Goal: Task Accomplishment & Management: Use online tool/utility

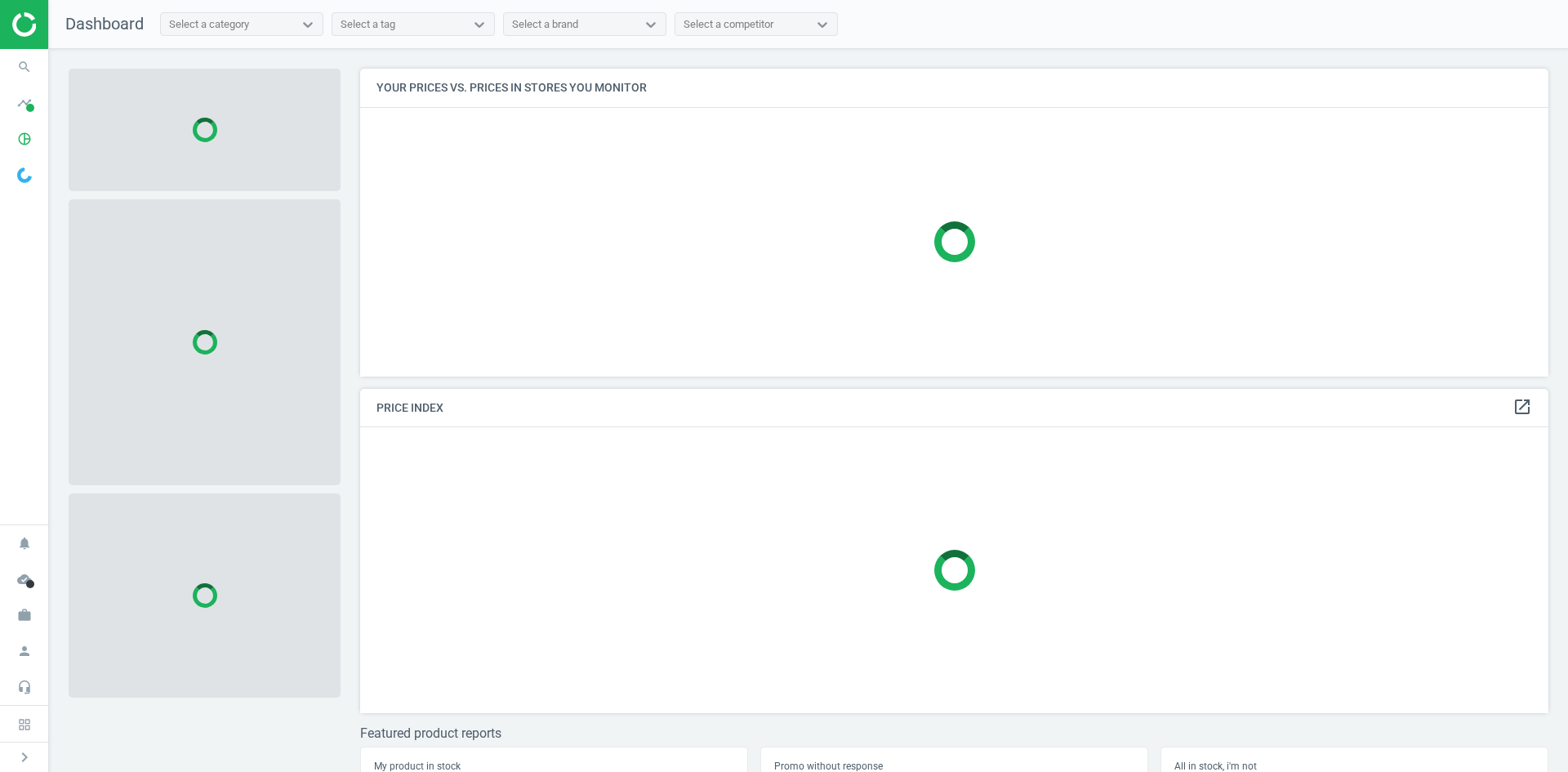
scroll to position [332, 1201]
click at [34, 61] on icon "search" at bounding box center [24, 66] width 31 height 31
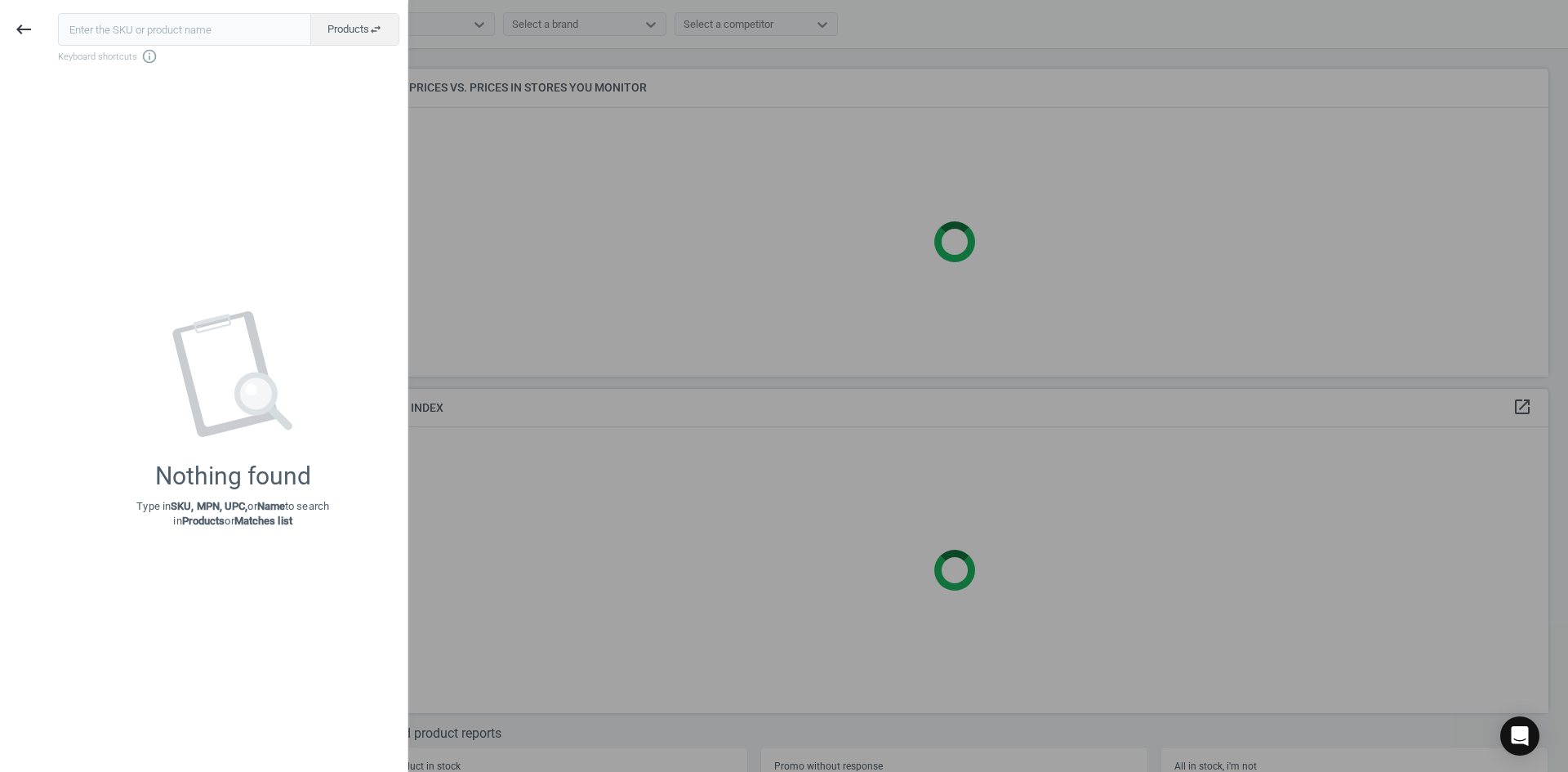
click at [80, 31] on input "text" at bounding box center [184, 29] width 254 height 33
type input "20427784"
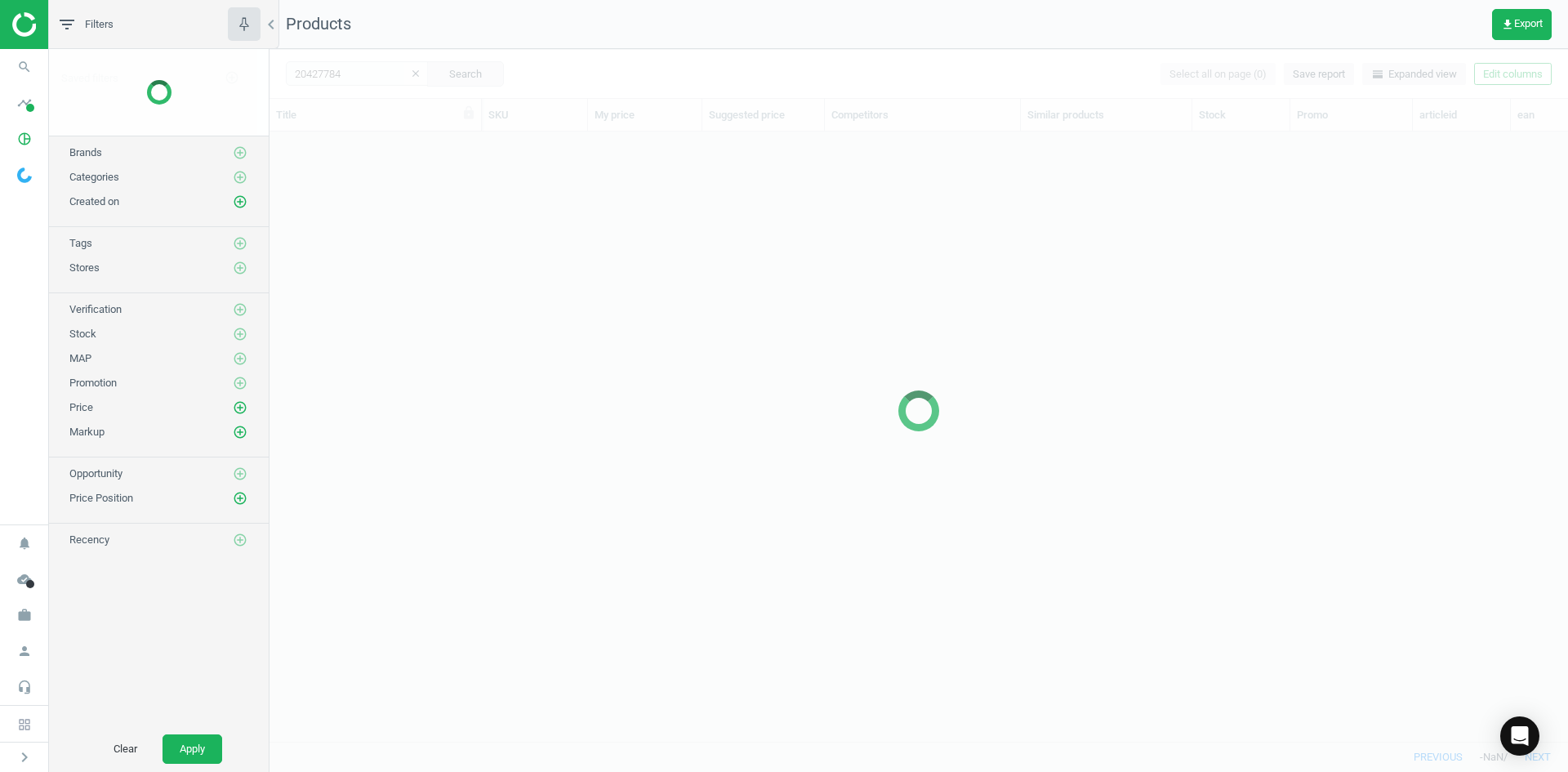
scroll to position [585, 1286]
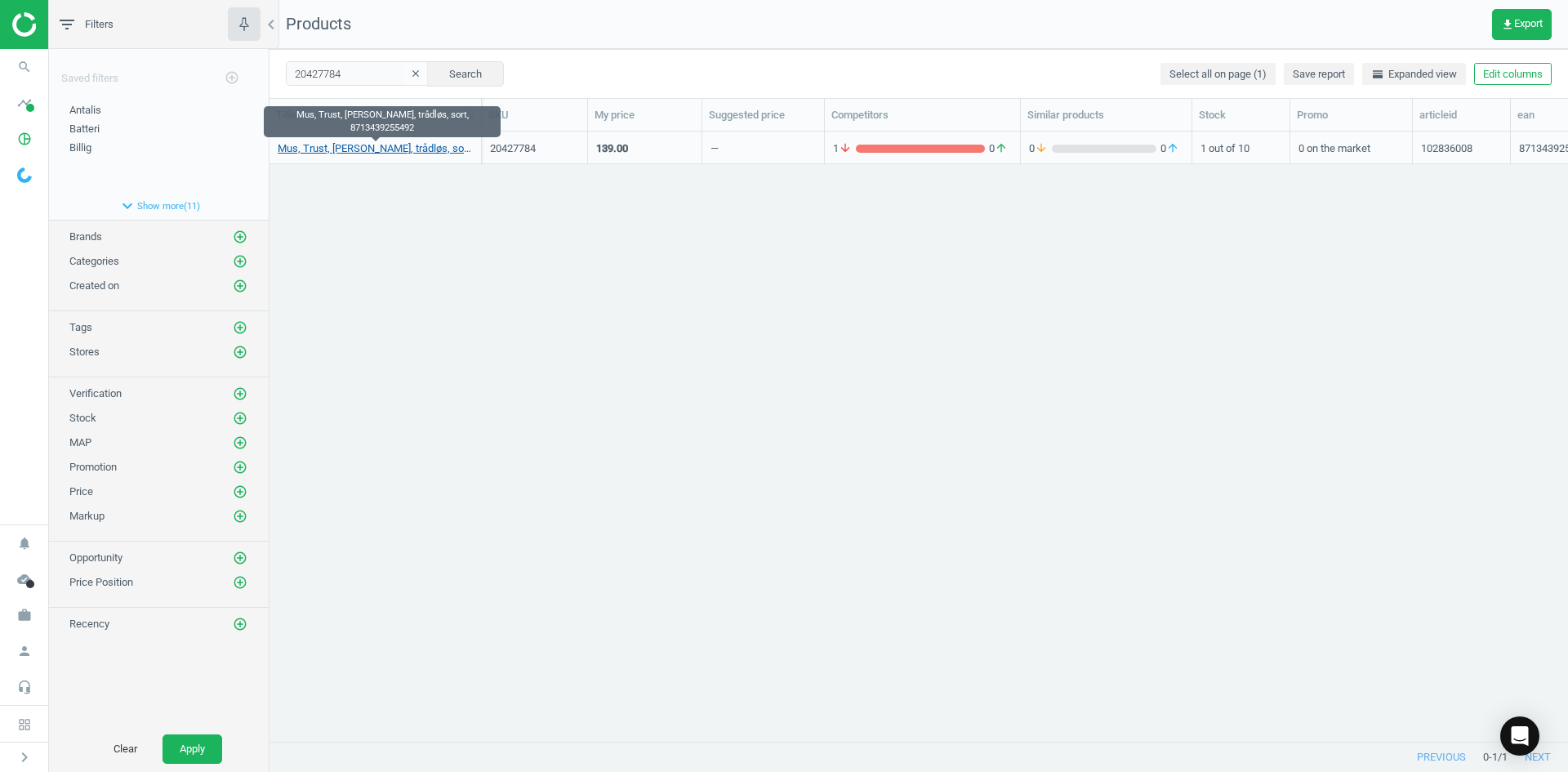
click at [393, 145] on link "Mus, Trust, [PERSON_NAME], trådløs, sort, 8713439255492" at bounding box center [375, 148] width 195 height 15
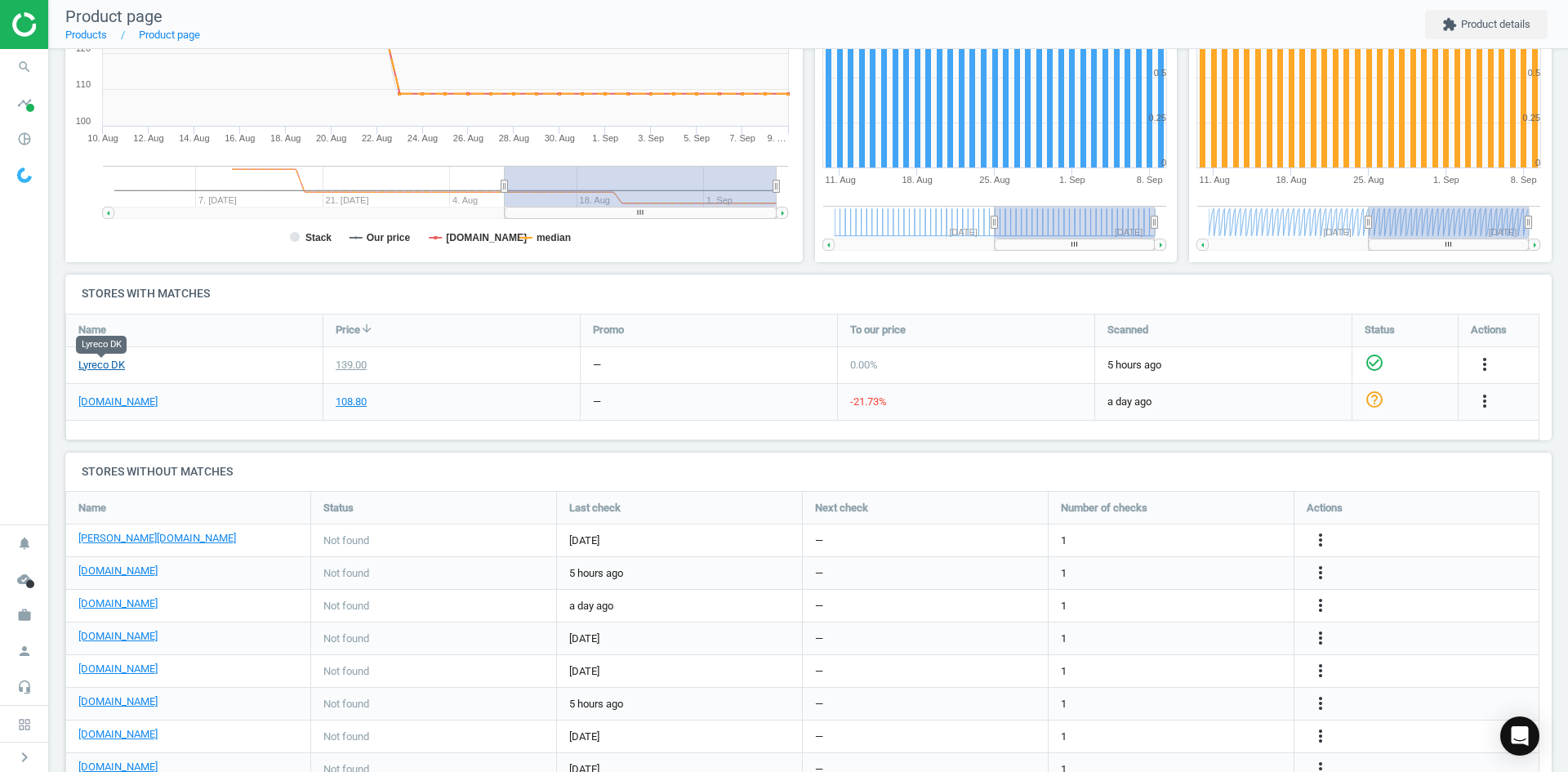
click at [113, 359] on link "Lyreco DK" at bounding box center [101, 365] width 47 height 15
click at [32, 55] on icon "search" at bounding box center [24, 66] width 31 height 31
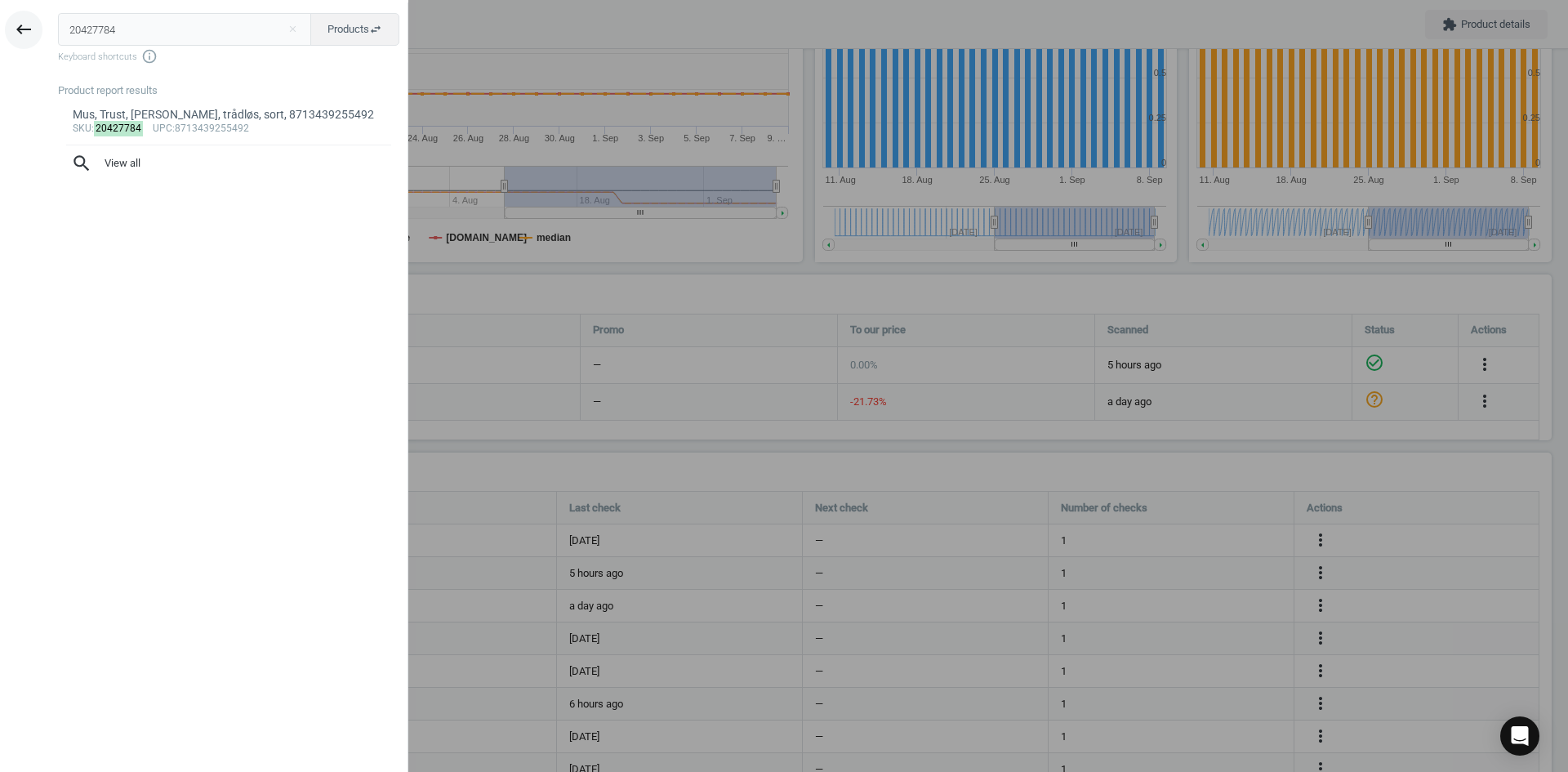
drag, startPoint x: 152, startPoint y: 35, endPoint x: 15, endPoint y: 14, distance: 138.6
click at [16, 18] on div "keyboard_backspace 20427784 close Products swap_horiz Keyboard shortcuts info_o…" at bounding box center [204, 388] width 409 height 772
type input "8241814"
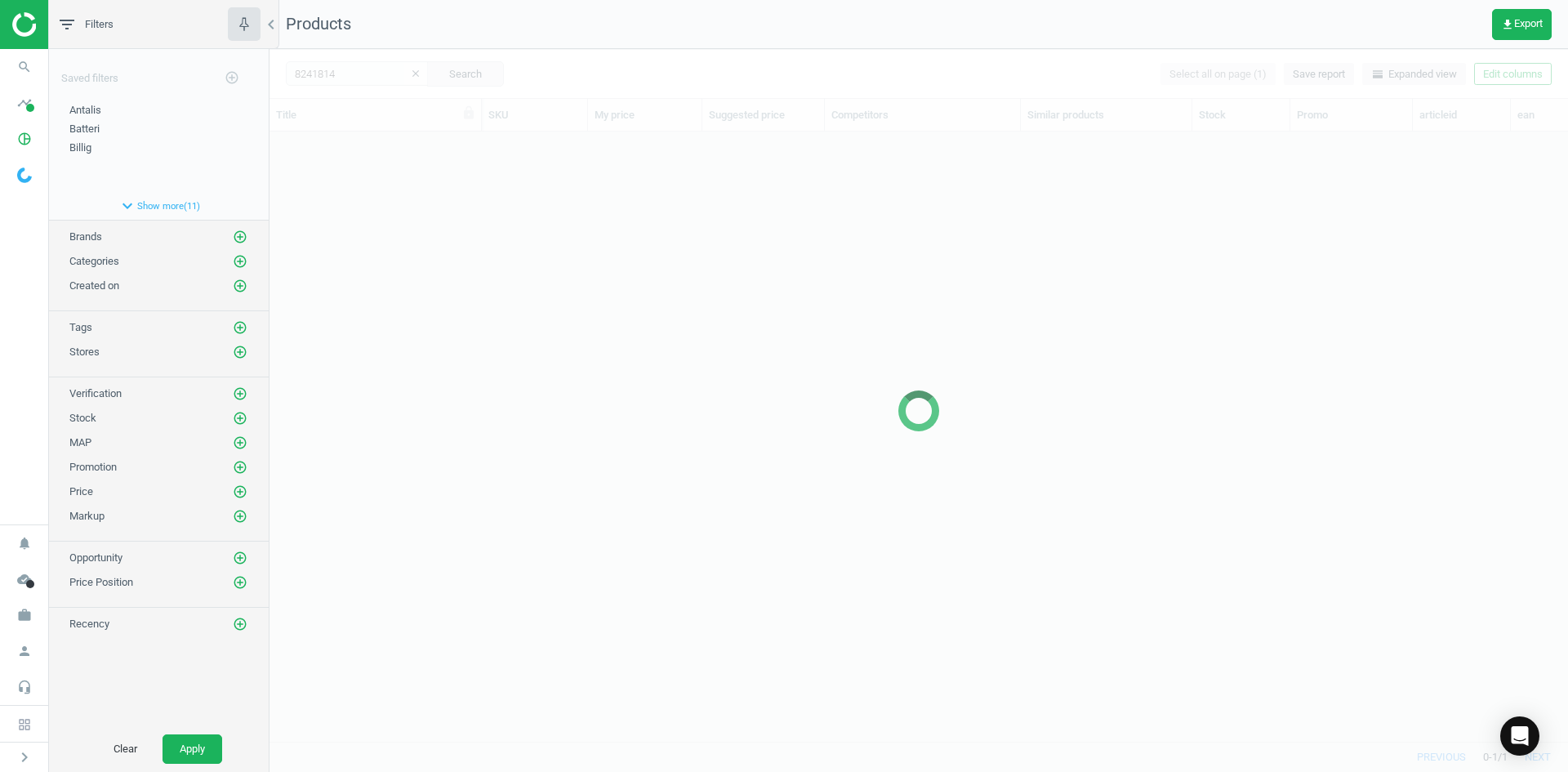
scroll to position [585, 1286]
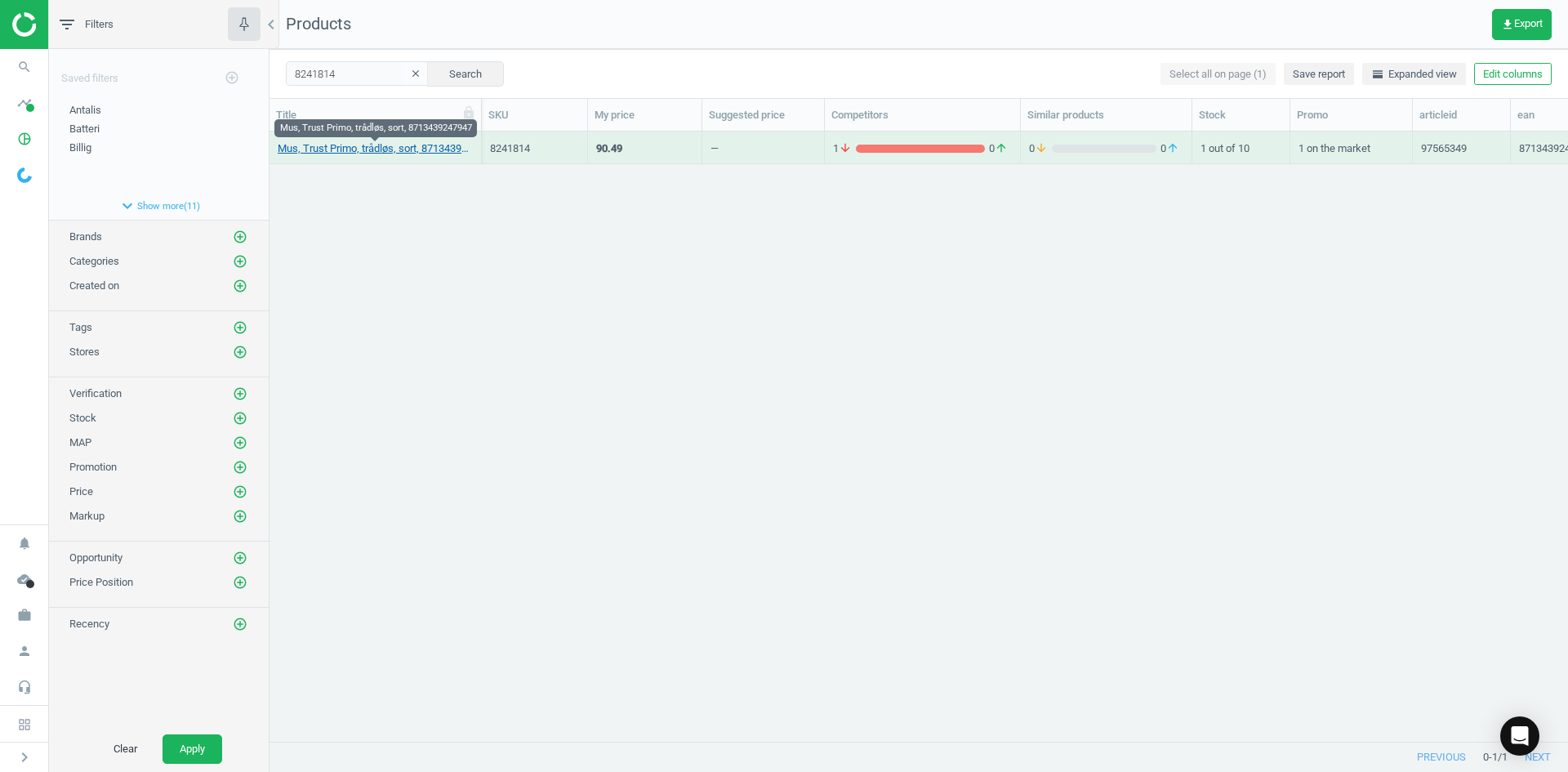
click at [382, 150] on link "Mus, Trust Primo, trådløs, sort, 8713439247947" at bounding box center [375, 148] width 195 height 15
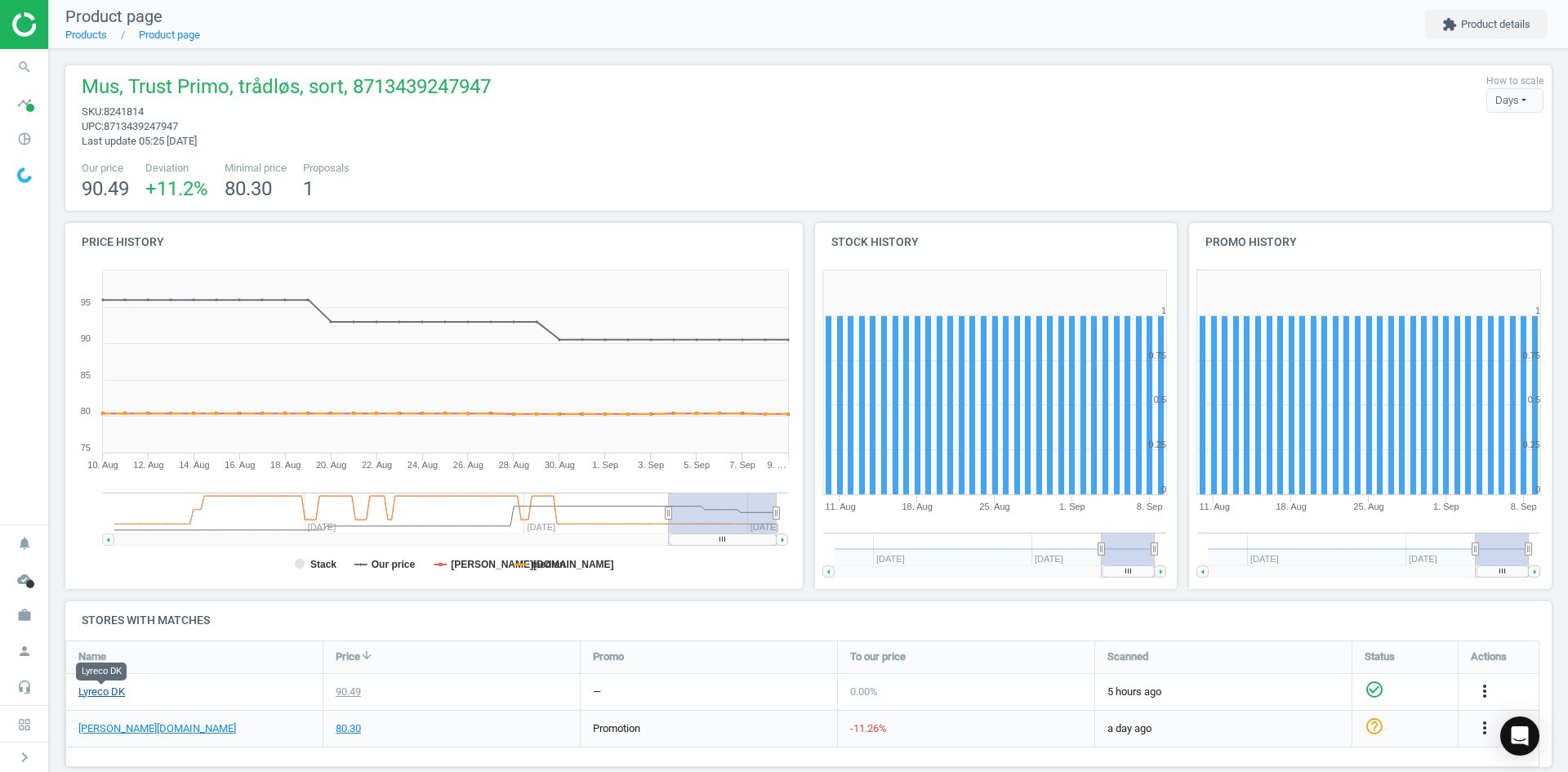
click at [109, 691] on link "Lyreco DK" at bounding box center [101, 691] width 47 height 15
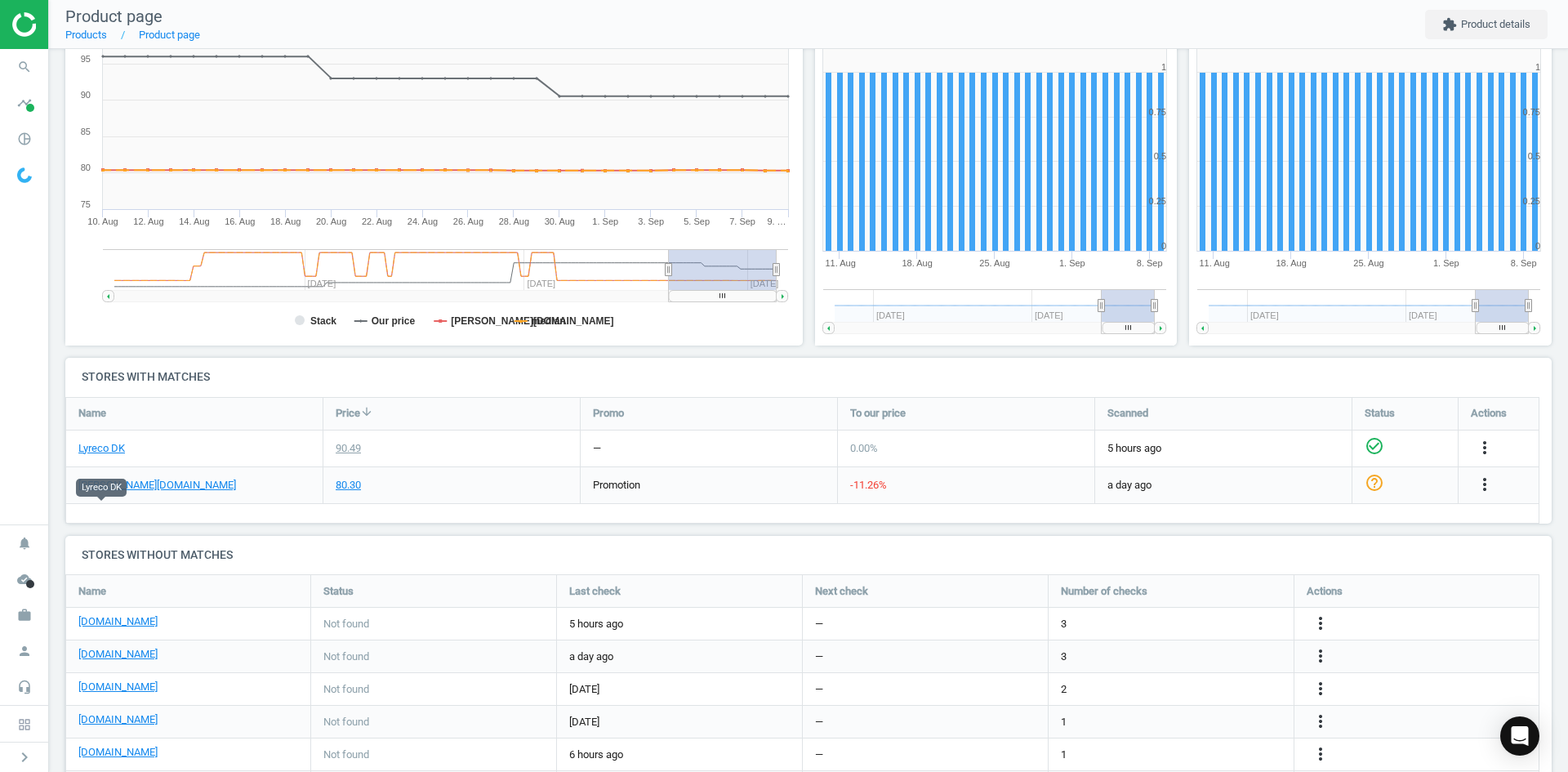
scroll to position [245, 0]
click at [105, 487] on link "[PERSON_NAME][DOMAIN_NAME]" at bounding box center [157, 483] width 158 height 15
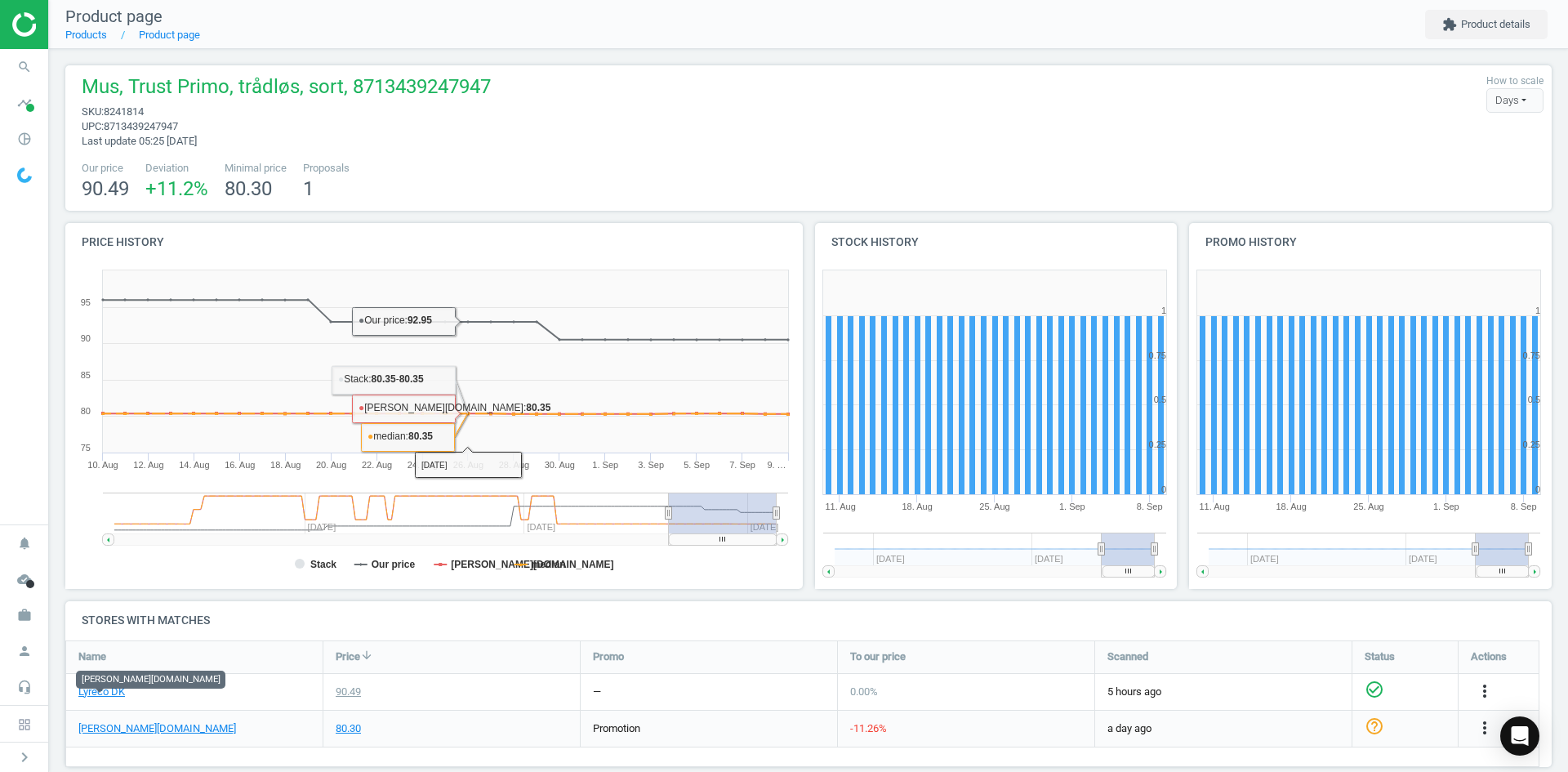
scroll to position [163, 0]
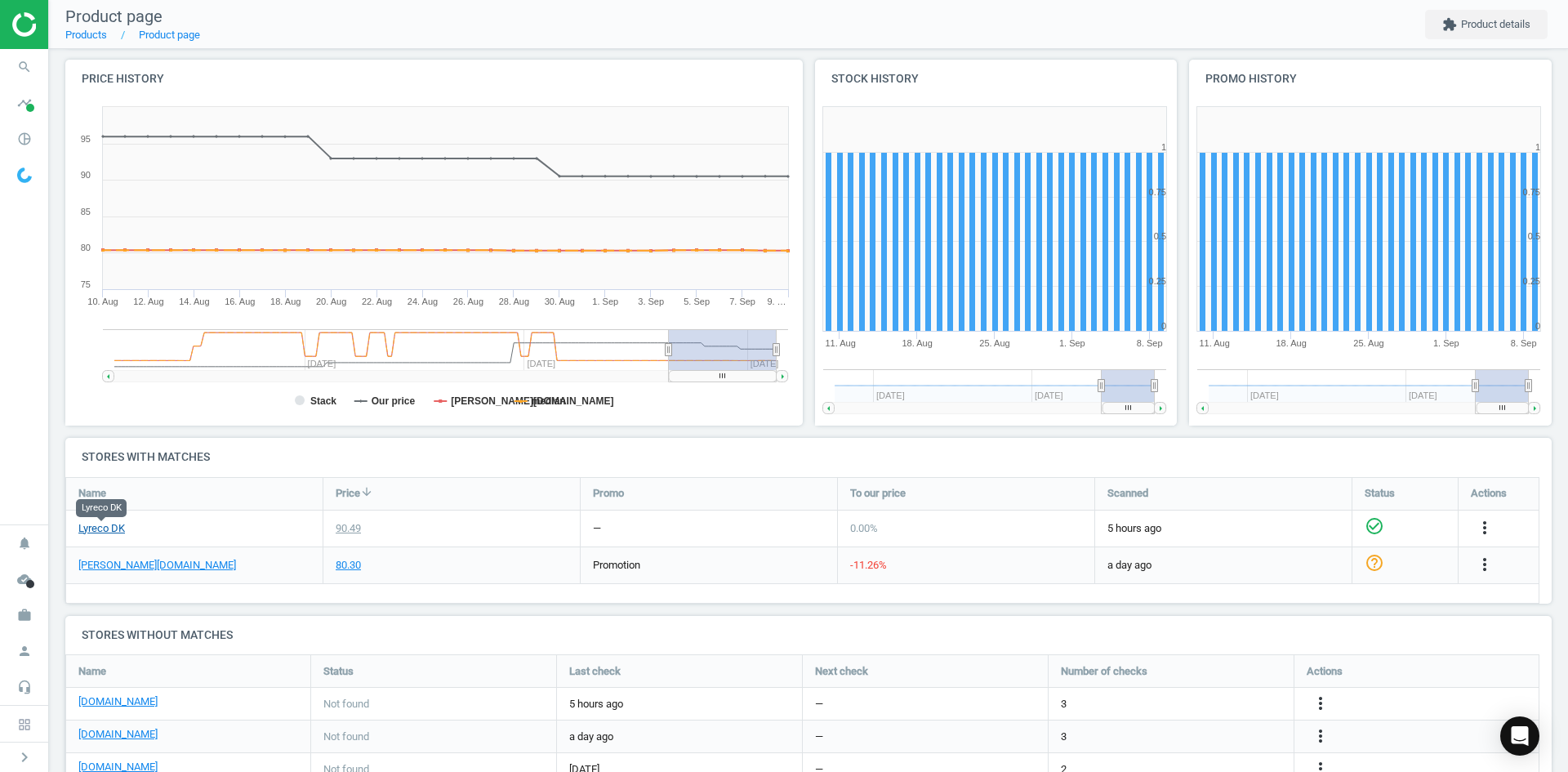
click at [113, 529] on link "Lyreco DK" at bounding box center [101, 528] width 47 height 15
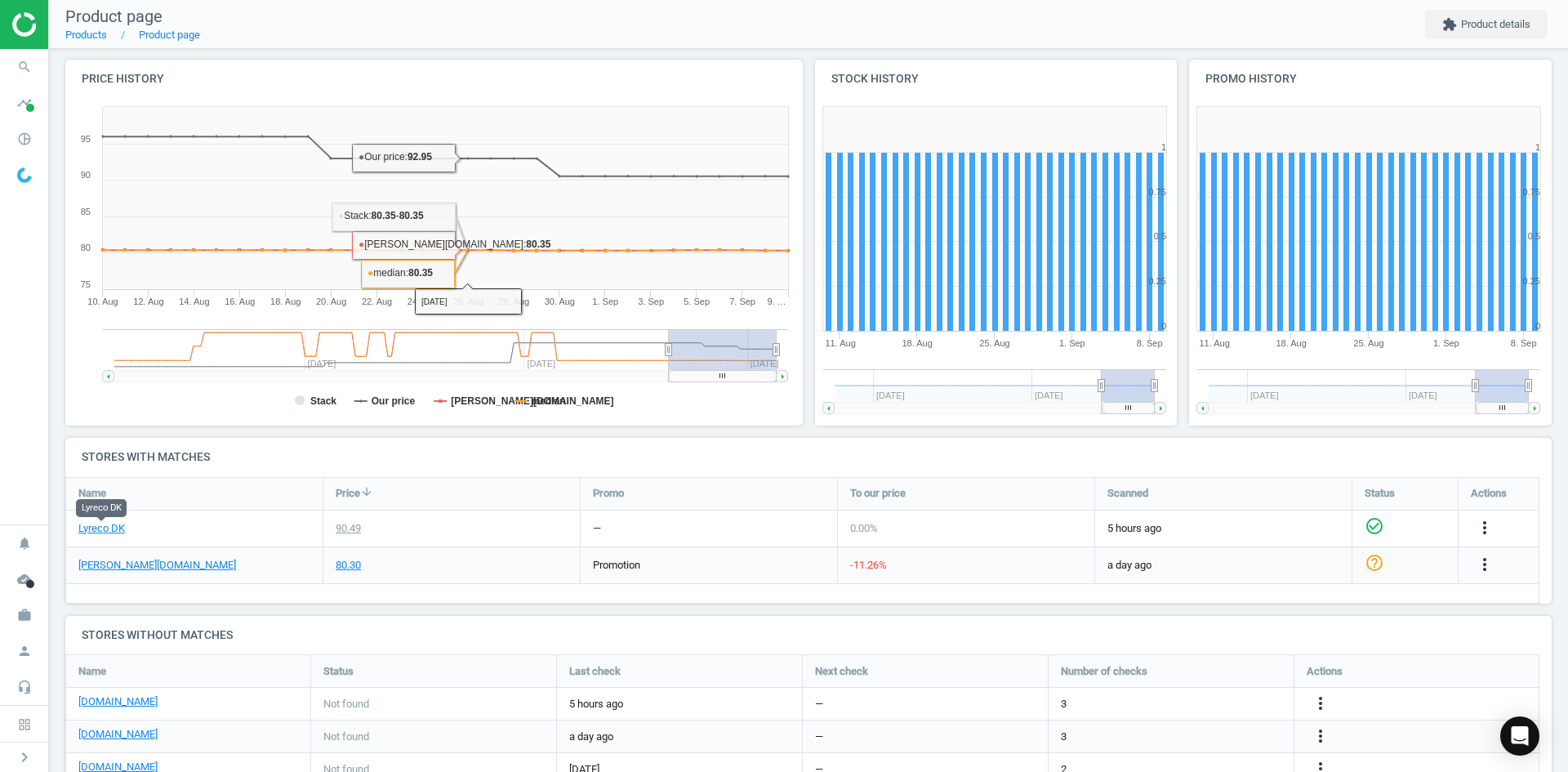
scroll to position [409, 0]
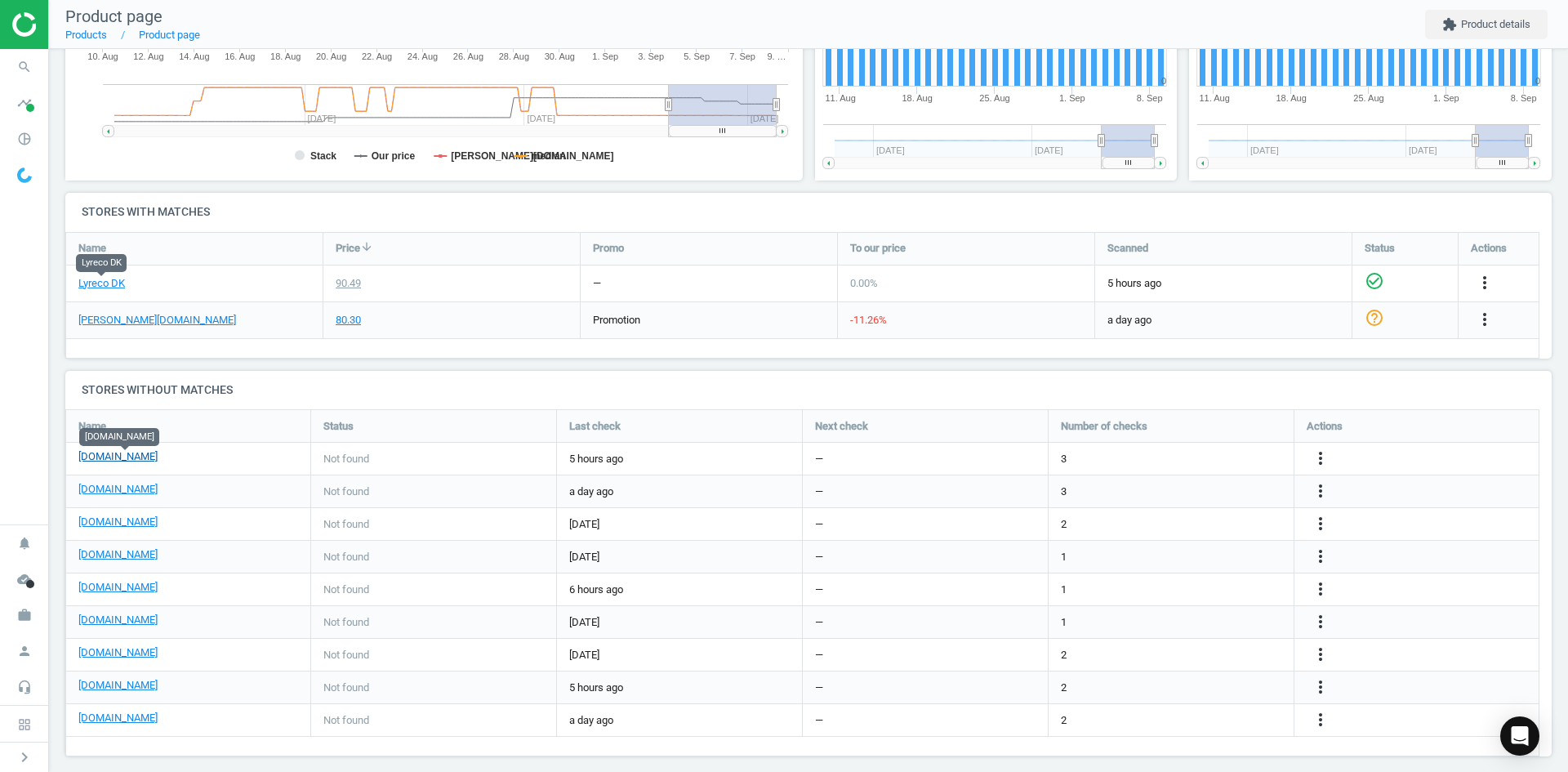
click at [158, 456] on link "[DOMAIN_NAME]" at bounding box center [117, 456] width 79 height 15
click at [103, 487] on link "[DOMAIN_NAME]" at bounding box center [117, 489] width 79 height 15
click at [105, 552] on link "[DOMAIN_NAME]" at bounding box center [117, 554] width 79 height 15
click at [125, 589] on link "[DOMAIN_NAME]" at bounding box center [117, 587] width 79 height 15
click at [1316, 589] on icon "more_vert" at bounding box center [1321, 589] width 20 height 19
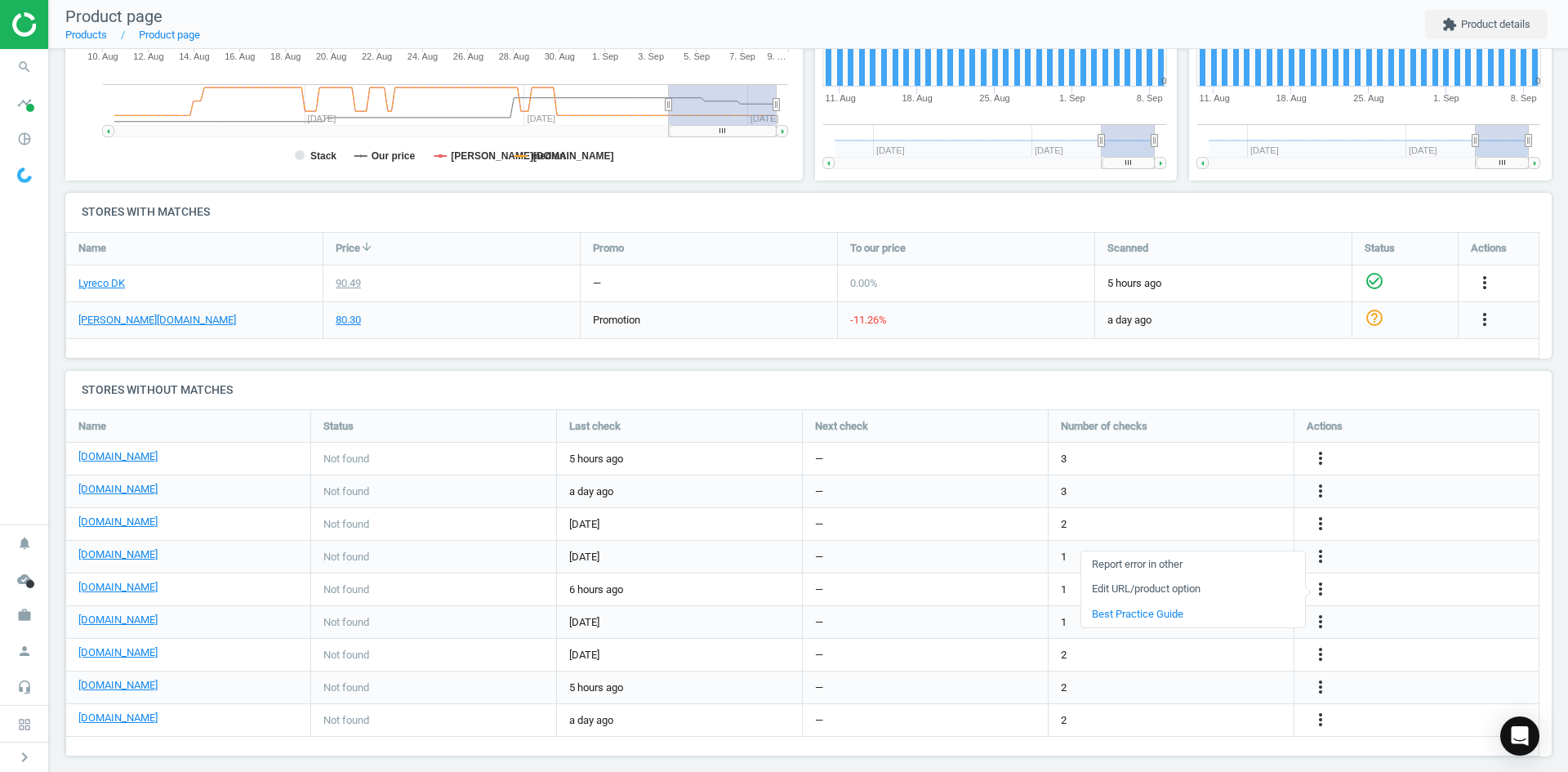
click at [1184, 594] on link "Edit URL/product option" at bounding box center [1193, 589] width 223 height 26
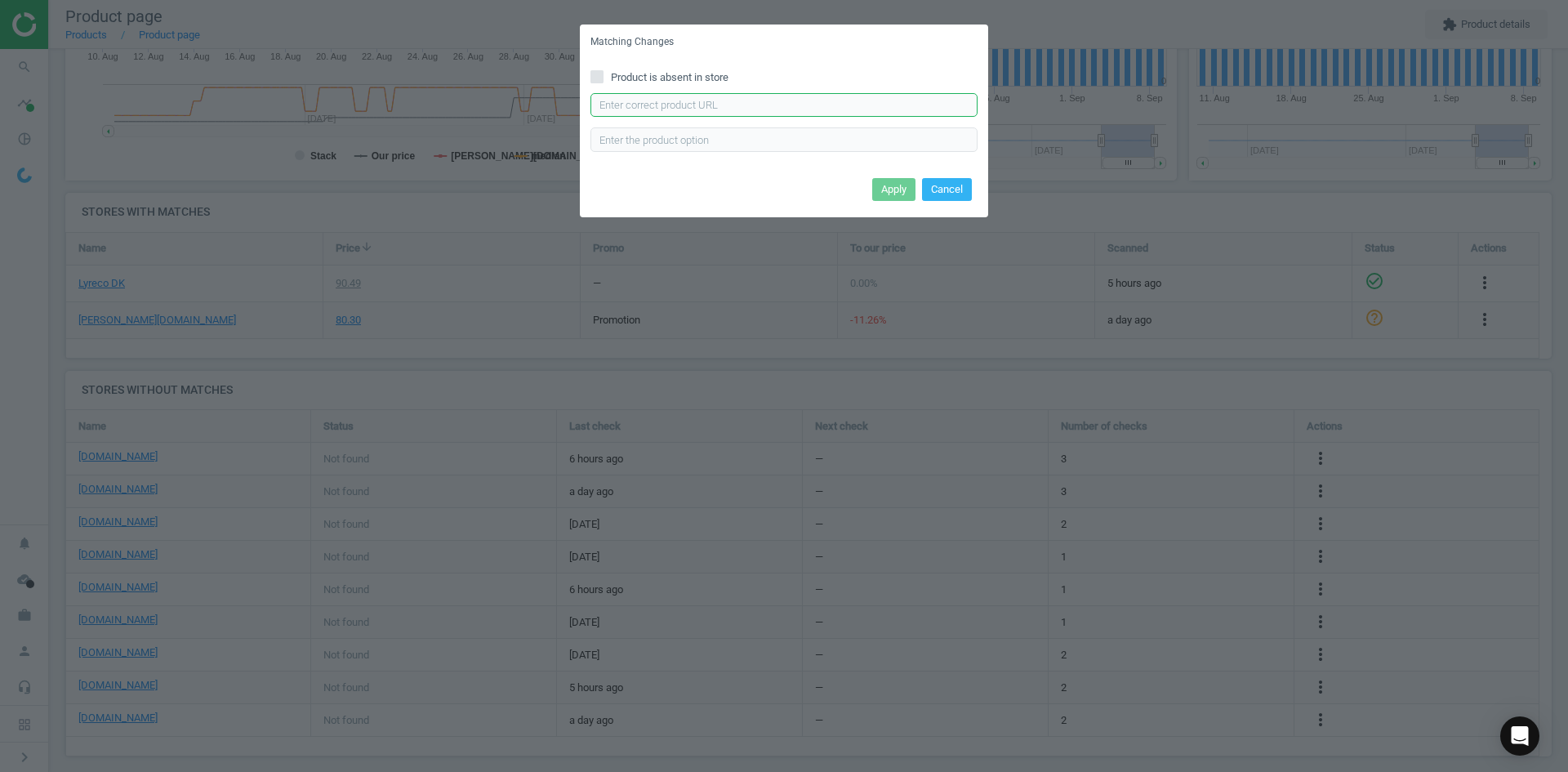
click at [815, 97] on input "text" at bounding box center [784, 105] width 387 height 25
paste input "https://www.kontorsyd.dk/da/mus/primo-wireless-mouse-matt-black"
type input "https://www.kontorsyd.dk/da/mus/primo-wireless-mouse-matt-black"
click at [894, 191] on button "Apply" at bounding box center [893, 190] width 43 height 23
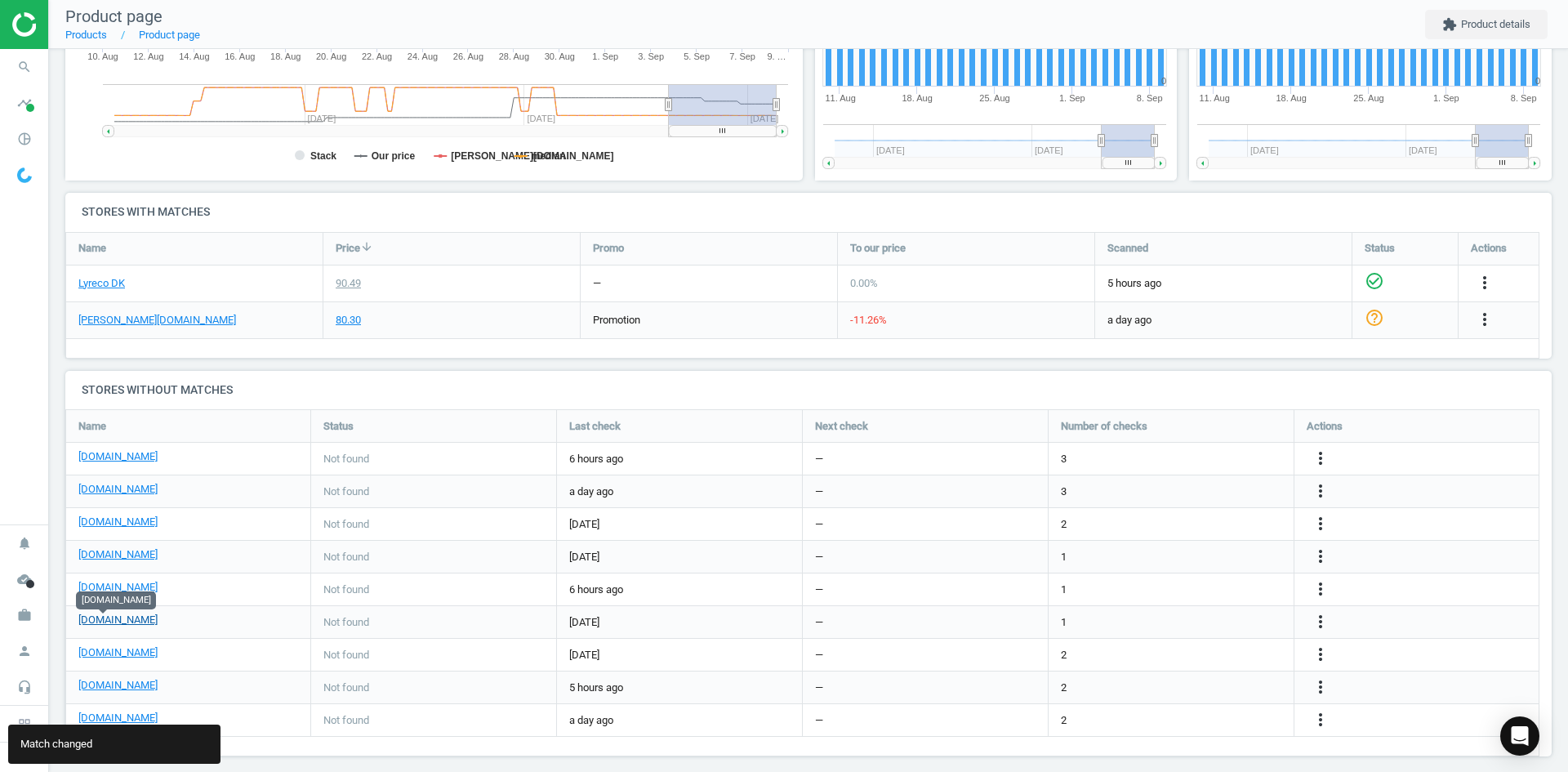
click at [110, 615] on link "[DOMAIN_NAME]" at bounding box center [117, 620] width 79 height 15
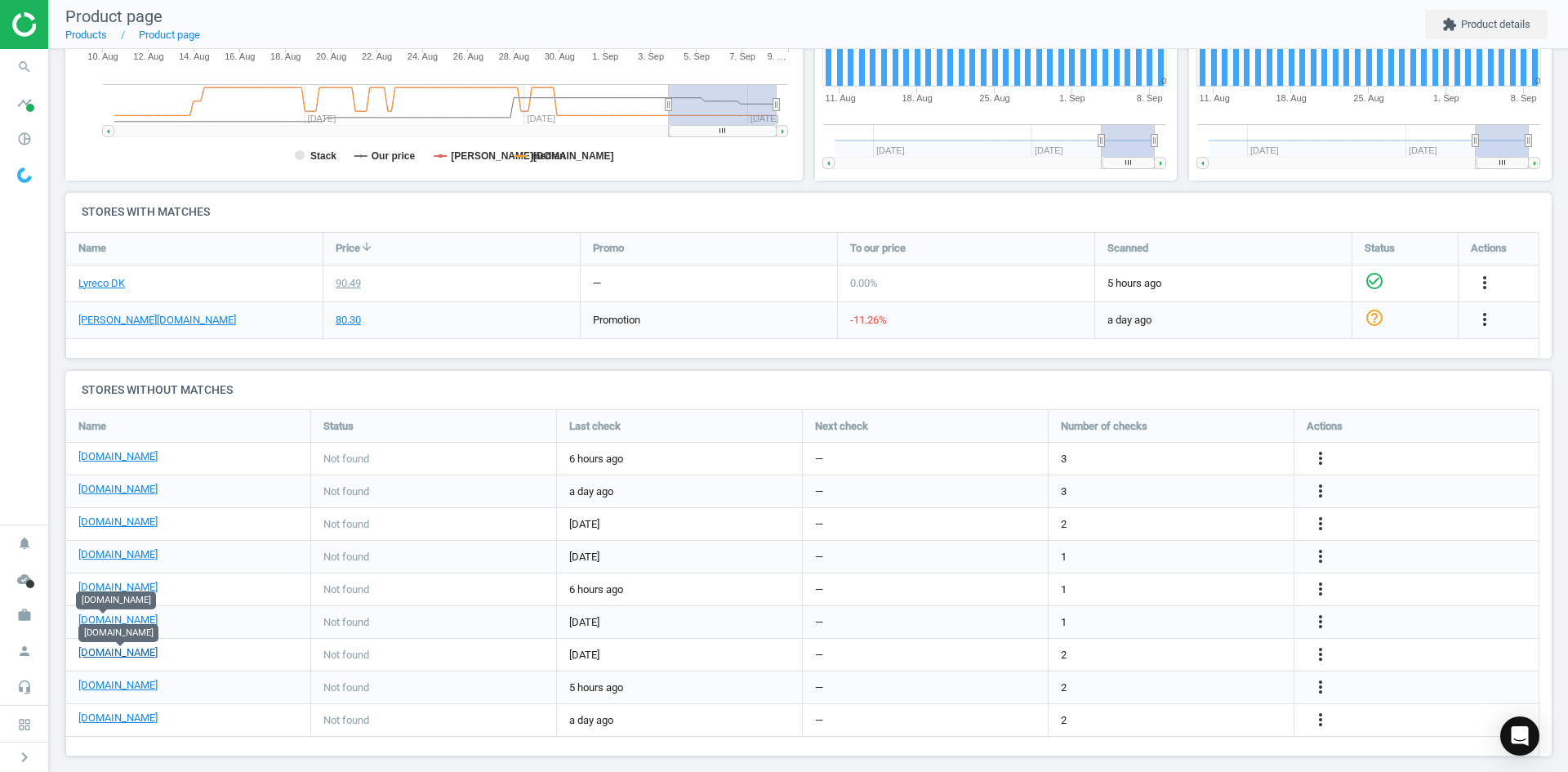
click at [139, 657] on link "[DOMAIN_NAME]" at bounding box center [117, 652] width 79 height 15
click at [114, 682] on link "[DOMAIN_NAME]" at bounding box center [117, 685] width 79 height 15
click at [1315, 689] on icon "more_vert" at bounding box center [1321, 687] width 20 height 19
click at [1183, 689] on link "Edit URL/product option" at bounding box center [1193, 687] width 223 height 26
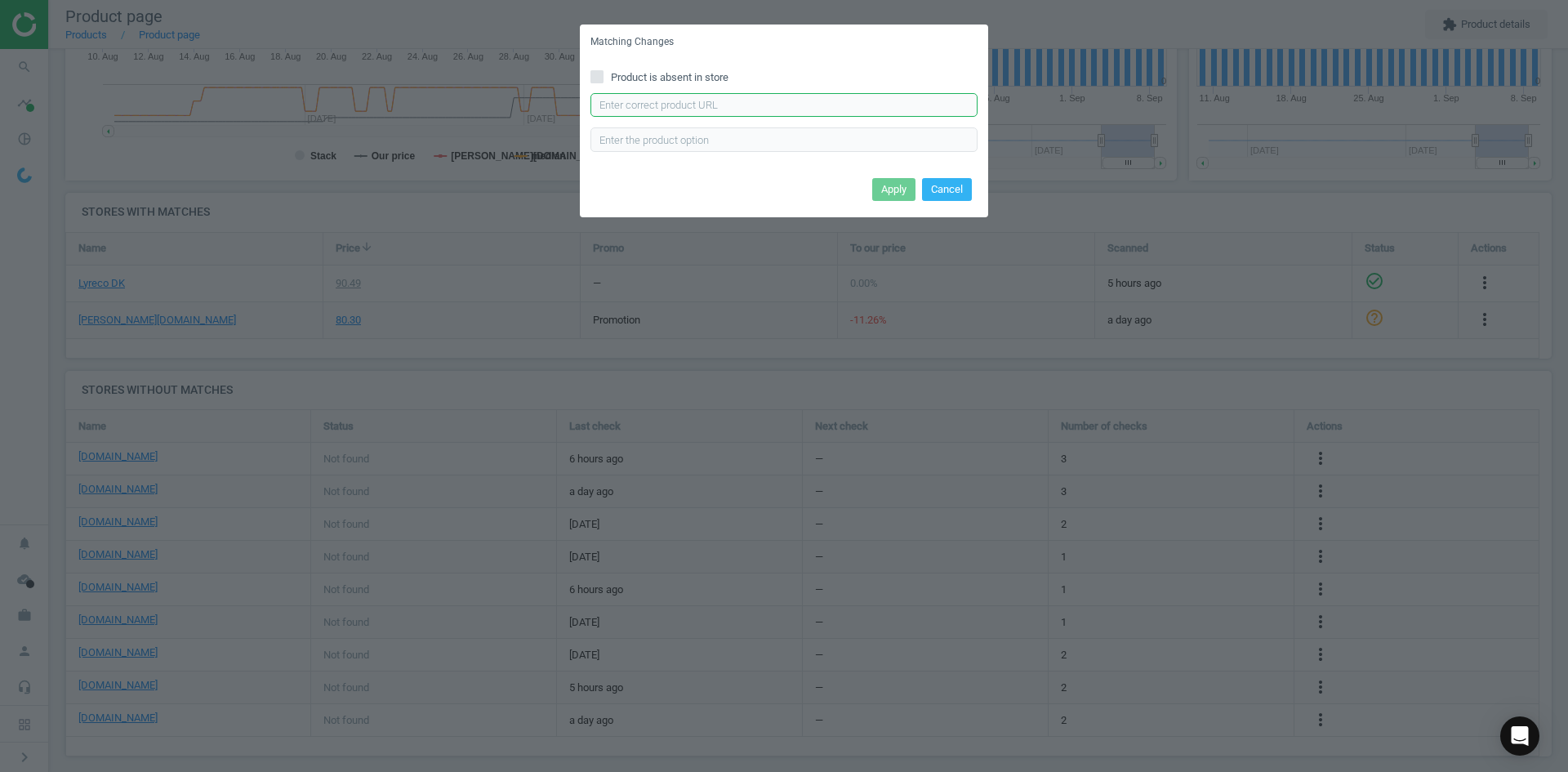
click at [746, 106] on input "text" at bounding box center [784, 105] width 387 height 25
paste input "https://www.proshop.dk/Mus/Trust-Primo-Mus-Optisk-4-knapper-Sort/3145115"
type input "https://www.proshop.dk/Mus/Trust-Primo-Mus-Optisk-4-knapper-Sort/3145115"
click at [893, 180] on button "Apply" at bounding box center [893, 190] width 43 height 23
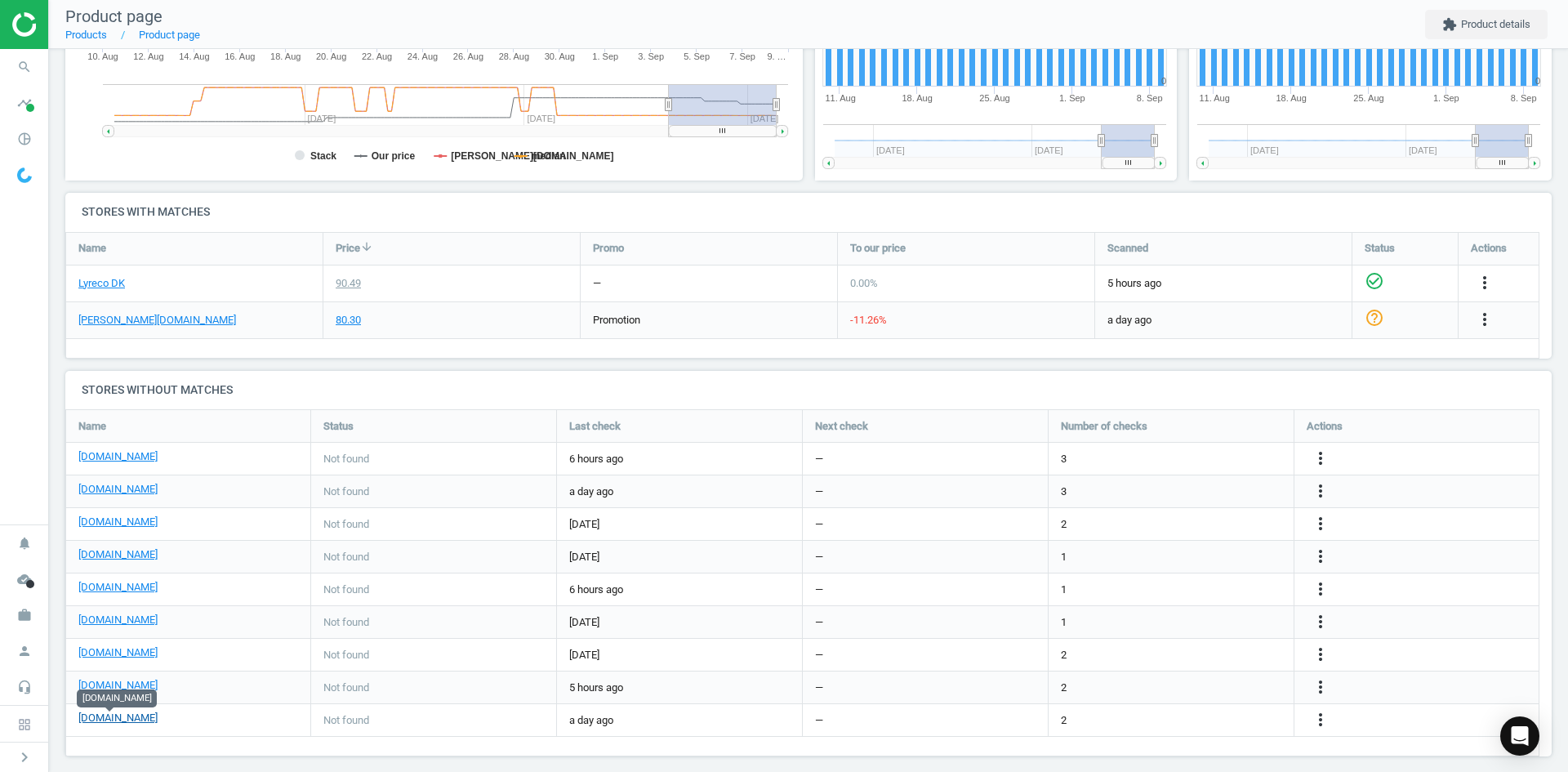
click at [122, 715] on link "[DOMAIN_NAME]" at bounding box center [117, 718] width 79 height 15
click at [38, 74] on icon "search" at bounding box center [24, 66] width 31 height 31
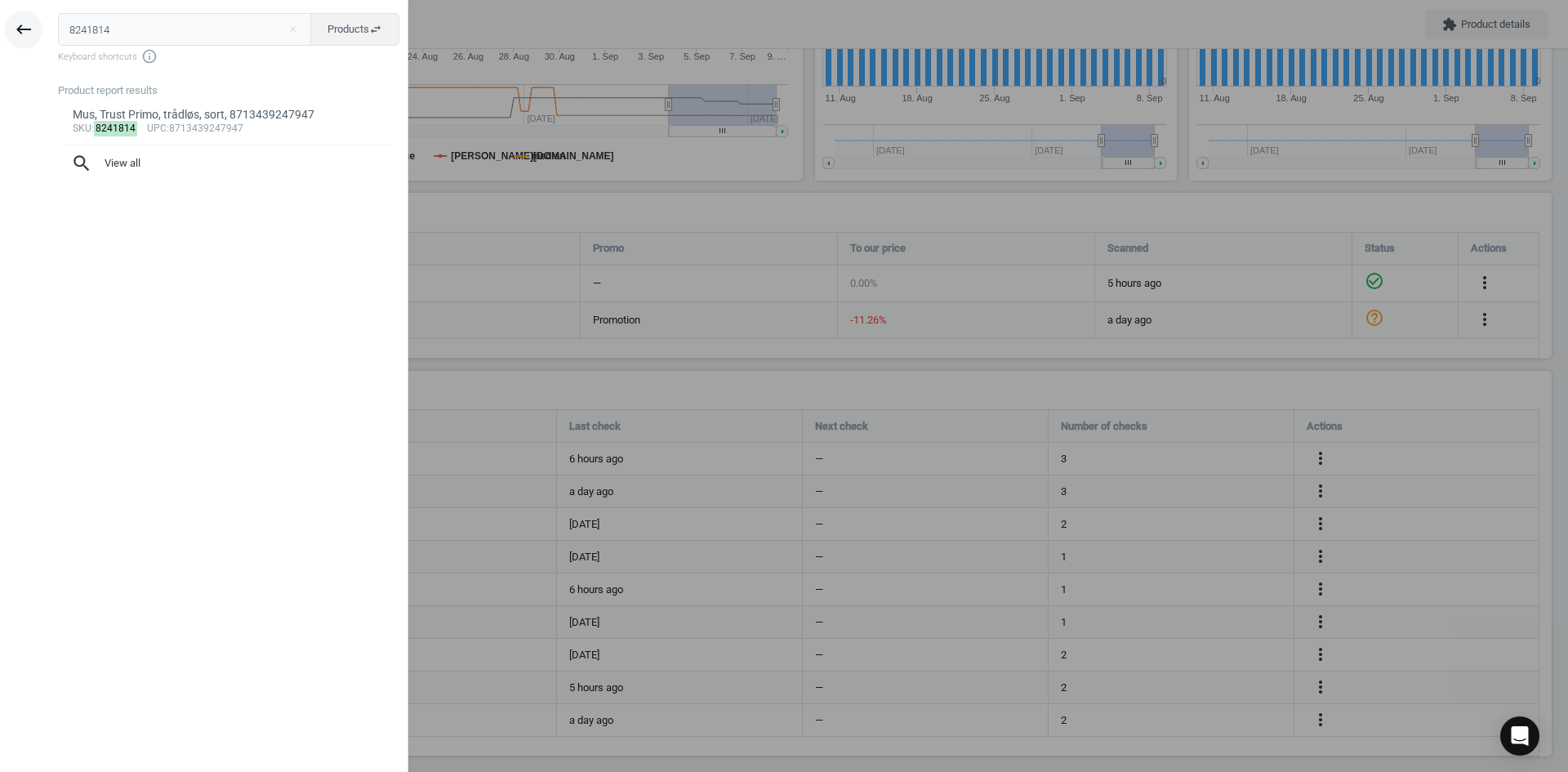
drag, startPoint x: 143, startPoint y: 32, endPoint x: 19, endPoint y: 30, distance: 124.0
click at [27, 29] on div "keyboard_backspace 8241814 close Products swap_horiz Keyboard shortcuts info_ou…" at bounding box center [204, 388] width 409 height 772
type input "15643035"
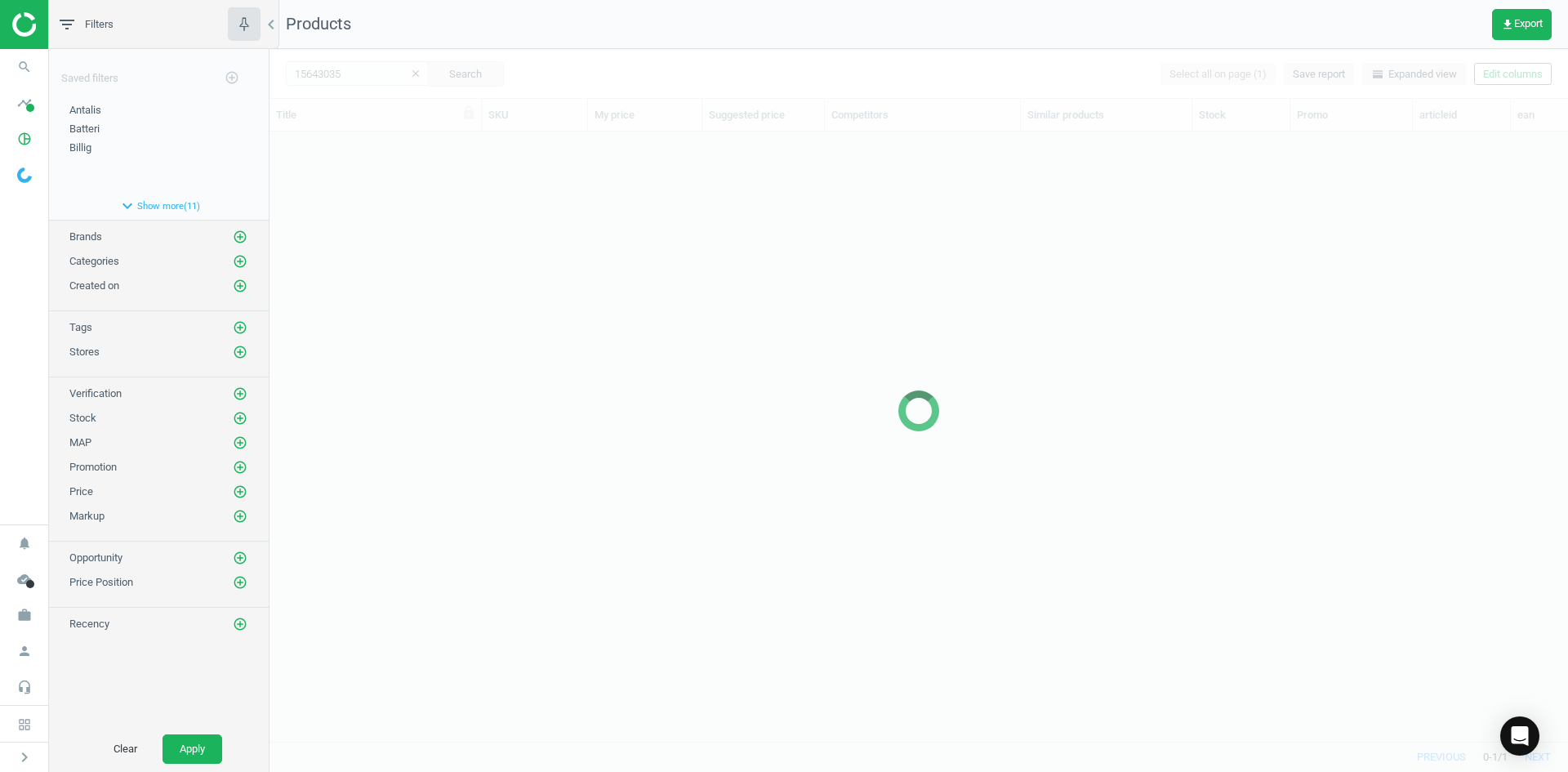
scroll to position [585, 1286]
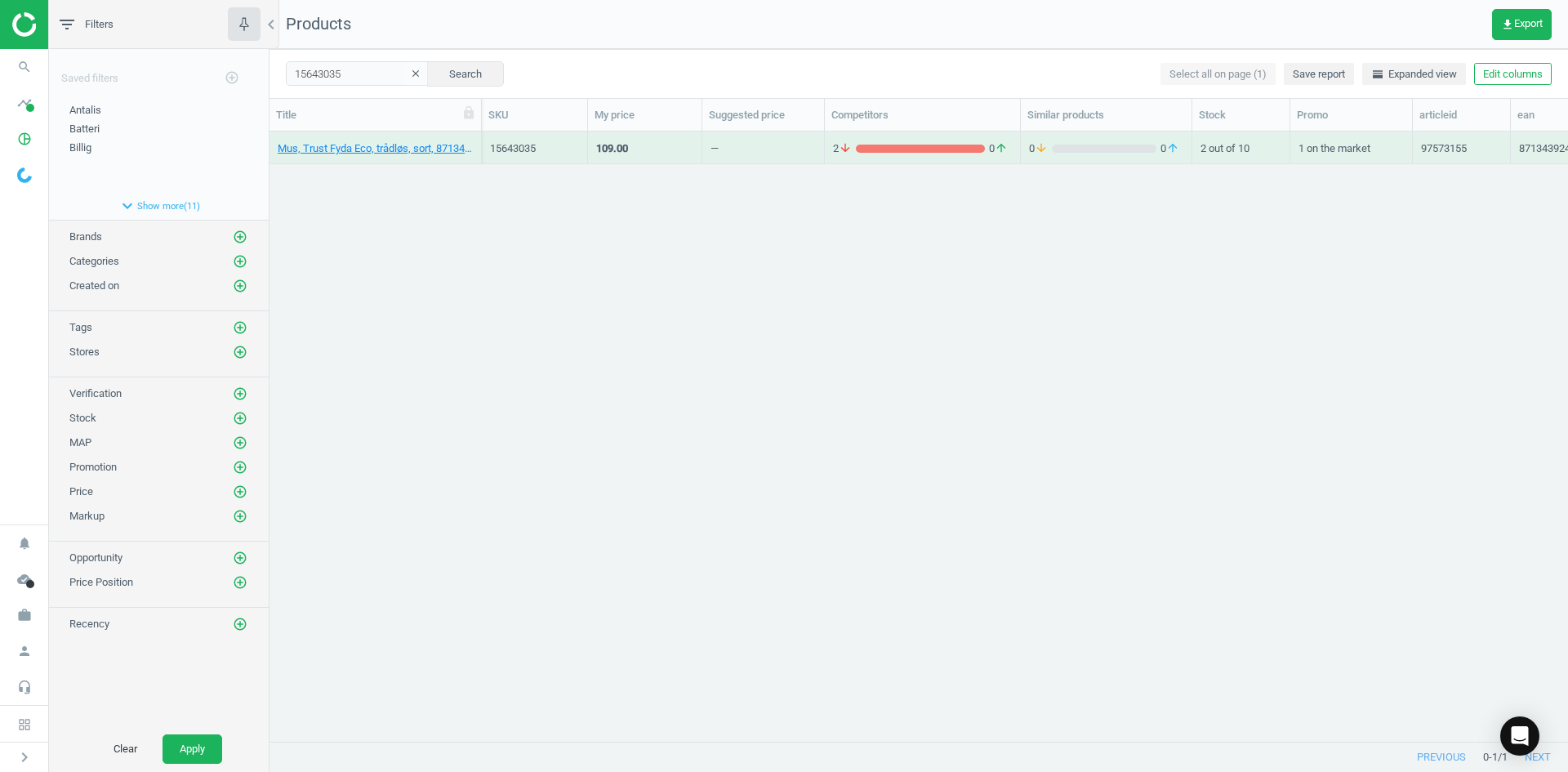
click at [410, 276] on div "Mus, Trust Fyda Eco, trådløs, sort, 8713439247275 15643035 109.00 — 2 arrow_dow…" at bounding box center [918, 430] width 1299 height 597
click at [348, 138] on div "Mus, Trust Fyda Eco, trådløs, sort, 8713439247275" at bounding box center [375, 147] width 195 height 28
click at [350, 151] on link "Mus, Trust Fyda Eco, trådløs, sort, 8713439247275" at bounding box center [375, 148] width 195 height 15
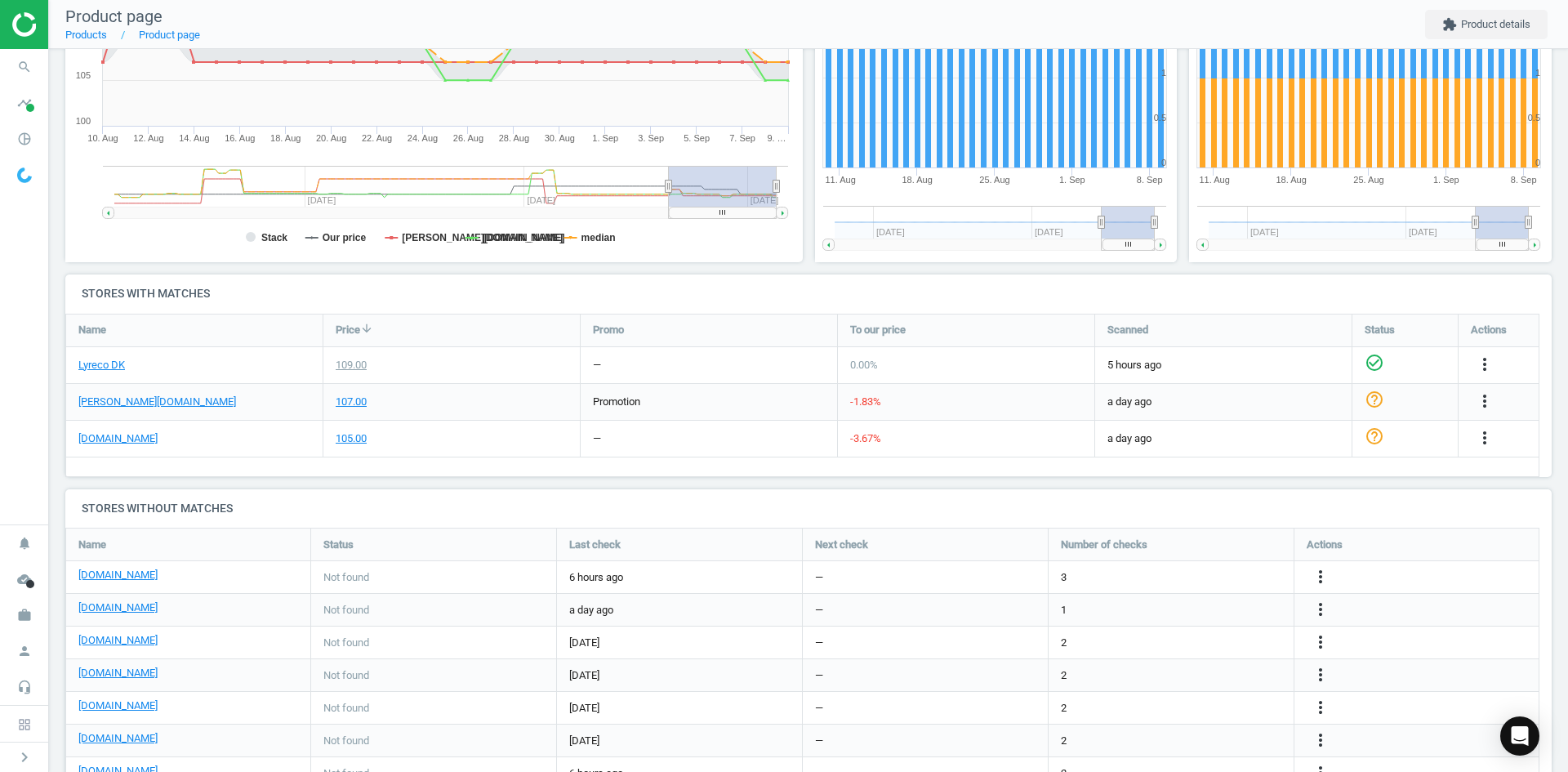
scroll to position [425, 0]
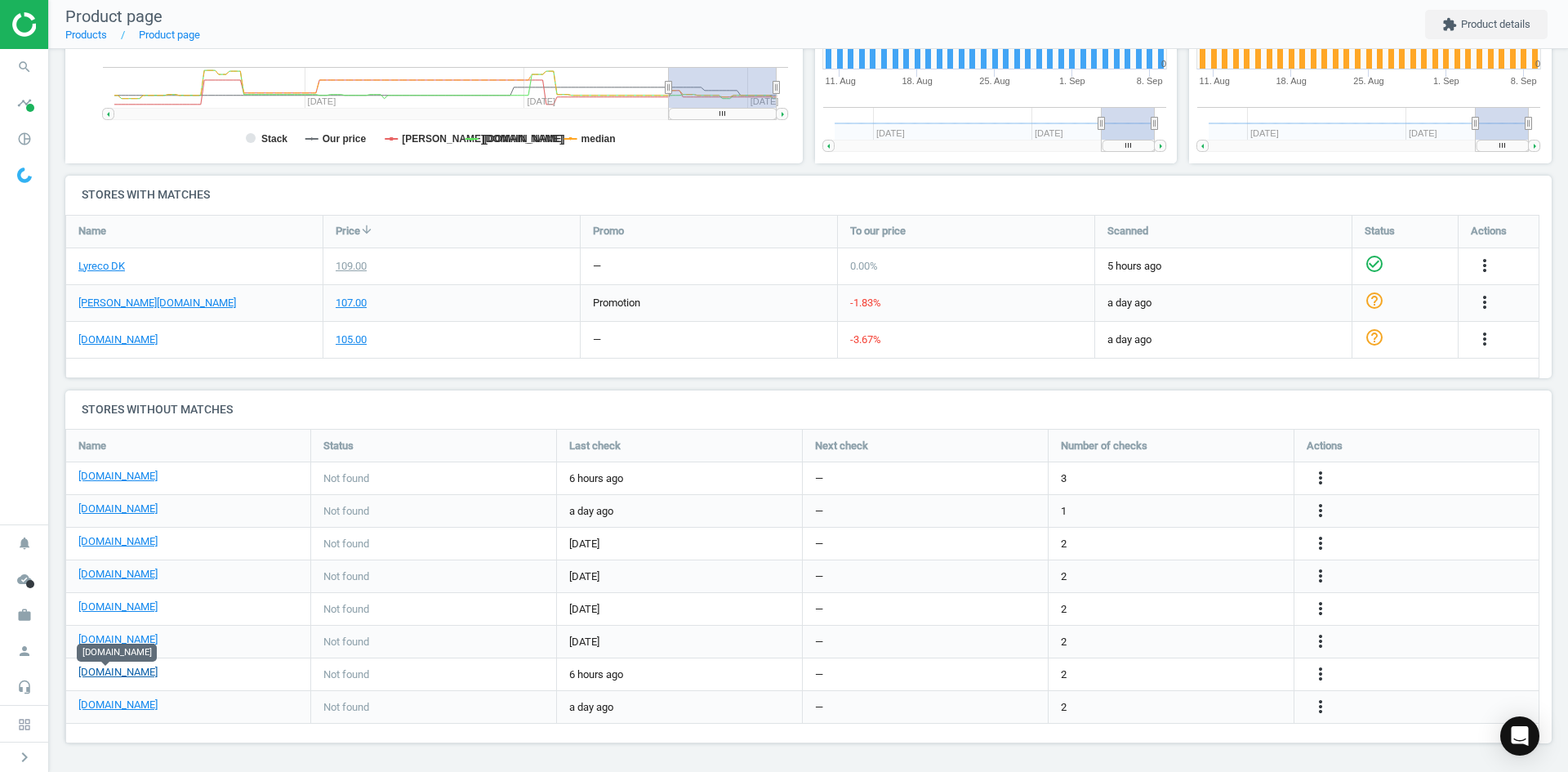
click at [90, 669] on link "[DOMAIN_NAME]" at bounding box center [117, 672] width 79 height 15
click at [1310, 675] on div "more_vert" at bounding box center [1322, 675] width 32 height 21
click at [1320, 672] on icon "more_vert" at bounding box center [1321, 674] width 20 height 19
click at [1179, 670] on link "Edit URL/product option" at bounding box center [1193, 674] width 223 height 26
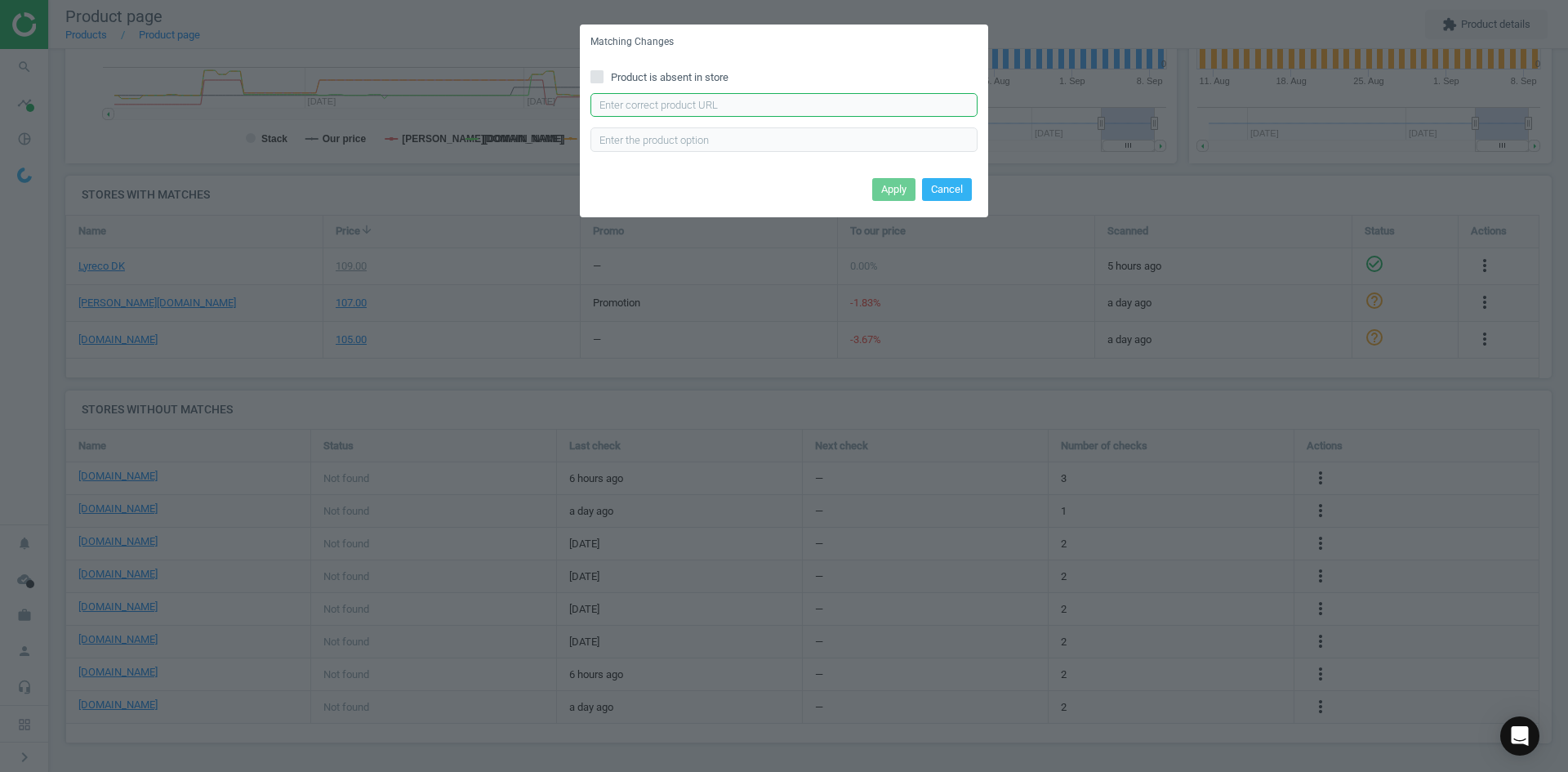
click at [753, 109] on input "text" at bounding box center [784, 105] width 387 height 25
paste input "https://www.proshop.dk/Mus/Trust-Fyda-Comfort-Mus-Optisk-6-knapper-Sort/3122990"
type input "https://www.proshop.dk/Mus/Trust-Fyda-Comfort-Mus-Optisk-6-knapper-Sort/3122990"
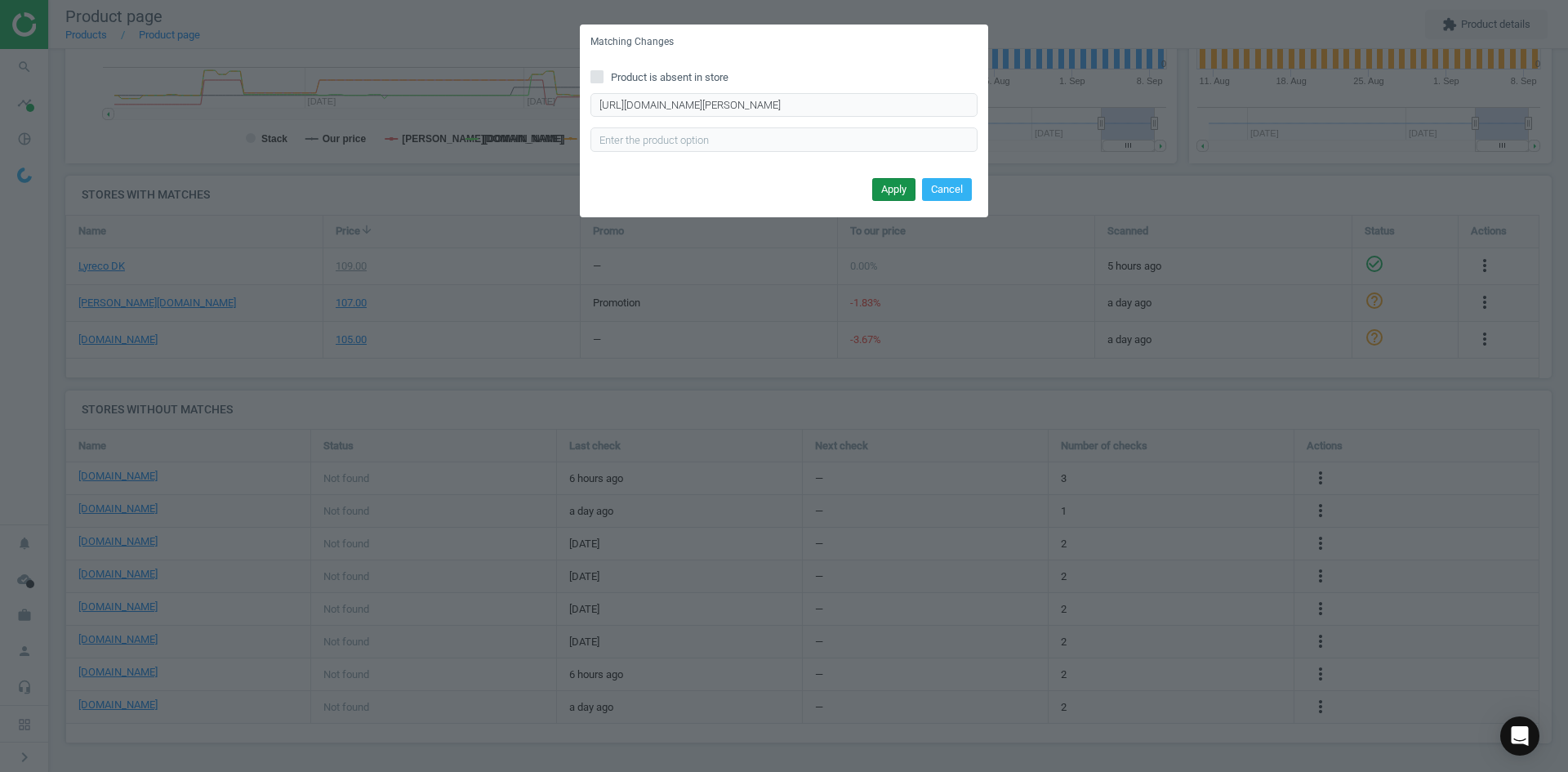
click at [880, 182] on button "Apply" at bounding box center [893, 190] width 43 height 23
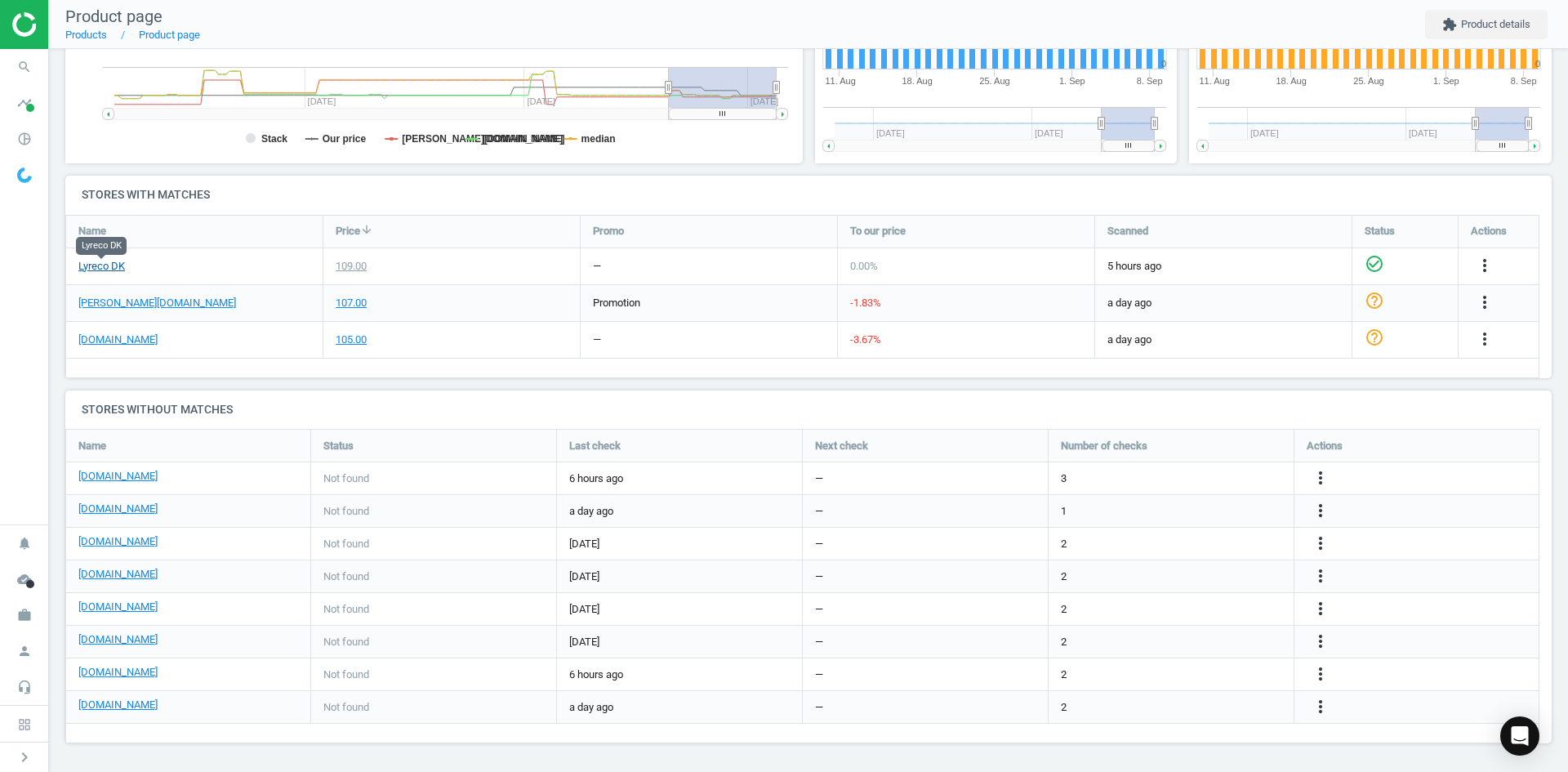
click at [97, 263] on link "Lyreco DK" at bounding box center [101, 266] width 47 height 15
click at [15, 66] on icon "search" at bounding box center [24, 66] width 31 height 31
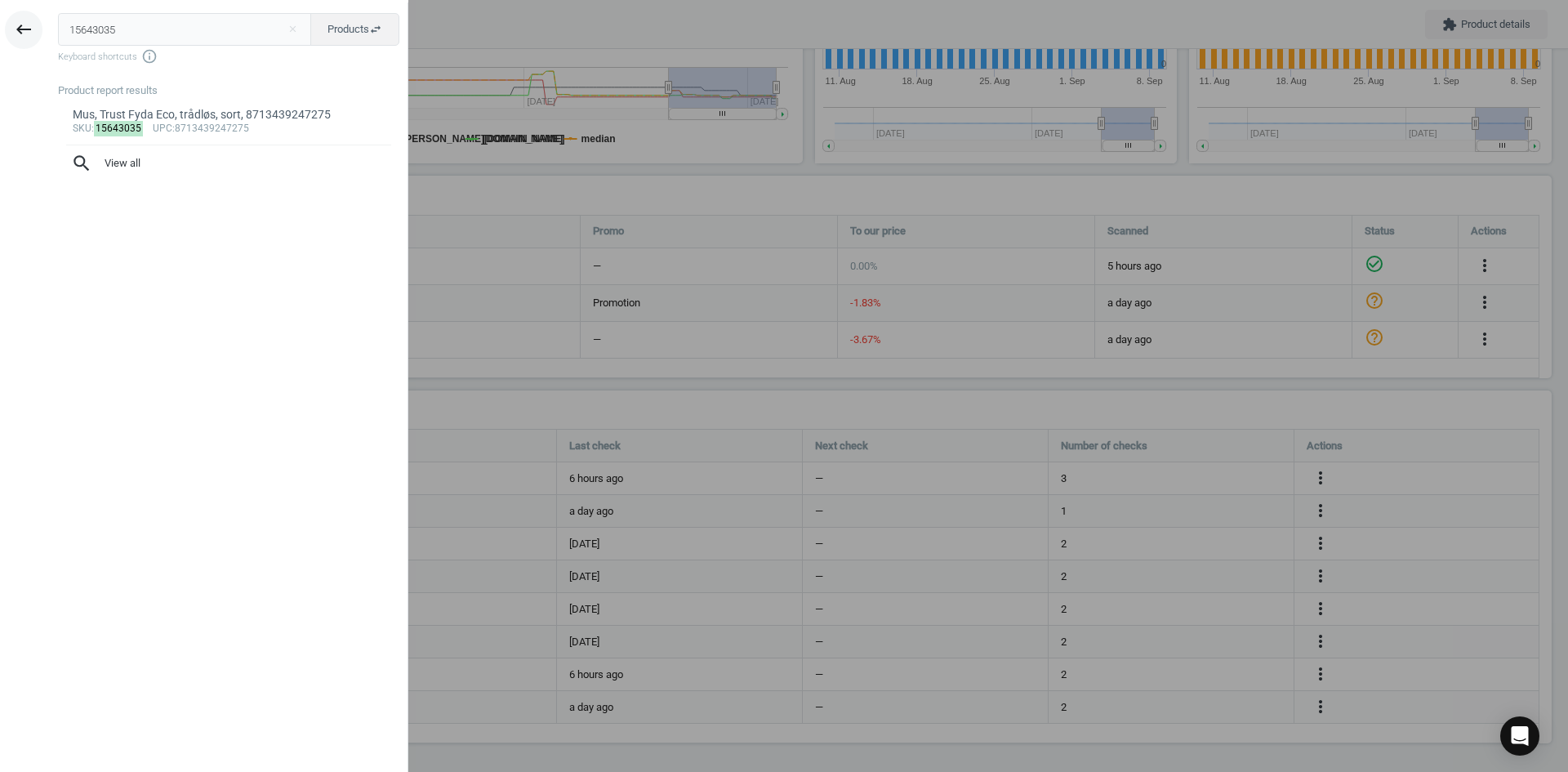
drag, startPoint x: 139, startPoint y: 35, endPoint x: 24, endPoint y: 22, distance: 115.7
click at [25, 22] on div "keyboard_backspace 15643035 close Products swap_horiz Keyboard shortcuts info_o…" at bounding box center [204, 388] width 409 height 772
type input "15643057"
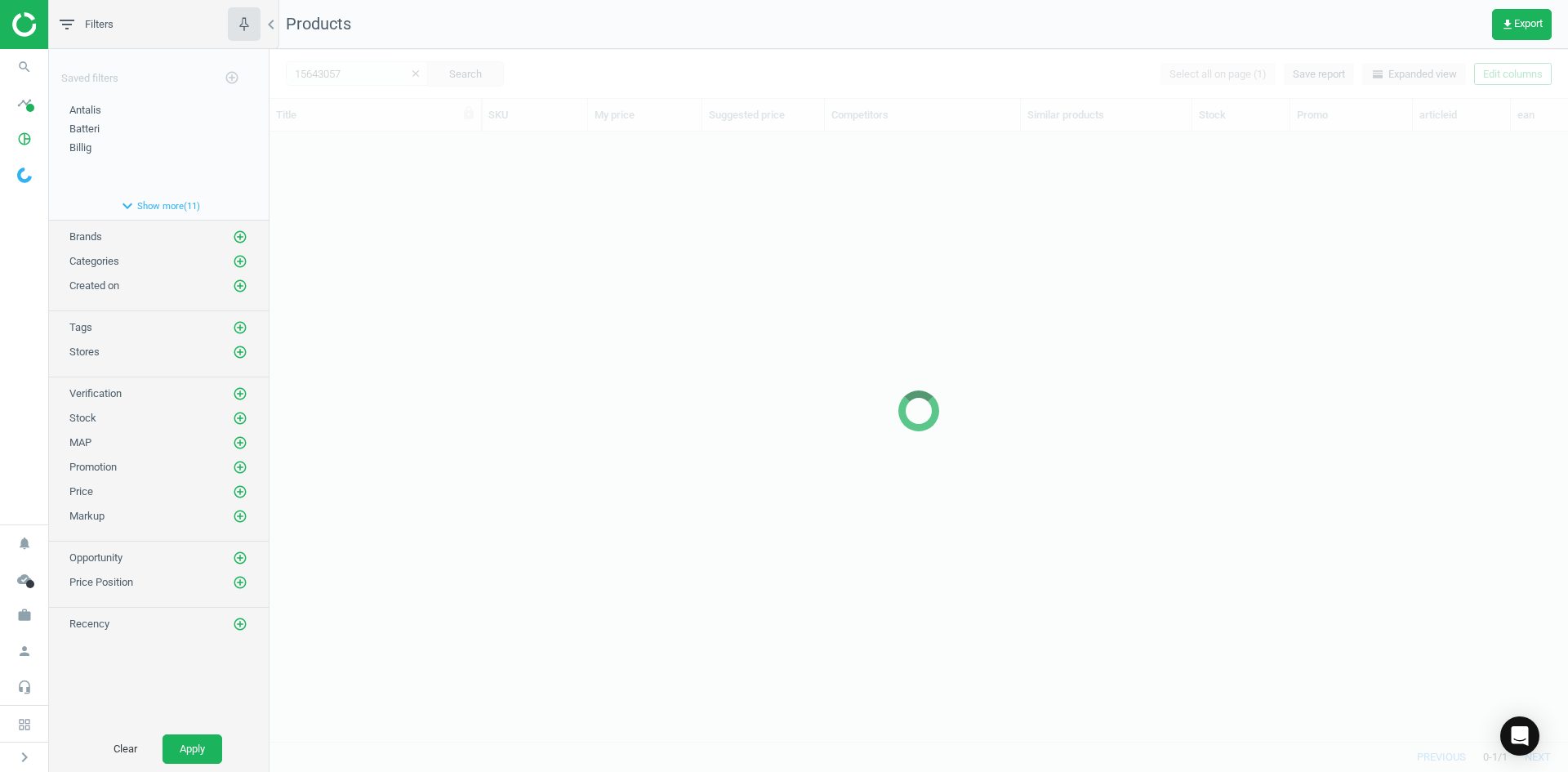
scroll to position [585, 1286]
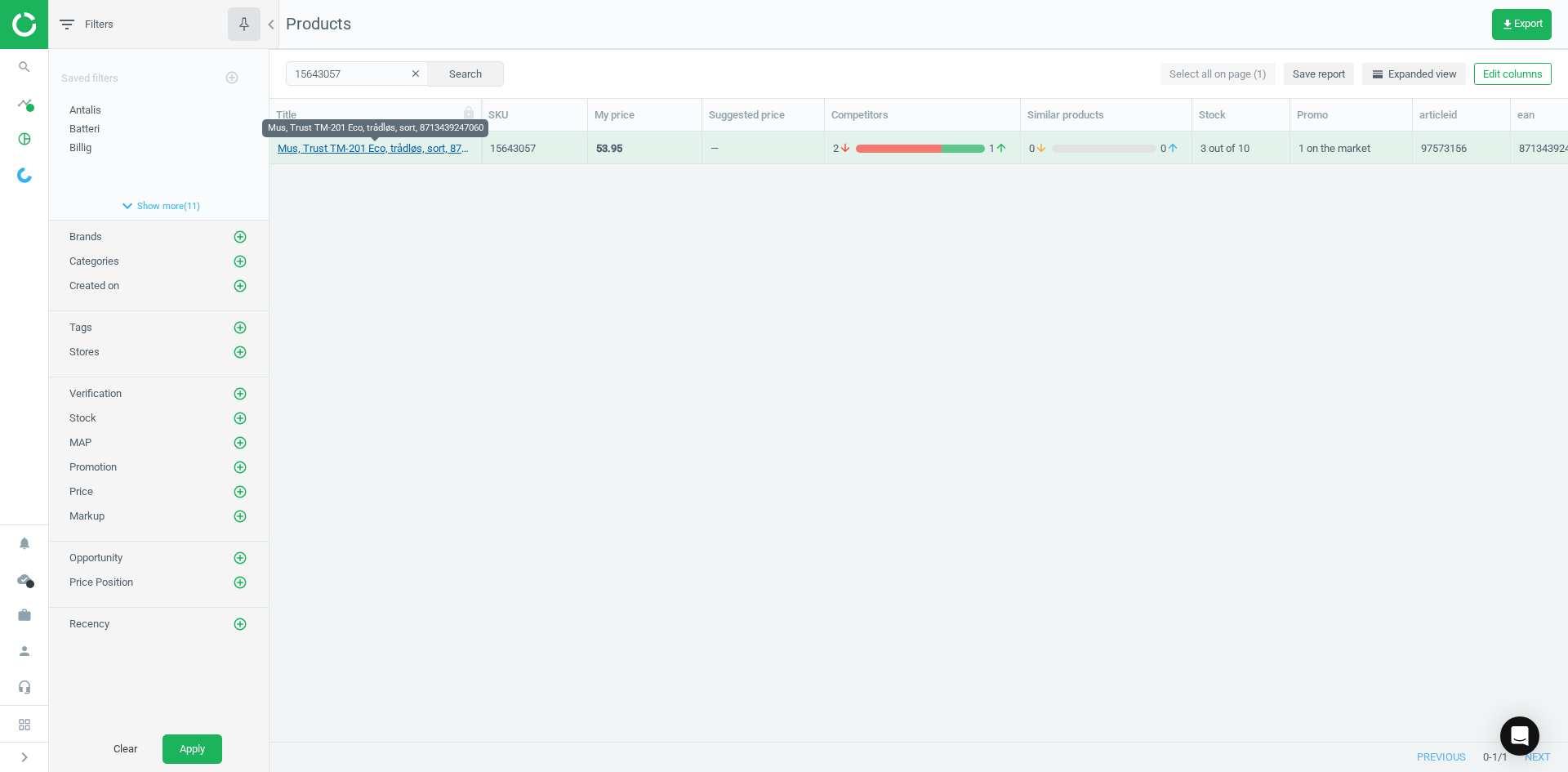
click at [407, 144] on link "Mus, Trust TM-201 Eco, trådløs, sort, 8713439247060" at bounding box center [375, 148] width 195 height 15
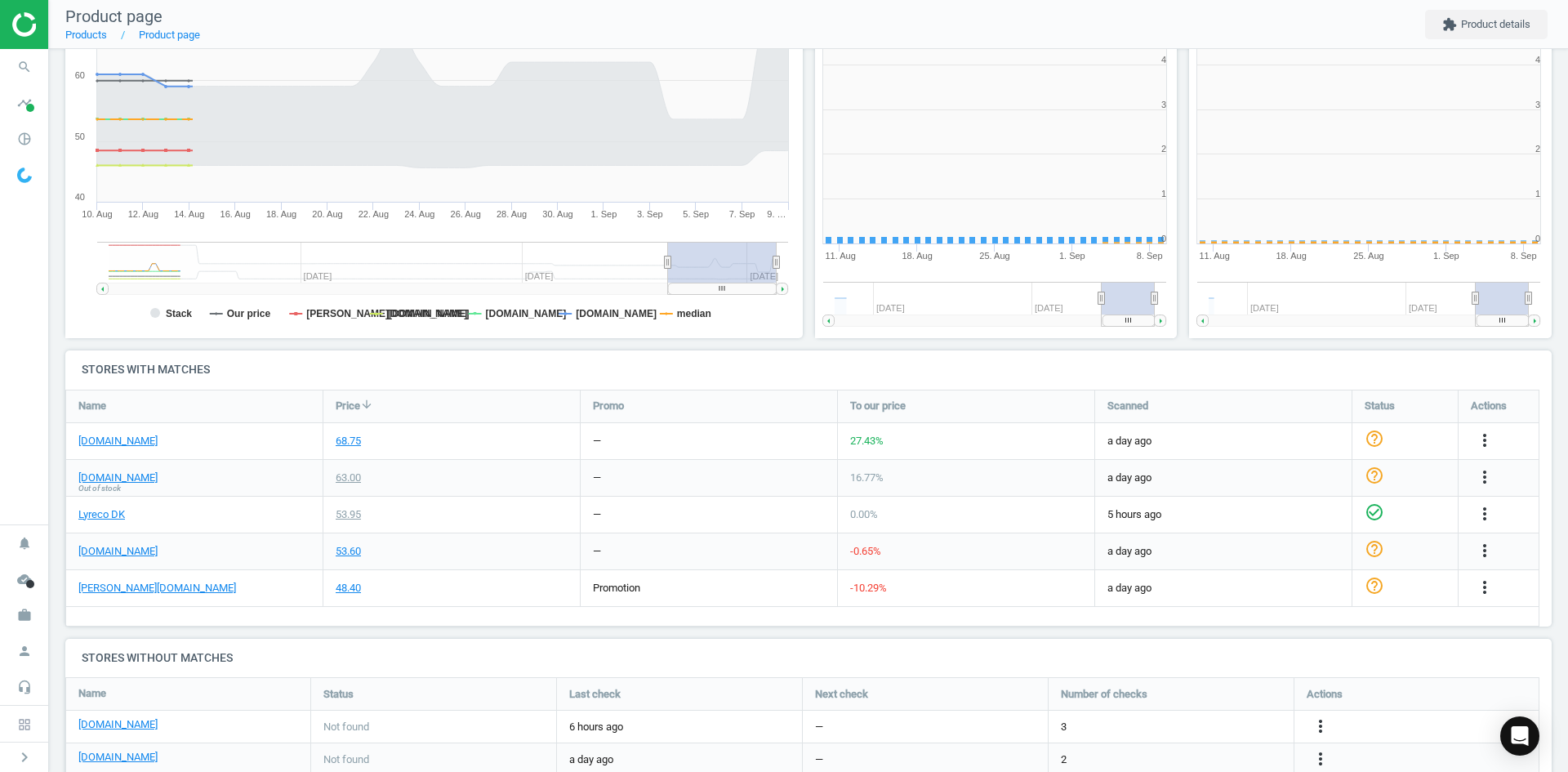
scroll to position [352, 756]
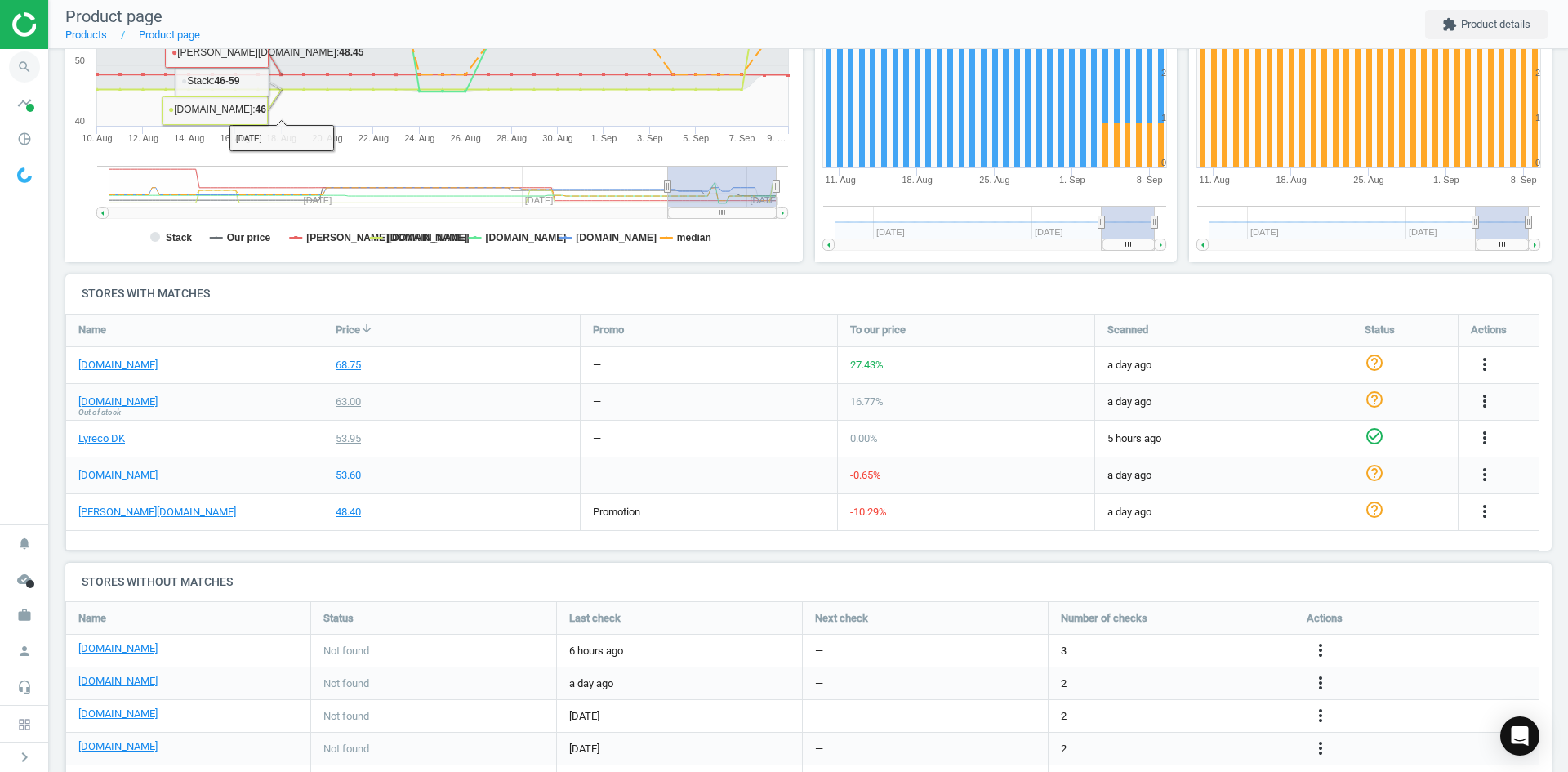
click at [24, 74] on icon "search" at bounding box center [24, 66] width 31 height 31
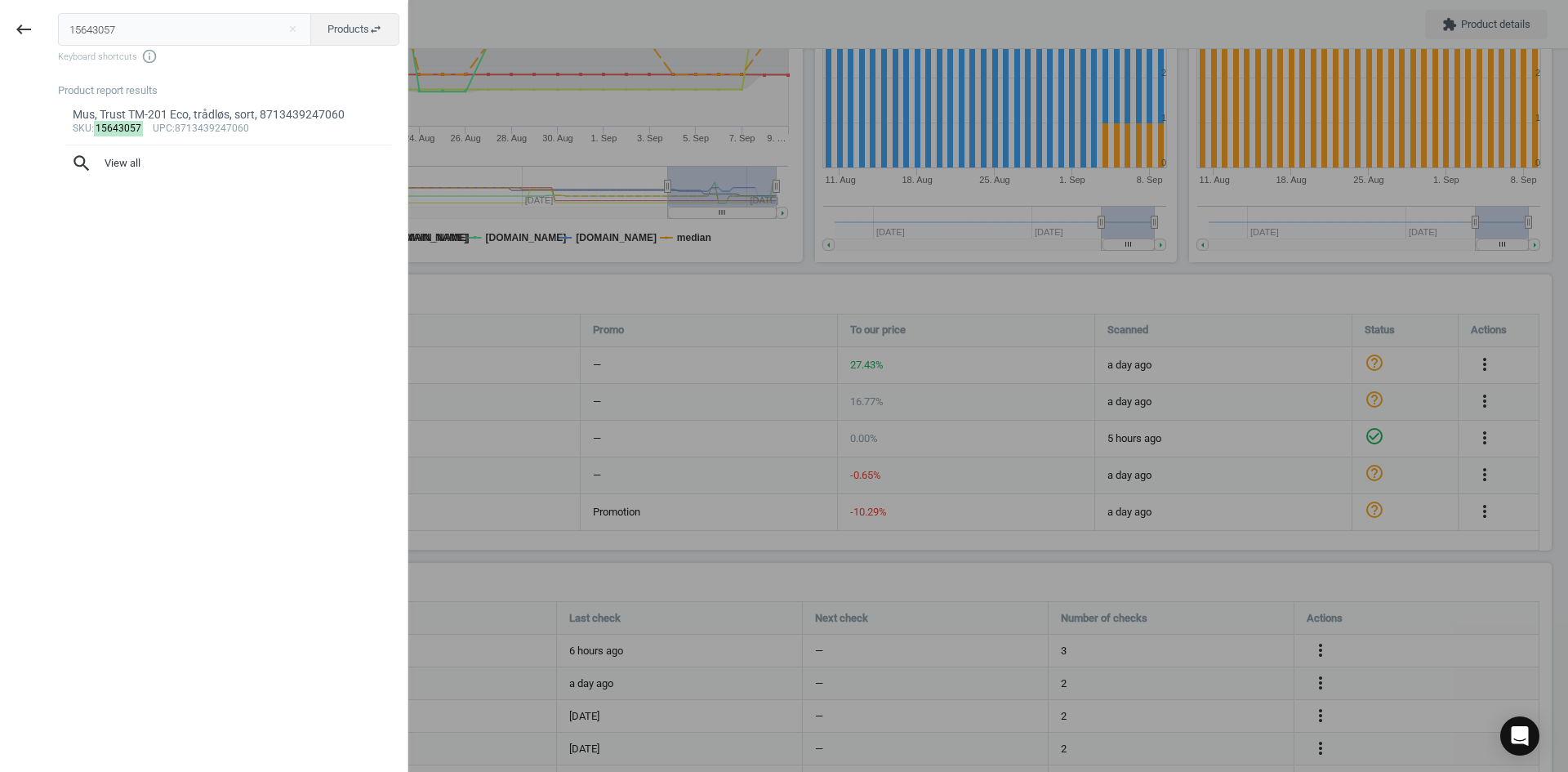
type input "18633816"
drag, startPoint x: 156, startPoint y: 35, endPoint x: 0, endPoint y: 10, distance: 158.0
click at [0, 10] on div "keyboard_backspace 18633816 close Products swap_horiz Keyboard shortcuts info_o…" at bounding box center [204, 388] width 409 height 772
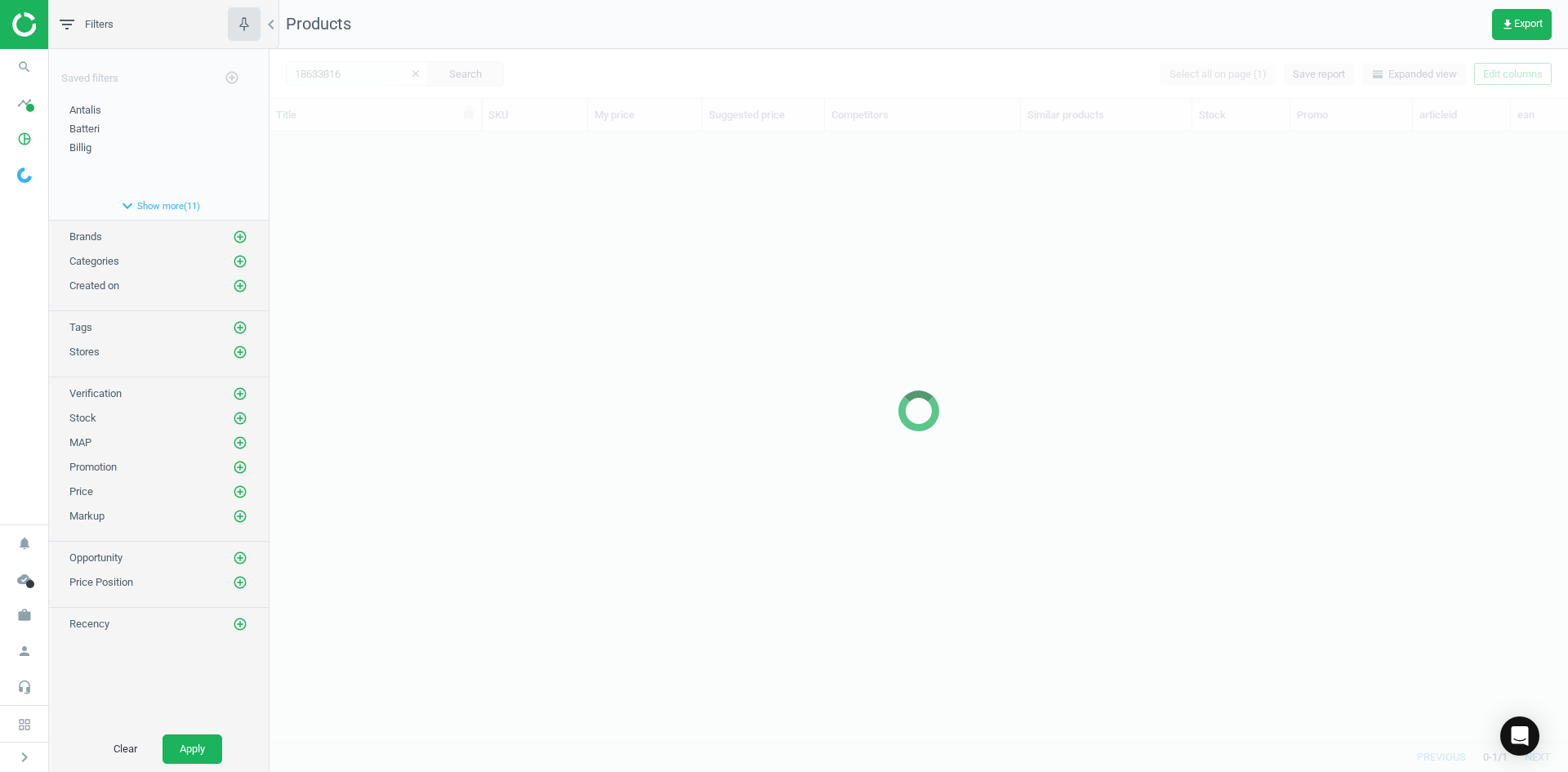
scroll to position [585, 1286]
click at [409, 217] on div "Mus, Trust TM-201 Eco, trådløs, sort, 8713439247060 15643057 53.95 — 2 arrow_do…" at bounding box center [918, 430] width 1299 height 597
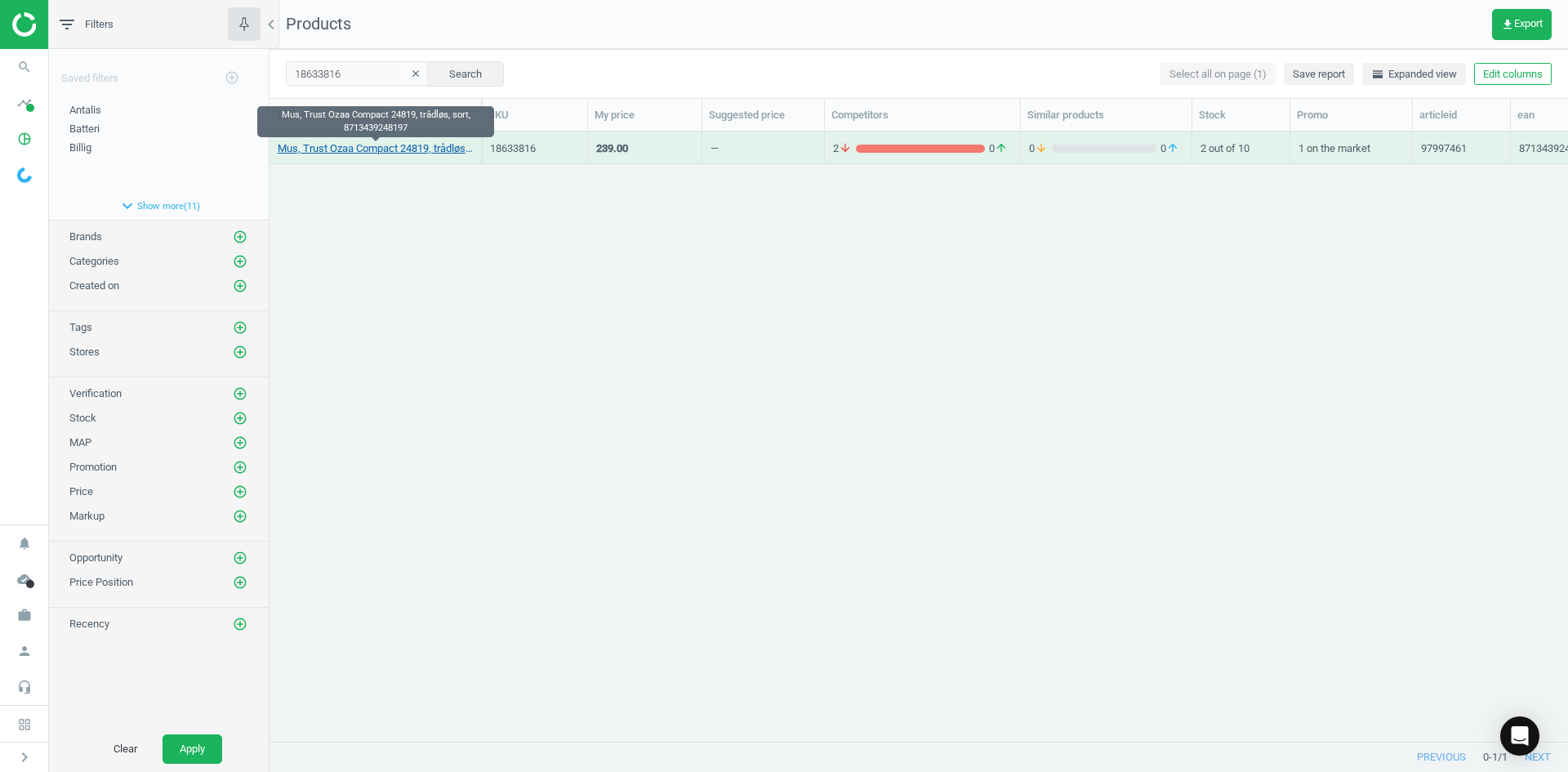
click at [403, 144] on link "Mus, Trust Ozaa Compact 24819, trådløs, sort, 8713439248197" at bounding box center [375, 148] width 195 height 15
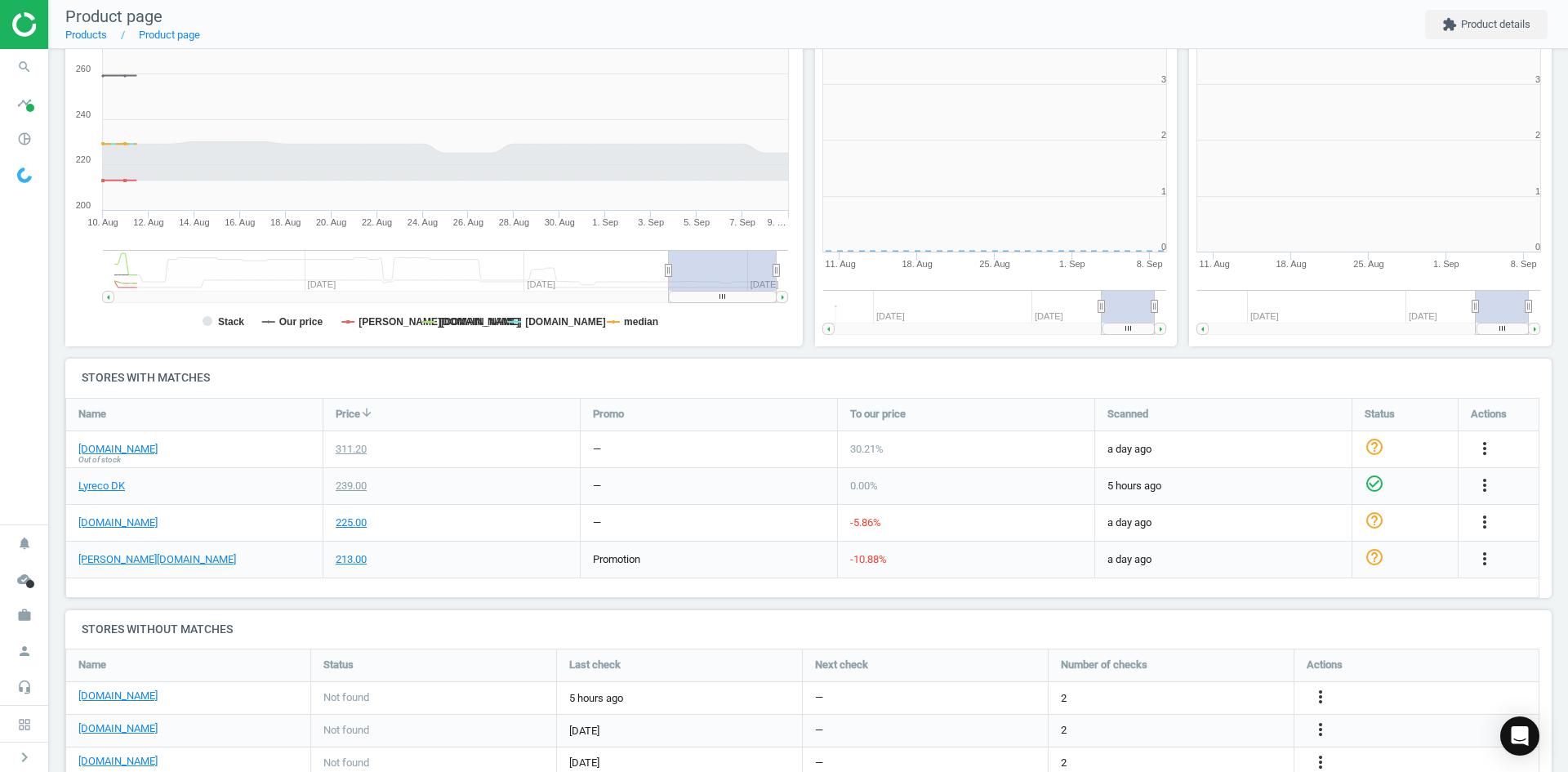
scroll to position [8, 8]
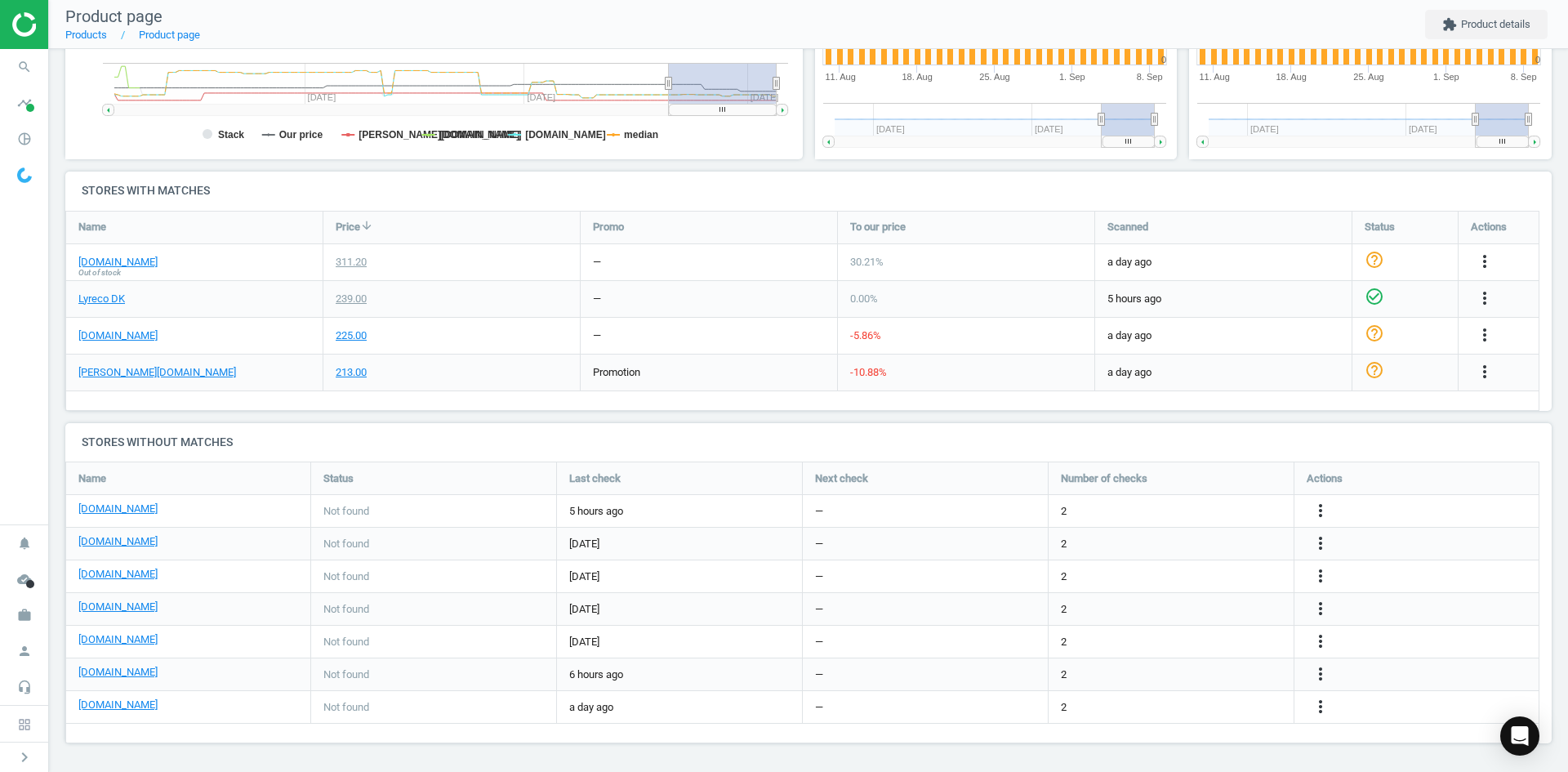
click at [131, 676] on div "[DOMAIN_NAME]" at bounding box center [188, 674] width 220 height 19
click at [116, 676] on link "[DOMAIN_NAME]" at bounding box center [117, 672] width 79 height 15
click at [20, 56] on icon "search" at bounding box center [24, 66] width 31 height 31
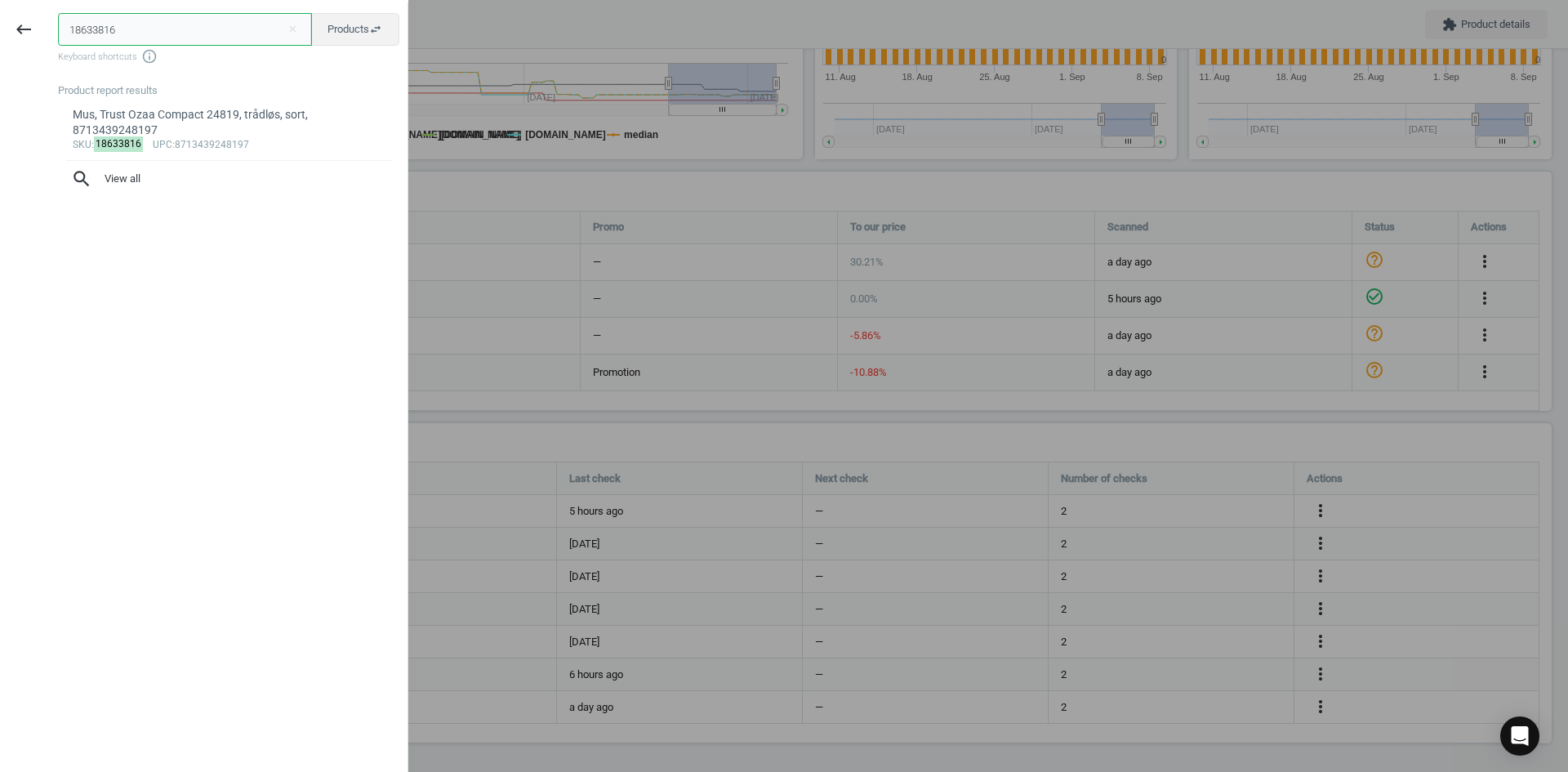
drag, startPoint x: 174, startPoint y: 31, endPoint x: 0, endPoint y: 30, distance: 174.0
click at [0, 30] on div "keyboard_backspace 18633816 close Products swap_horiz Keyboard shortcuts info_o…" at bounding box center [204, 388] width 409 height 772
paste input "9204263"
type input "19204263"
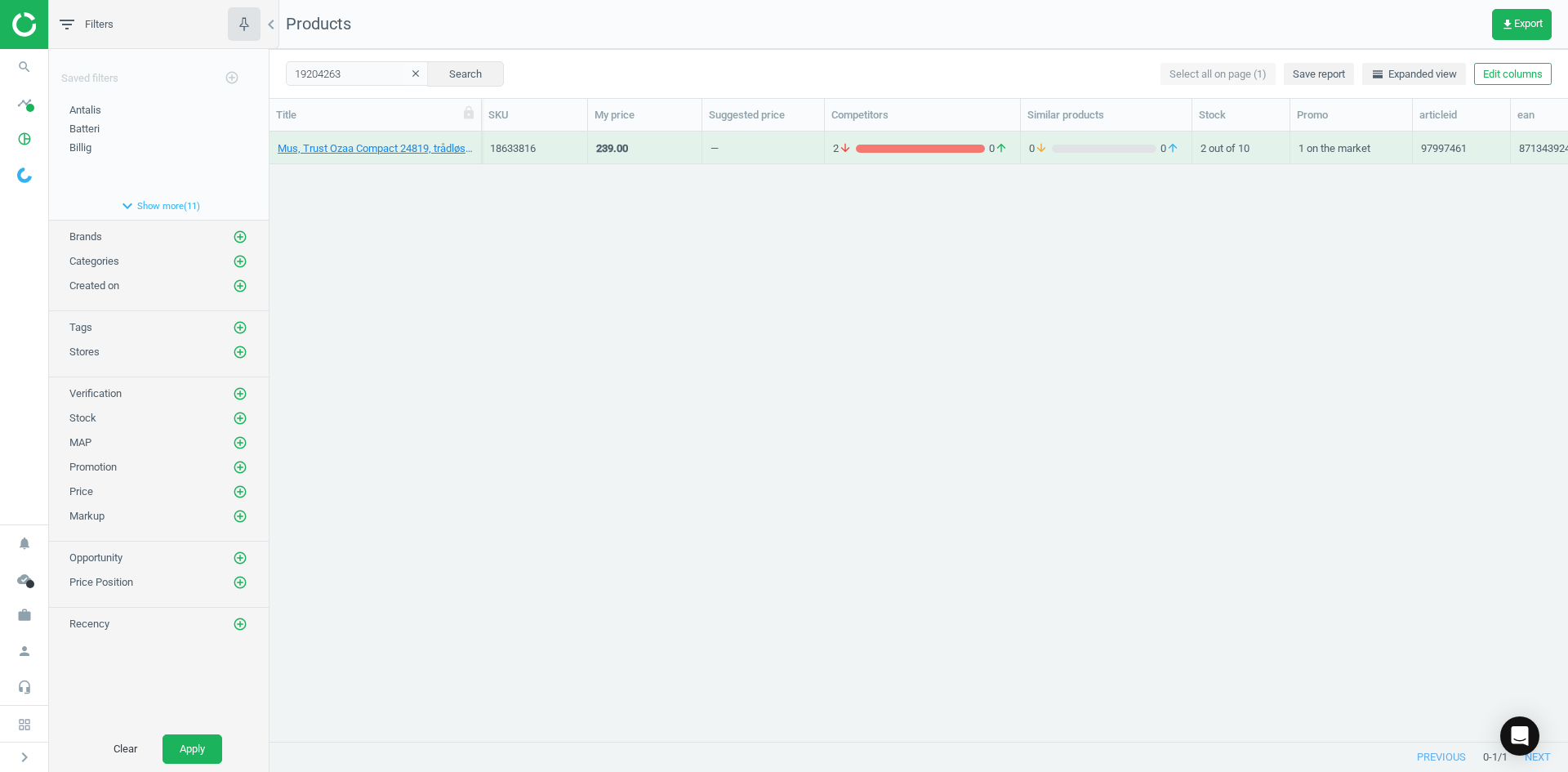
click at [414, 229] on div "Mus, Trust Ozaa Compact 24819, trådløs, sort, 8713439248197 18633816 239.00 — 2…" at bounding box center [918, 430] width 1299 height 597
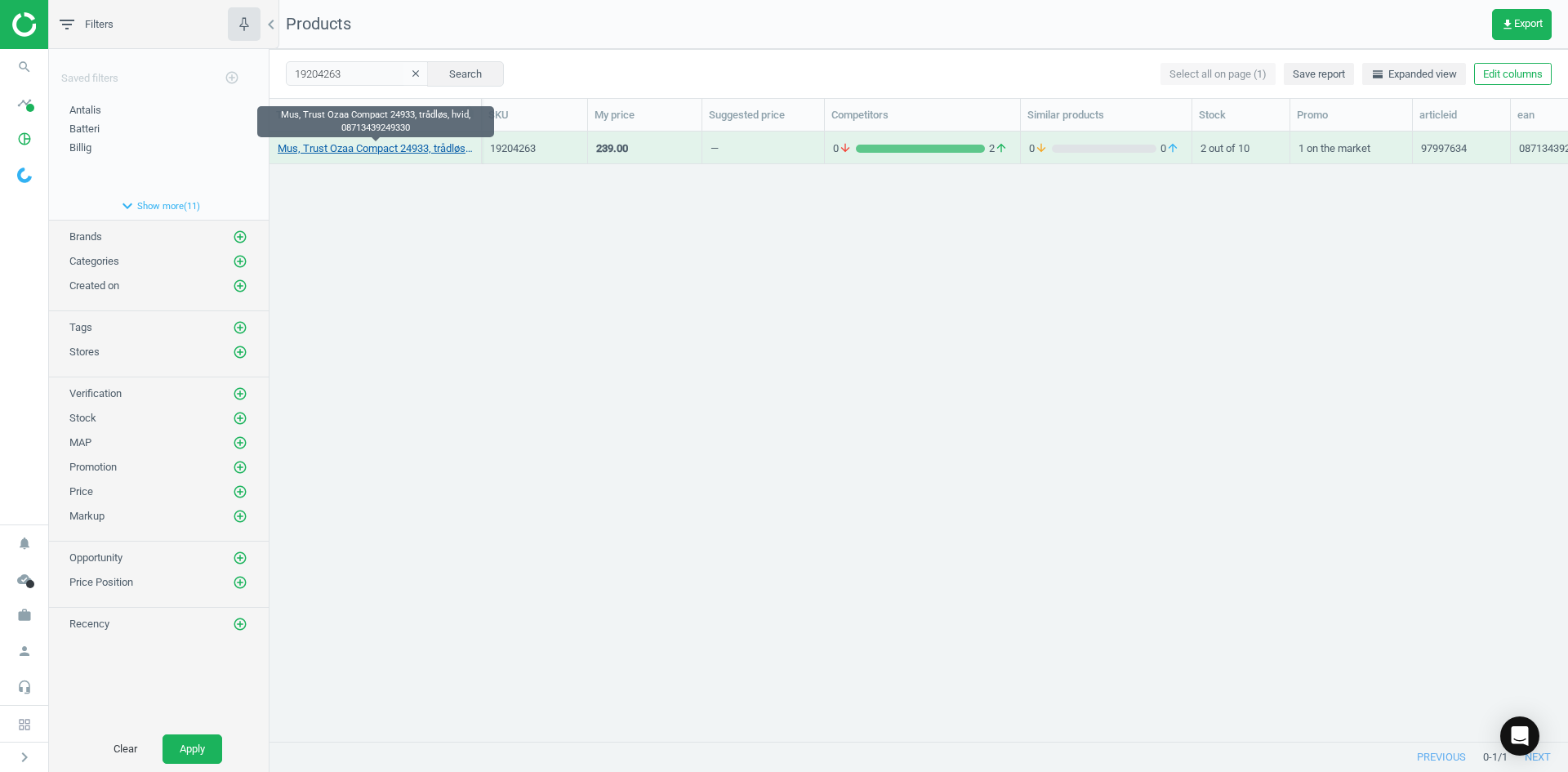
click at [388, 152] on link "Mus, Trust Ozaa Compact 24933, trådløs, hvid, 08713439249330" at bounding box center [375, 148] width 195 height 15
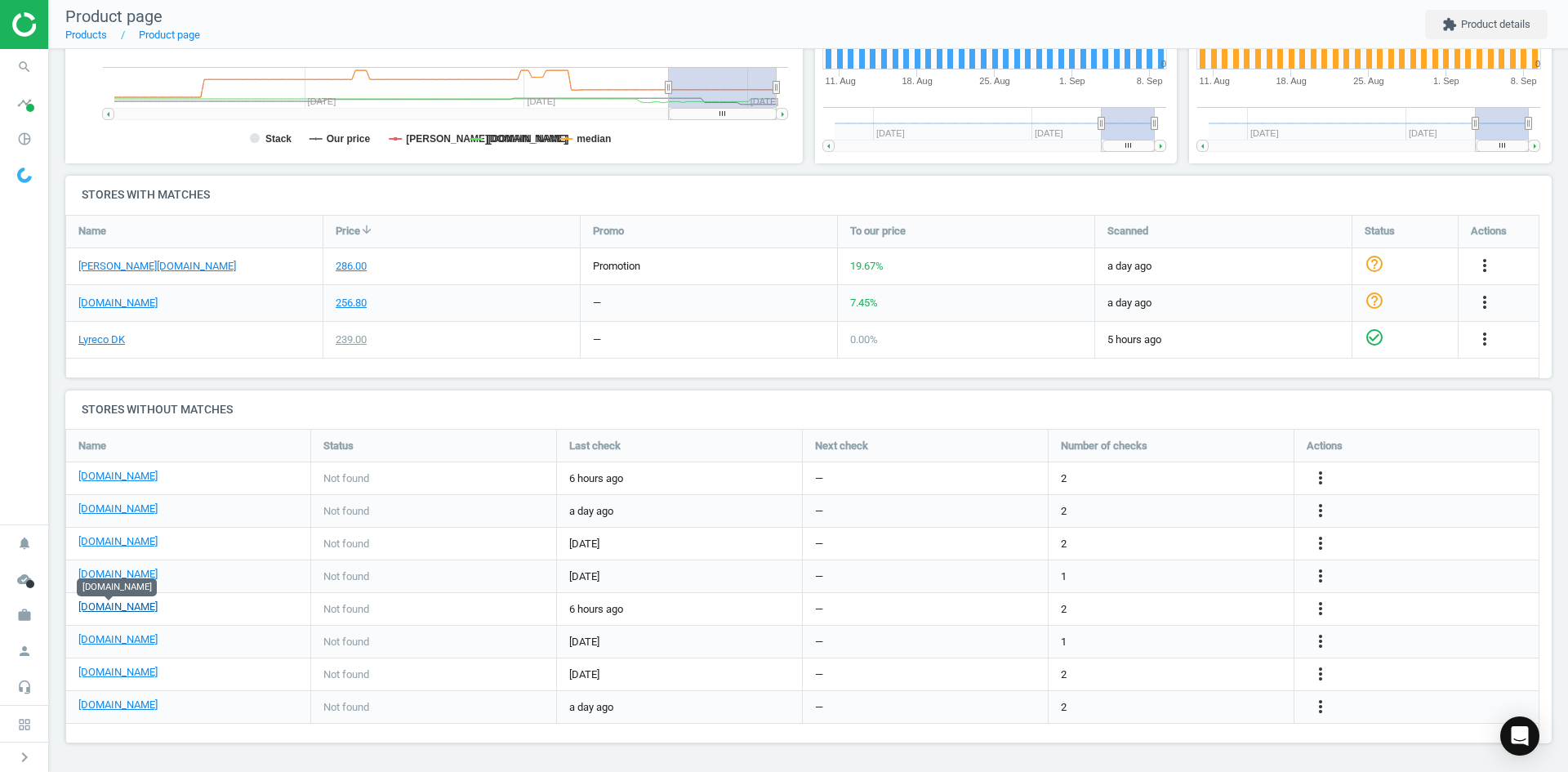
click at [104, 610] on link "[DOMAIN_NAME]" at bounding box center [117, 606] width 79 height 15
click at [25, 65] on icon "search" at bounding box center [24, 66] width 31 height 31
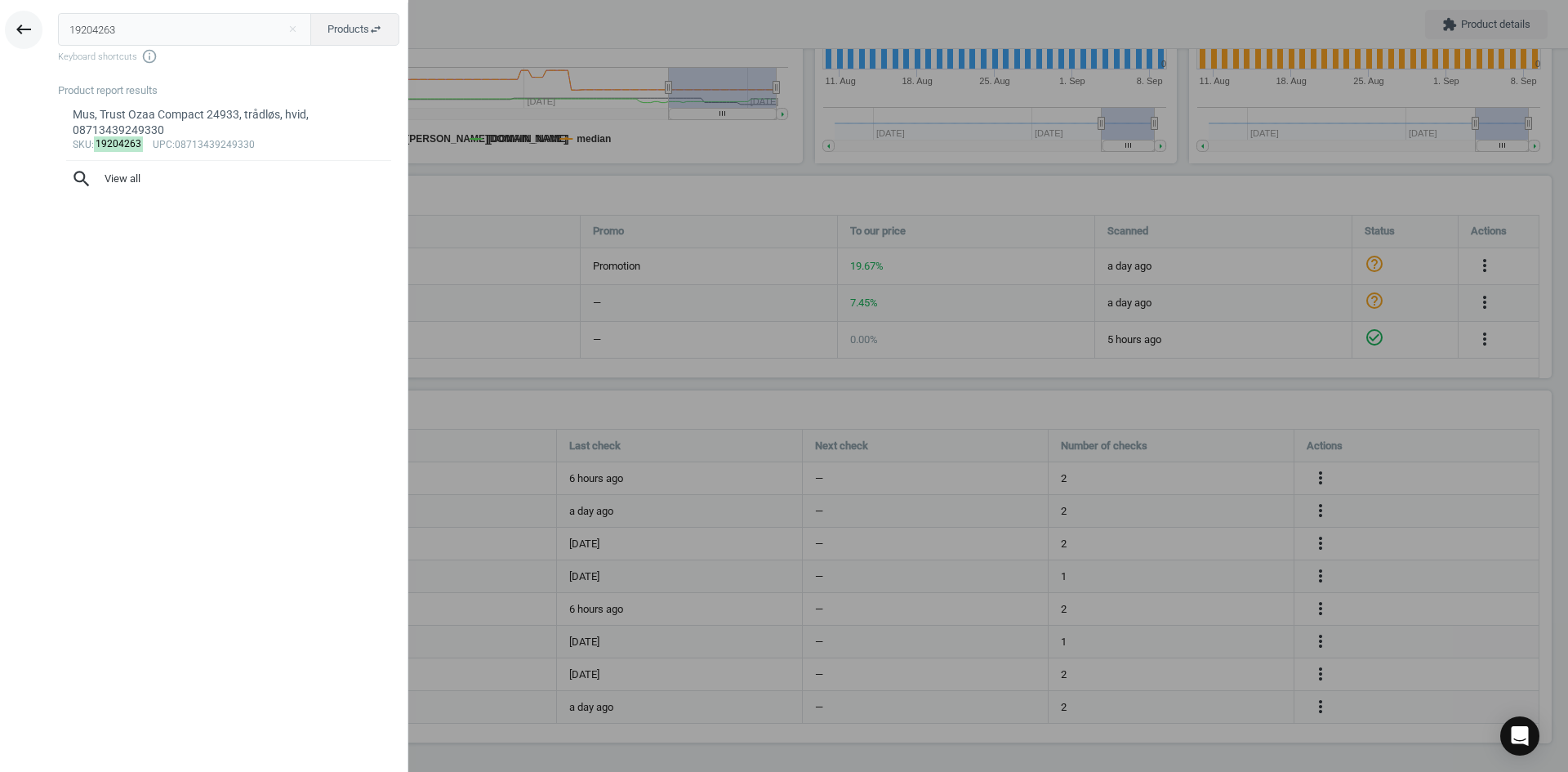
drag, startPoint x: 118, startPoint y: 34, endPoint x: 5, endPoint y: 32, distance: 113.0
click at [17, 30] on div "keyboard_backspace 19204263 close Products swap_horiz Keyboard shortcuts info_o…" at bounding box center [204, 388] width 409 height 772
type input "19208027"
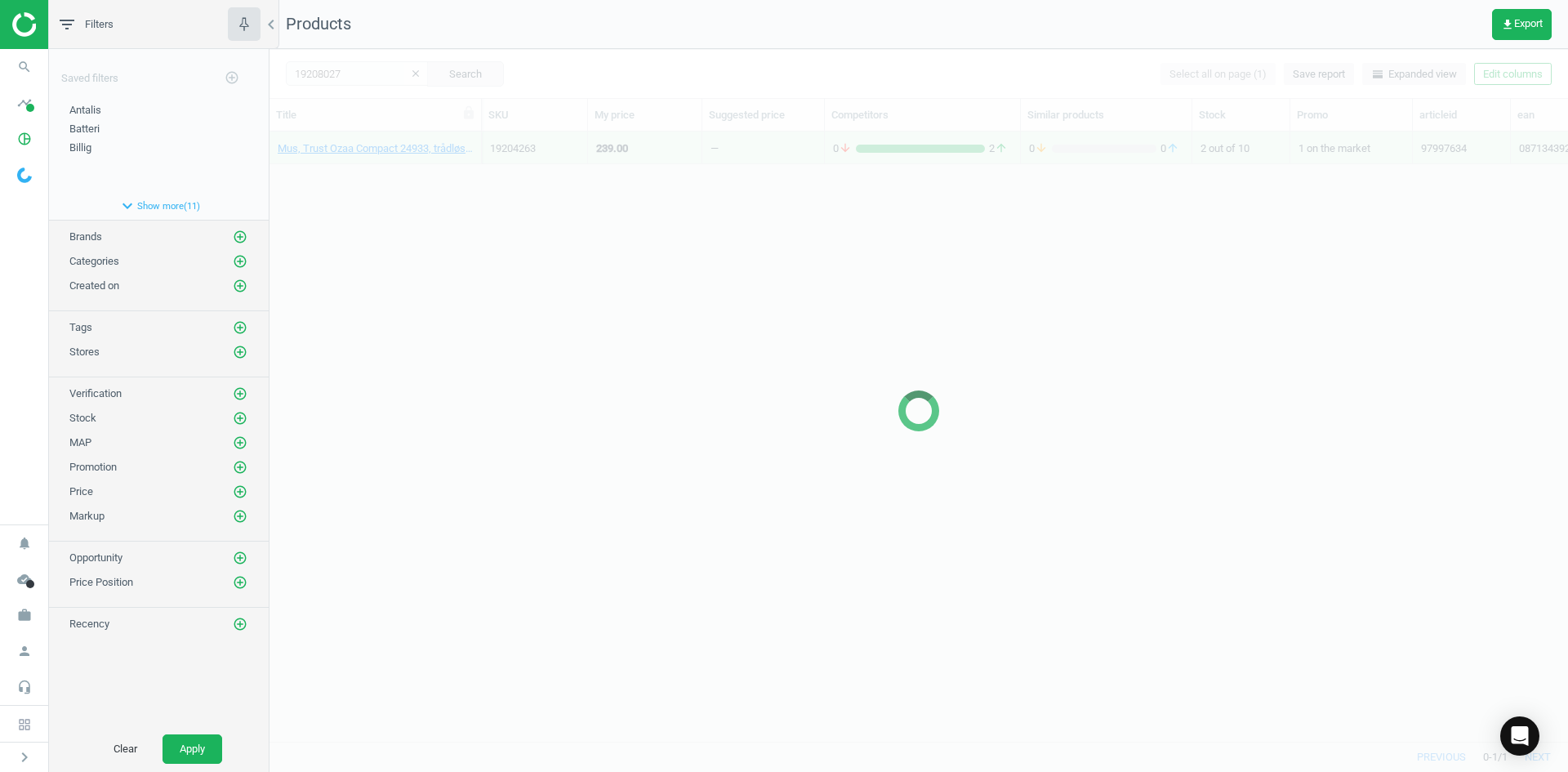
drag, startPoint x: 934, startPoint y: 445, endPoint x: 659, endPoint y: 385, distance: 281.5
click at [933, 447] on div at bounding box center [918, 409] width 1299 height 722
drag, startPoint x: 499, startPoint y: 275, endPoint x: 483, endPoint y: 261, distance: 21.3
click at [487, 264] on div at bounding box center [918, 409] width 1299 height 722
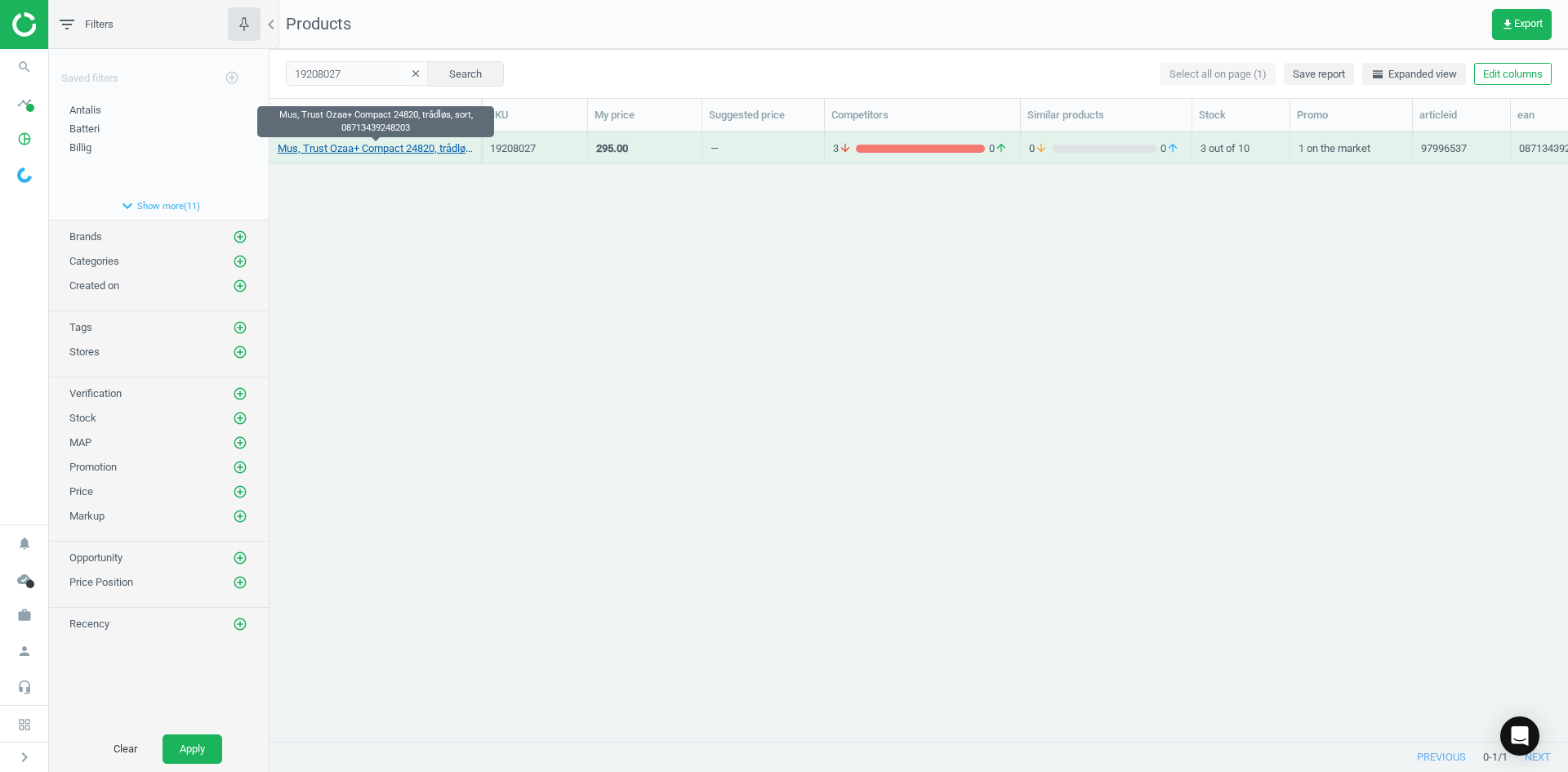
click at [387, 150] on link "Mus, Trust Ozaa+ Compact 24820, trådløs, sort, 08713439248203" at bounding box center [375, 148] width 195 height 15
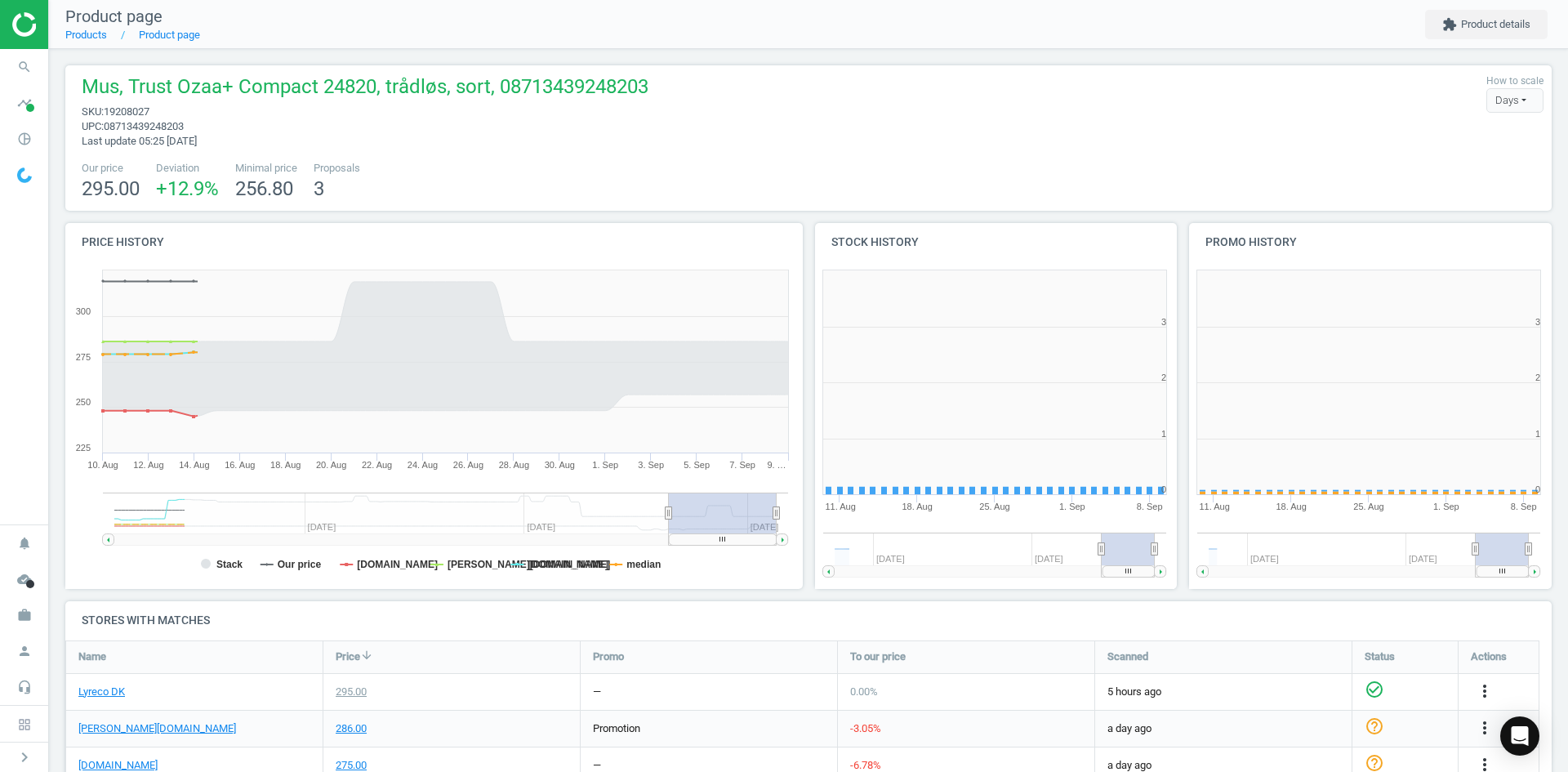
scroll to position [352, 756]
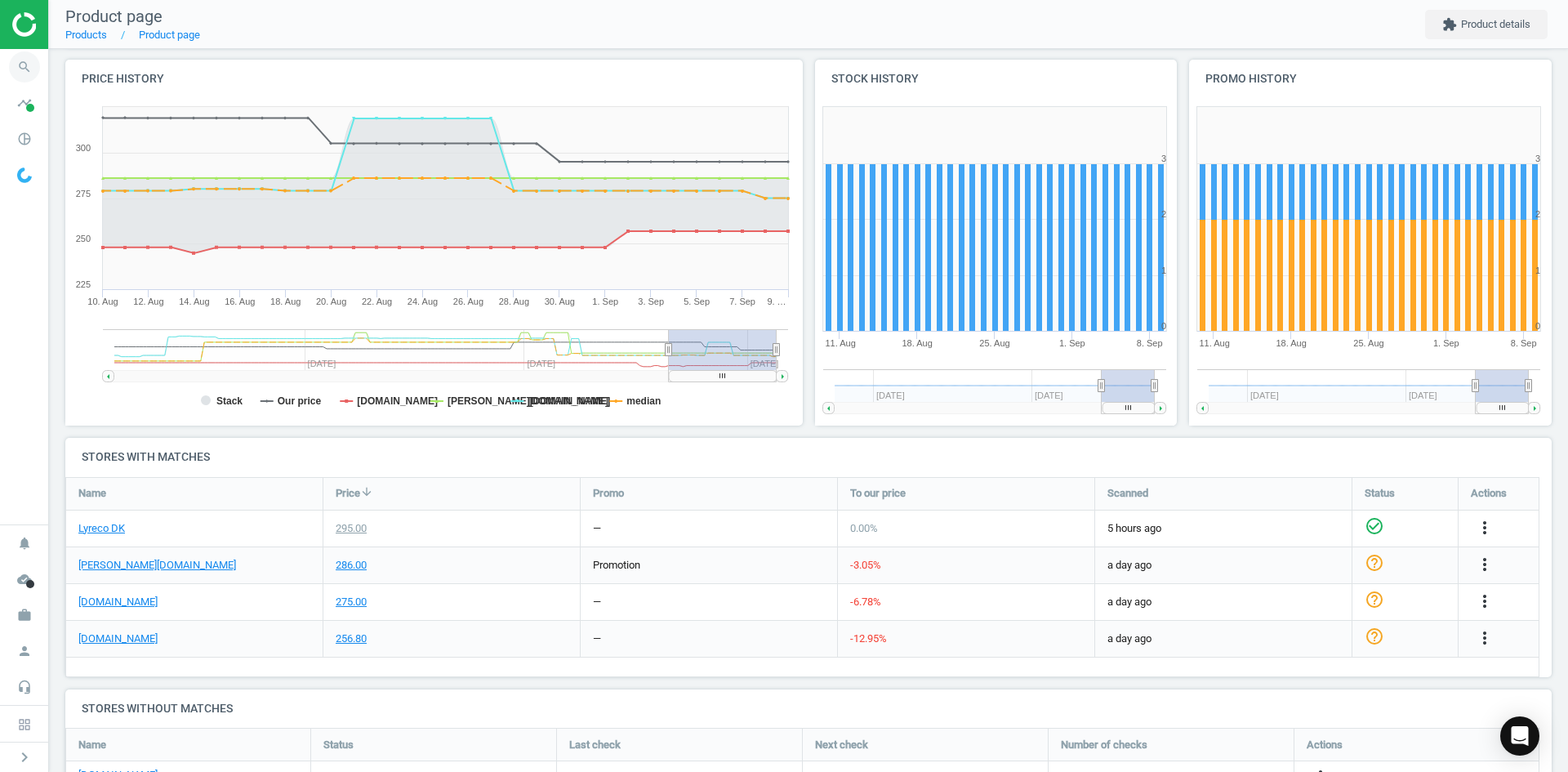
click at [12, 67] on icon "search" at bounding box center [24, 66] width 31 height 31
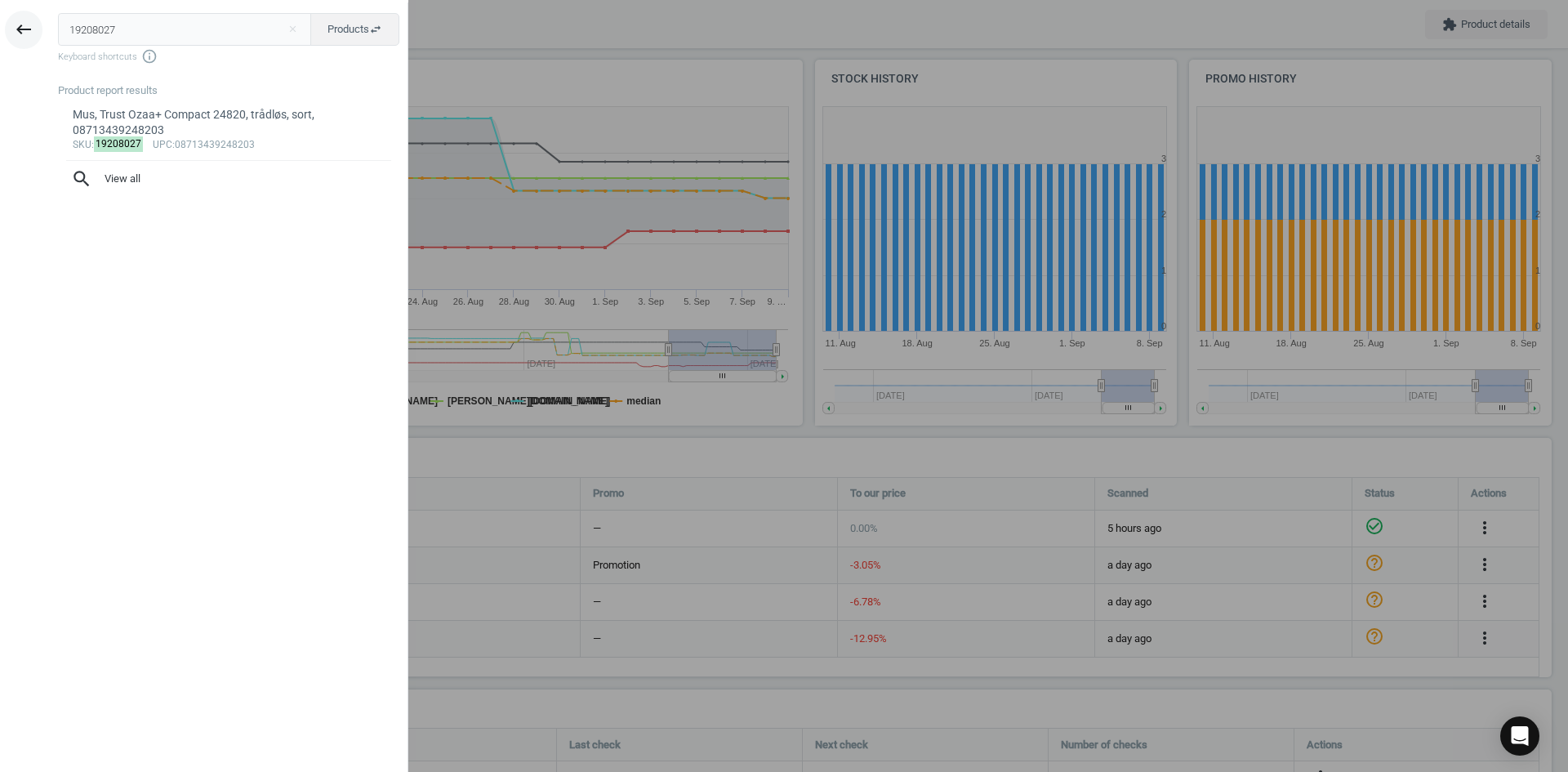
drag, startPoint x: 147, startPoint y: 41, endPoint x: 34, endPoint y: 30, distance: 113.5
click at [41, 29] on div "keyboard_backspace 19208027 close Products swap_horiz Keyboard shortcuts info_o…" at bounding box center [204, 388] width 409 height 772
type input "19208038"
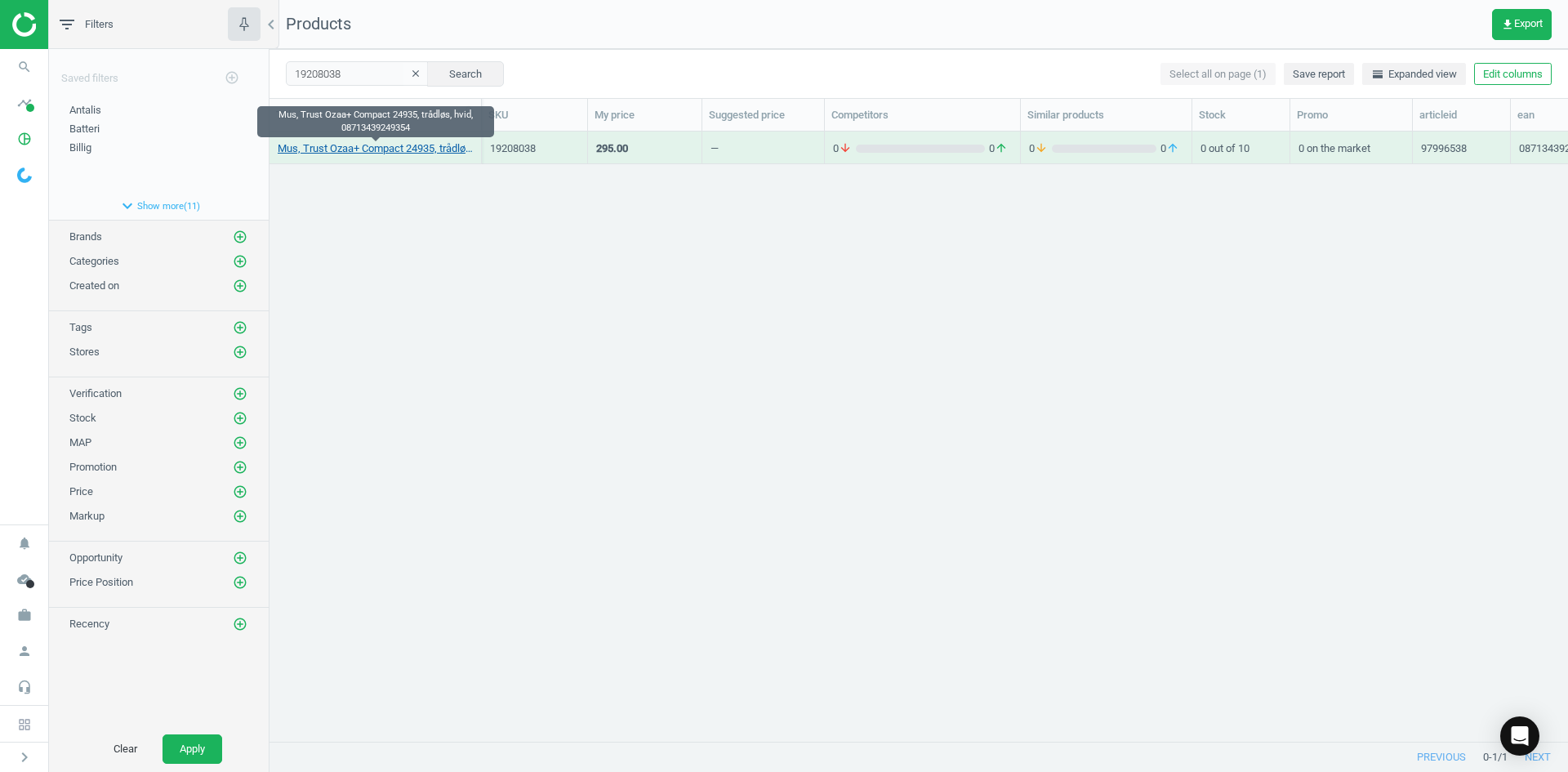
click at [336, 149] on link "Mus, Trust Ozaa+ Compact 24935, trådløs, hvid, 08713439249354" at bounding box center [375, 148] width 195 height 15
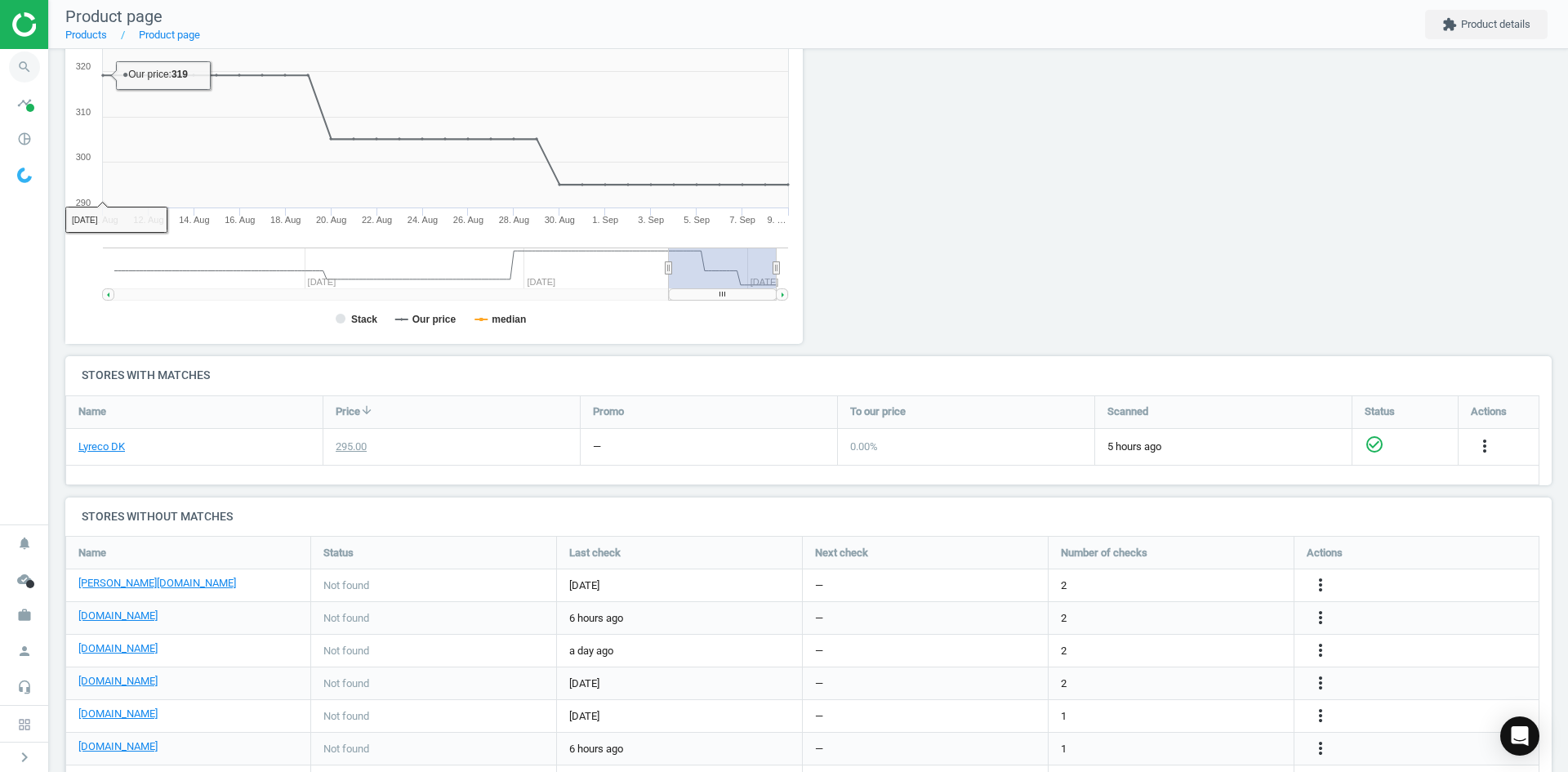
click at [29, 65] on icon "search" at bounding box center [24, 66] width 31 height 31
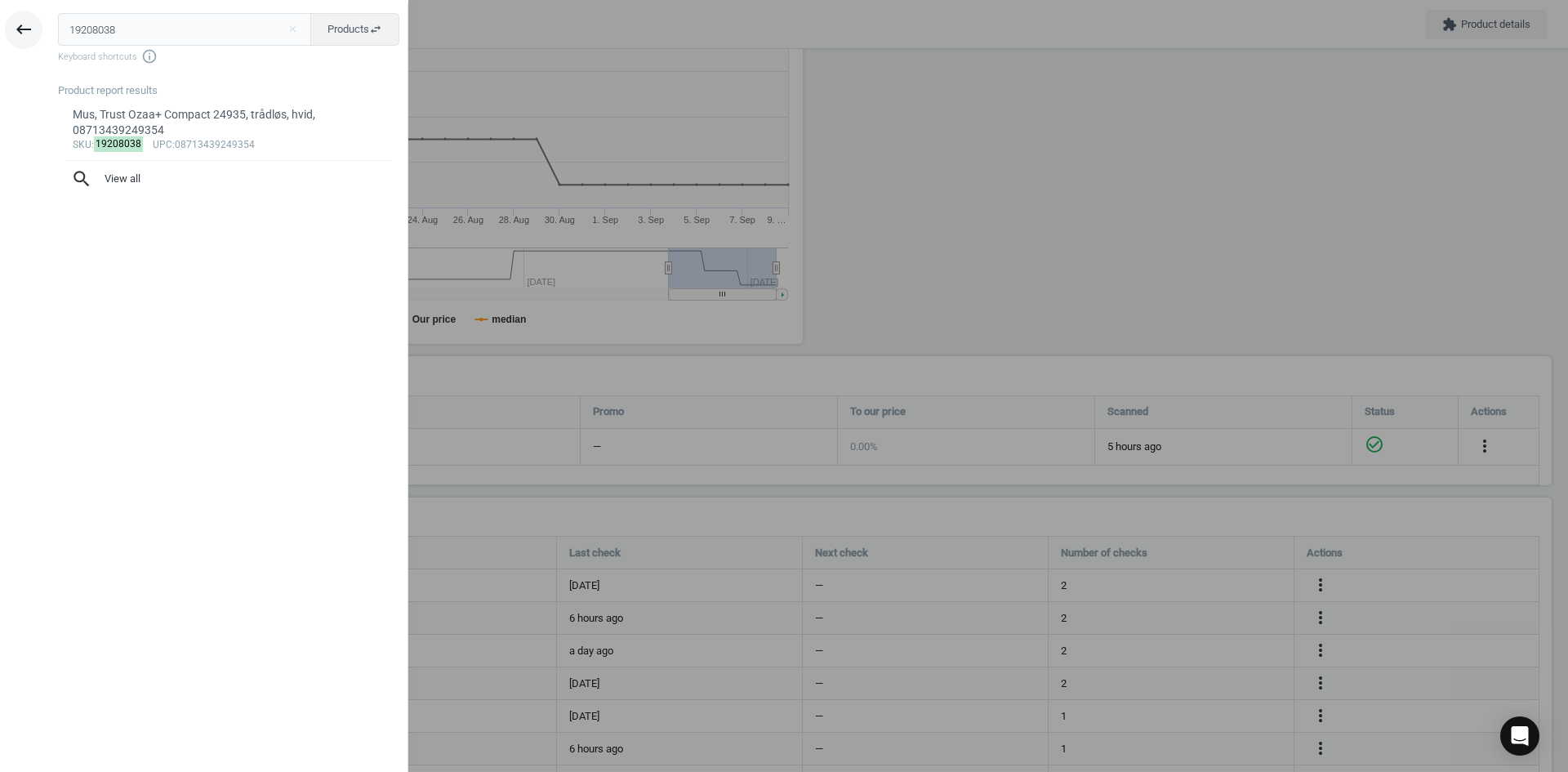
drag, startPoint x: 155, startPoint y: 36, endPoint x: 6, endPoint y: 25, distance: 149.4
click at [8, 25] on div "keyboard_backspace 19208038 close Products swap_horiz Keyboard shortcuts info_o…" at bounding box center [204, 388] width 409 height 772
type input "24935"
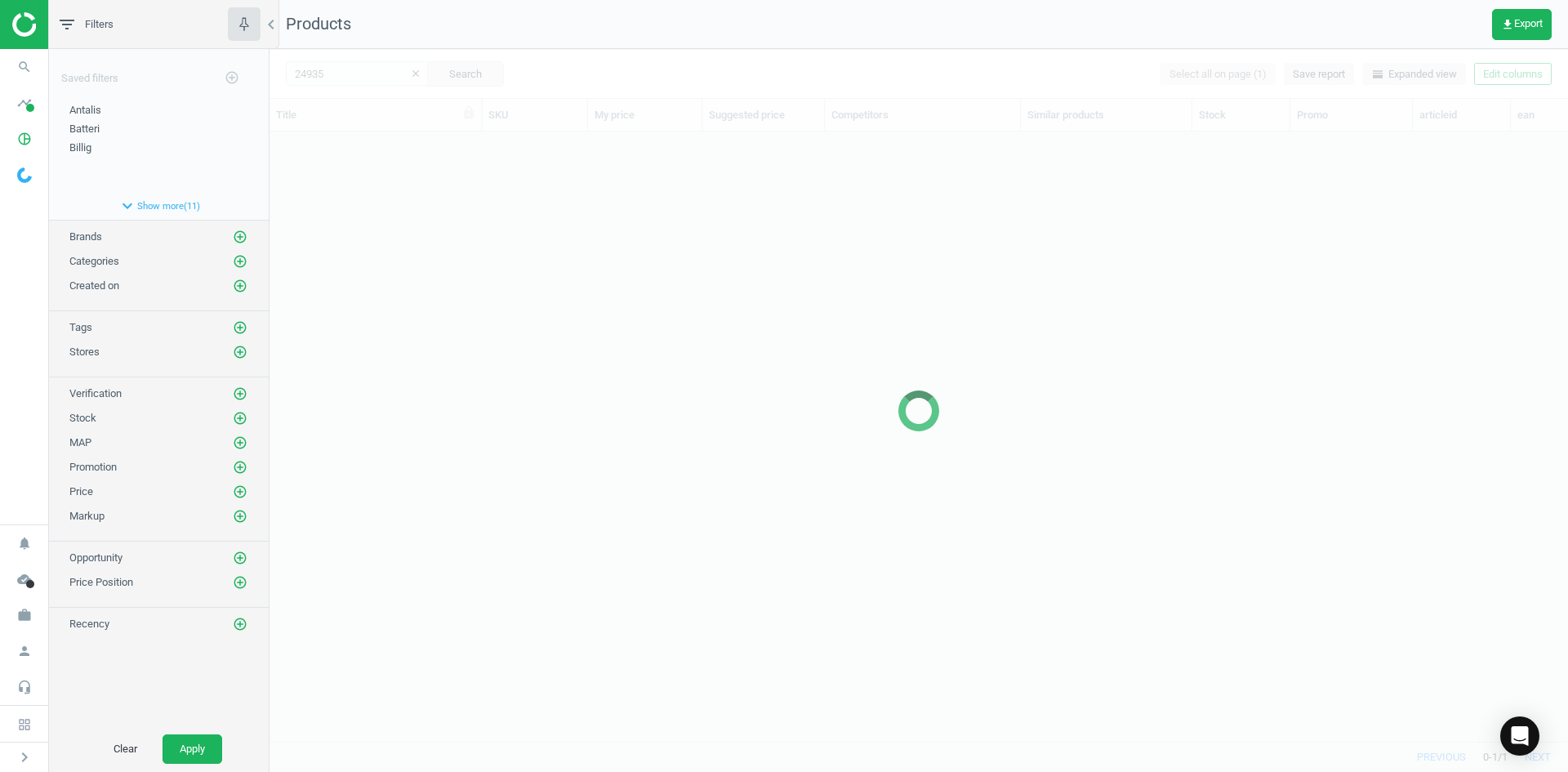
scroll to position [13, 13]
click at [612, 418] on div at bounding box center [918, 409] width 1299 height 722
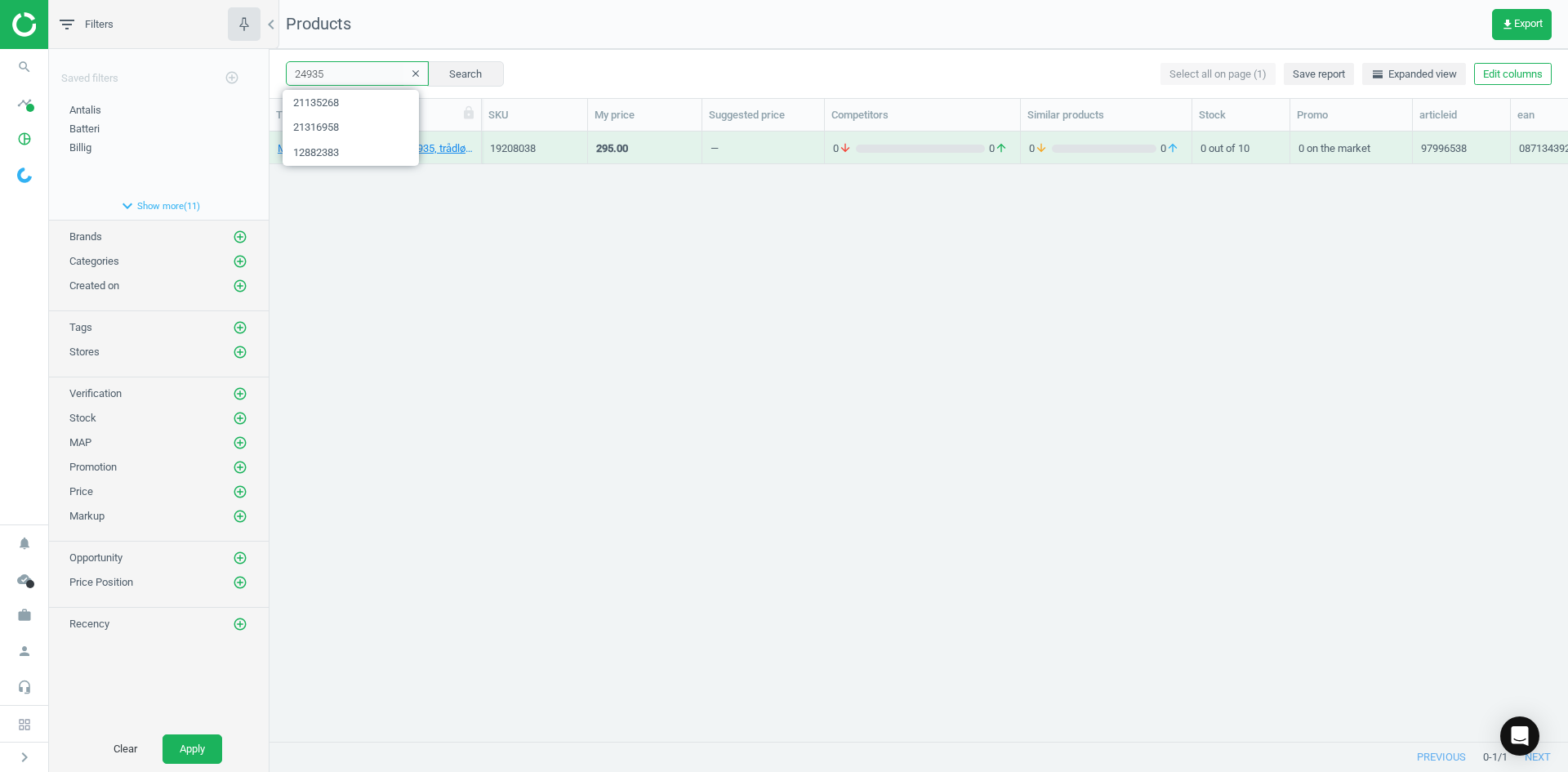
drag, startPoint x: 349, startPoint y: 76, endPoint x: 207, endPoint y: 67, distance: 142.3
click at [213, 69] on div "filter_list Filters chevron_left Saved filters add_circle_outline Antalis edit …" at bounding box center [808, 386] width 1519 height 772
paste input "19208038"
type input "19208038"
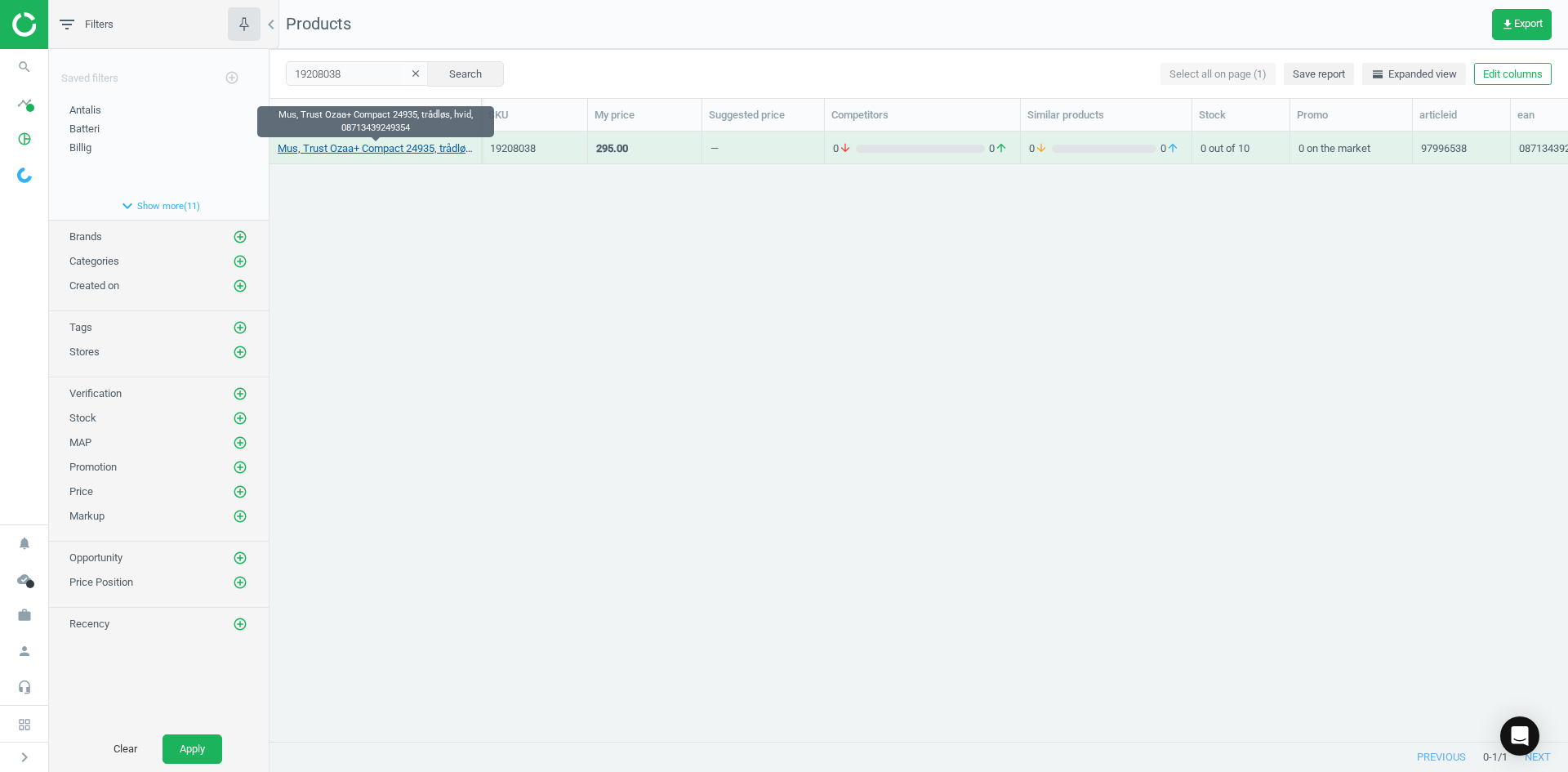
click at [387, 154] on link "Mus, Trust Ozaa+ Compact 24935, trådløs, hvid, 08713439249354" at bounding box center [375, 148] width 195 height 15
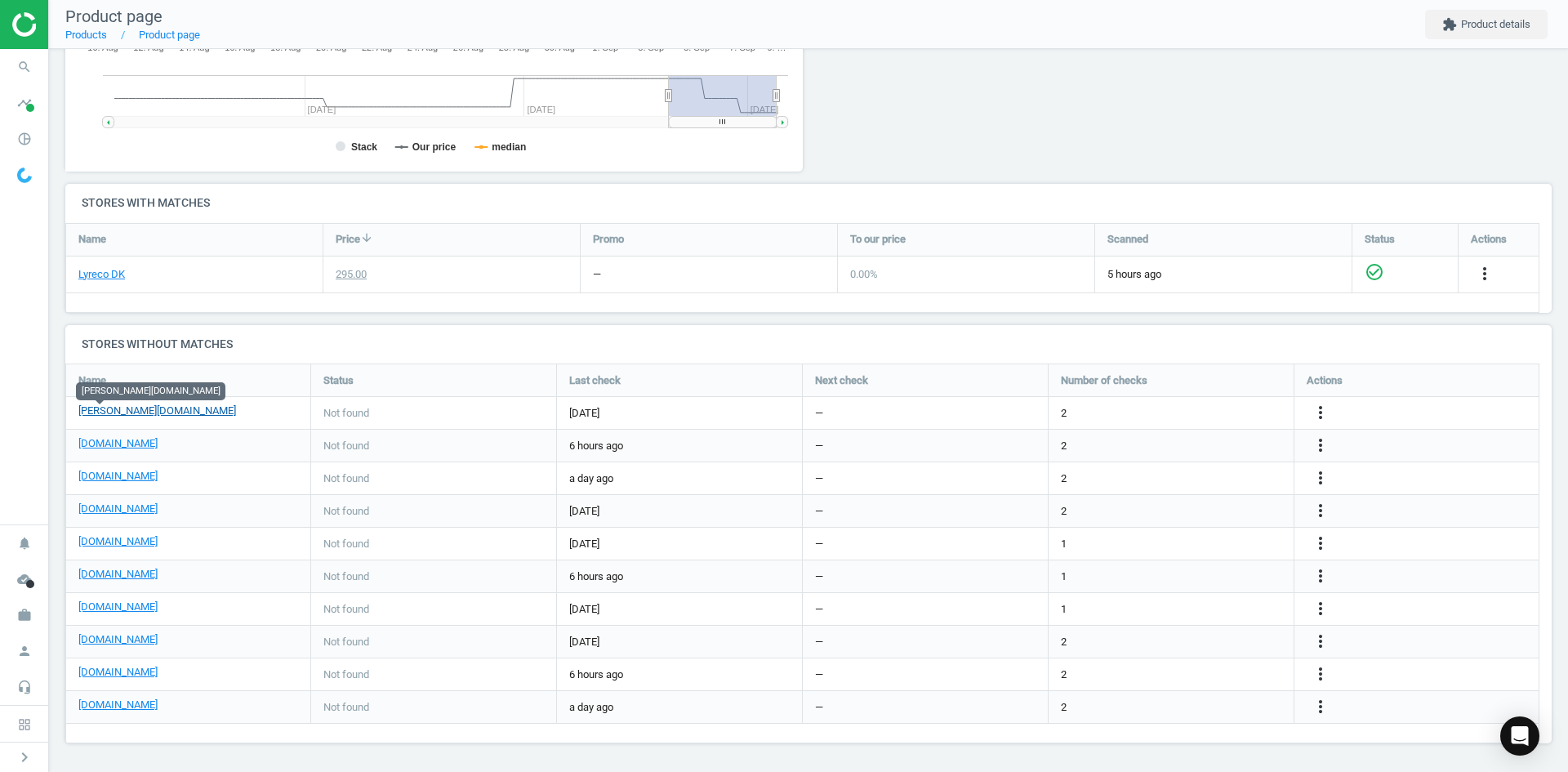
click at [103, 409] on link "[PERSON_NAME][DOMAIN_NAME]" at bounding box center [157, 410] width 158 height 15
click at [90, 483] on link "[DOMAIN_NAME]" at bounding box center [117, 476] width 79 height 15
click at [28, 58] on icon "search" at bounding box center [24, 66] width 31 height 31
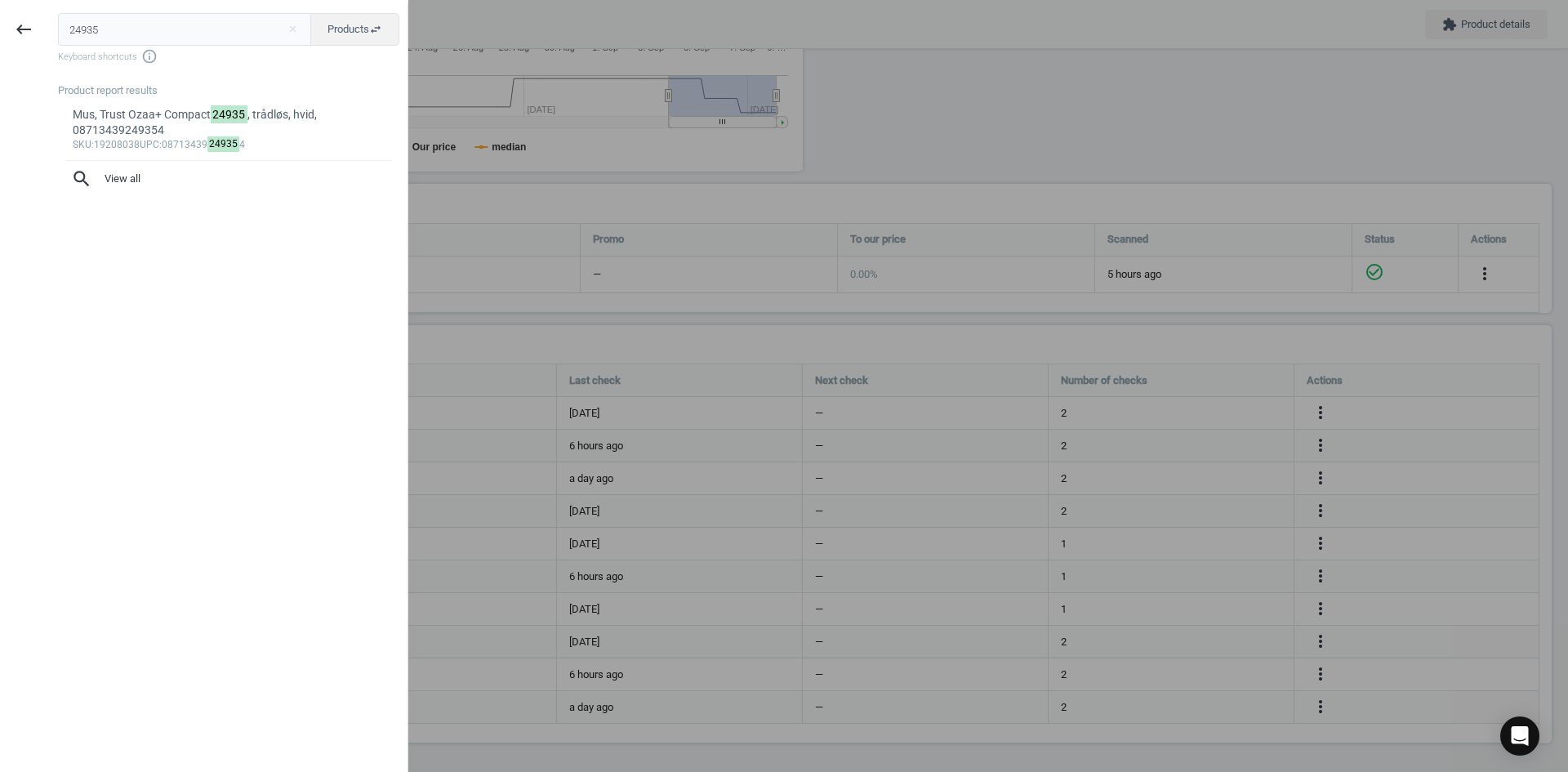
drag, startPoint x: 175, startPoint y: 27, endPoint x: 0, endPoint y: 28, distance: 175.0
click at [0, 28] on div "keyboard_backspace 24935 close Products swap_horiz Keyboard shortcuts info_outl…" at bounding box center [204, 388] width 409 height 772
type input "18683204"
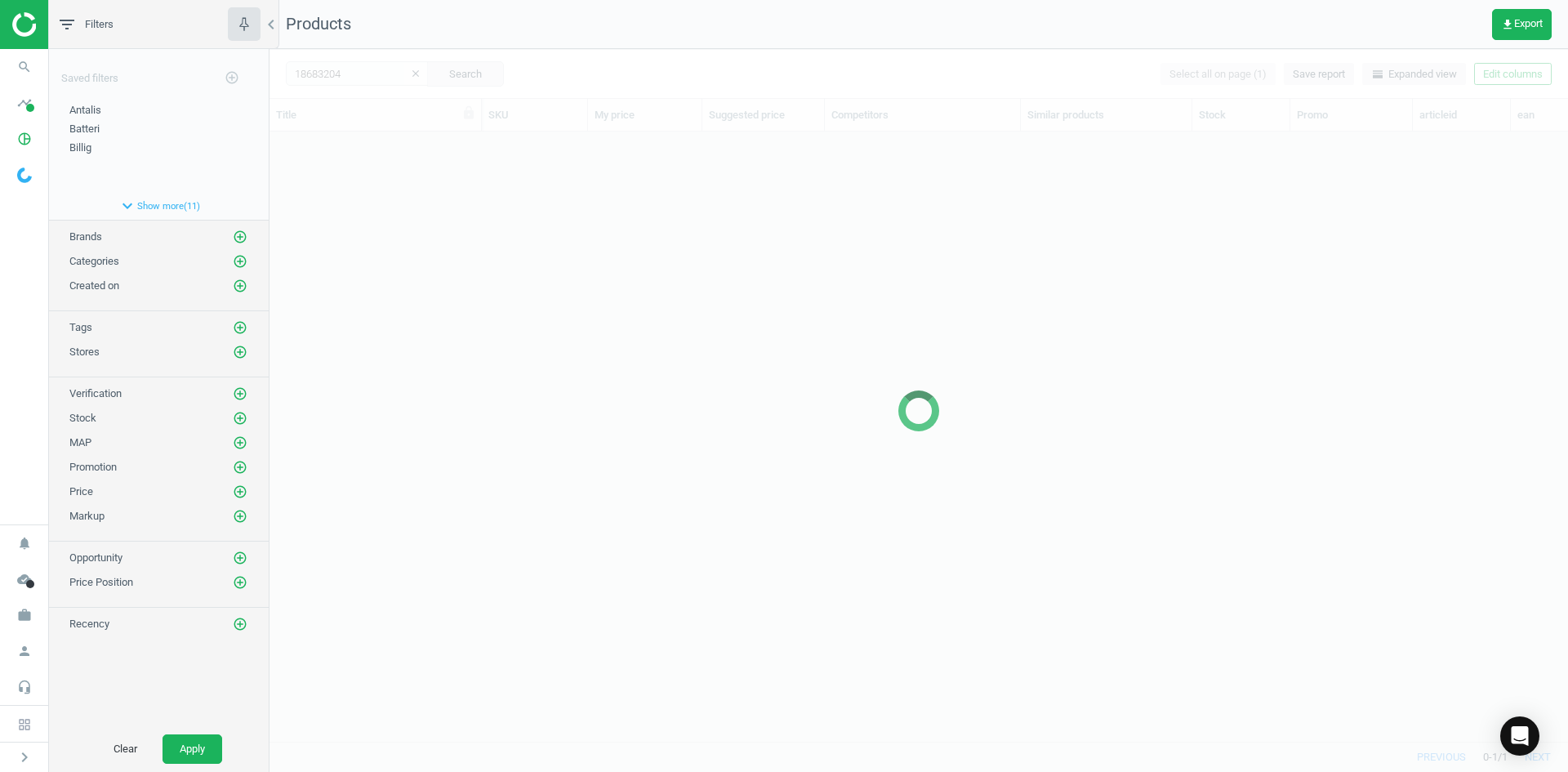
scroll to position [585, 1286]
click at [773, 348] on div at bounding box center [918, 409] width 1299 height 722
drag, startPoint x: 581, startPoint y: 259, endPoint x: 525, endPoint y: 209, distance: 75.1
click at [577, 249] on div at bounding box center [918, 409] width 1299 height 722
click at [510, 199] on div at bounding box center [918, 409] width 1299 height 722
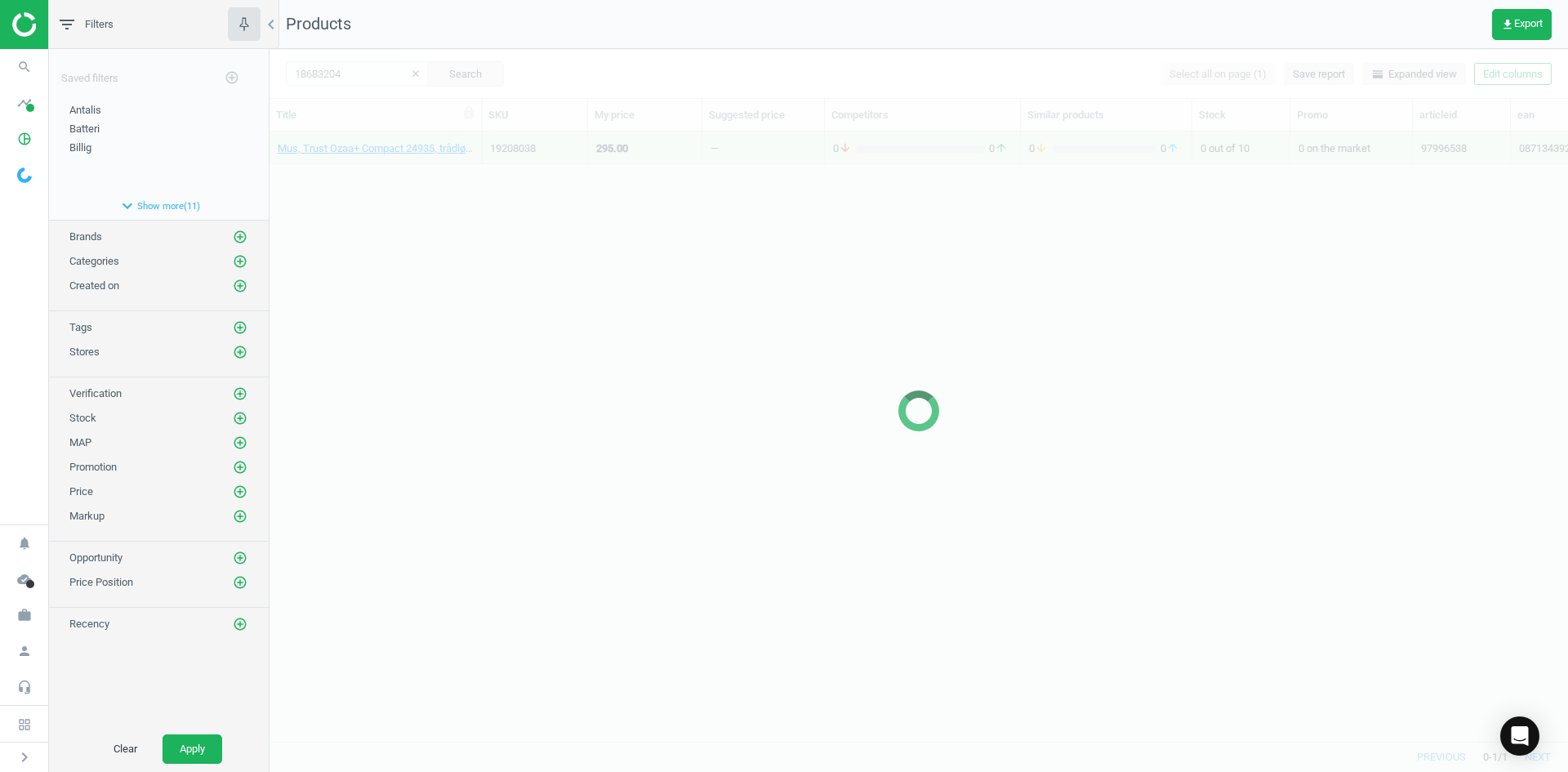
click at [442, 171] on div at bounding box center [918, 409] width 1299 height 722
click at [441, 169] on div at bounding box center [918, 409] width 1299 height 722
click at [441, 169] on div "Mus, Trust Ozaa+ Compact 24935, trådløs, hvid, 08713439249354 19208038 295.00 —…" at bounding box center [918, 430] width 1299 height 597
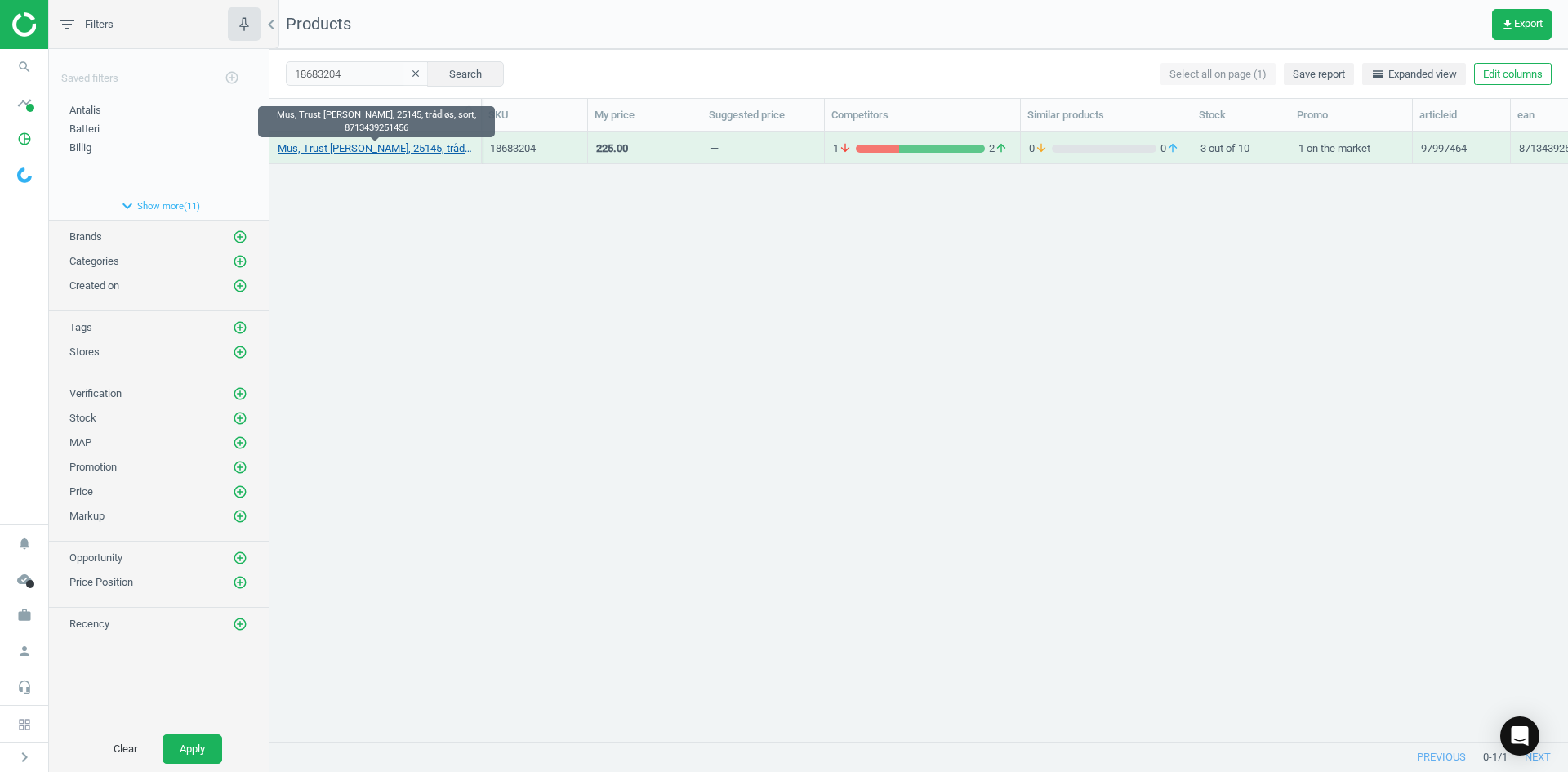
click at [413, 155] on link "Mus, Trust Bayo II, 25145, trådløs, sort, 8713439251456" at bounding box center [375, 148] width 195 height 15
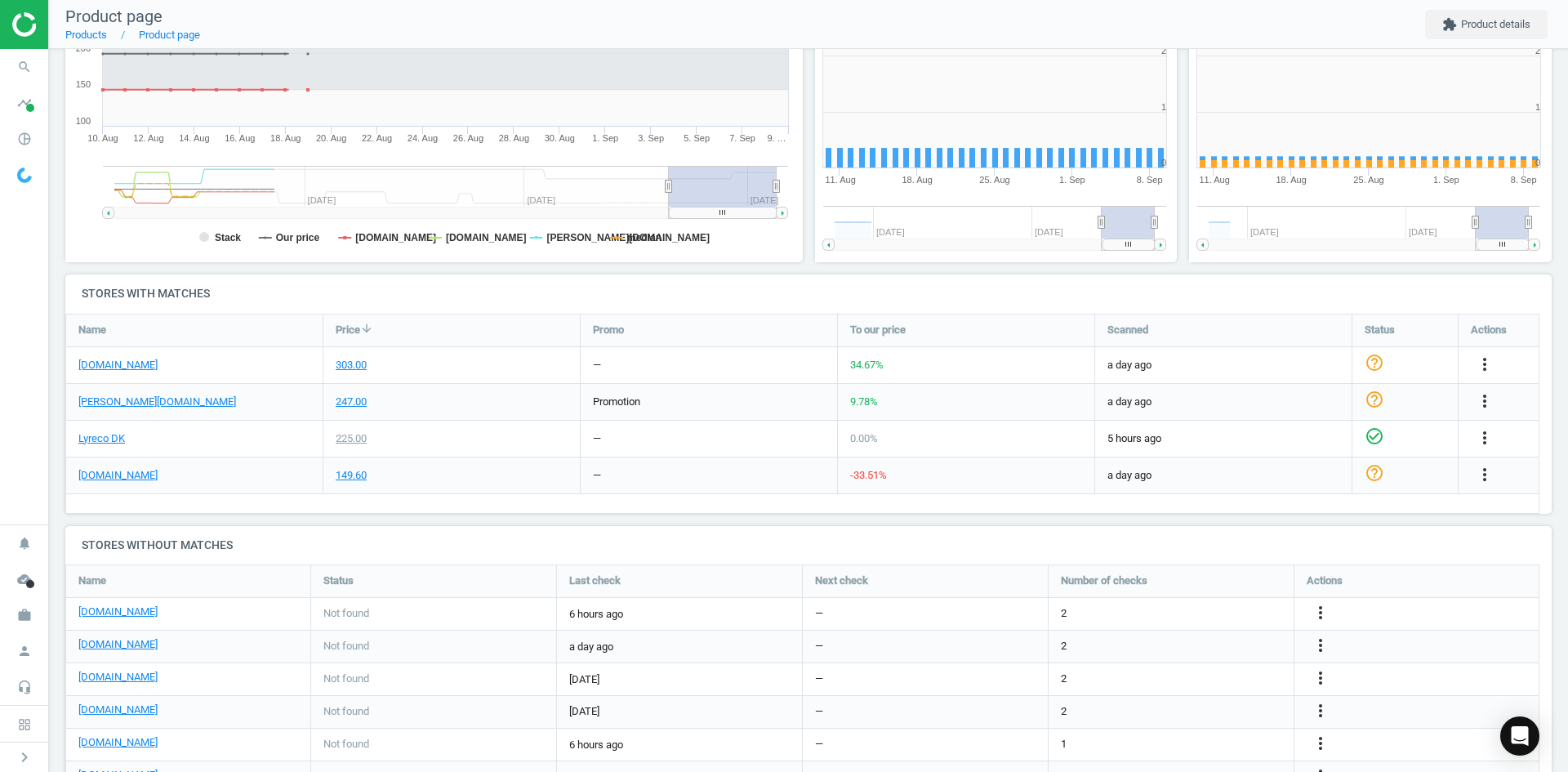
scroll to position [352, 756]
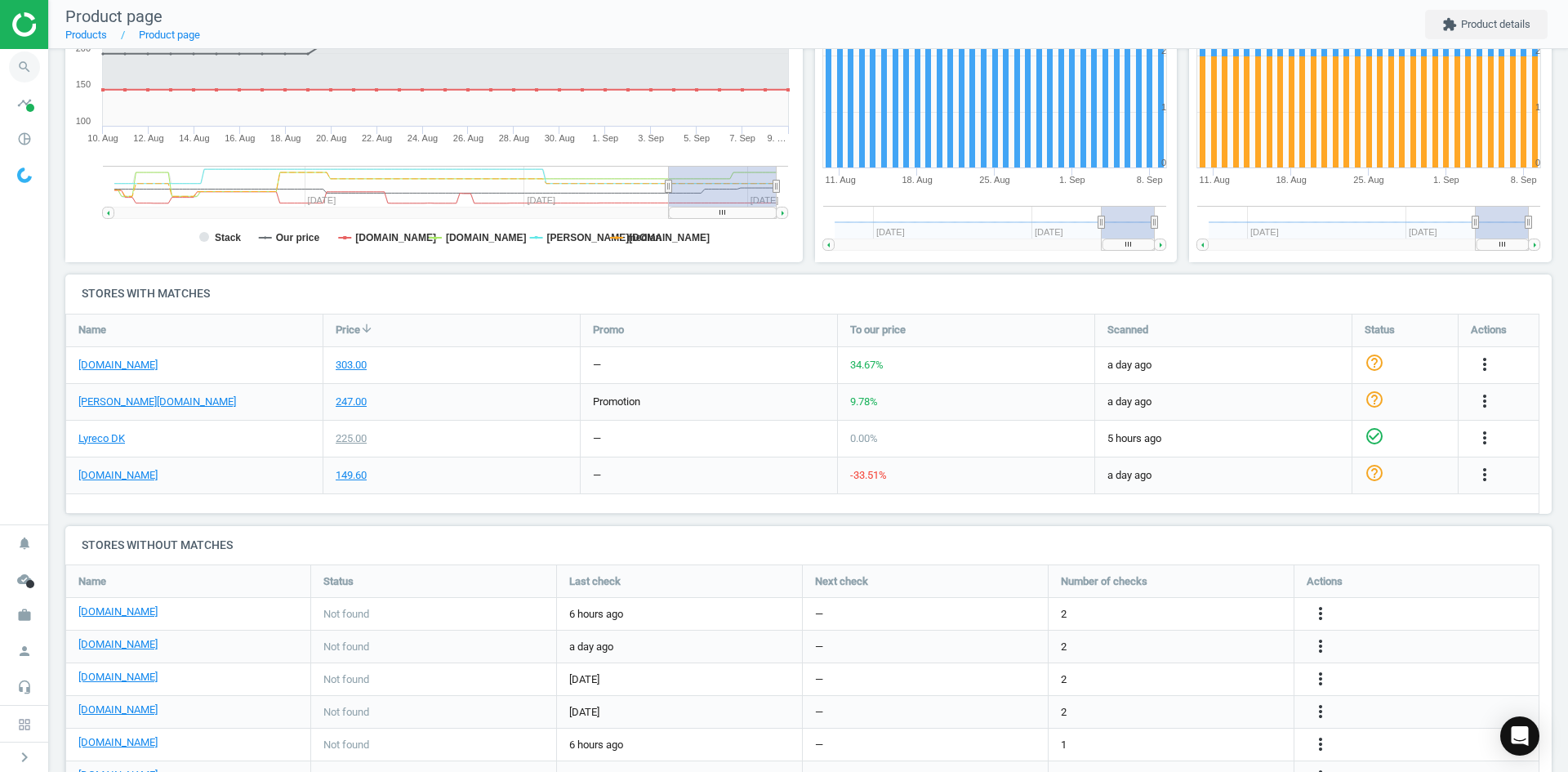
click at [23, 73] on icon "search" at bounding box center [24, 66] width 31 height 31
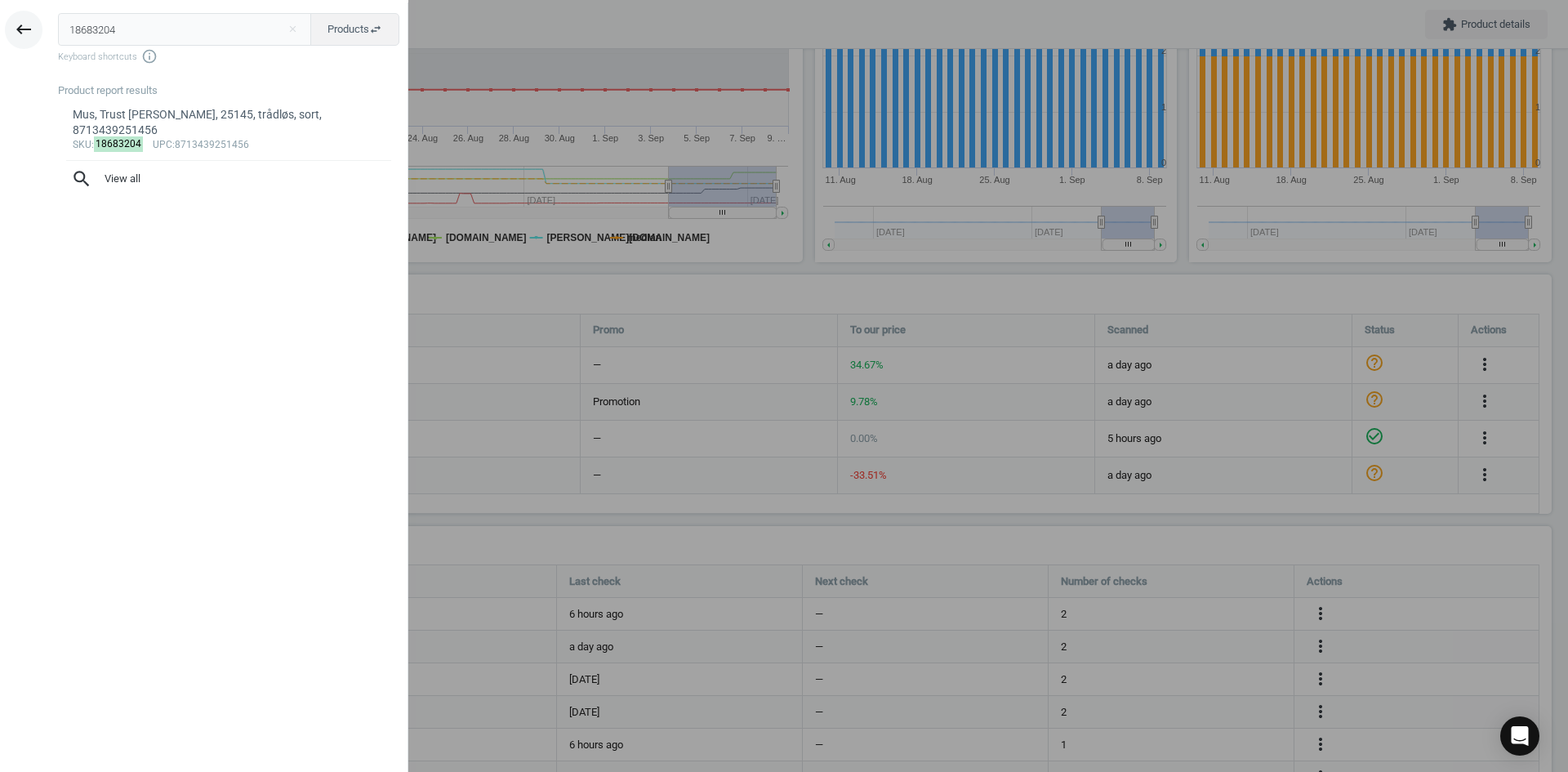
drag, startPoint x: 129, startPoint y: 25, endPoint x: 18, endPoint y: 25, distance: 111.0
click at [18, 25] on div "keyboard_backspace 18683204 close Products swap_horiz Keyboard shortcuts info_o…" at bounding box center [204, 388] width 409 height 772
type input "18640957+"
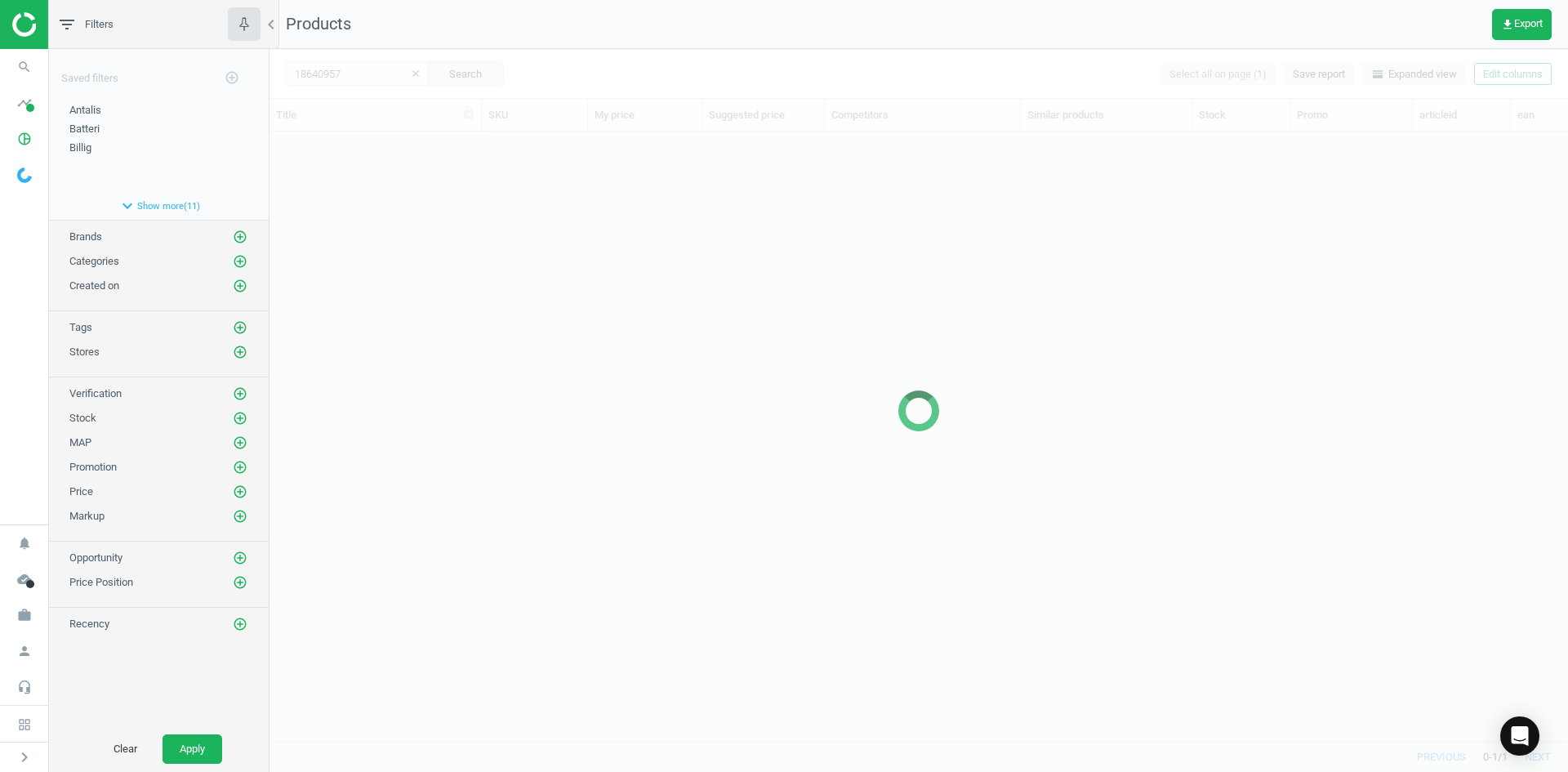
scroll to position [585, 1286]
click at [16, 62] on icon "search" at bounding box center [24, 66] width 31 height 31
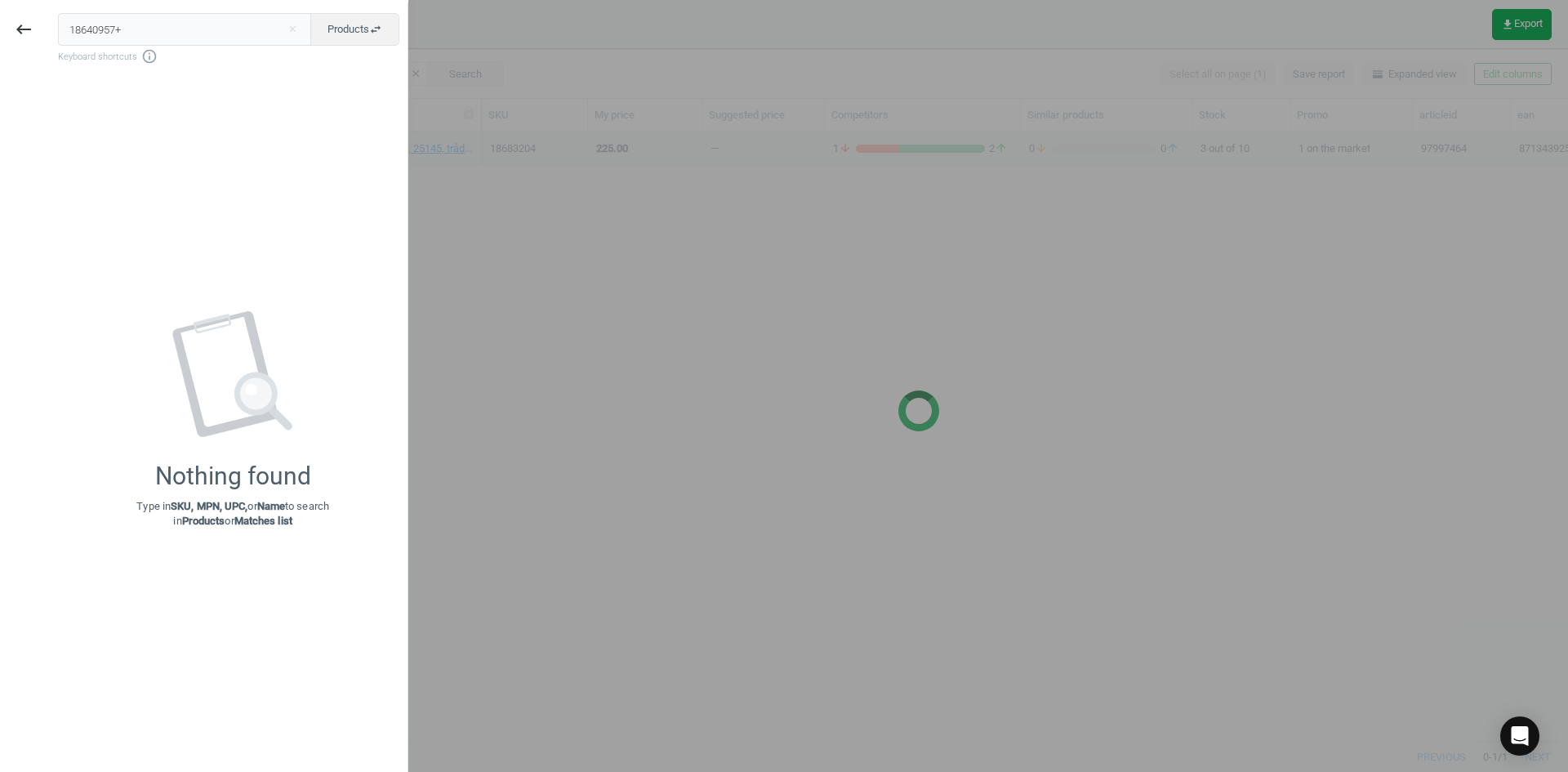
drag, startPoint x: 137, startPoint y: 32, endPoint x: 0, endPoint y: 29, distance: 137.0
click at [0, 29] on div "keyboard_backspace 18640957+ close Products swap_horiz Keyboard shortcuts info_…" at bounding box center [204, 388] width 409 height 772
type input "18640957"
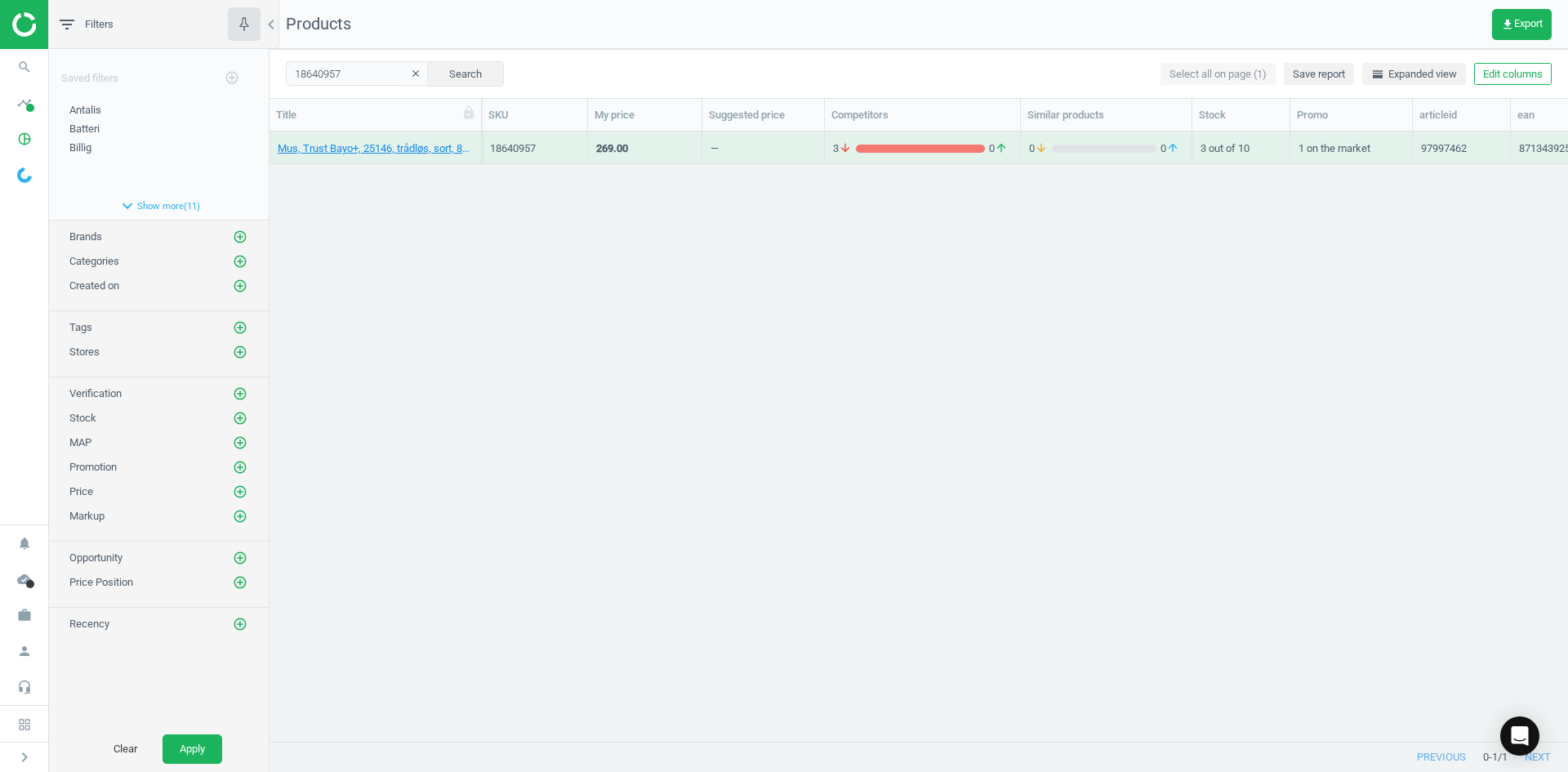
click at [426, 293] on div "Mus, Trust Bayo+, 25146, trådløs, sort, 8713439251463 18640957 269.00 — 3 arrow…" at bounding box center [918, 430] width 1299 height 597
click at [325, 148] on link "Mus, Trust Bayo+, 25146, trådløs, sort, 8713439251463" at bounding box center [375, 148] width 195 height 15
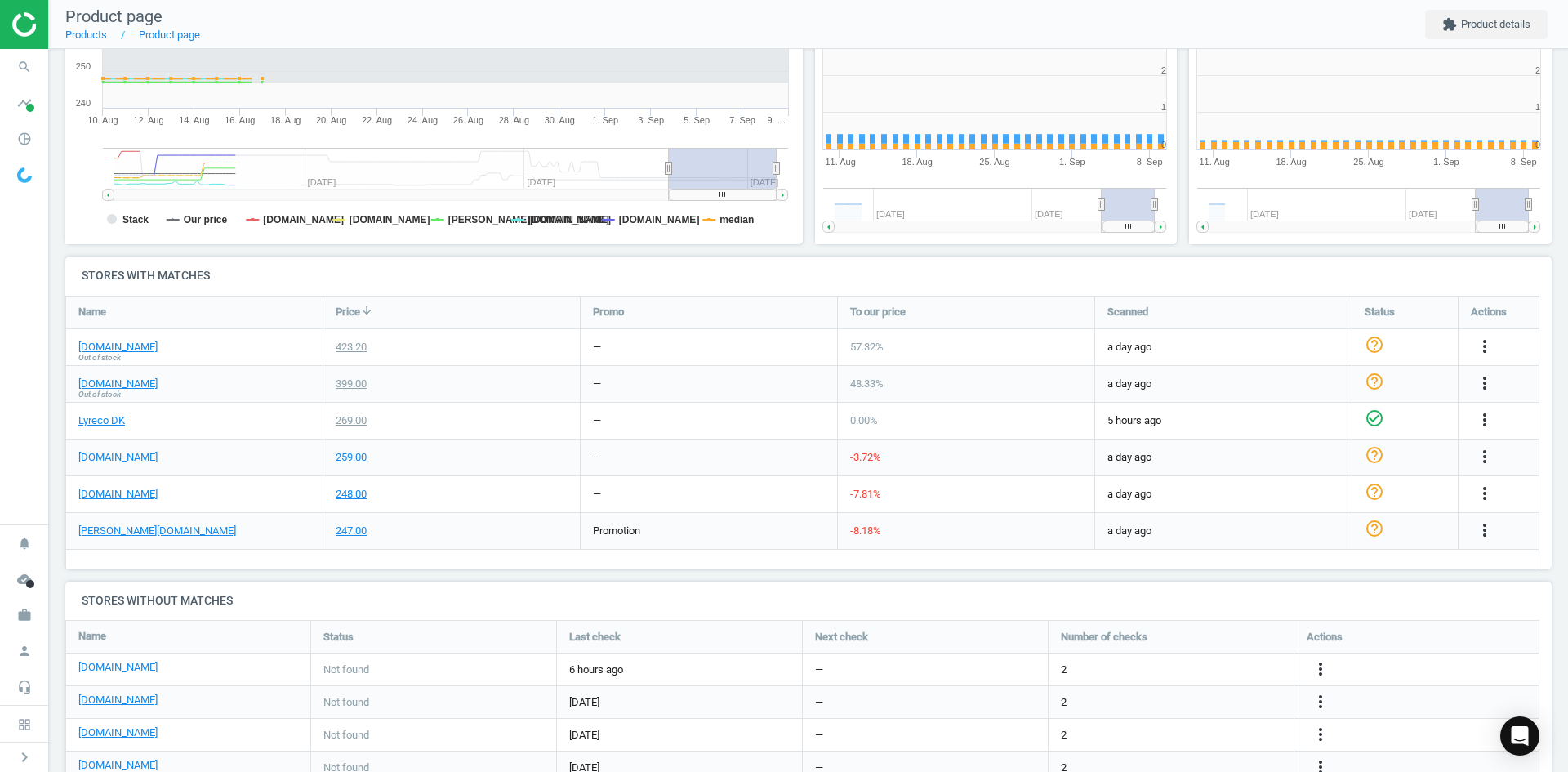
scroll to position [352, 385]
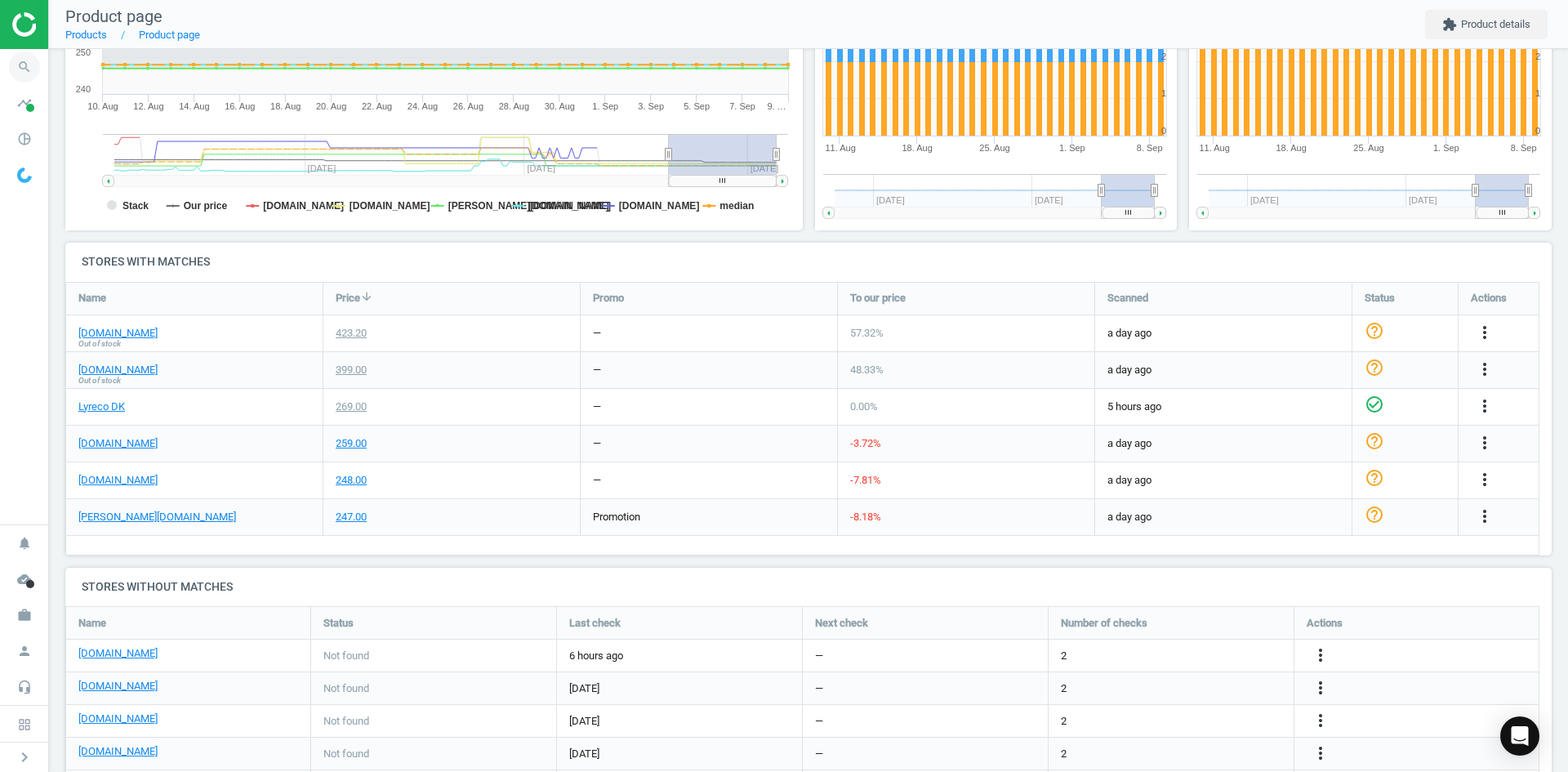
click at [20, 65] on icon "search" at bounding box center [24, 66] width 31 height 31
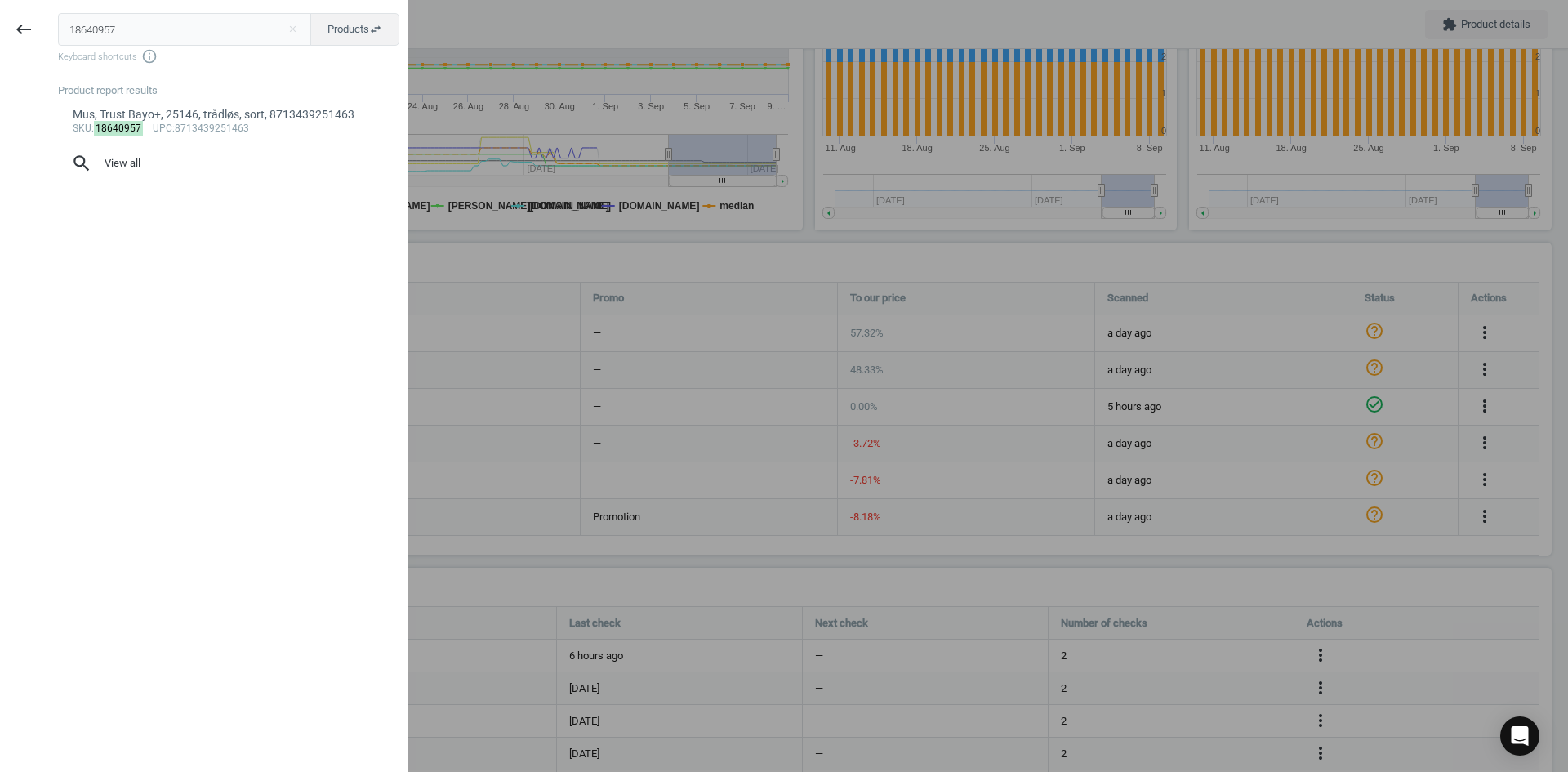
drag, startPoint x: 140, startPoint y: 32, endPoint x: 0, endPoint y: 36, distance: 140.1
click at [0, 26] on div "keyboard_backspace 18640957 close Products swap_horiz Keyboard shortcuts info_o…" at bounding box center [204, 388] width 409 height 772
type input "19204252"
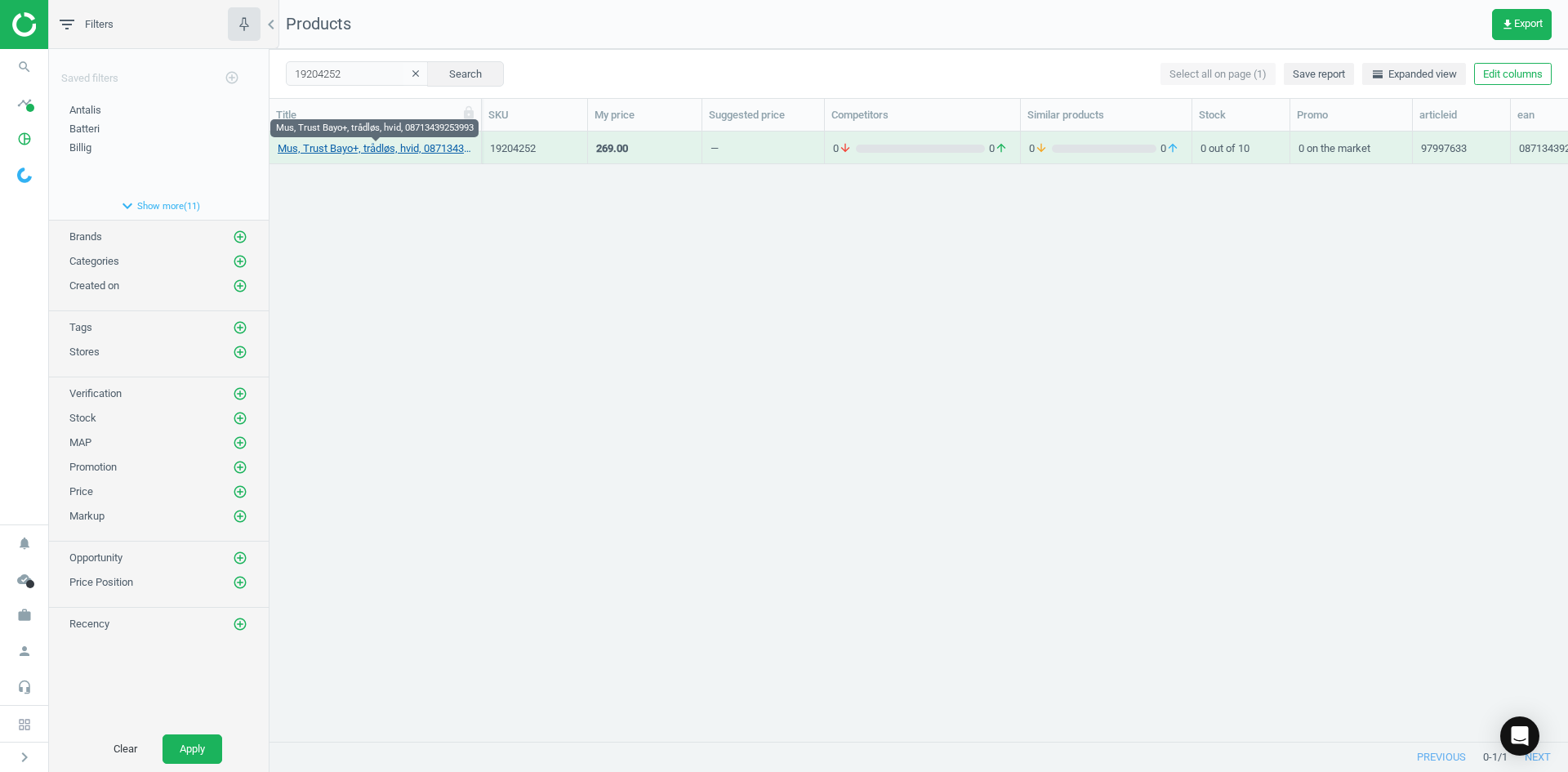
click at [416, 149] on link "Mus, Trust Bayo+, trådløs, hvid, 08713439253993" at bounding box center [375, 148] width 195 height 15
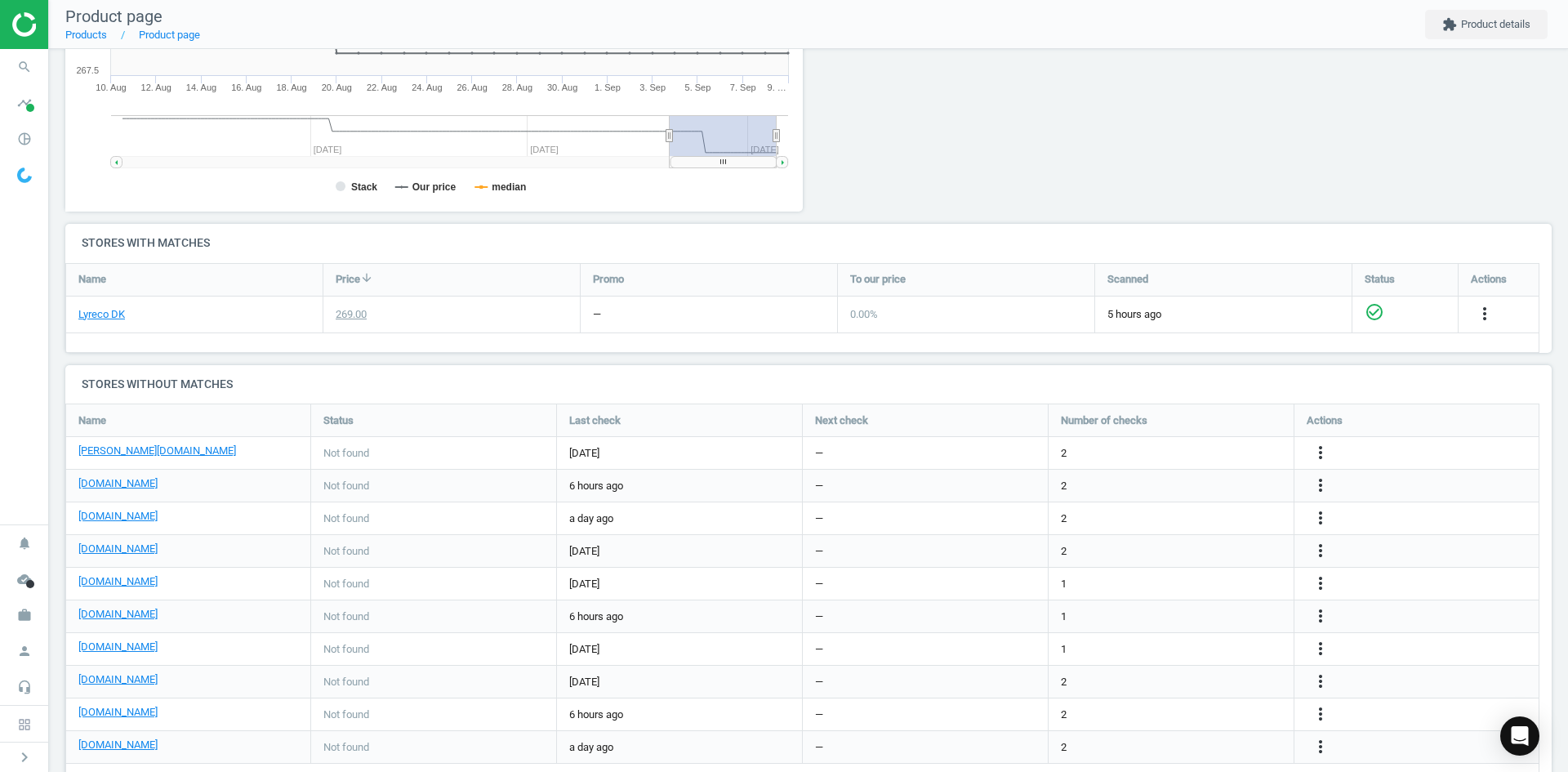
scroll to position [417, 0]
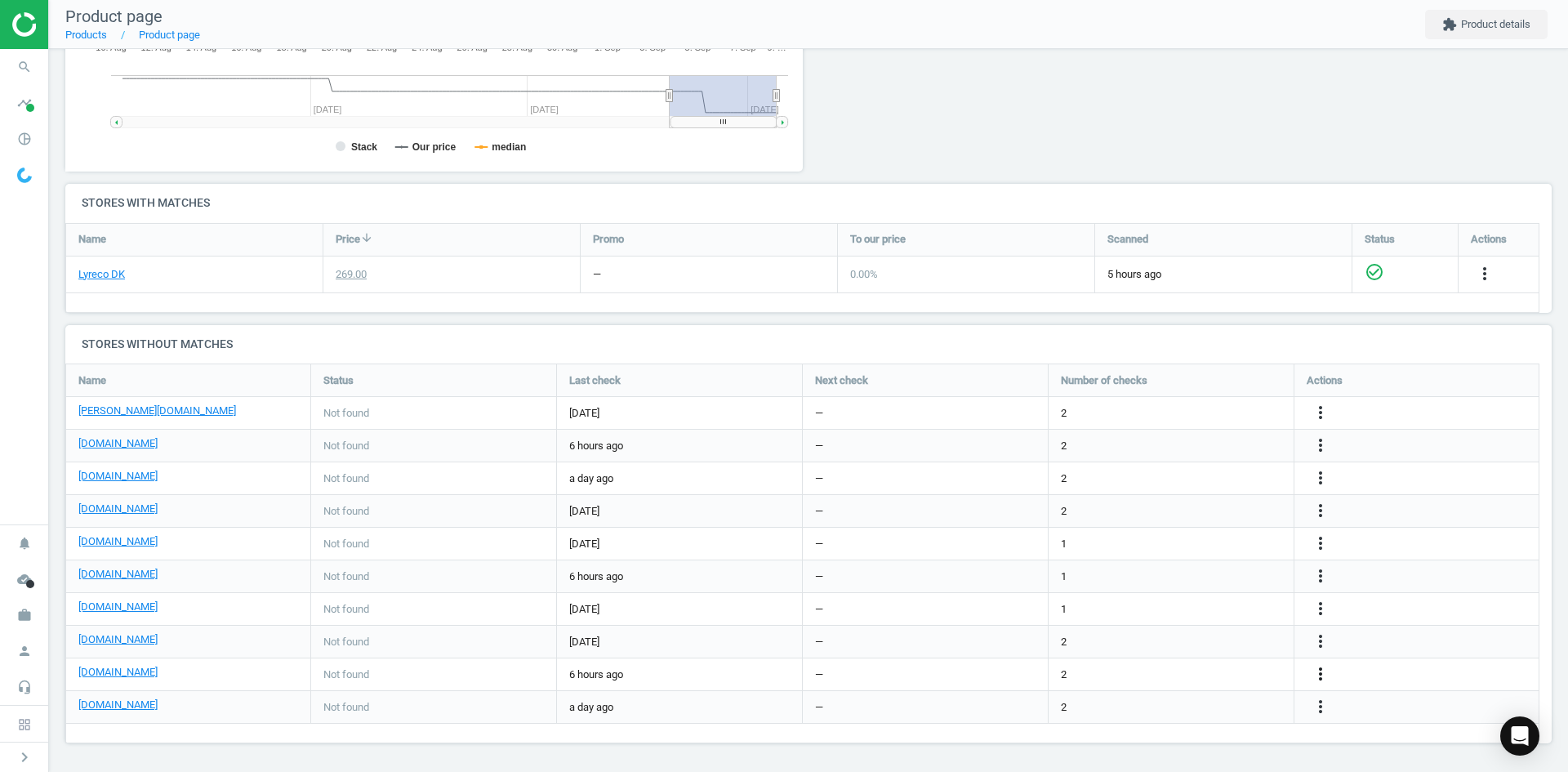
click at [1328, 677] on icon "more_vert" at bounding box center [1321, 674] width 20 height 19
click at [1178, 672] on link "Edit URL/product option" at bounding box center [1193, 674] width 223 height 26
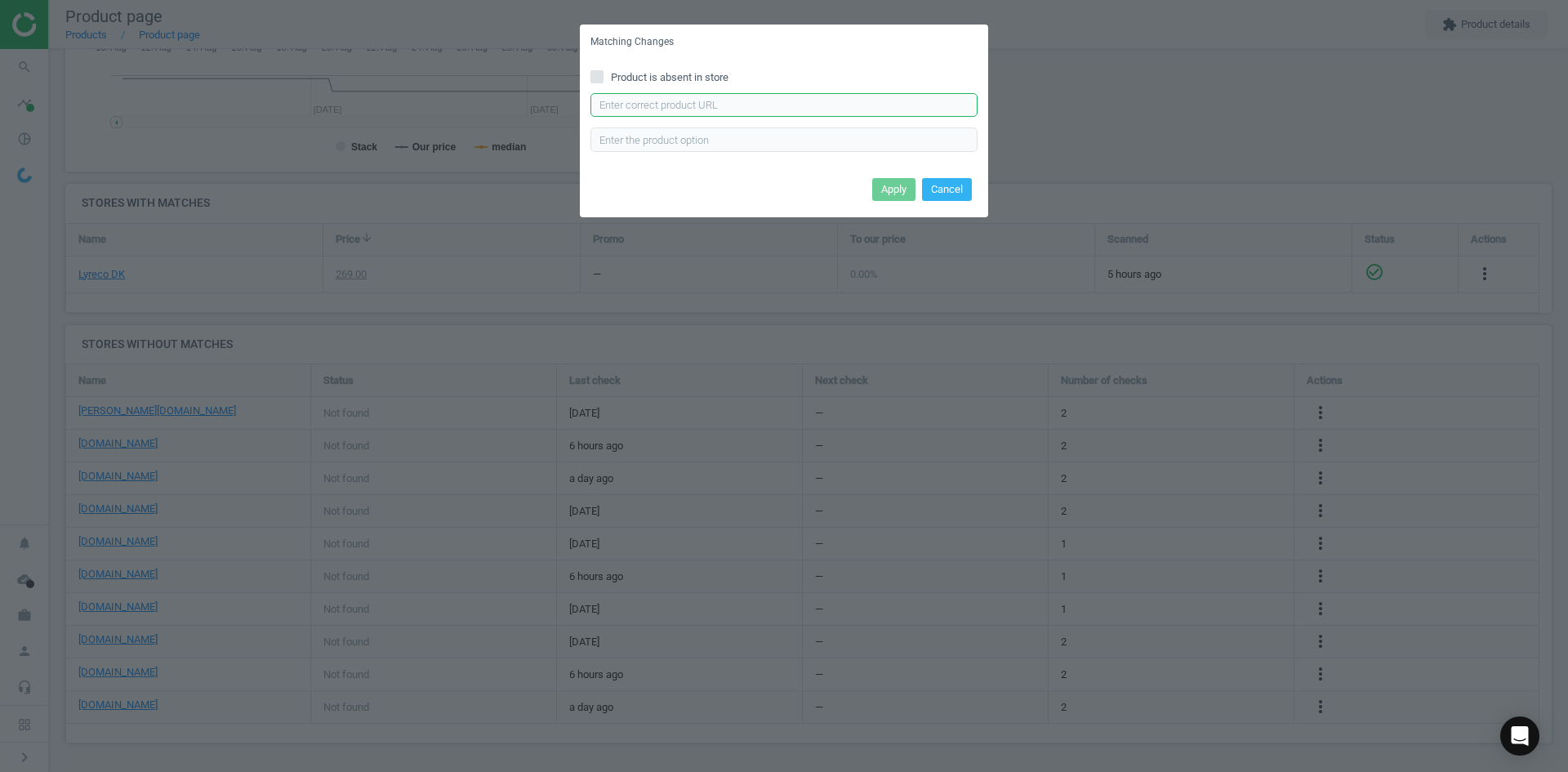
click at [712, 103] on input "text" at bounding box center [784, 105] width 387 height 25
paste input "https://www.proshop.dk/Mus/Trust-Bayo-Vertical-mouse-Optisk-6-knapper-Hvid/3350…"
type input "https://www.proshop.dk/Mus/Trust-Bayo-Vertical-mouse-Optisk-6-knapper-Hvid/3350…"
click at [885, 186] on button "Apply" at bounding box center [893, 190] width 43 height 23
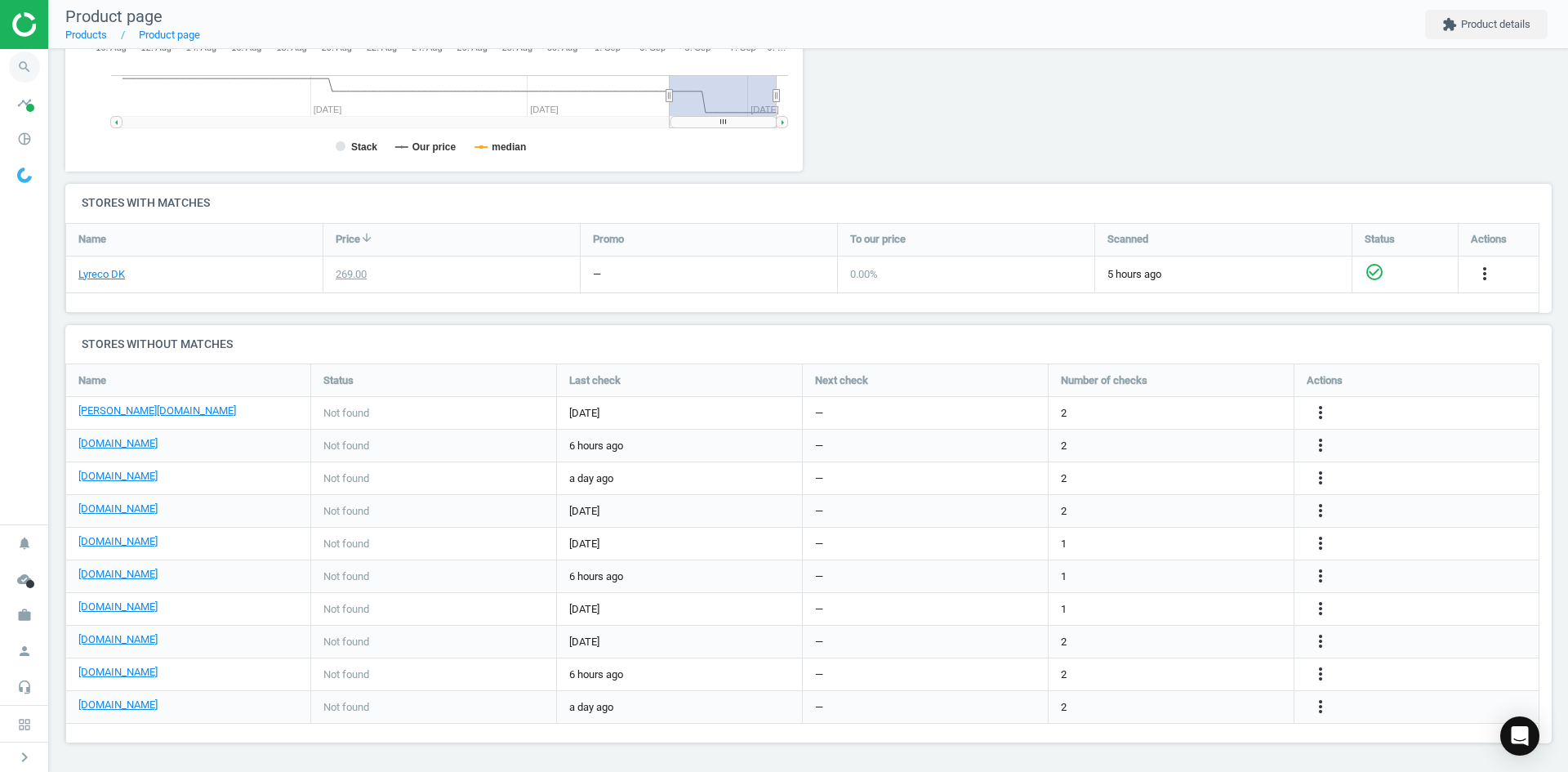
click at [27, 58] on icon "search" at bounding box center [24, 66] width 31 height 31
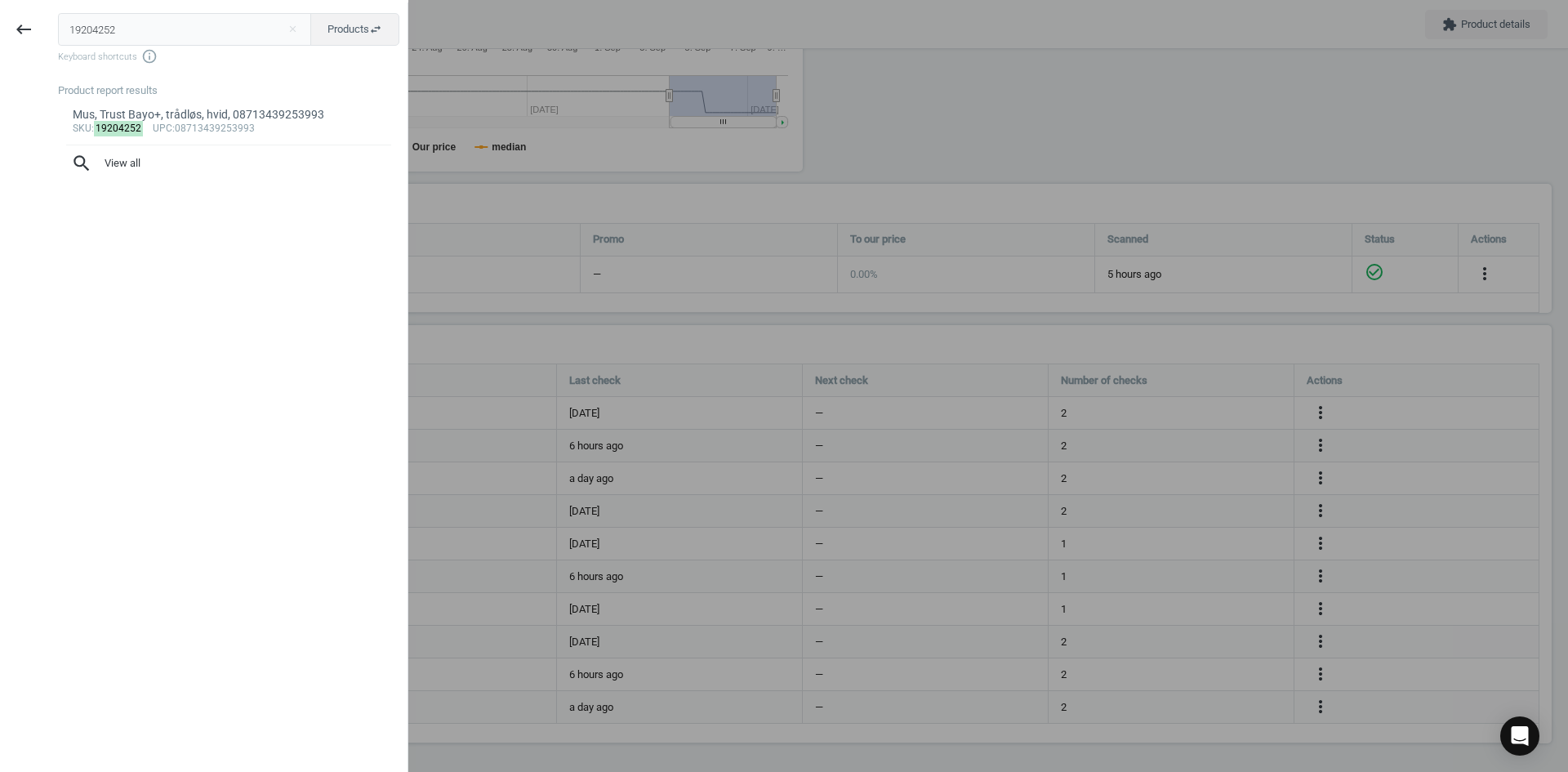
drag, startPoint x: 27, startPoint y: 34, endPoint x: 0, endPoint y: 29, distance: 27.5
click at [0, 27] on div "keyboard_backspace 19204252 close Products swap_horiz Keyboard shortcuts info_o…" at bounding box center [204, 388] width 409 height 772
type input "8241814"
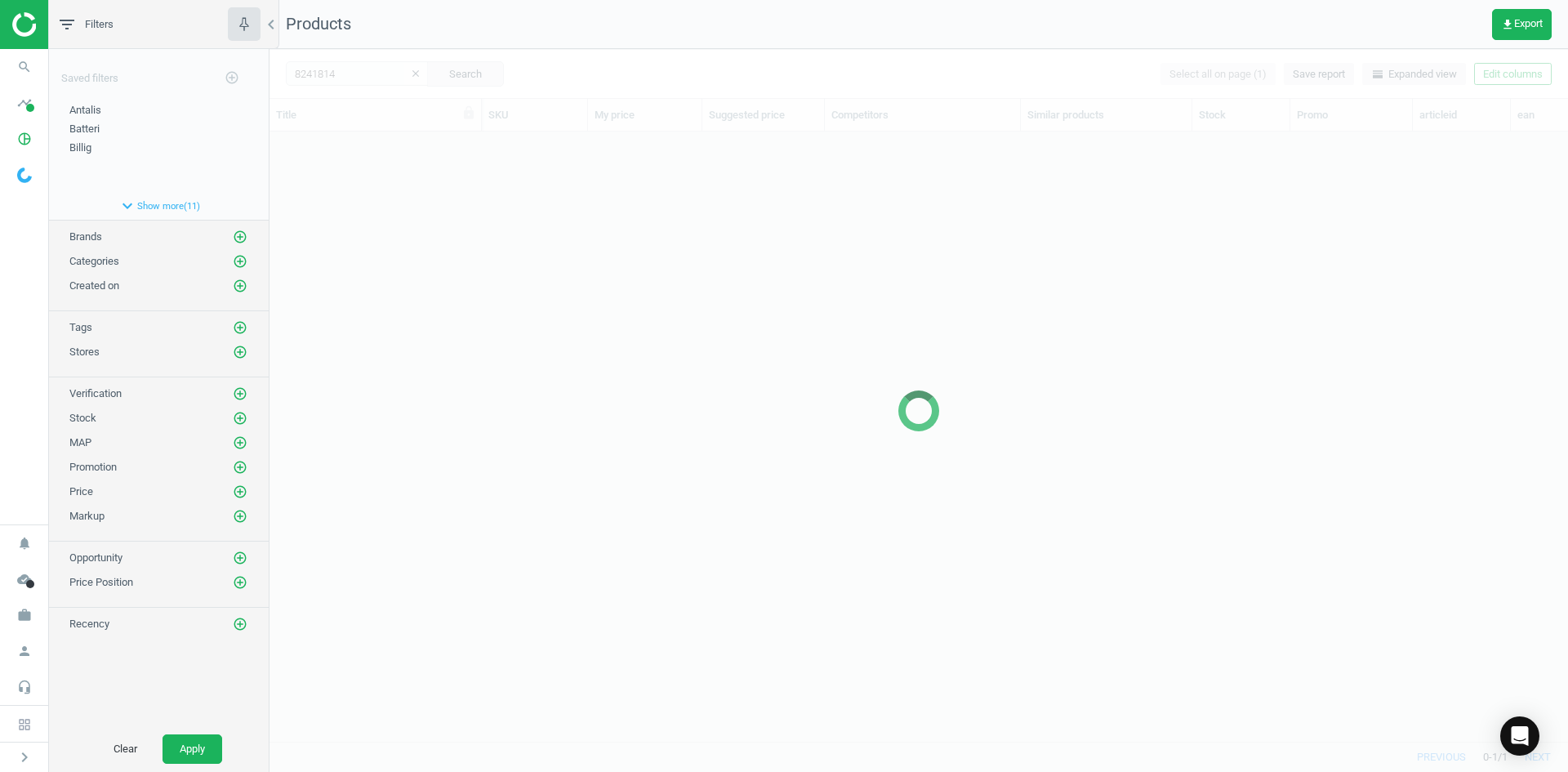
scroll to position [585, 1286]
click at [372, 305] on div at bounding box center [918, 409] width 1299 height 722
click at [394, 187] on div at bounding box center [918, 409] width 1299 height 722
click at [394, 176] on div at bounding box center [918, 409] width 1299 height 722
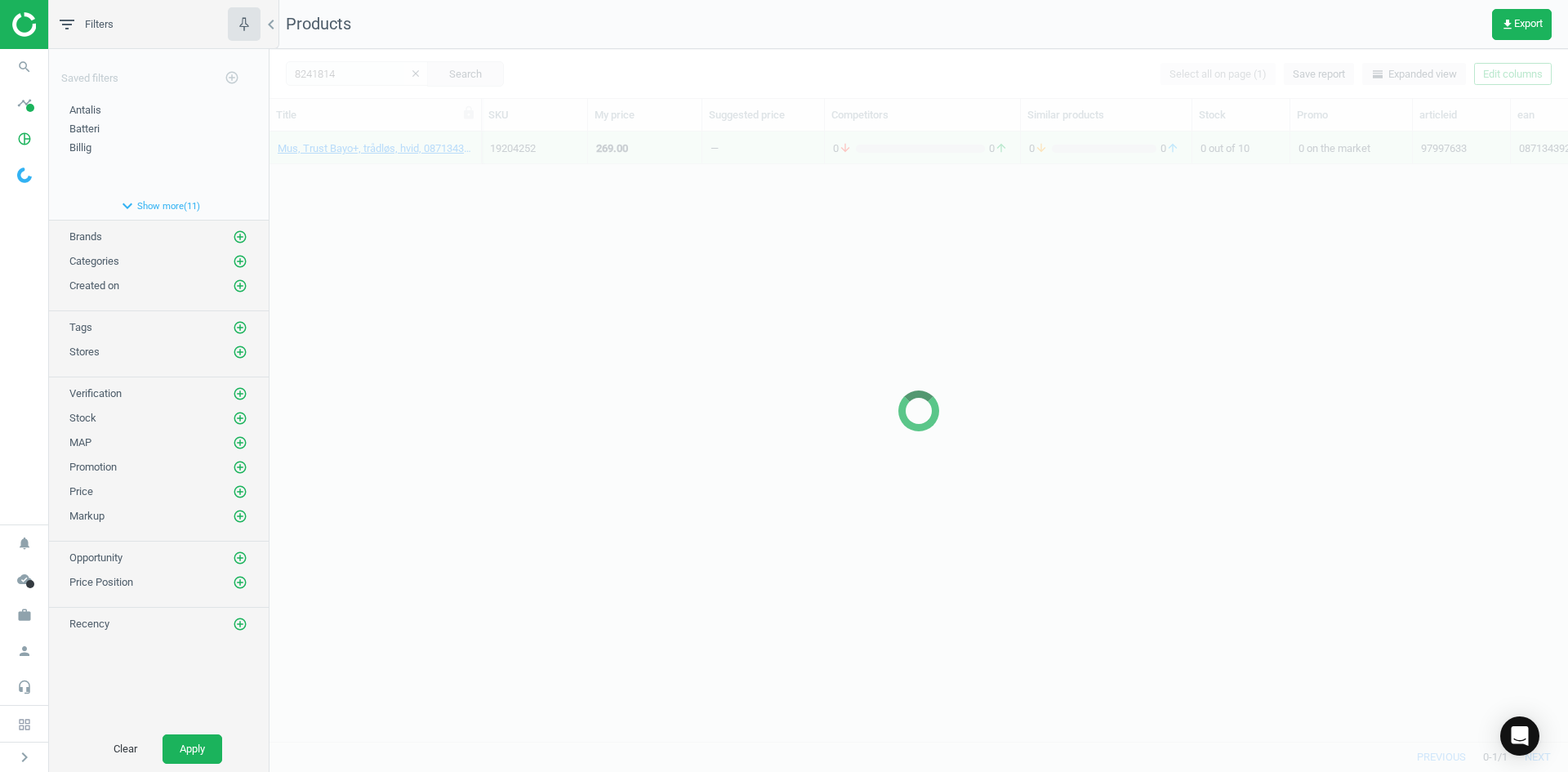
click at [396, 179] on div at bounding box center [918, 409] width 1299 height 722
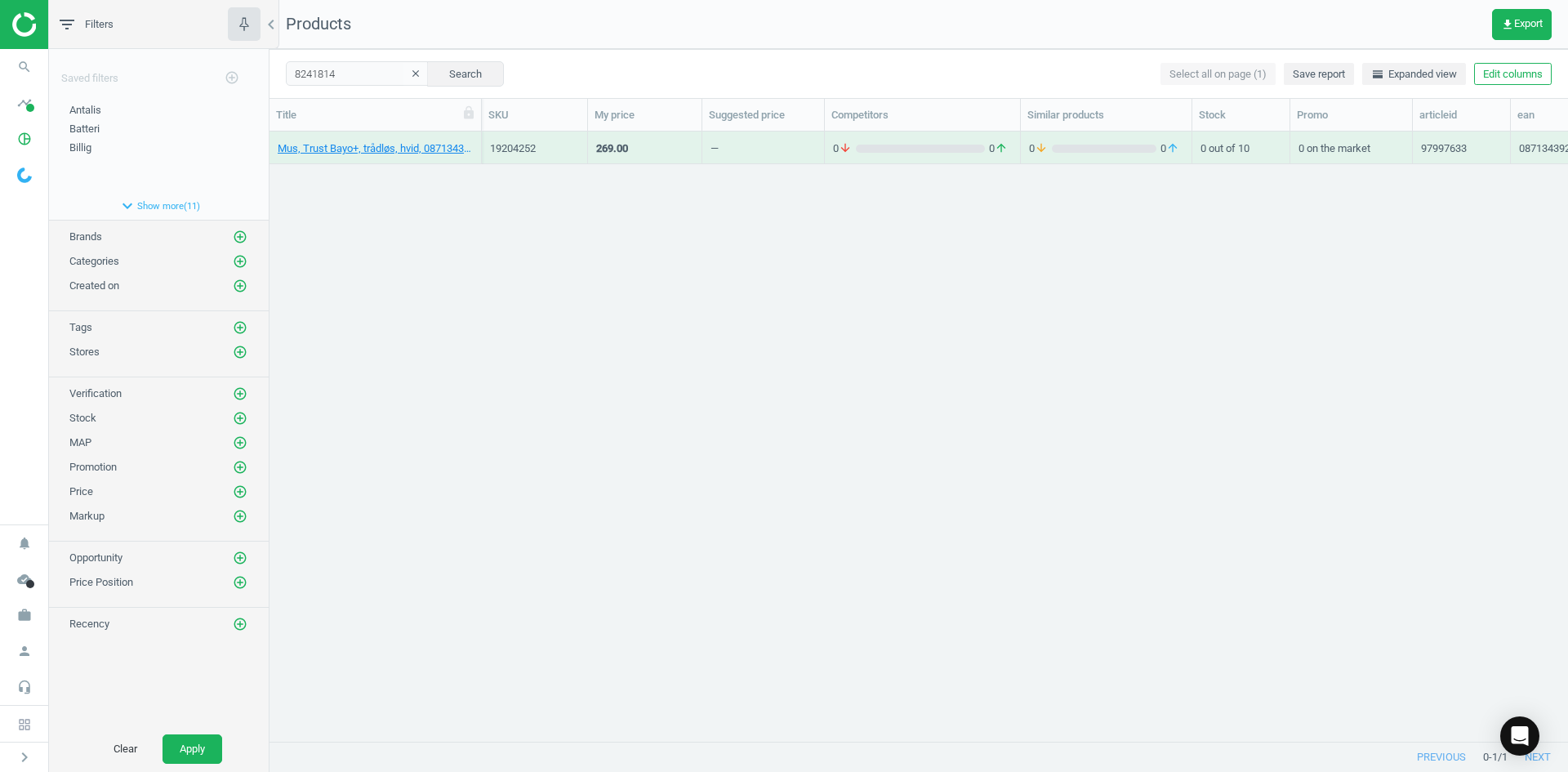
click at [393, 176] on div "Mus, Trust Bayo+, trådløs, hvid, 08713439253993 19204252 269.00 — 0 arrow_downw…" at bounding box center [918, 430] width 1299 height 597
click at [373, 147] on link "Mus, Trust Primo, trådløs, sort, 8713439247947" at bounding box center [375, 148] width 195 height 15
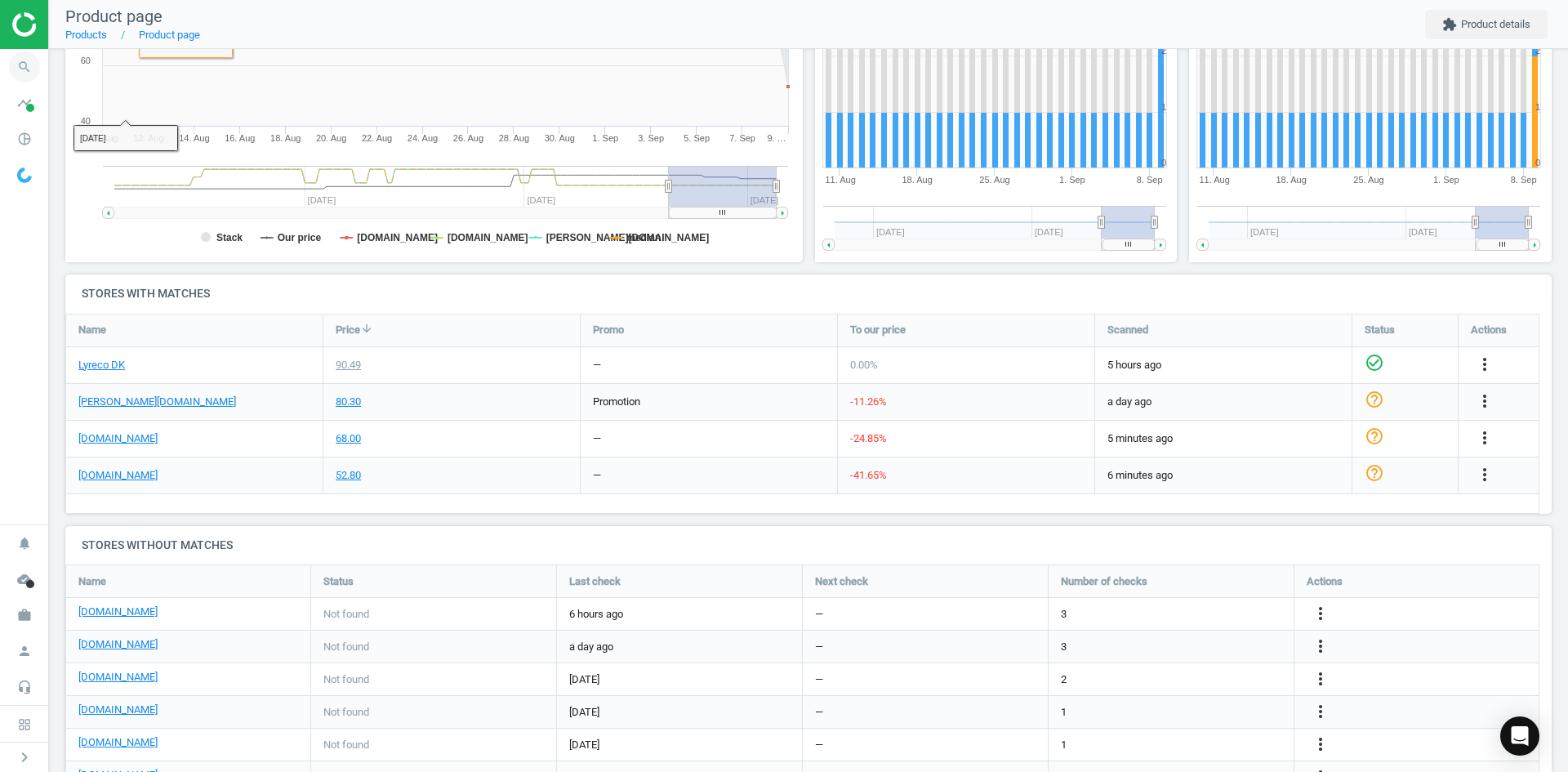
click at [31, 61] on icon "search" at bounding box center [24, 66] width 31 height 31
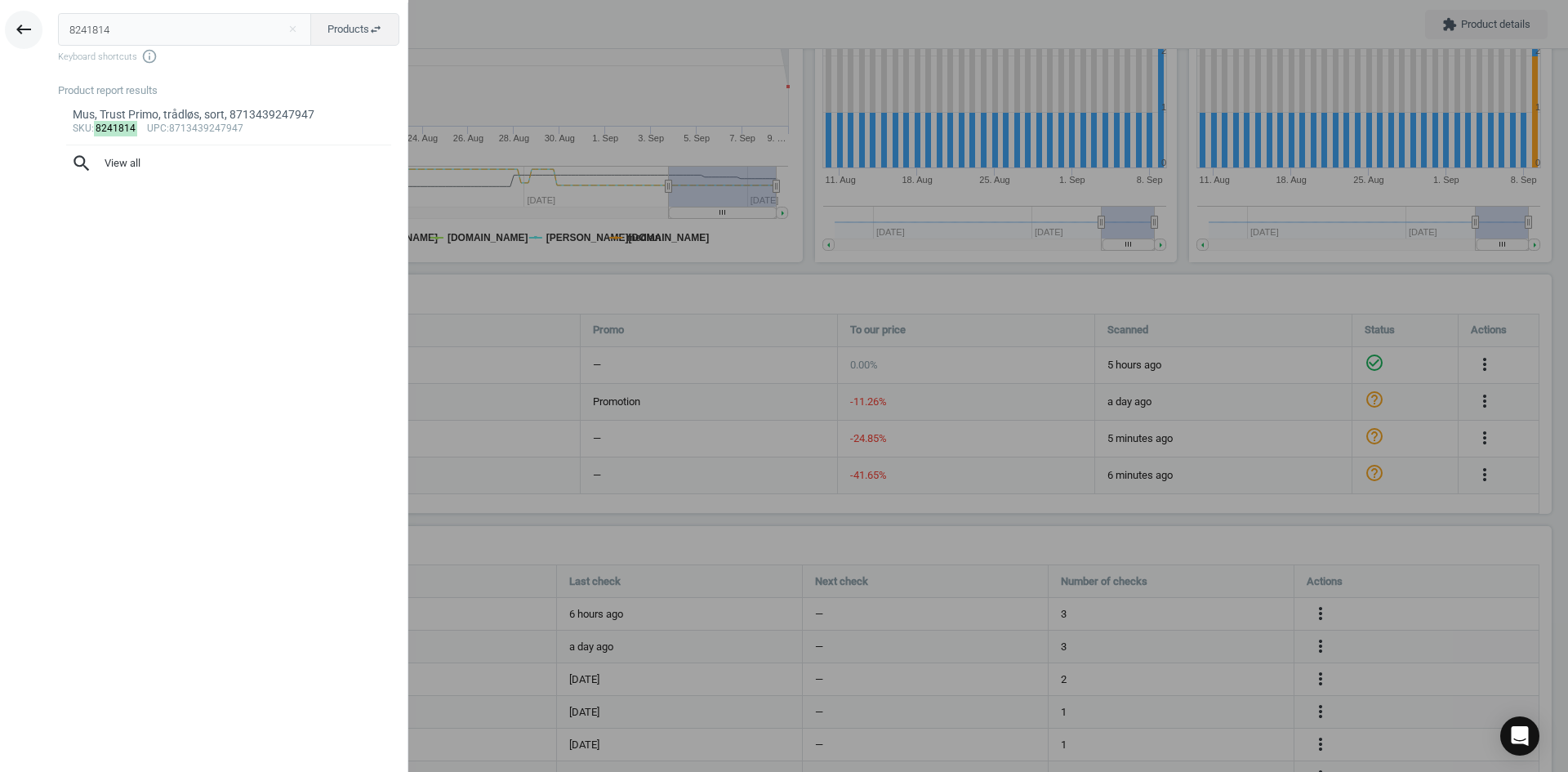
drag, startPoint x: 142, startPoint y: 17, endPoint x: 29, endPoint y: 42, distance: 115.7
click at [37, 33] on div "keyboard_backspace 8241814 close Products swap_horiz Keyboard shortcuts info_ou…" at bounding box center [204, 388] width 409 height 772
type input "5997872"
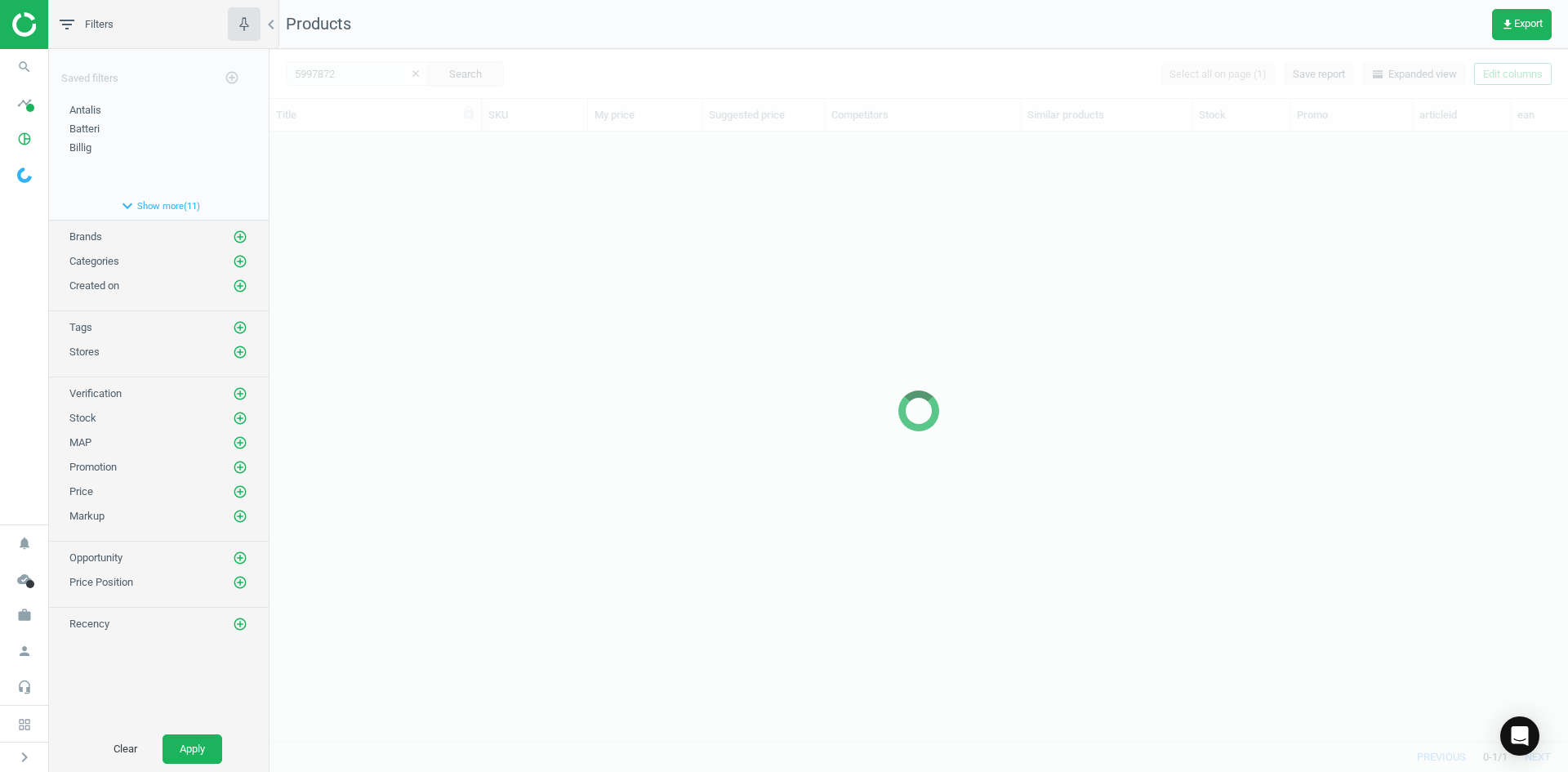
scroll to position [585, 1286]
click at [735, 343] on div at bounding box center [918, 409] width 1299 height 722
click at [464, 222] on div at bounding box center [918, 409] width 1299 height 722
click at [417, 184] on div at bounding box center [918, 409] width 1299 height 722
click at [538, 190] on div "Mus, Trust Primo, trådløs, sort, 8713439247947 8241814 90.49 — 3 arrow_downward…" at bounding box center [918, 430] width 1299 height 597
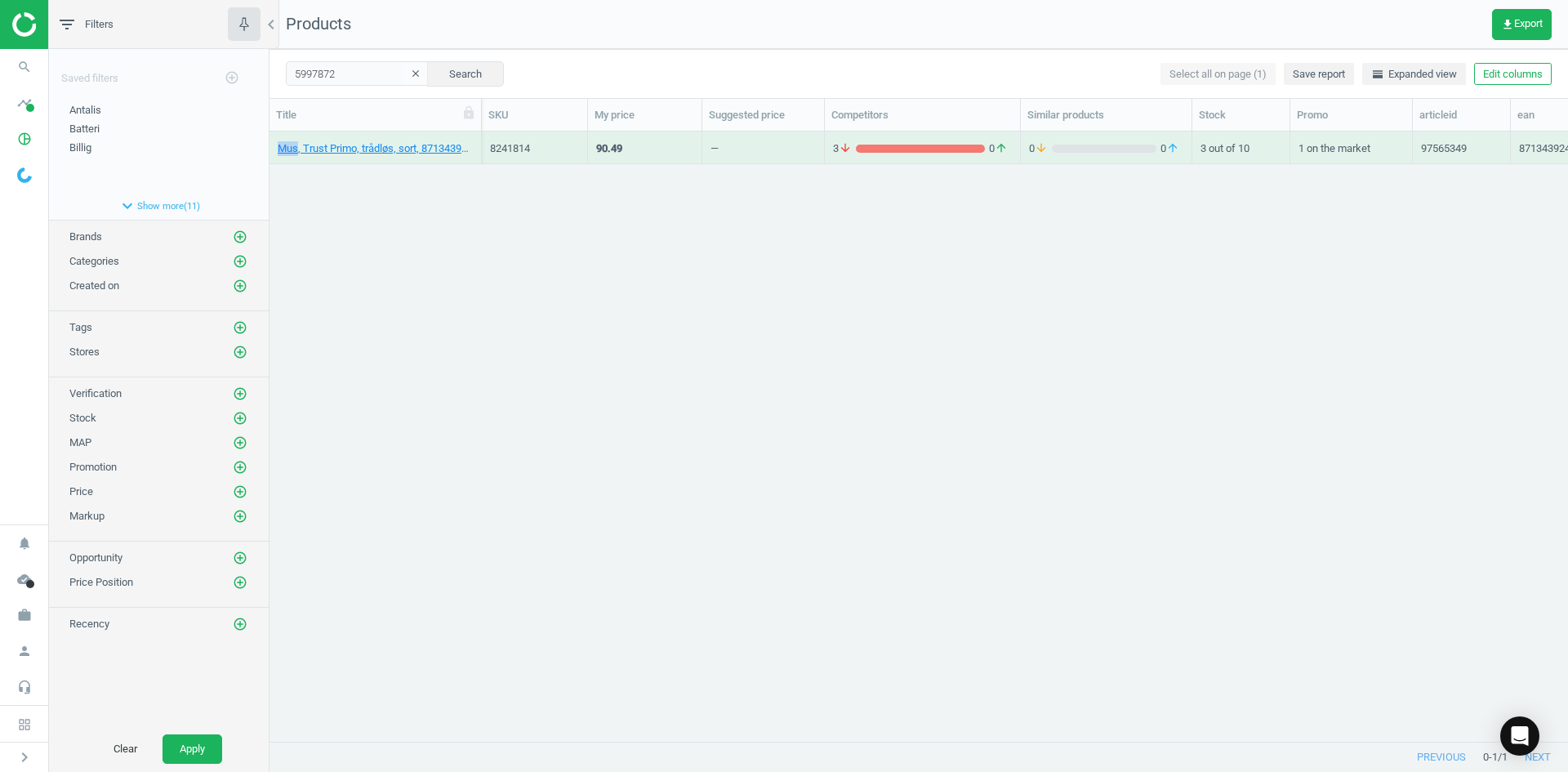
click at [538, 190] on div "Mus, Trust Primo, trådløs, sort, 8713439247947 8241814 90.49 — 3 arrow_downward…" at bounding box center [918, 430] width 1299 height 597
click at [402, 150] on link "Stylus, Pen Trust, sort, 8713439177411" at bounding box center [368, 148] width 181 height 15
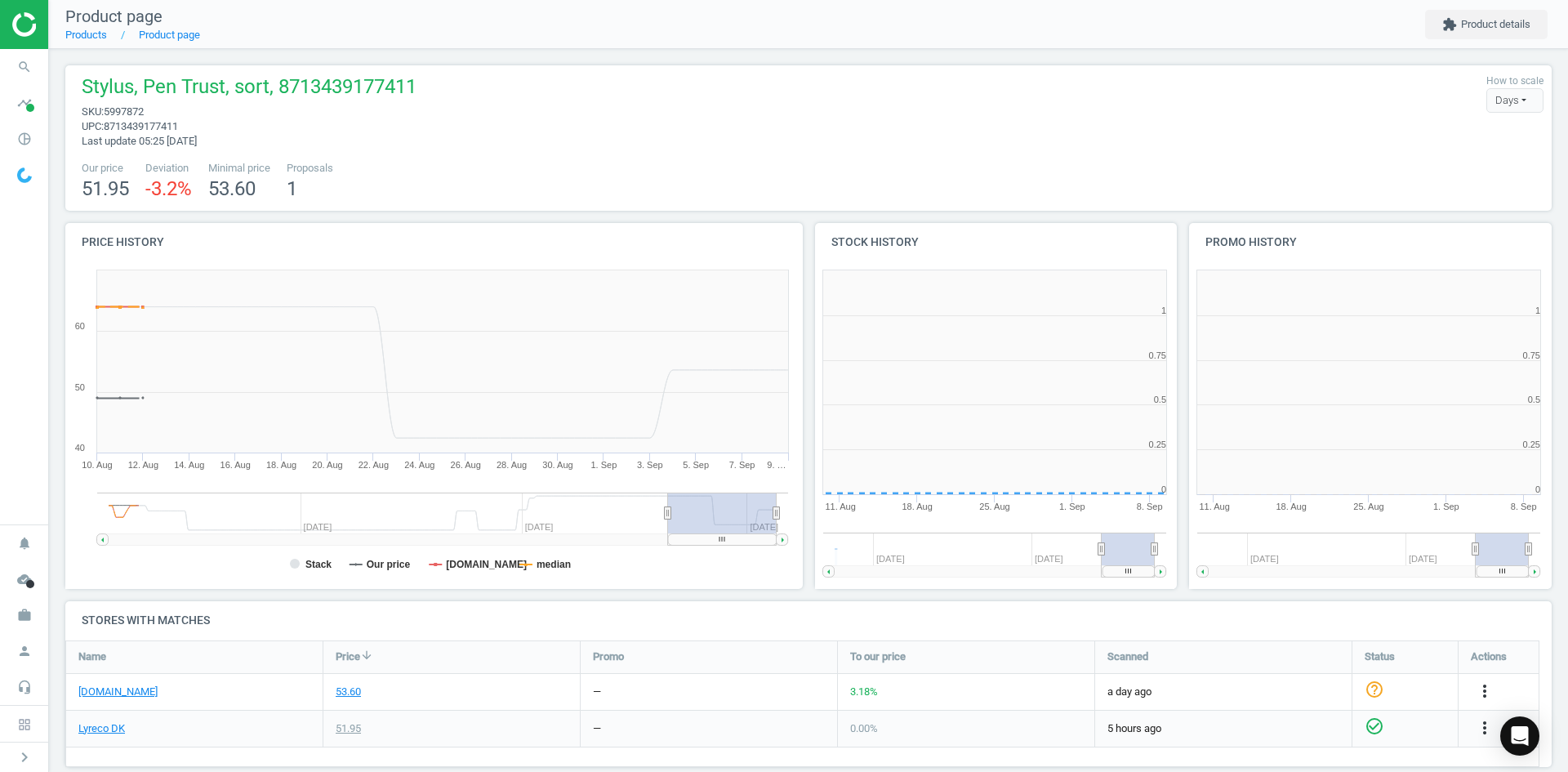
scroll to position [327, 0]
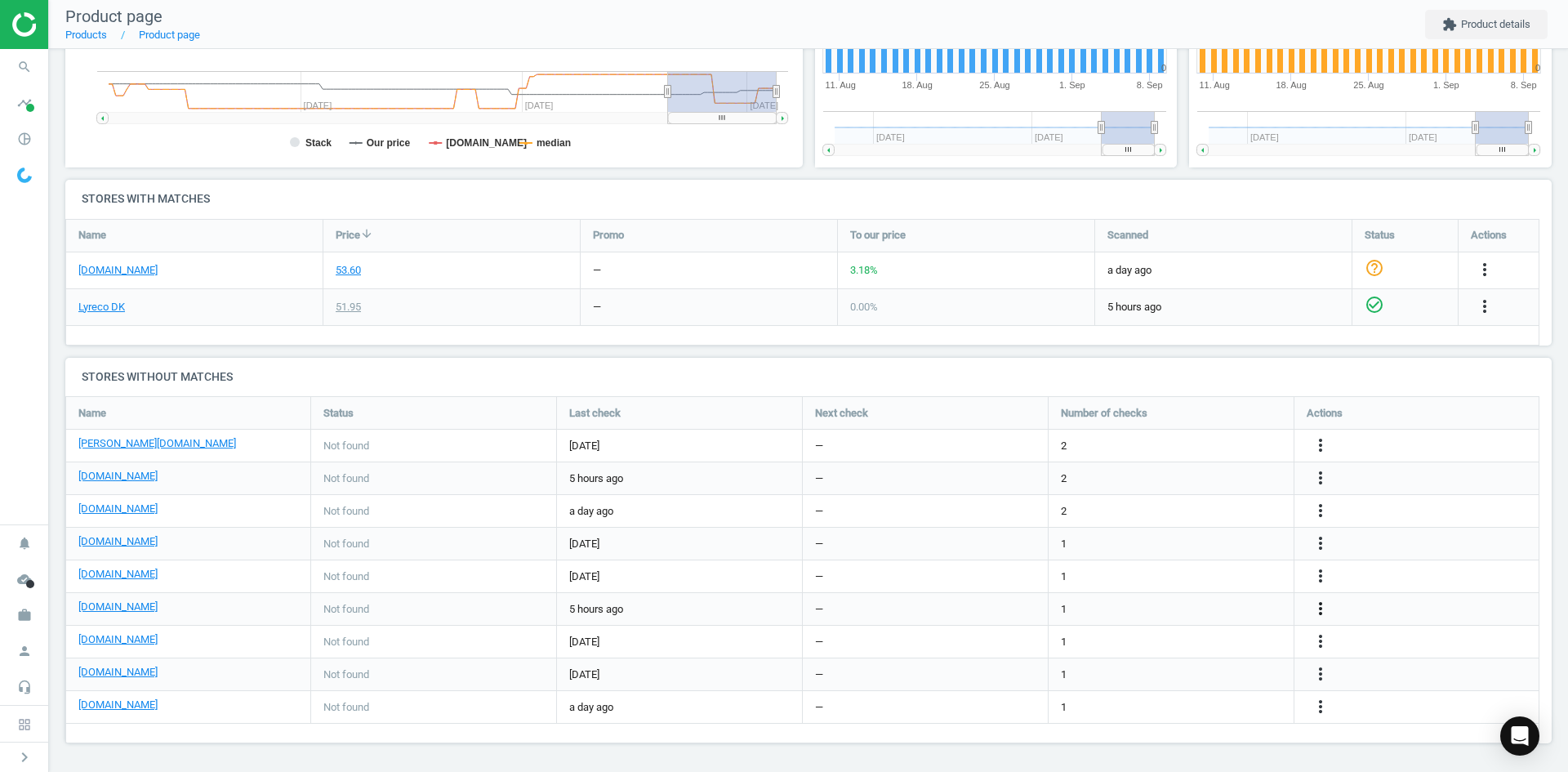
click at [1313, 604] on icon "more_vert" at bounding box center [1321, 608] width 20 height 19
click at [1179, 615] on link "Edit URL/product option" at bounding box center [1193, 609] width 223 height 26
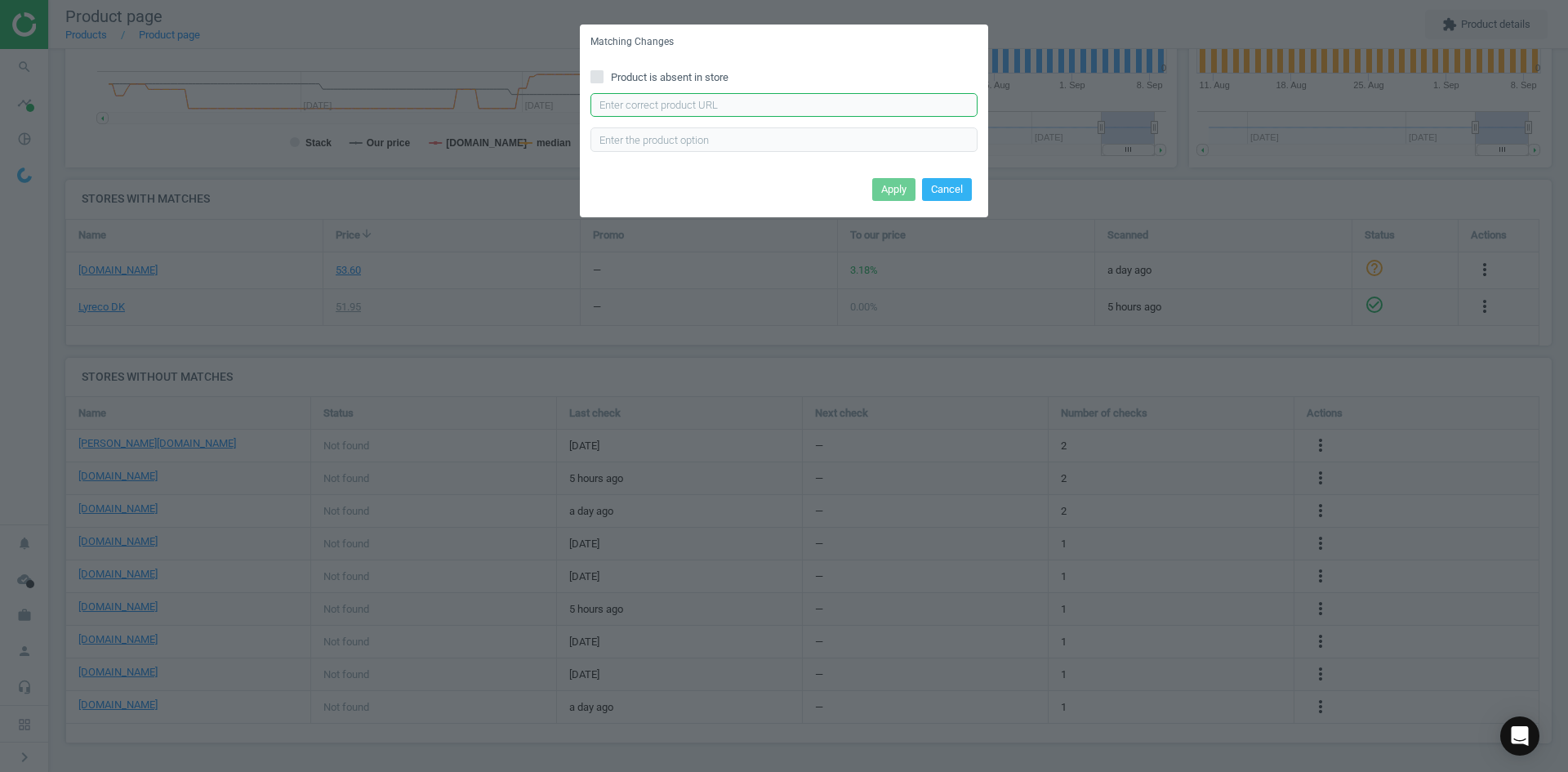
click at [777, 99] on input "text" at bounding box center [784, 105] width 387 height 25
paste input "https://www.kontorsyd.dk/da/stylus-penne/trust-styluspen-fipad-n-tablets-black"
type input "https://www.kontorsyd.dk/da/stylus-penne/trust-styluspen-fipad-n-tablets-black"
click at [865, 184] on div "Apply Cancel" at bounding box center [784, 195] width 409 height 44
click at [879, 182] on button "Apply" at bounding box center [893, 190] width 43 height 23
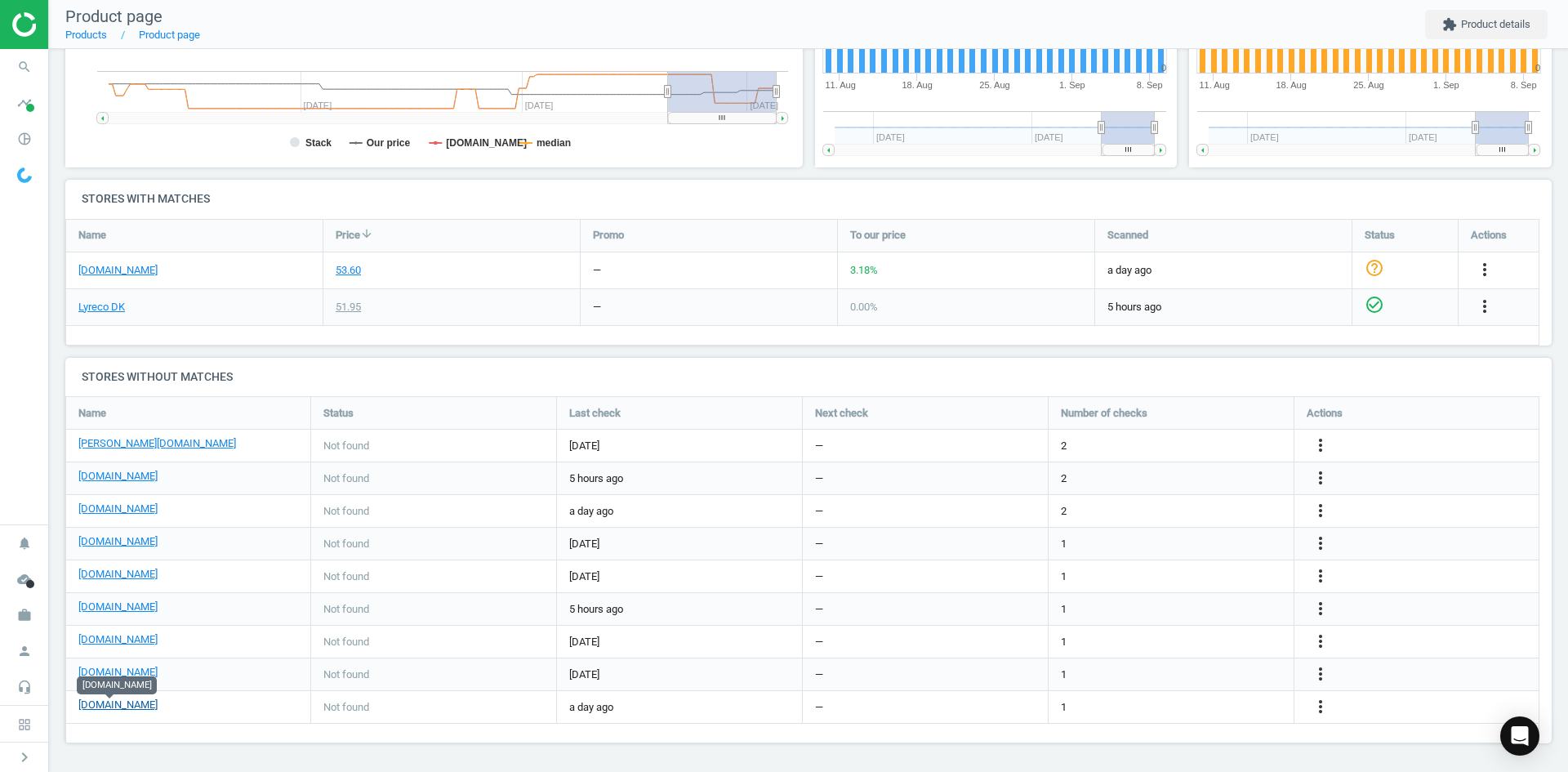
click at [112, 711] on link "[DOMAIN_NAME]" at bounding box center [117, 705] width 79 height 15
click at [35, 75] on icon "search" at bounding box center [24, 66] width 31 height 31
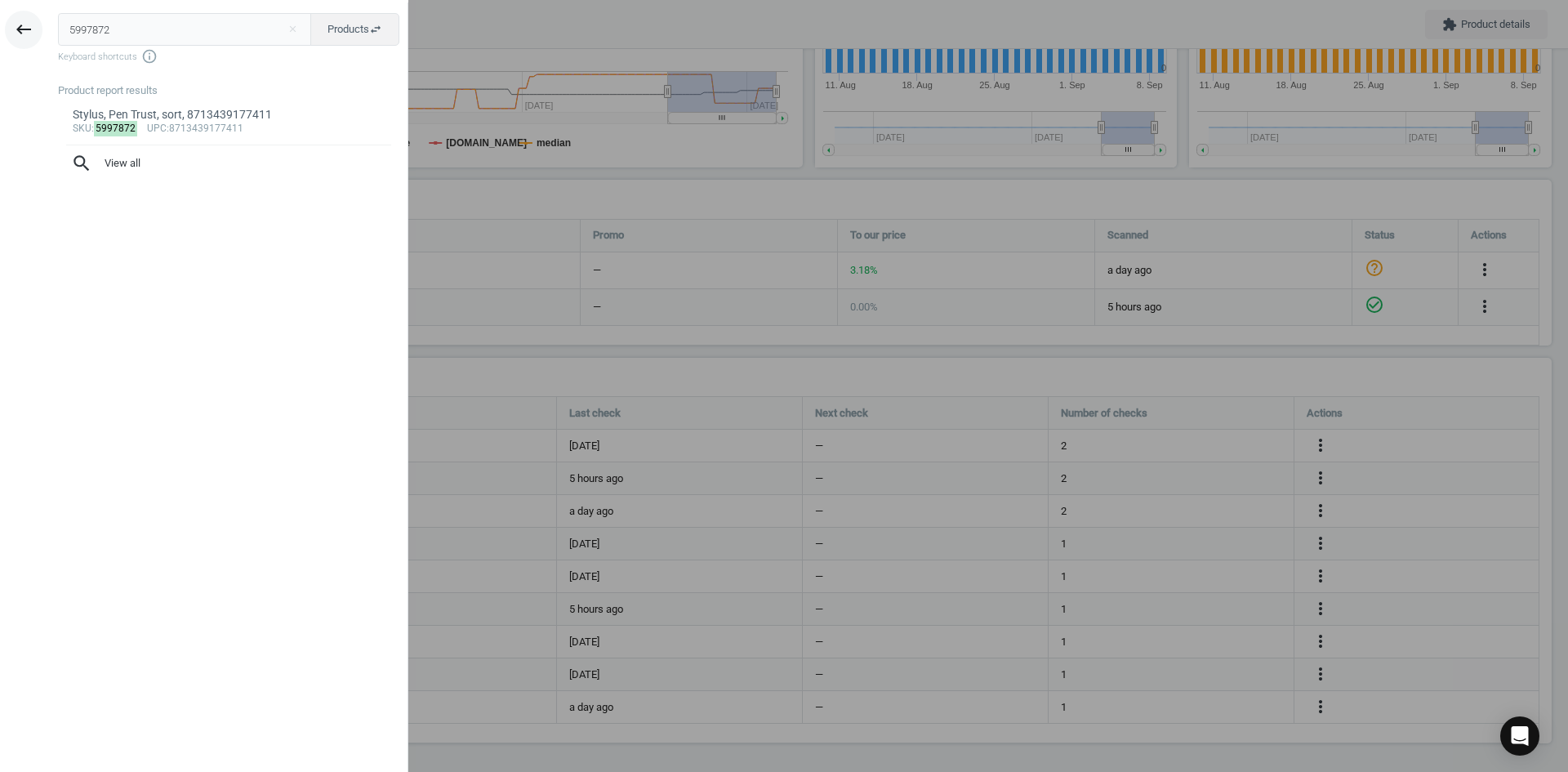
drag, startPoint x: 98, startPoint y: 35, endPoint x: 12, endPoint y: 36, distance: 86.0
click at [15, 35] on div "keyboard_backspace 5997872 close Products swap_horiz Keyboard shortcuts info_ou…" at bounding box center [204, 388] width 409 height 772
type input "12950617"
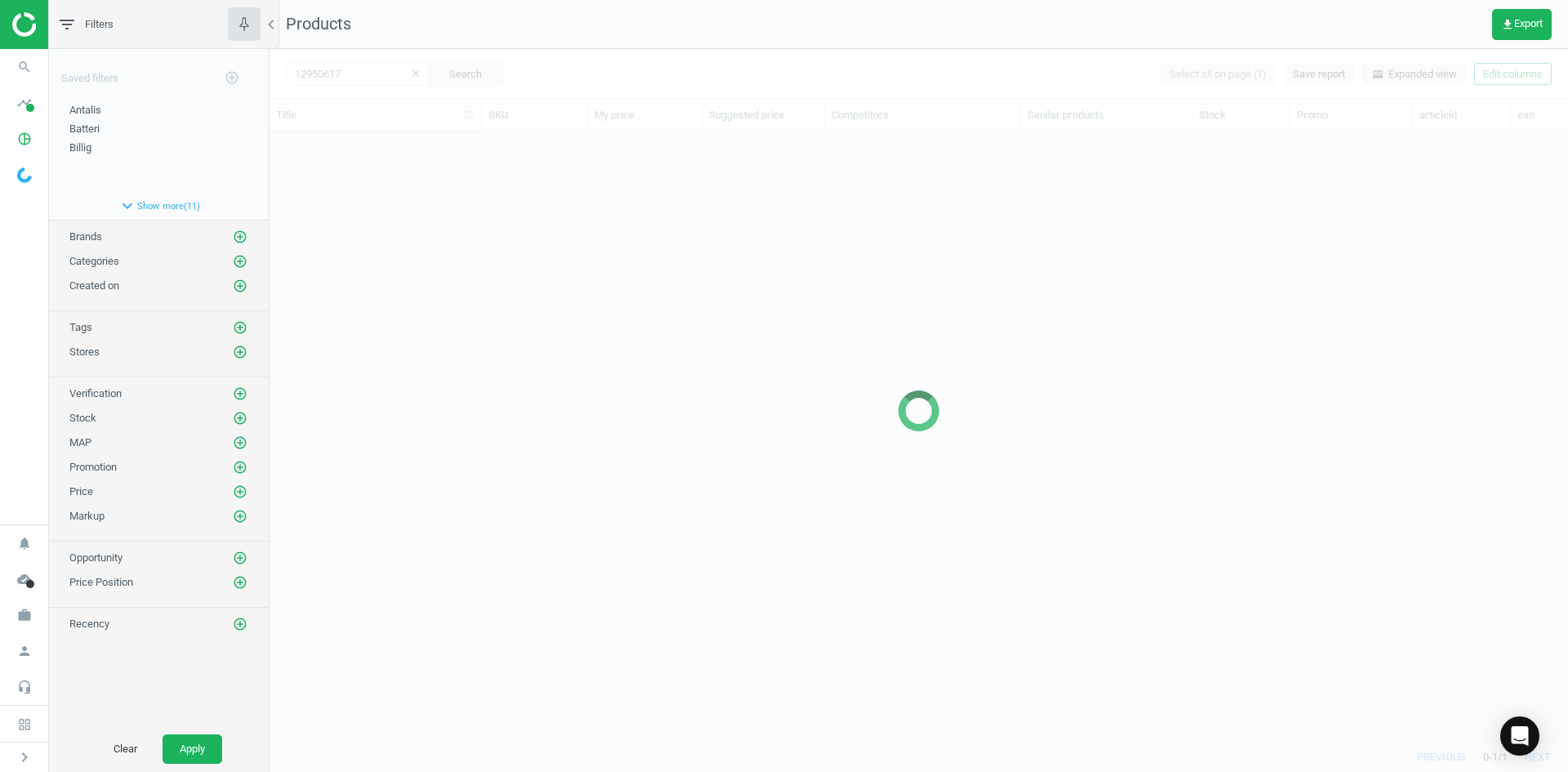
scroll to position [585, 1286]
click at [511, 368] on div at bounding box center [918, 409] width 1299 height 722
click at [540, 381] on div at bounding box center [918, 409] width 1299 height 722
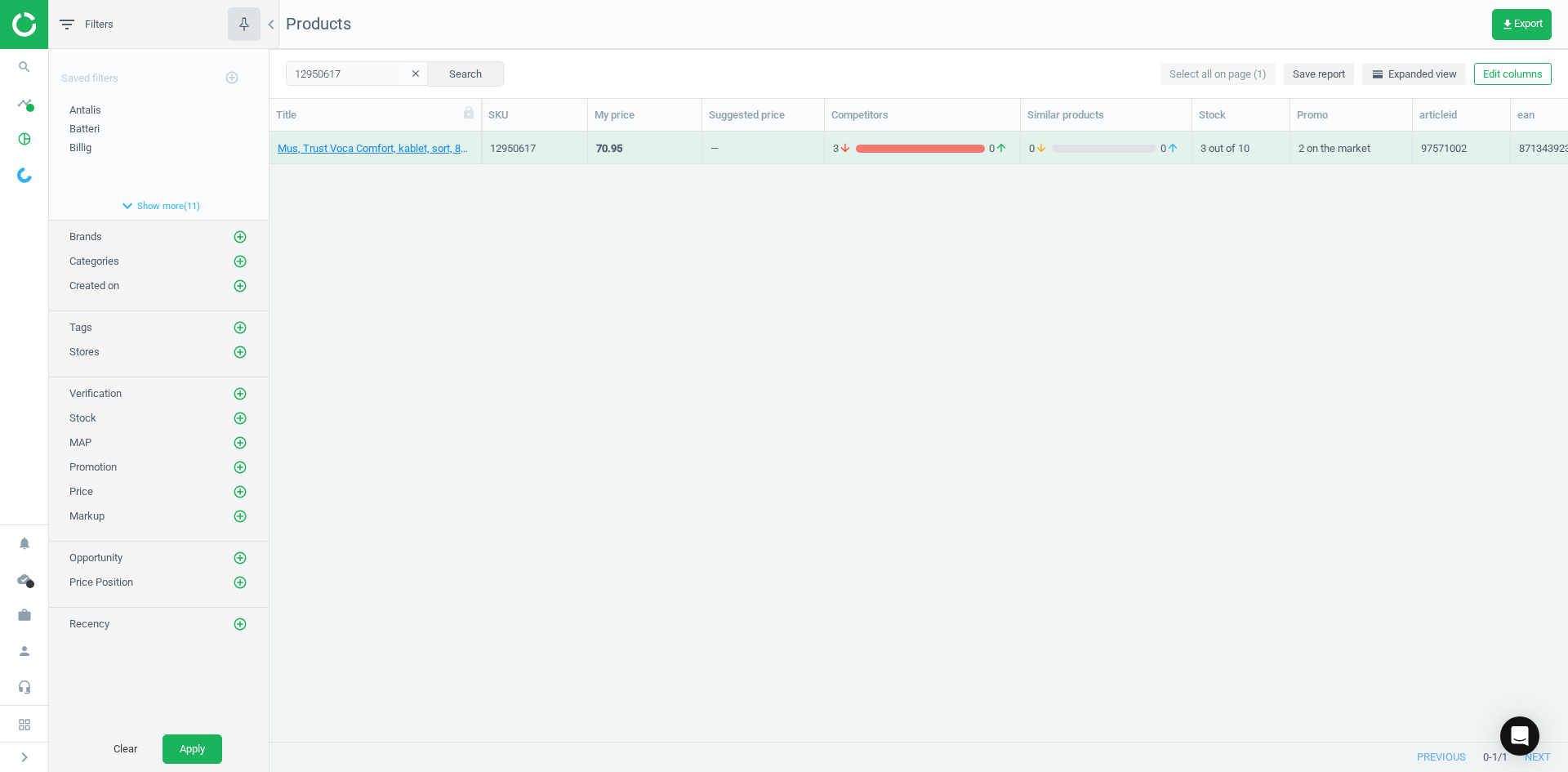
drag, startPoint x: 401, startPoint y: 186, endPoint x: 404, endPoint y: 157, distance: 29.2
click at [401, 185] on div "Mus, Trust Voca Comfort, kablet, sort, 8713439236507 12950617 70.95 — 3 arrow_d…" at bounding box center [918, 430] width 1299 height 597
click at [404, 151] on link "Mus, Trust Voca Comfort, kablet, sort, 8713439236507" at bounding box center [375, 148] width 195 height 15
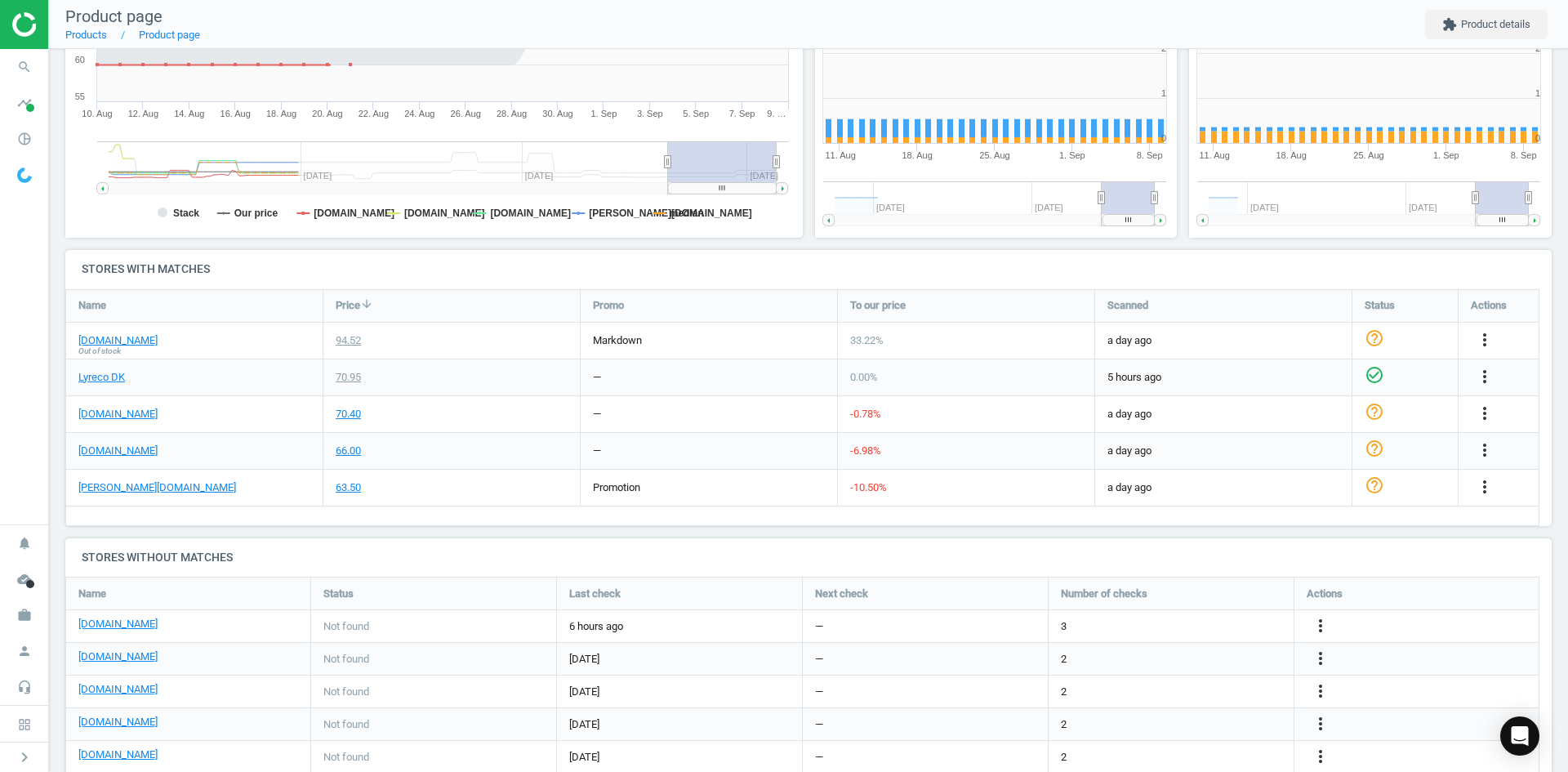
scroll to position [352, 385]
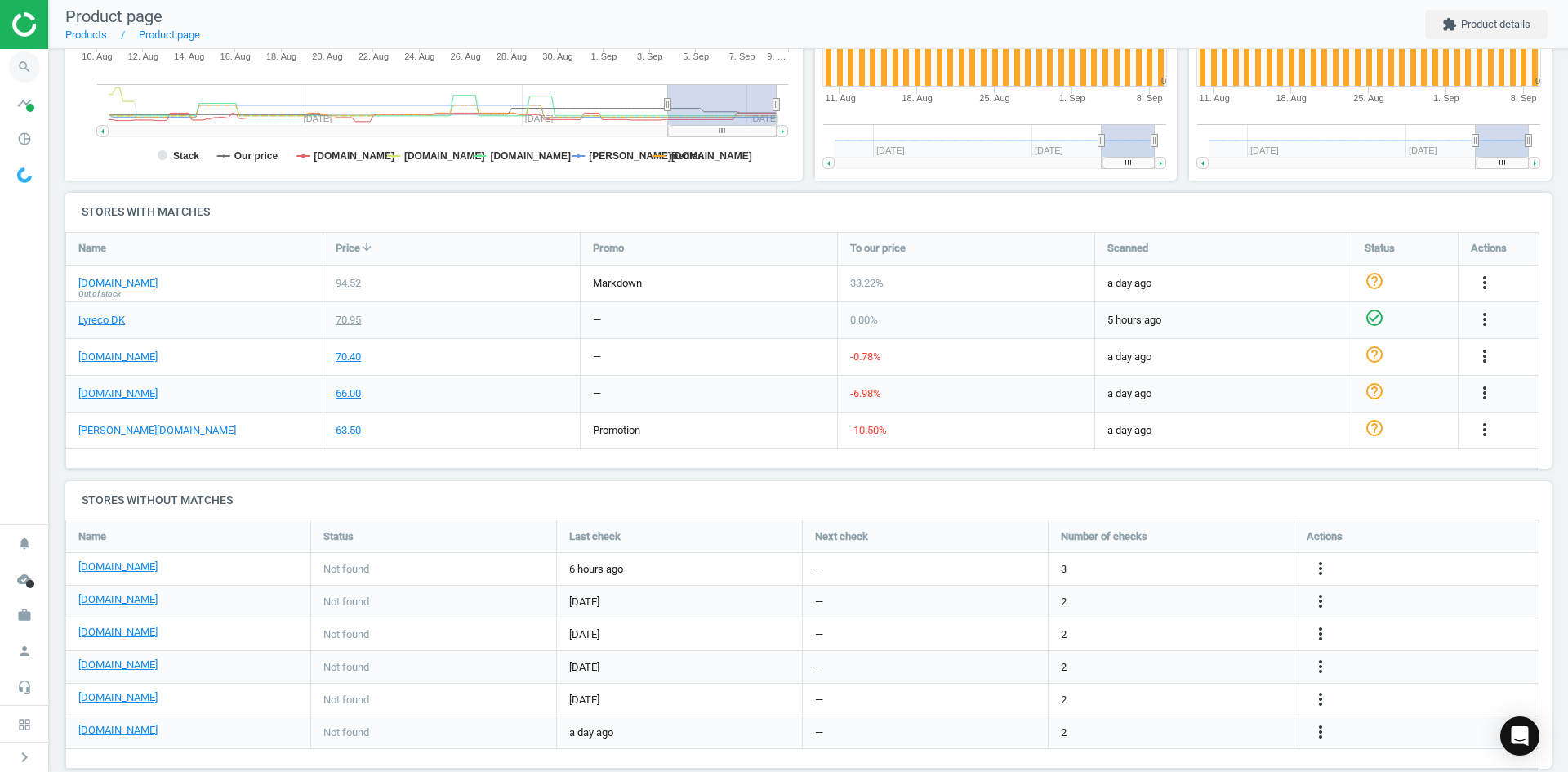
click at [36, 63] on icon "search" at bounding box center [24, 66] width 31 height 31
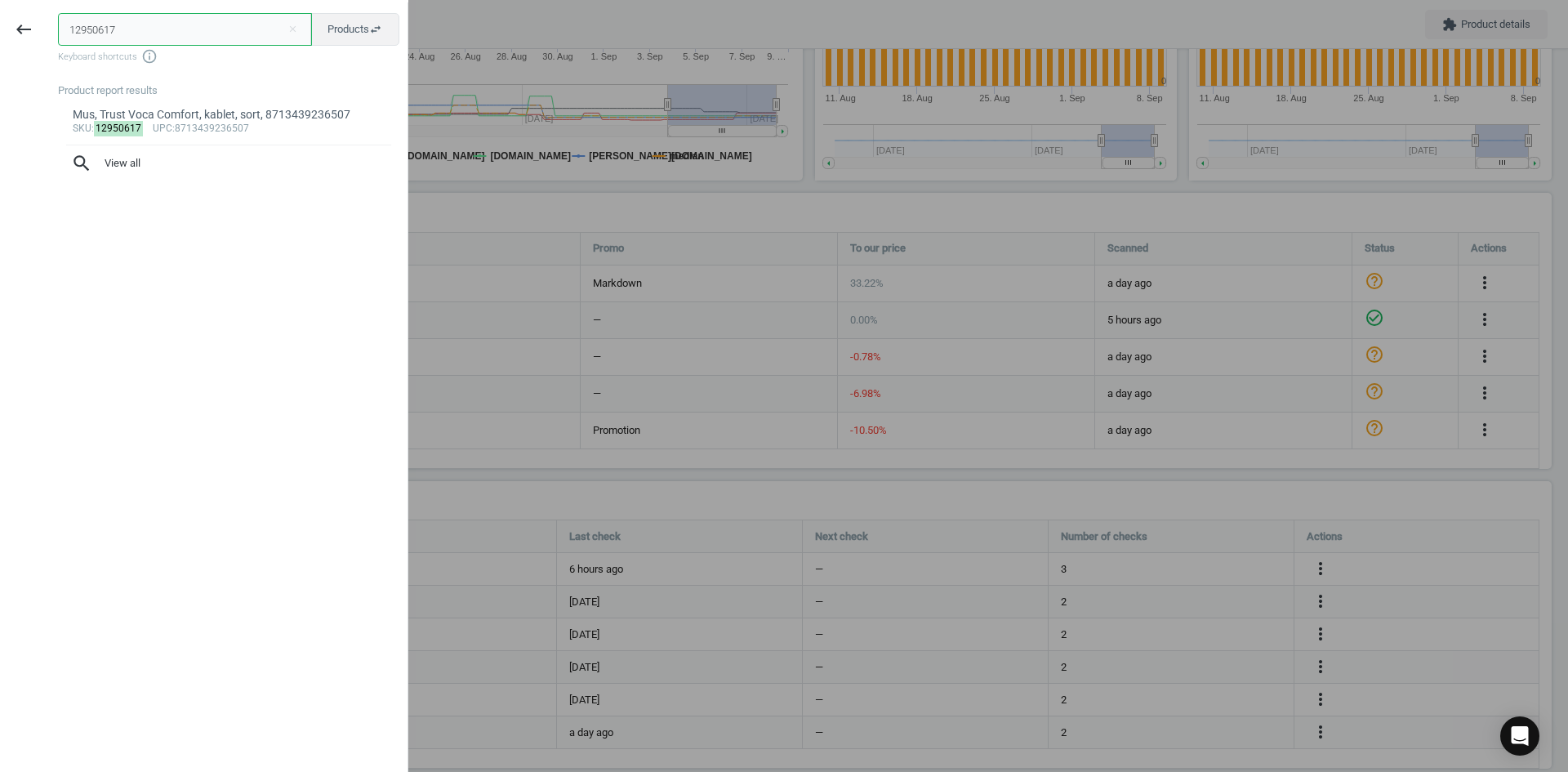
drag, startPoint x: 118, startPoint y: 40, endPoint x: 0, endPoint y: 36, distance: 118.1
click at [0, 36] on div "keyboard_backspace 12950617 close Products swap_horiz Keyboard shortcuts info_o…" at bounding box center [204, 388] width 409 height 772
paste input "5643024"
type input "15643024"
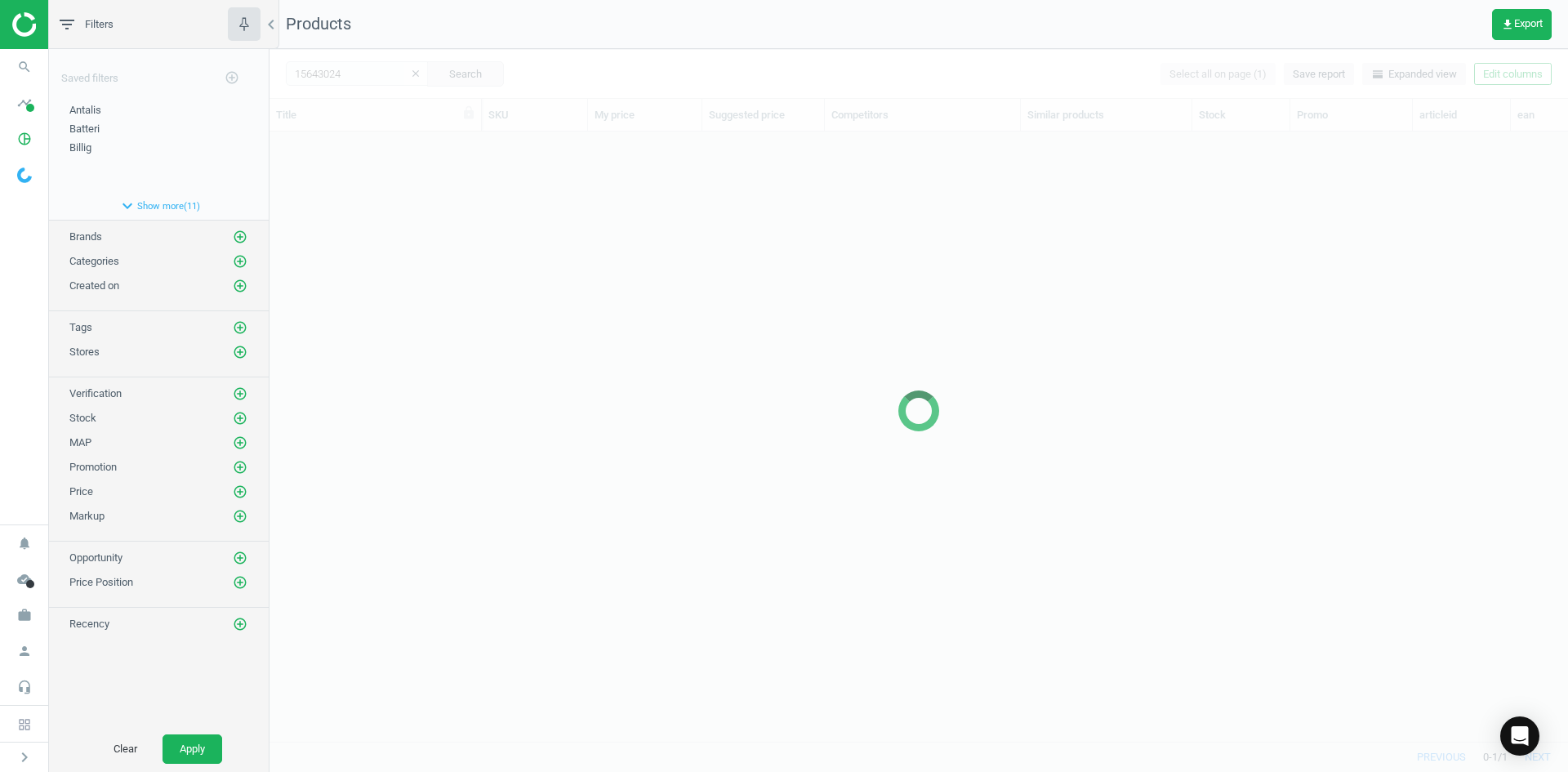
scroll to position [585, 1286]
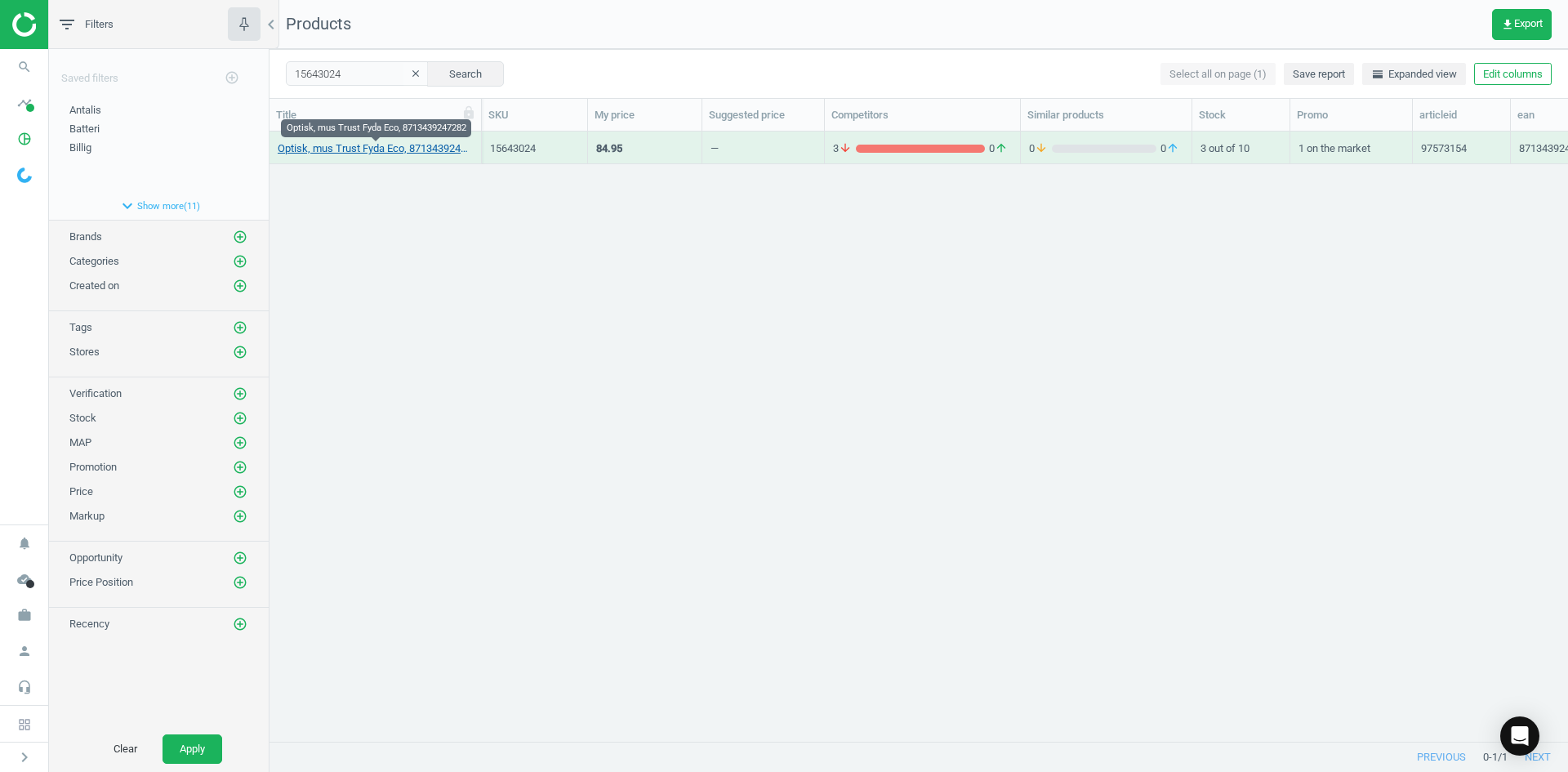
click at [295, 152] on link "Optisk, mus Trust Fyda Eco, 8713439247282" at bounding box center [375, 148] width 195 height 15
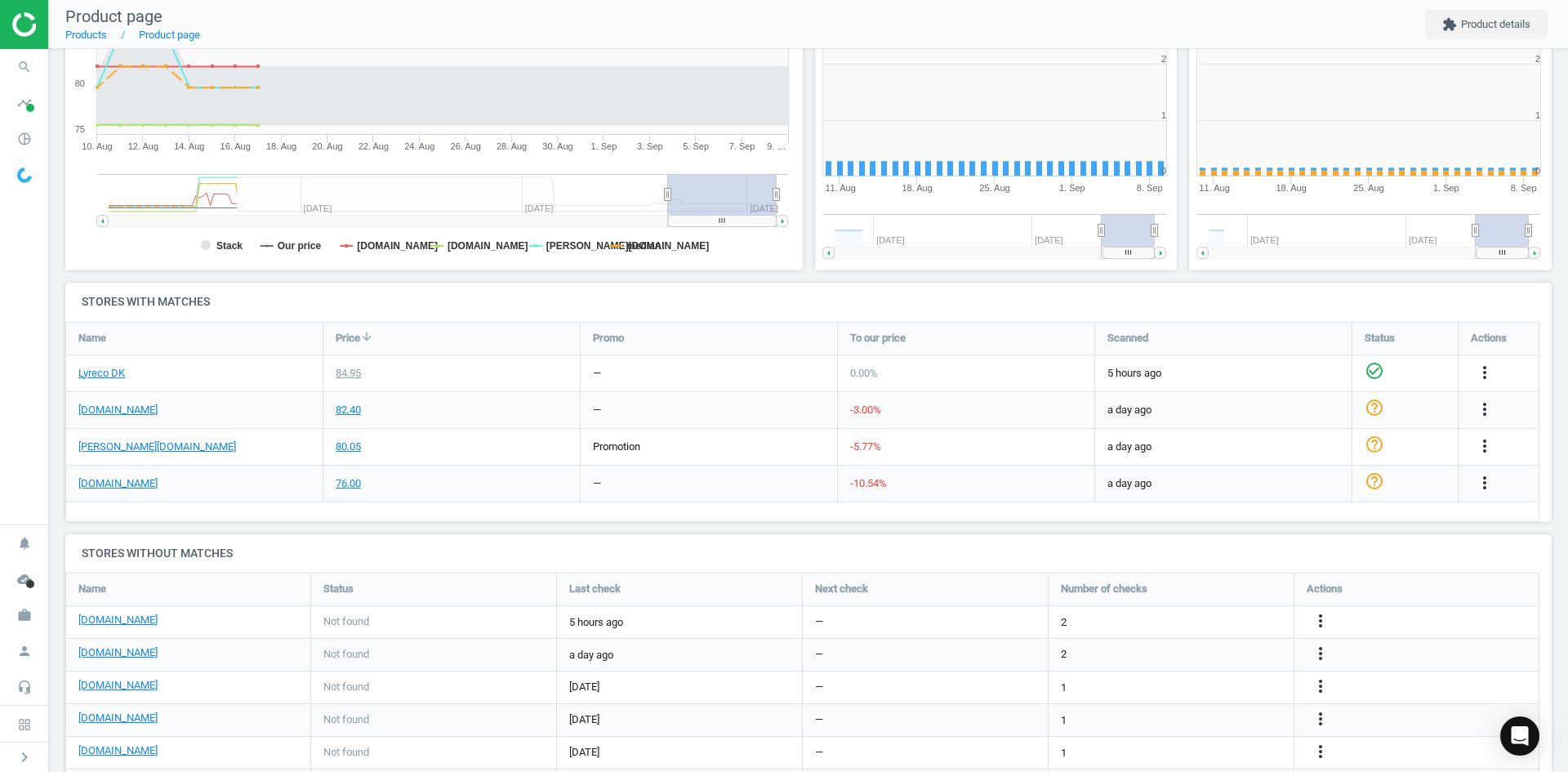
scroll to position [352, 385]
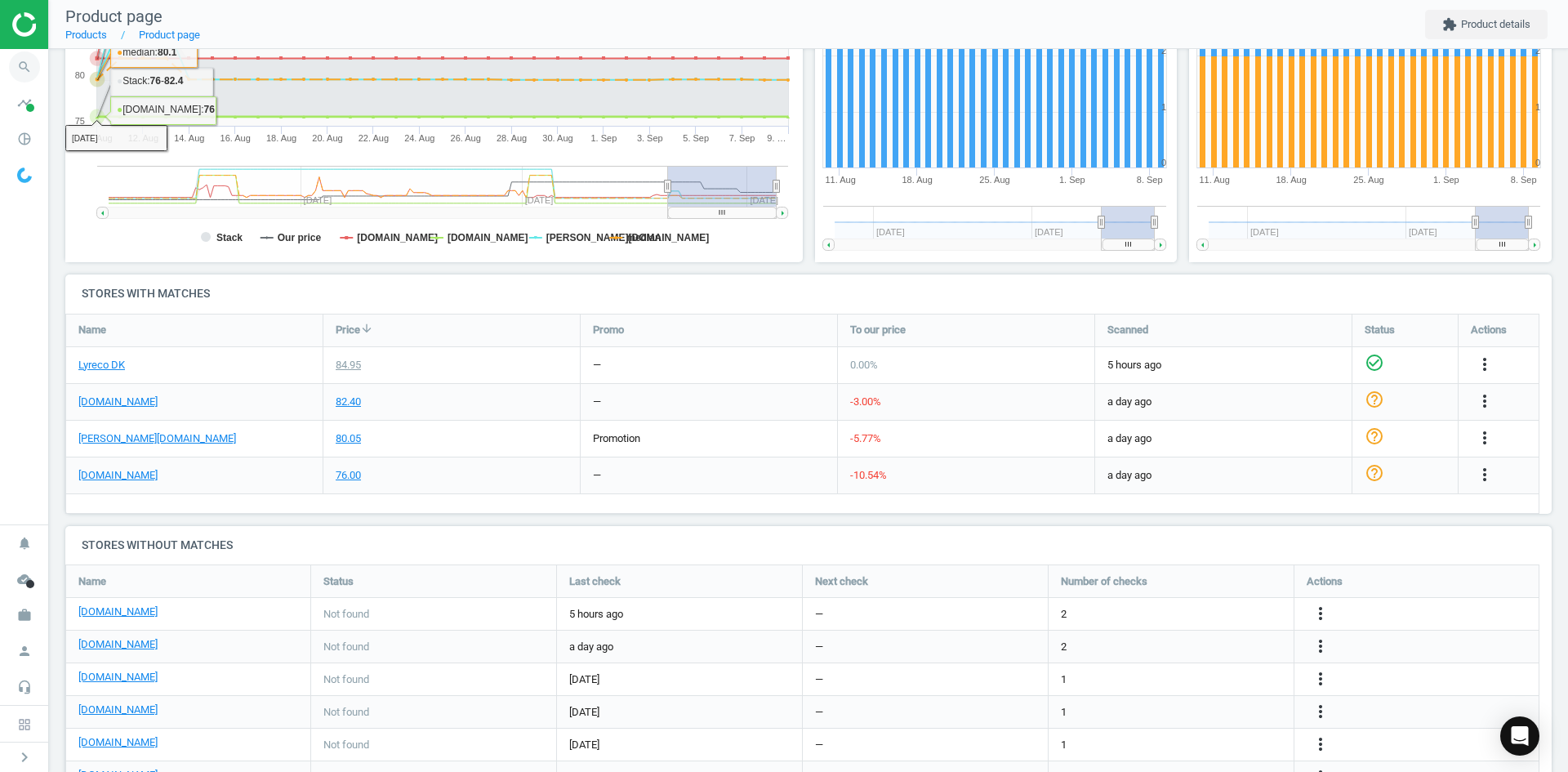
click at [22, 72] on icon "search" at bounding box center [24, 66] width 31 height 31
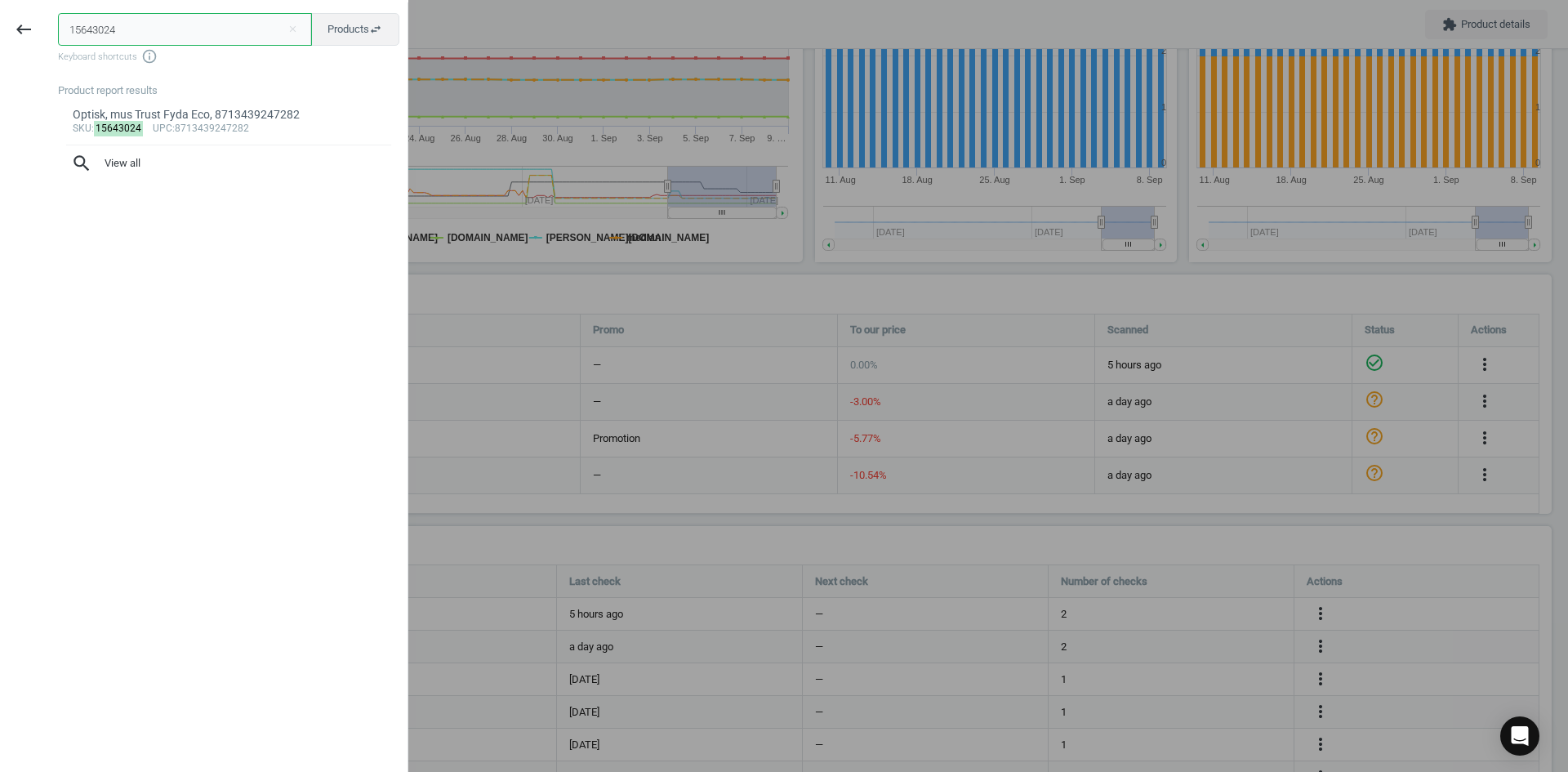
drag, startPoint x: 38, startPoint y: 24, endPoint x: 4, endPoint y: 24, distance: 34.0
click at [4, 24] on div "keyboard_backspace 15643024 close Products swap_horiz Keyboard shortcuts info_o…" at bounding box center [204, 388] width 409 height 772
paste input "8683192"
type input "18683192"
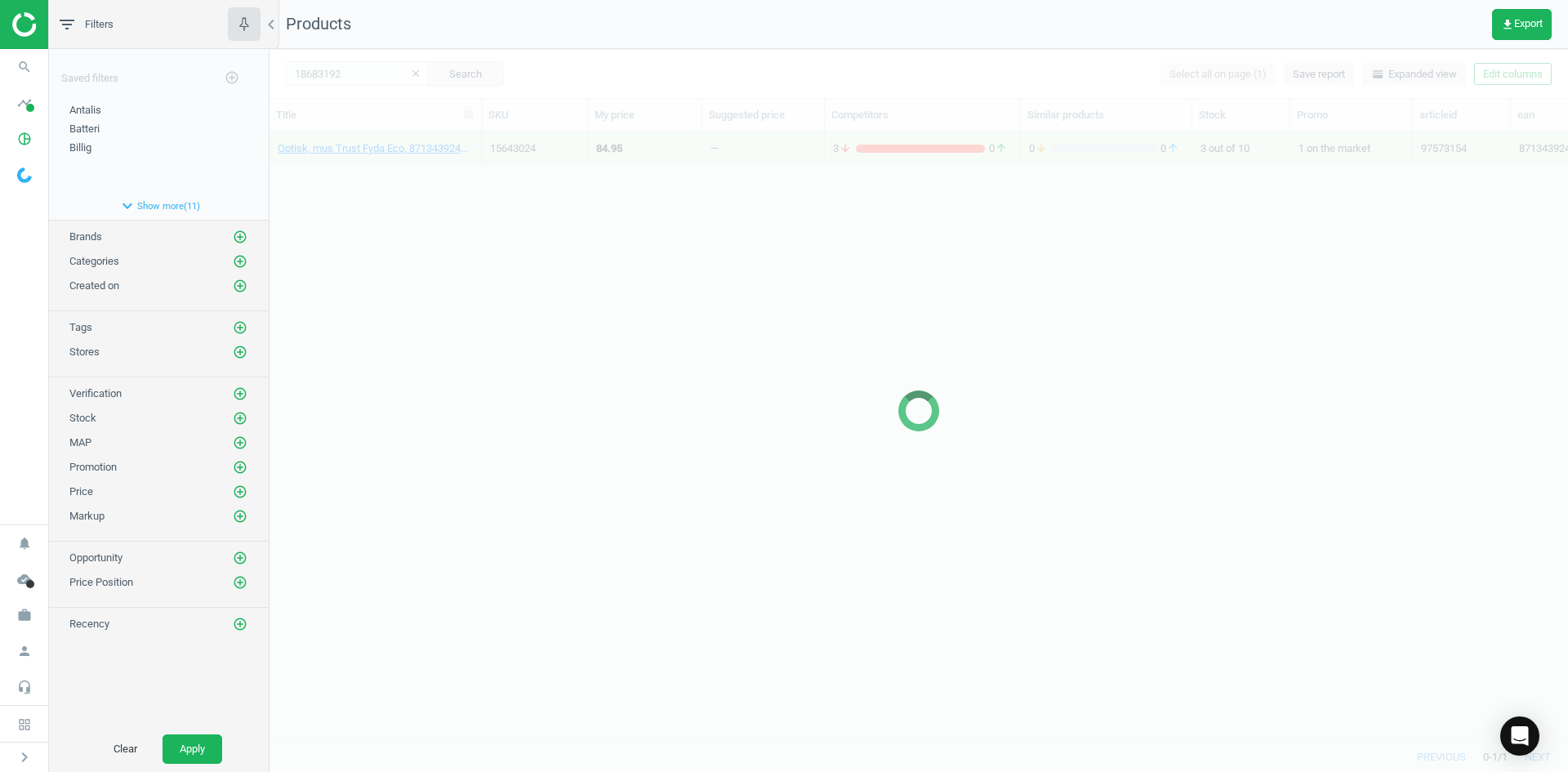
click at [503, 304] on div at bounding box center [918, 409] width 1299 height 722
click at [392, 197] on div at bounding box center [918, 409] width 1299 height 722
click at [381, 178] on div at bounding box center [918, 409] width 1299 height 722
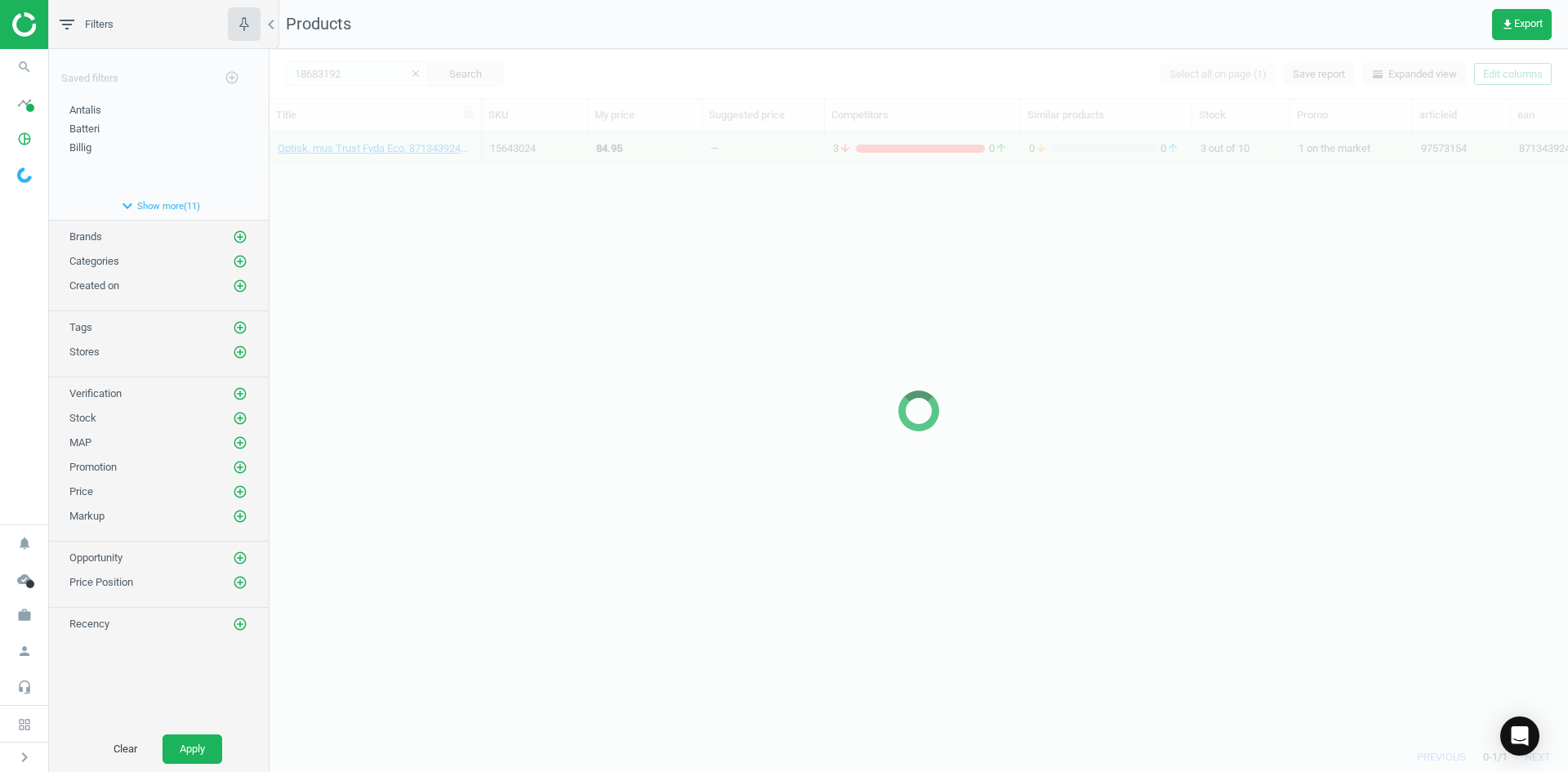
click at [381, 178] on div at bounding box center [918, 409] width 1299 height 722
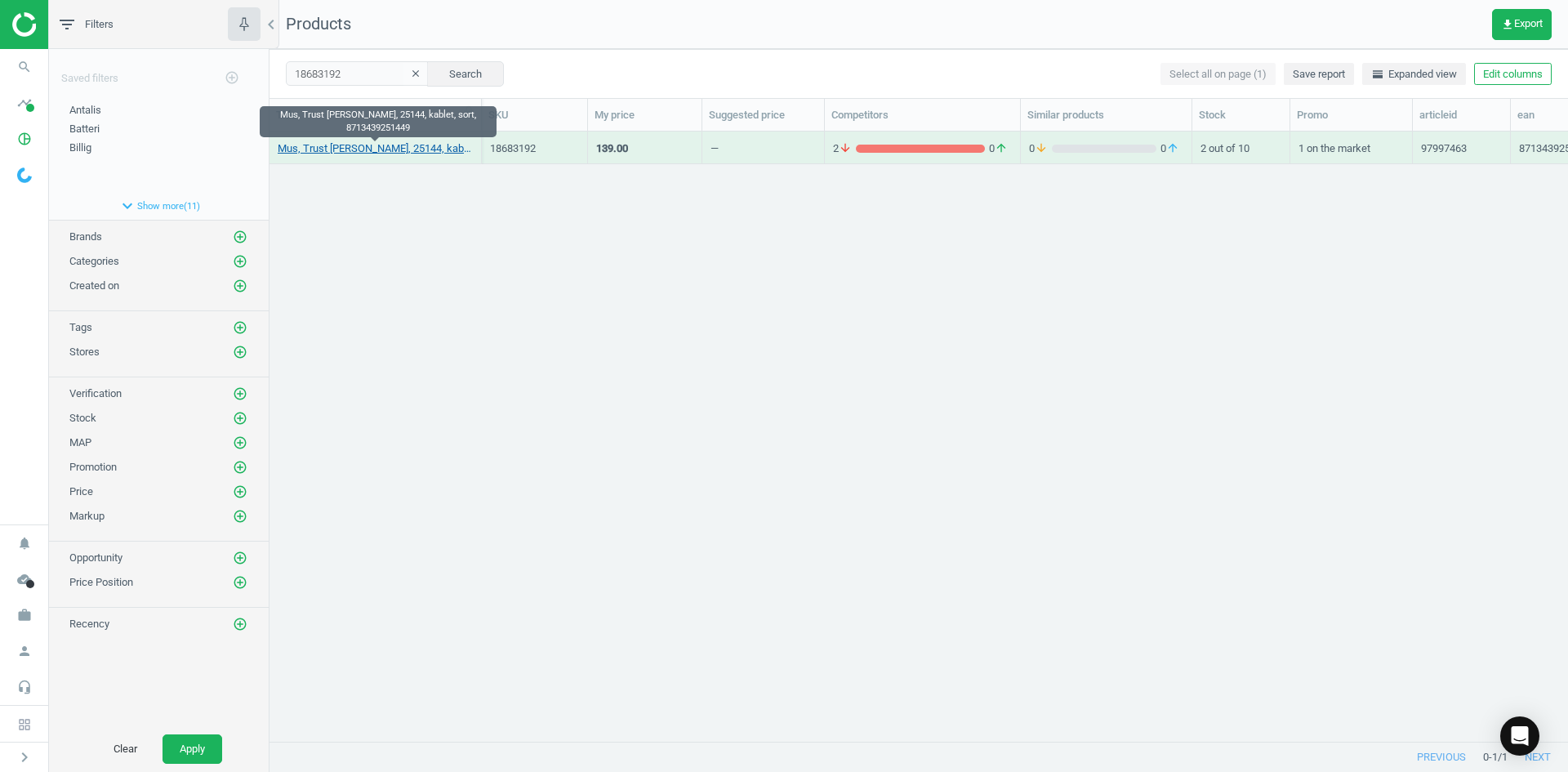
click at [375, 152] on link "Mus, Trust Bayo II, 25144, kablet, sort, 8713439251449" at bounding box center [375, 148] width 195 height 15
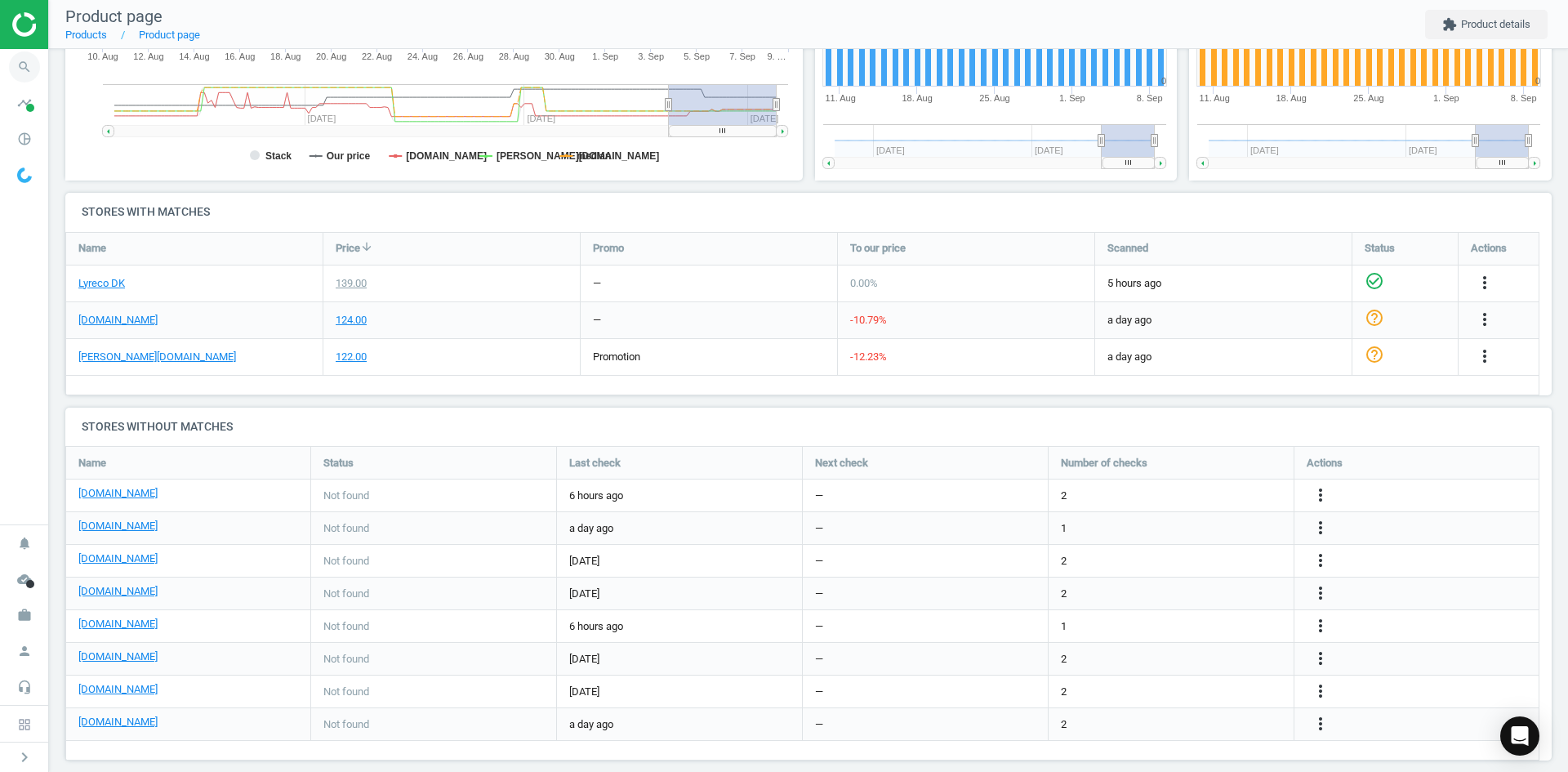
click at [12, 74] on icon "search" at bounding box center [24, 66] width 31 height 31
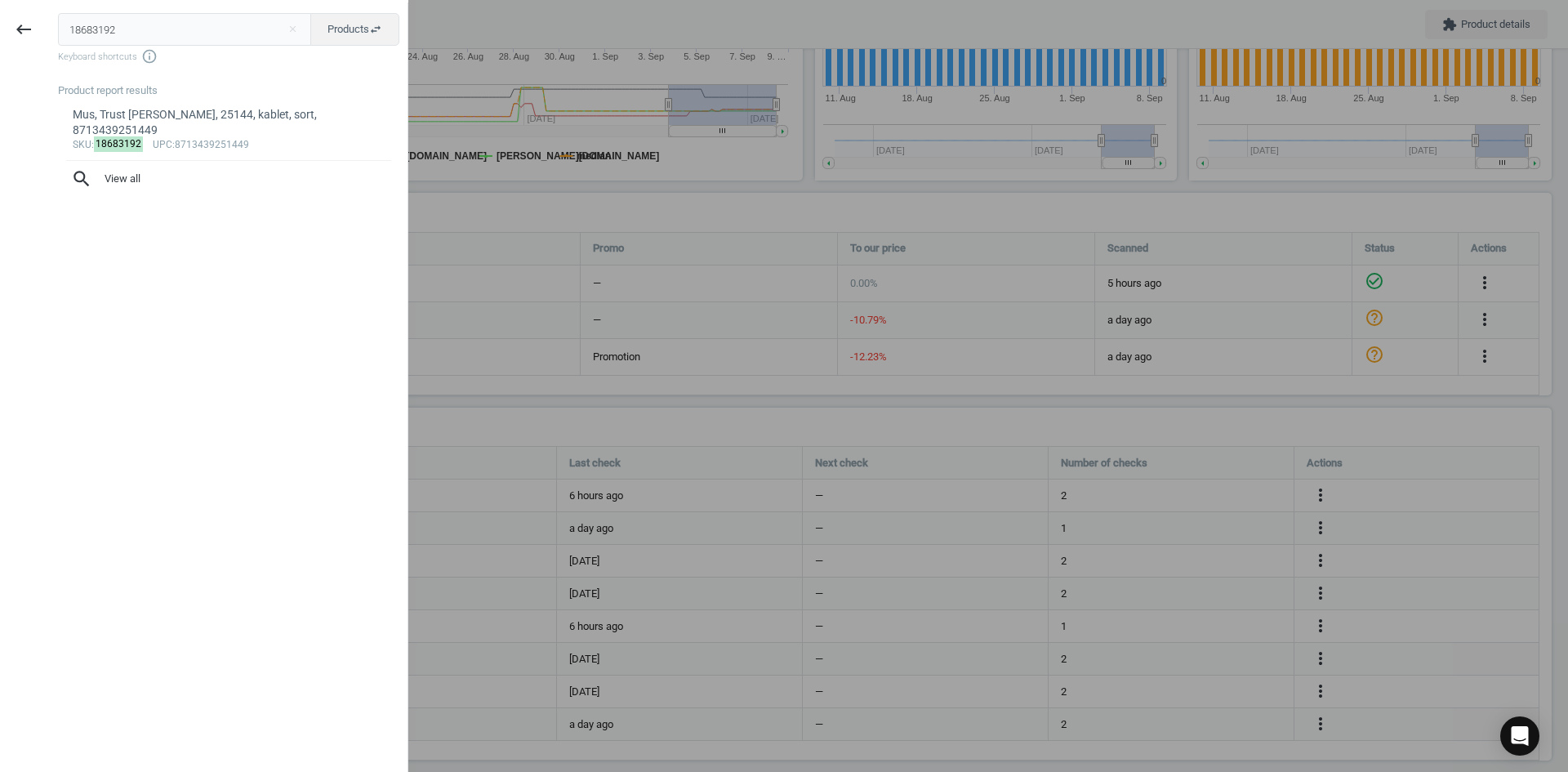
drag, startPoint x: 136, startPoint y: 24, endPoint x: 1, endPoint y: 15, distance: 135.3
click at [9, 12] on div "keyboard_backspace 18683192 close Products swap_horiz Keyboard shortcuts info_o…" at bounding box center [204, 388] width 409 height 772
type input "18710709"
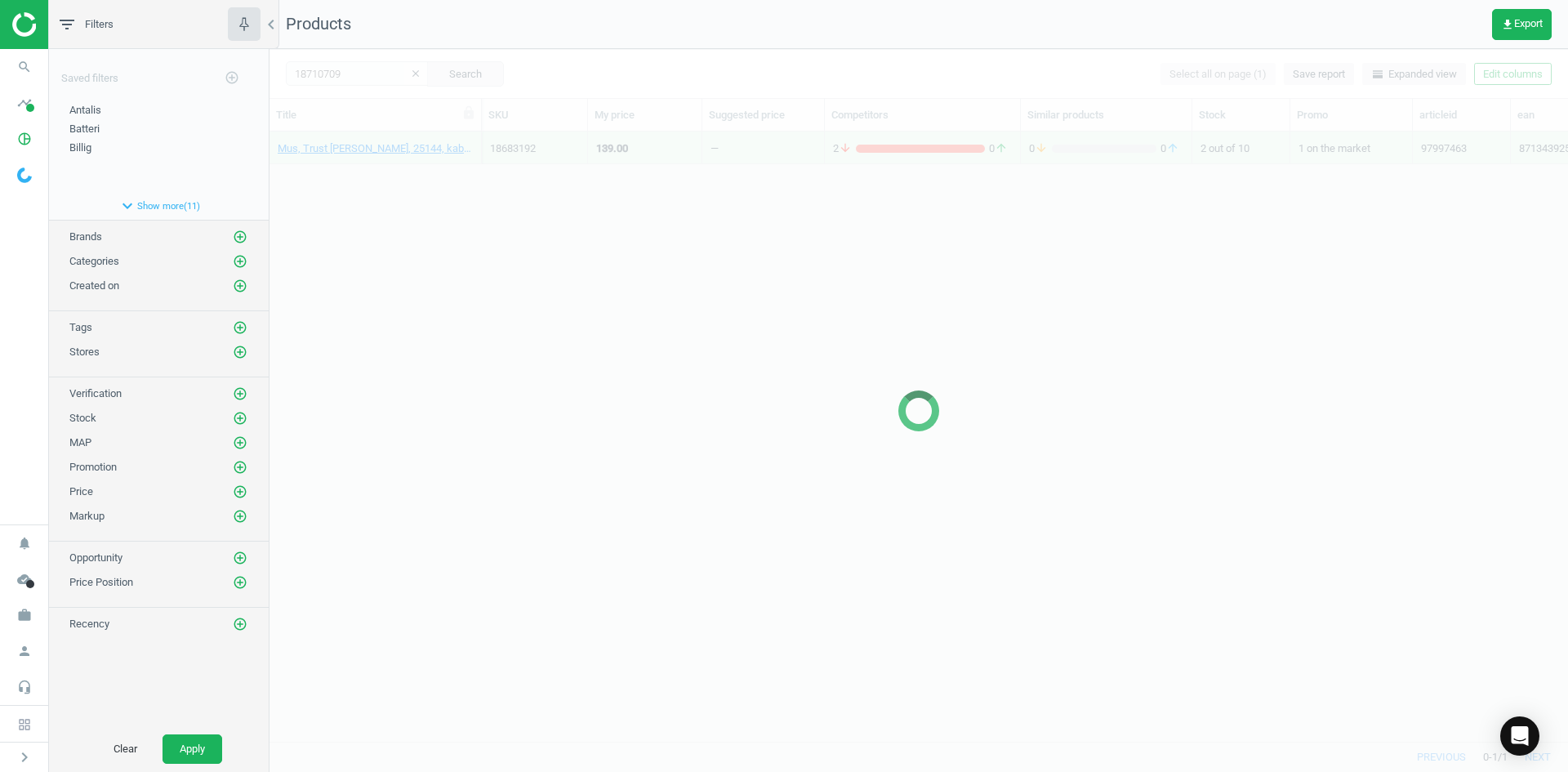
click at [379, 182] on div at bounding box center [918, 409] width 1299 height 722
click at [380, 182] on div at bounding box center [918, 409] width 1299 height 722
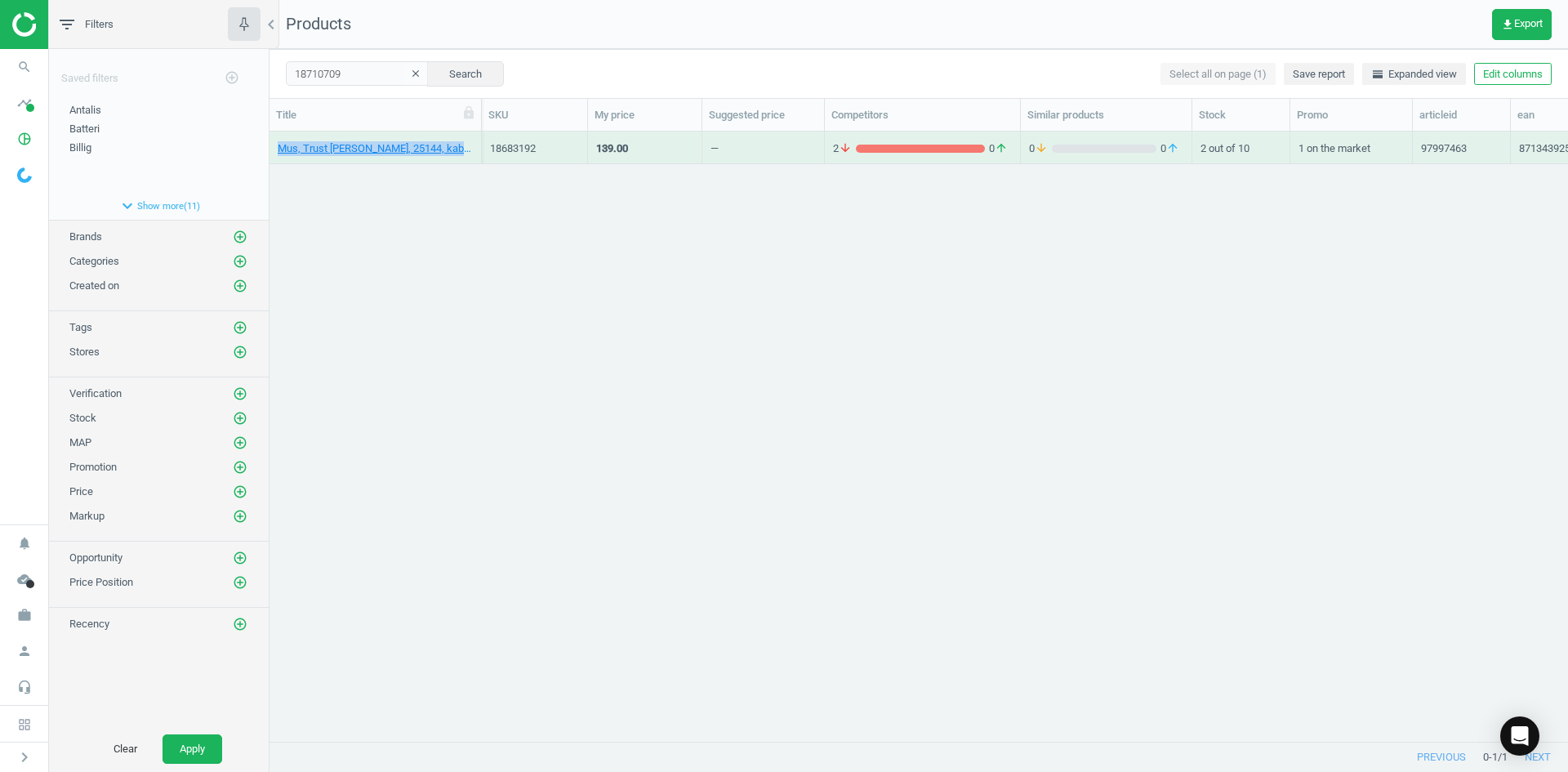
click at [380, 182] on div "Mus, Trust Bayo II, 25144, kablet, sort, 8713439251449 18683192 139.00 — 2 arro…" at bounding box center [918, 430] width 1299 height 597
click at [379, 151] on link "Mus, Trust TM-101 25295, kablet, sort, 08713439252958" at bounding box center [375, 148] width 195 height 15
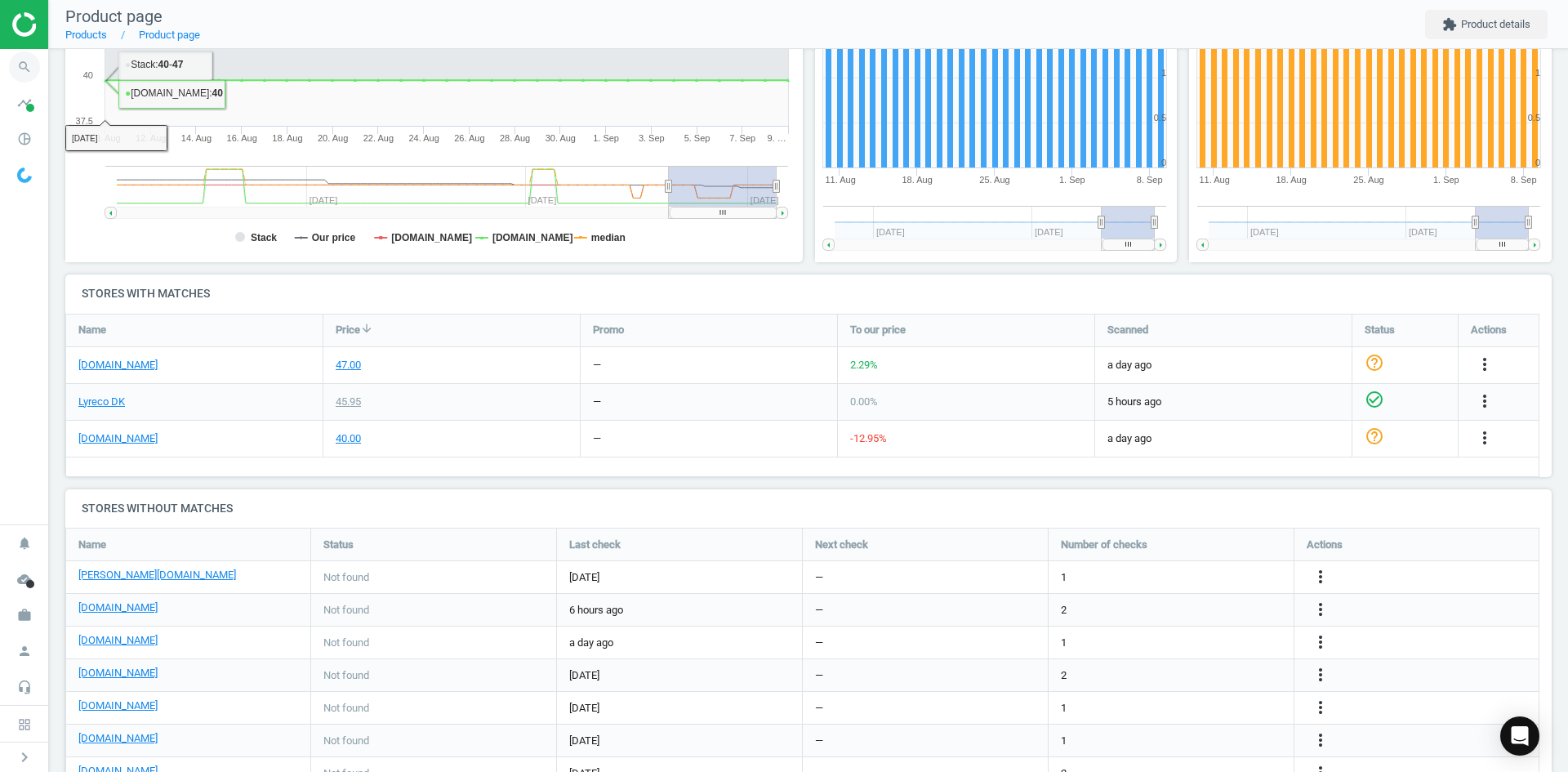
click at [24, 65] on icon "search" at bounding box center [24, 66] width 31 height 31
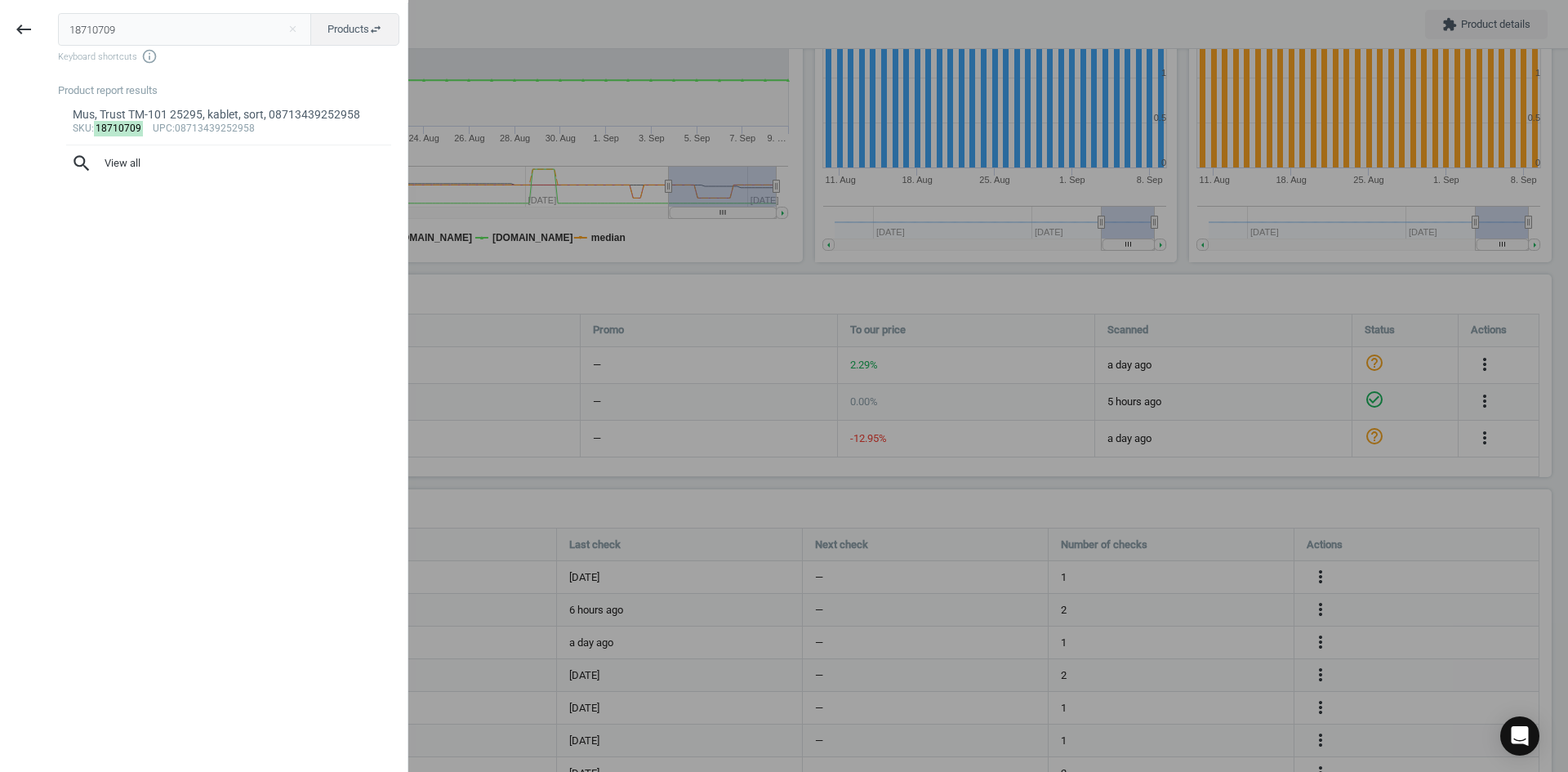
drag, startPoint x: 121, startPoint y: 30, endPoint x: 0, endPoint y: 12, distance: 122.3
click at [0, 15] on div "keyboard_backspace 18710709 close Products swap_horiz Keyboard shortcuts info_o…" at bounding box center [204, 388] width 409 height 772
type input "14144557"
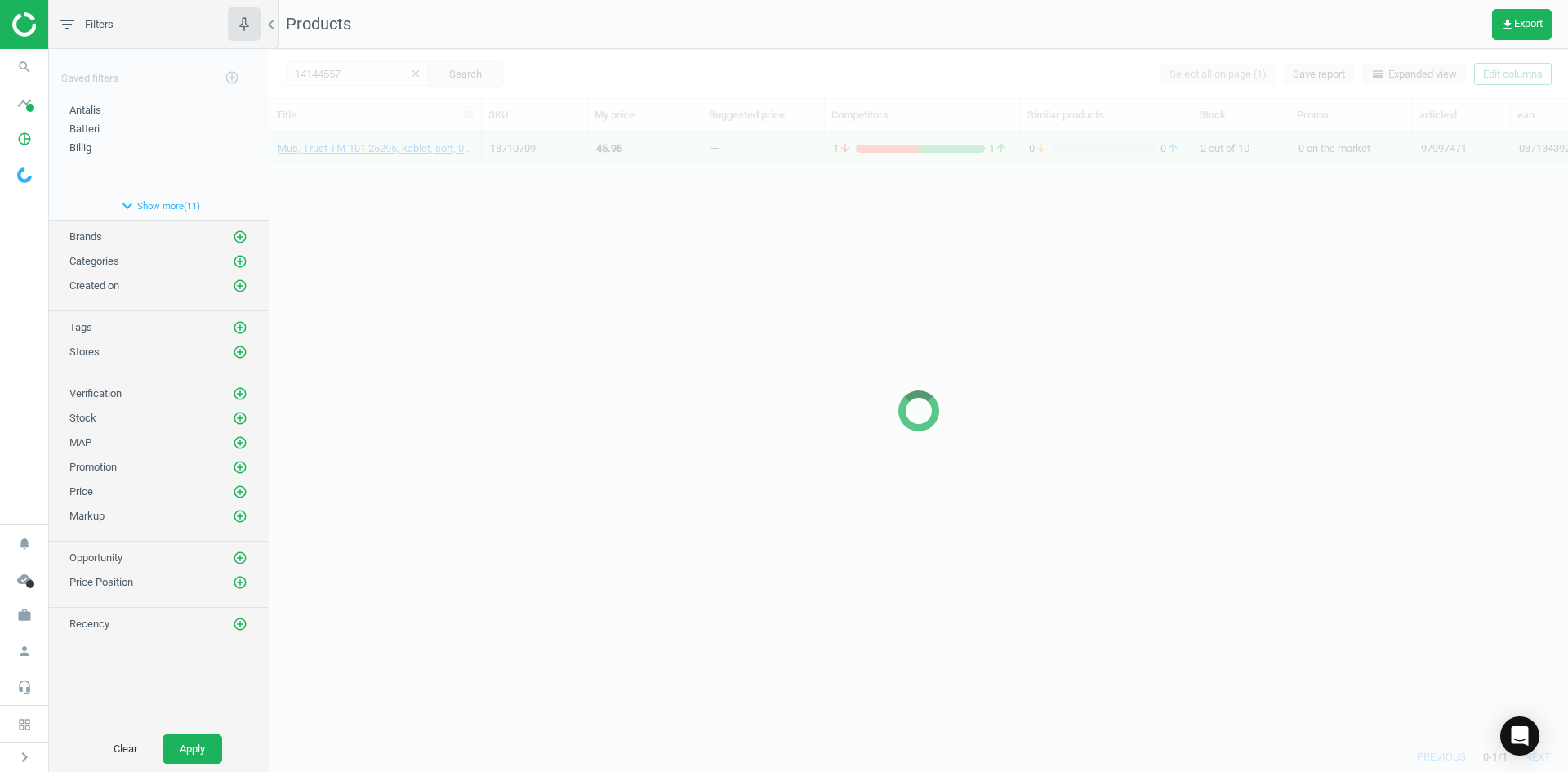
drag, startPoint x: 472, startPoint y: 183, endPoint x: 464, endPoint y: 174, distance: 12.0
click at [468, 178] on div at bounding box center [918, 409] width 1299 height 722
click at [447, 162] on div at bounding box center [918, 409] width 1299 height 722
click at [442, 162] on div at bounding box center [918, 409] width 1299 height 722
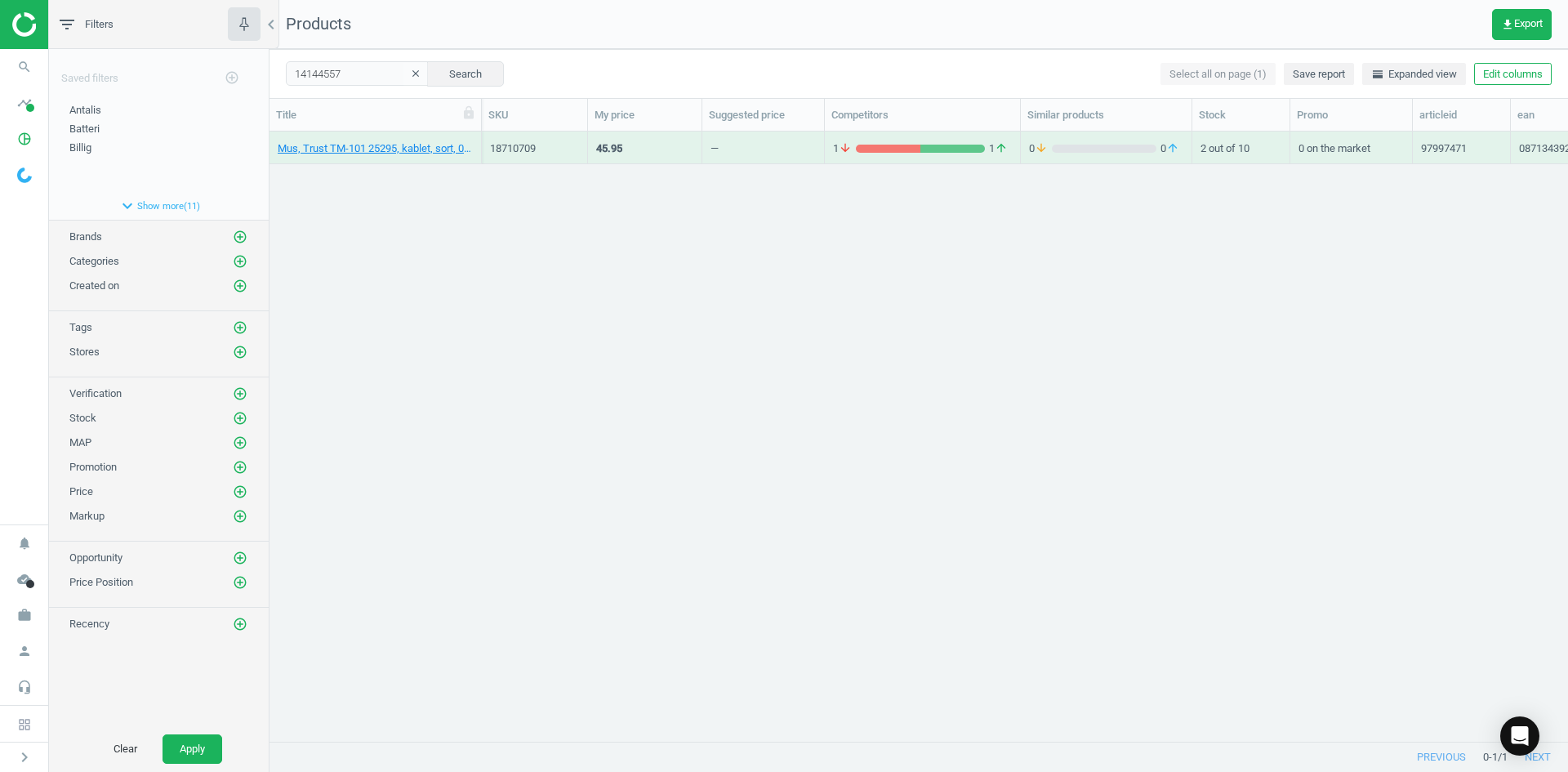
click at [431, 160] on div "Mus, Trust TM-101 25295, kablet, sort, 08713439252958" at bounding box center [375, 151] width 195 height 20
click at [413, 151] on link "Webkamera, Trust TW-250, 8713439247336" at bounding box center [375, 148] width 195 height 15
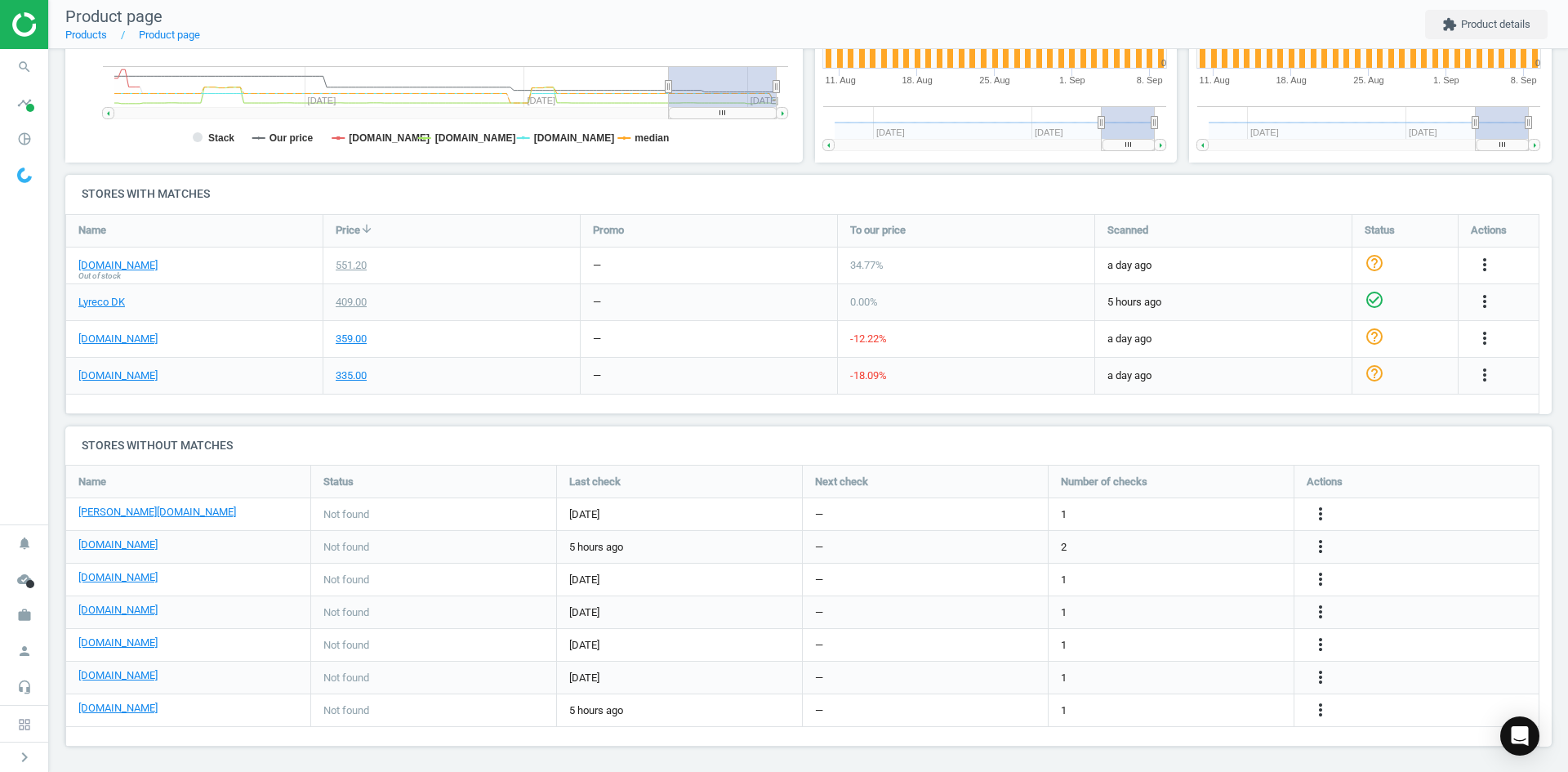
scroll to position [430, 0]
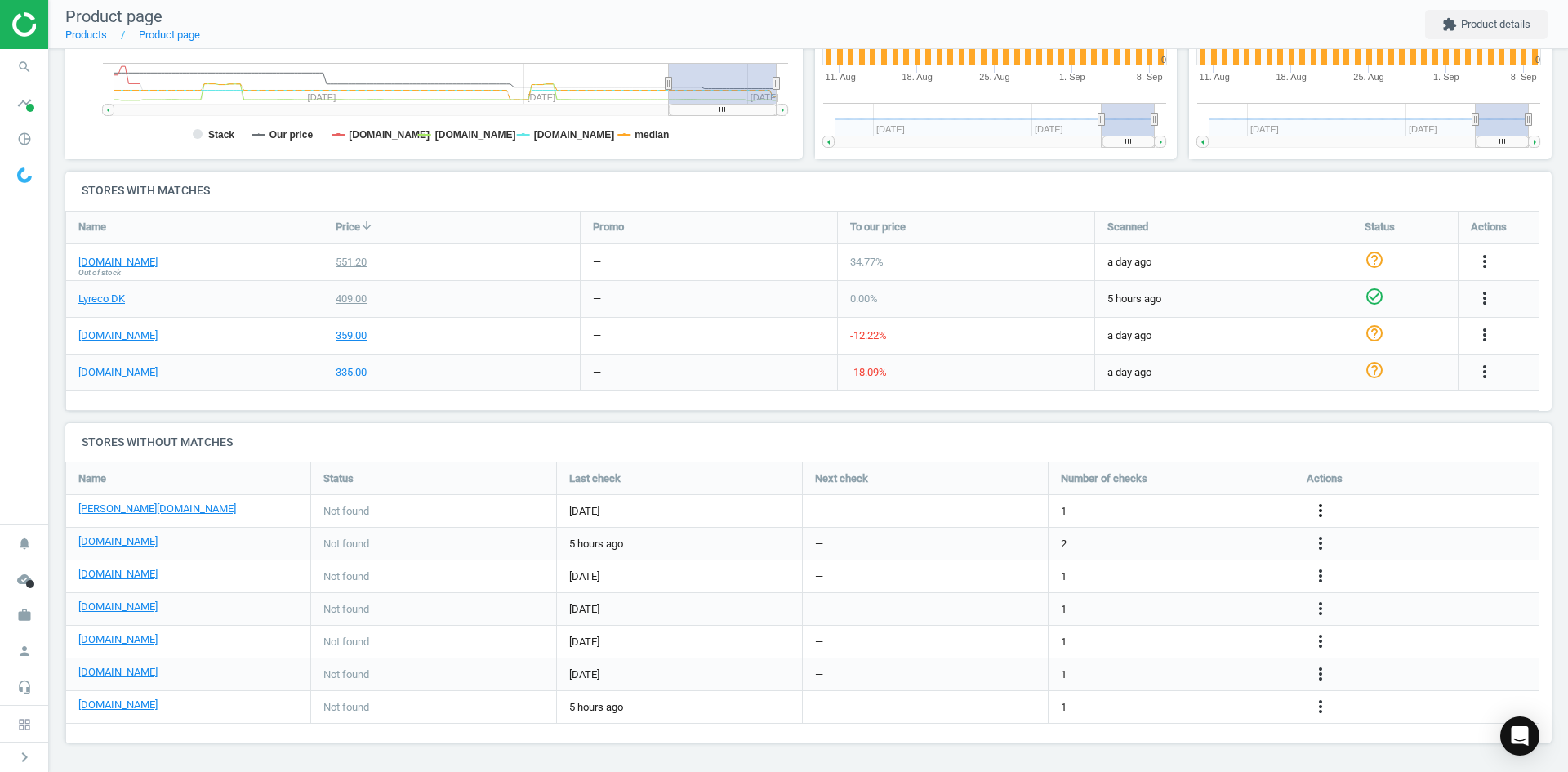
click at [1314, 506] on icon "more_vert" at bounding box center [1321, 511] width 20 height 19
click at [1169, 519] on link "Edit URL/product option" at bounding box center [1193, 511] width 223 height 26
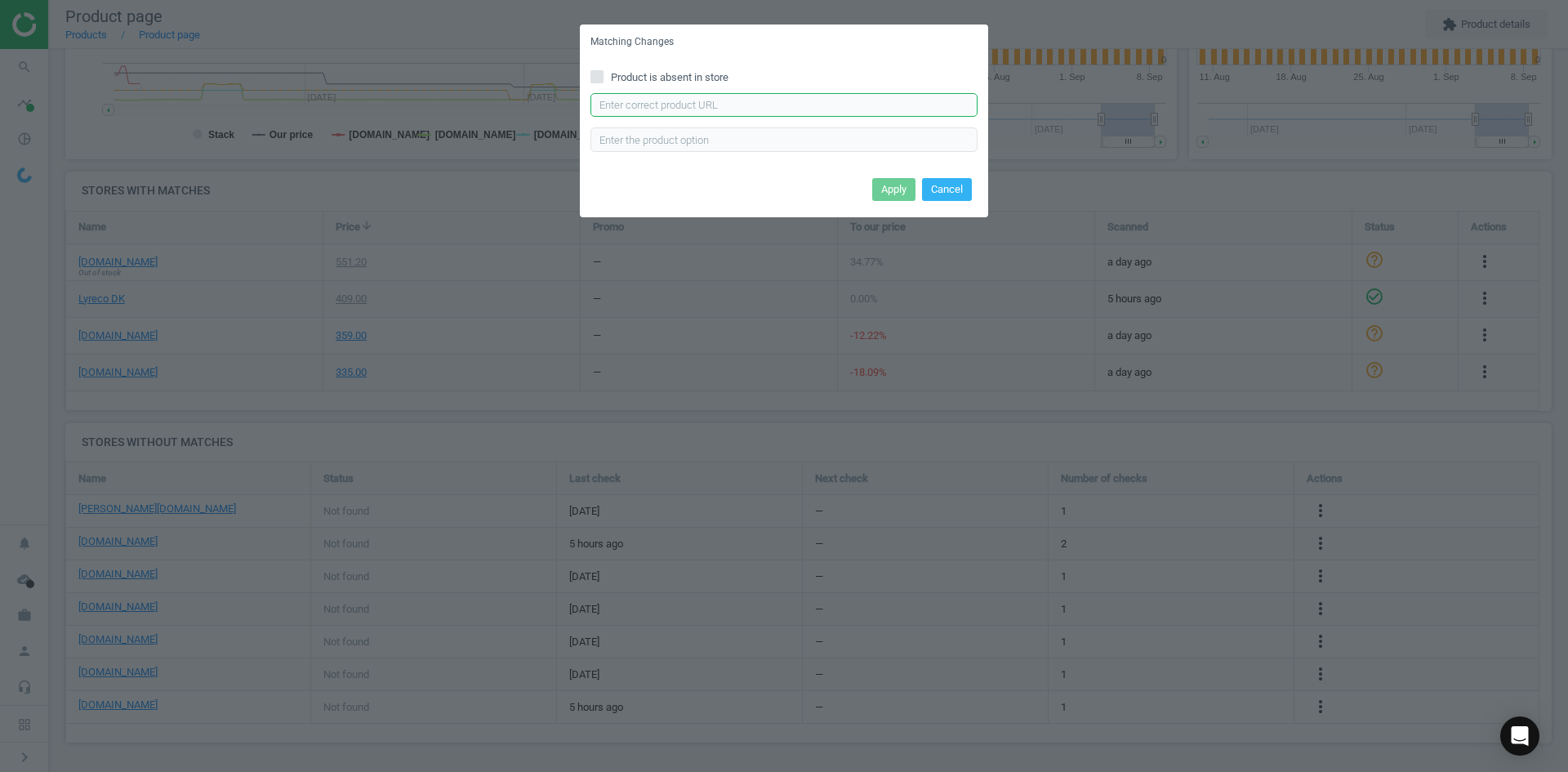
drag, startPoint x: 690, startPoint y: 105, endPoint x: 699, endPoint y: 118, distance: 15.8
click at [690, 105] on input "text" at bounding box center [784, 105] width 387 height 25
paste input "https://www.lomax.dk/elektronik/lyd-og-billede/foto-og-video/webcams-og-tilbeho…"
type input "https://www.lomax.dk/elektronik/lyd-og-billede/foto-og-video/webcams-og-tilbeho…"
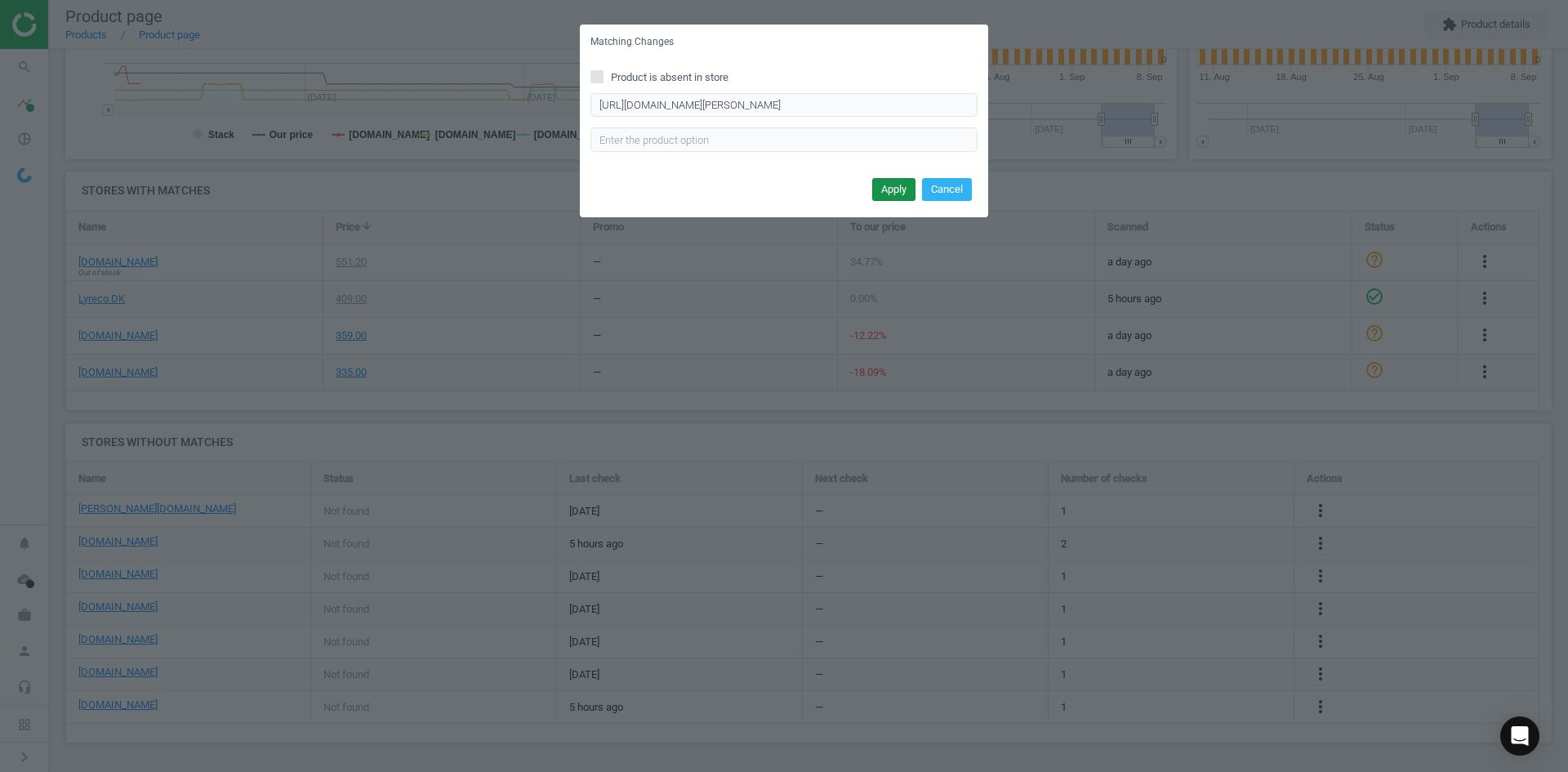
click at [893, 182] on button "Apply" at bounding box center [893, 190] width 43 height 23
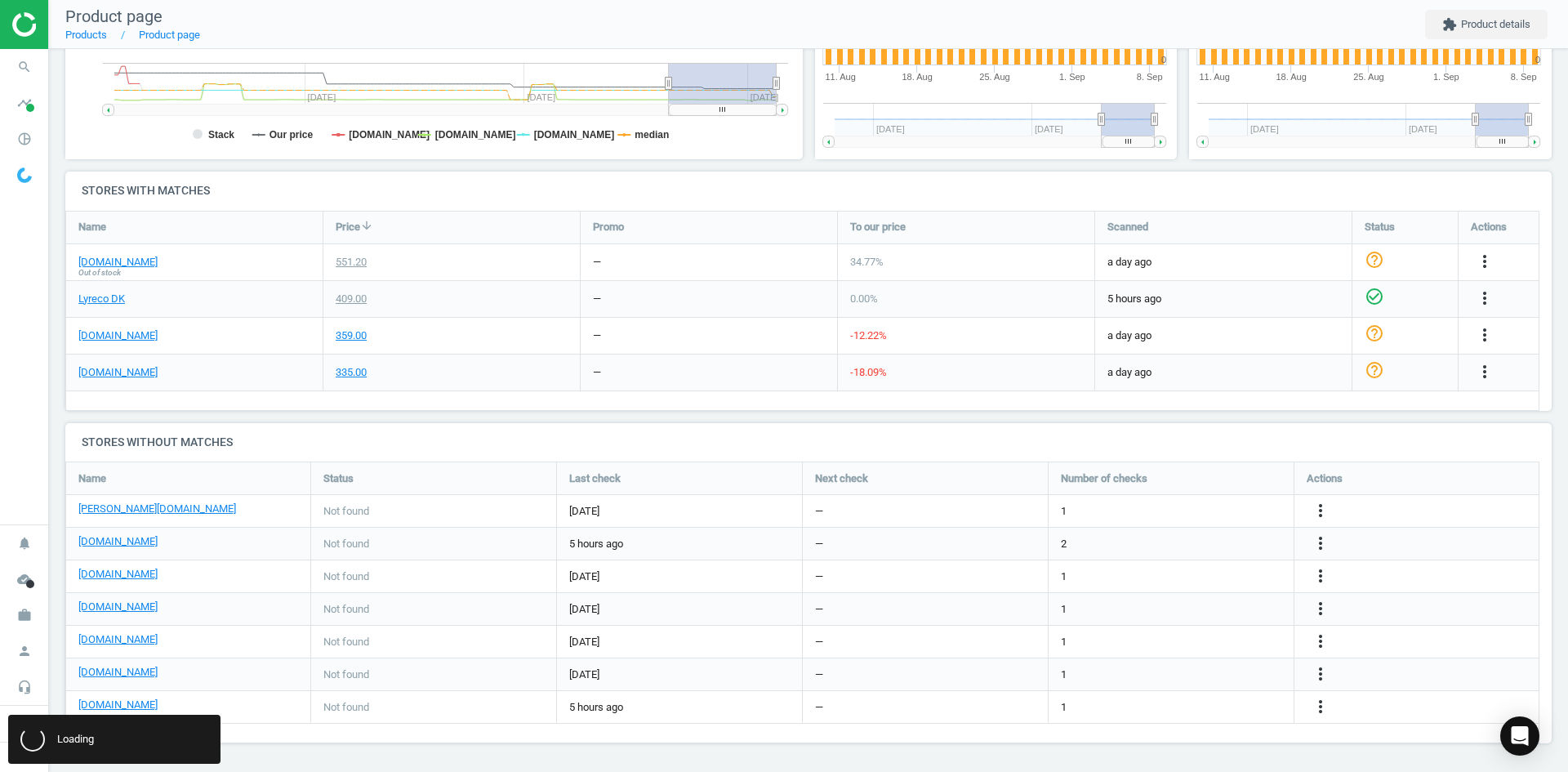
scroll to position [0, 0]
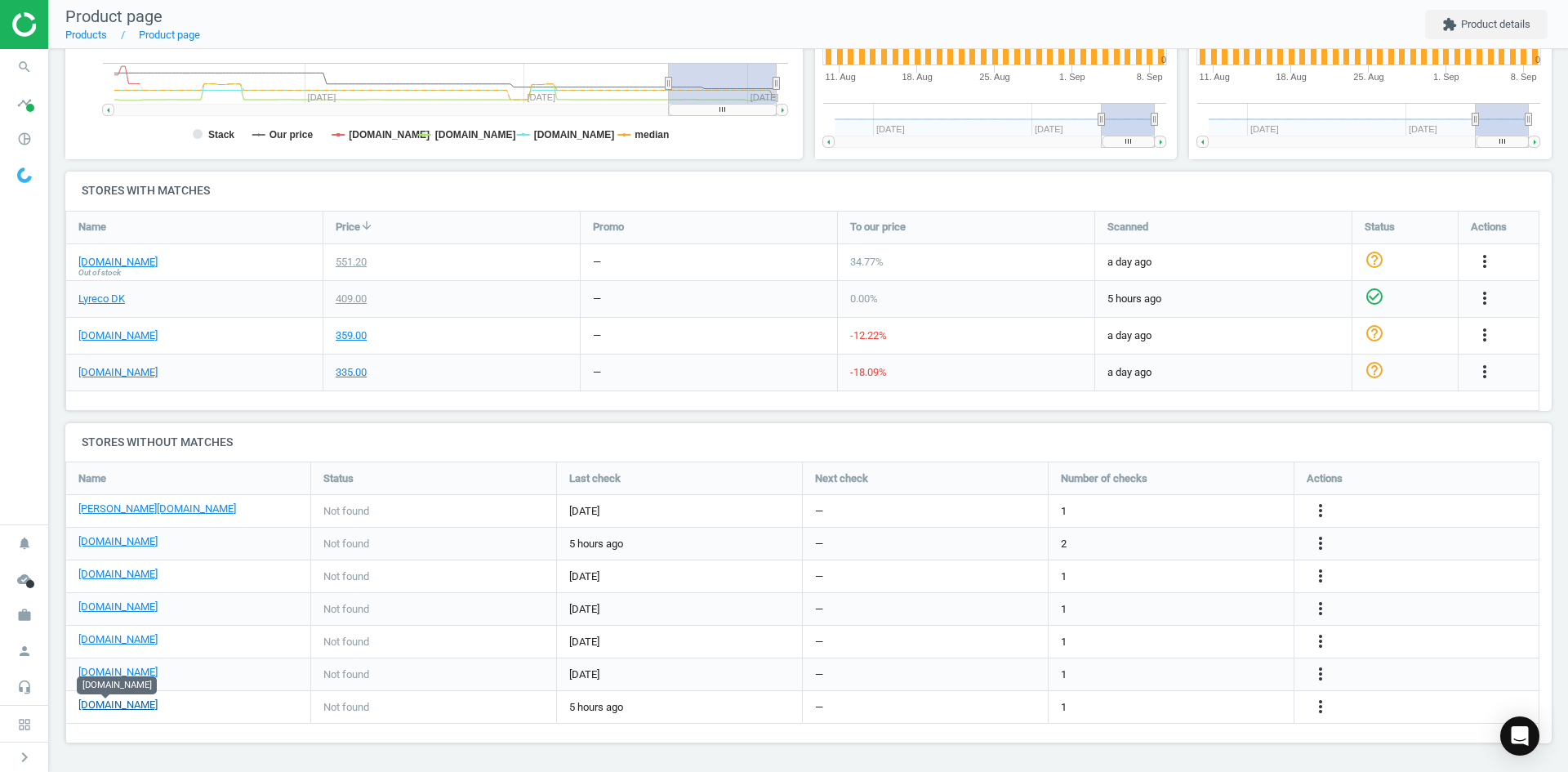
click at [120, 707] on link "[DOMAIN_NAME]" at bounding box center [117, 705] width 79 height 15
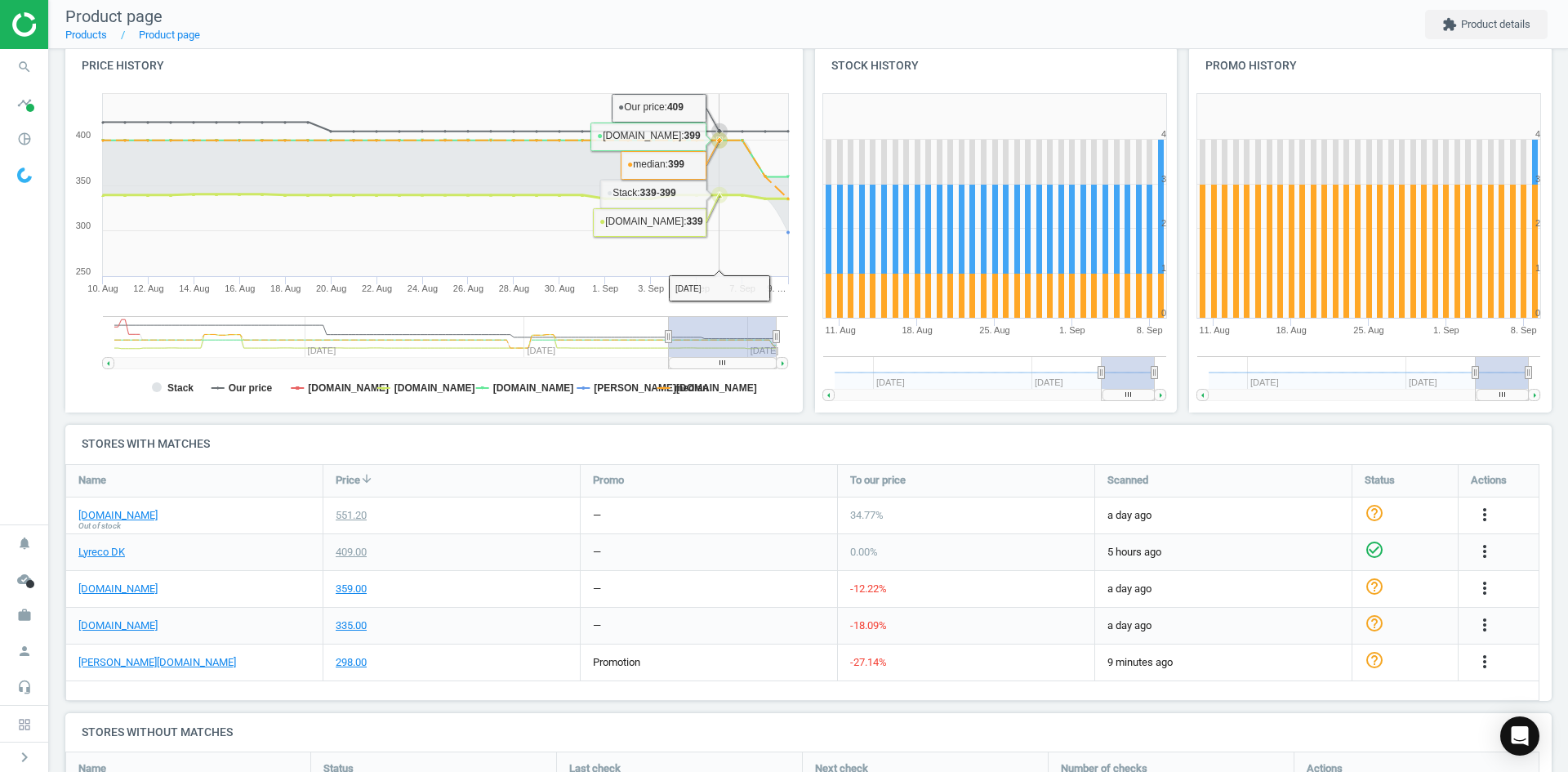
scroll to position [433, 0]
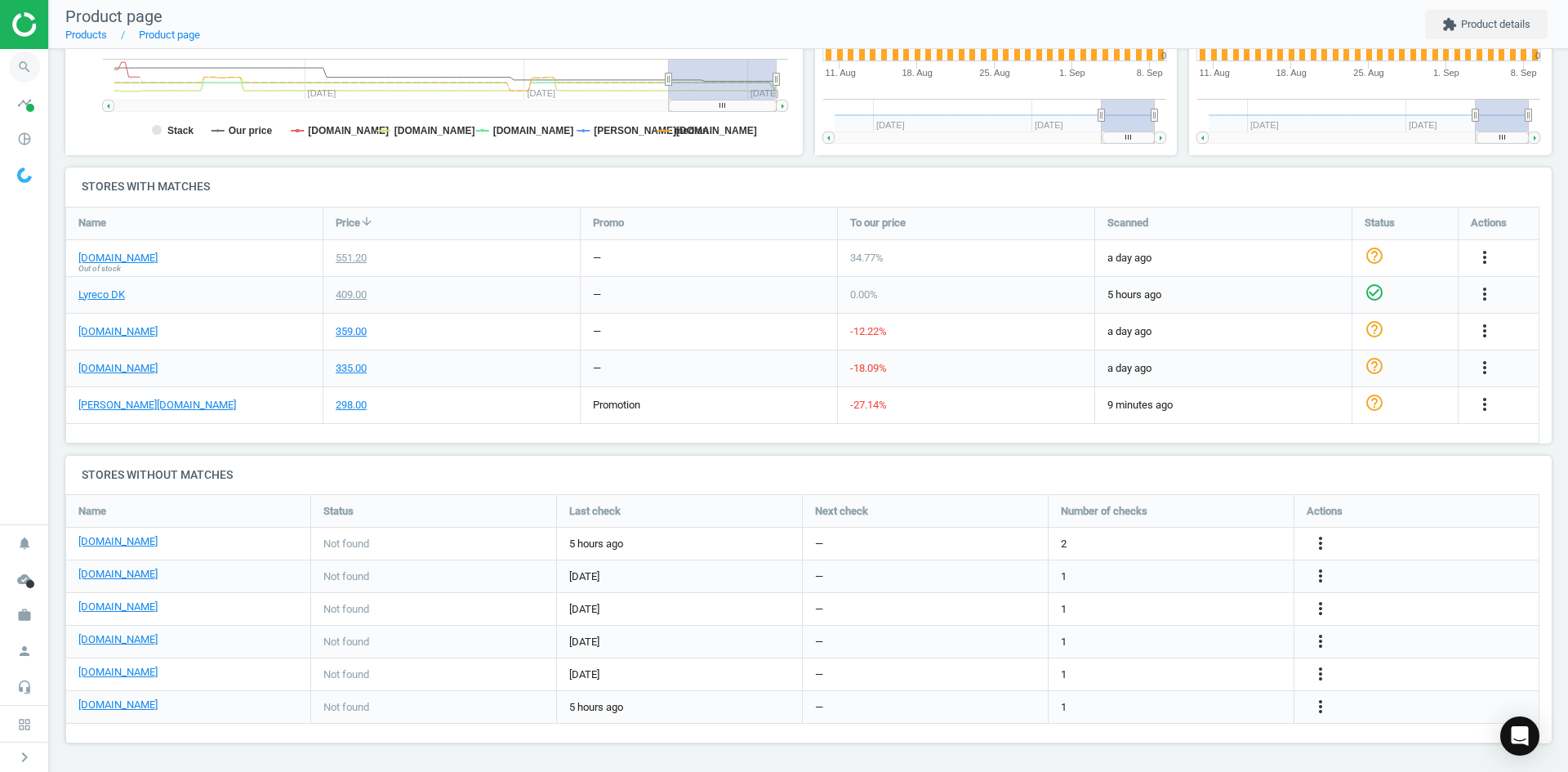
click at [25, 77] on icon "search" at bounding box center [24, 66] width 31 height 31
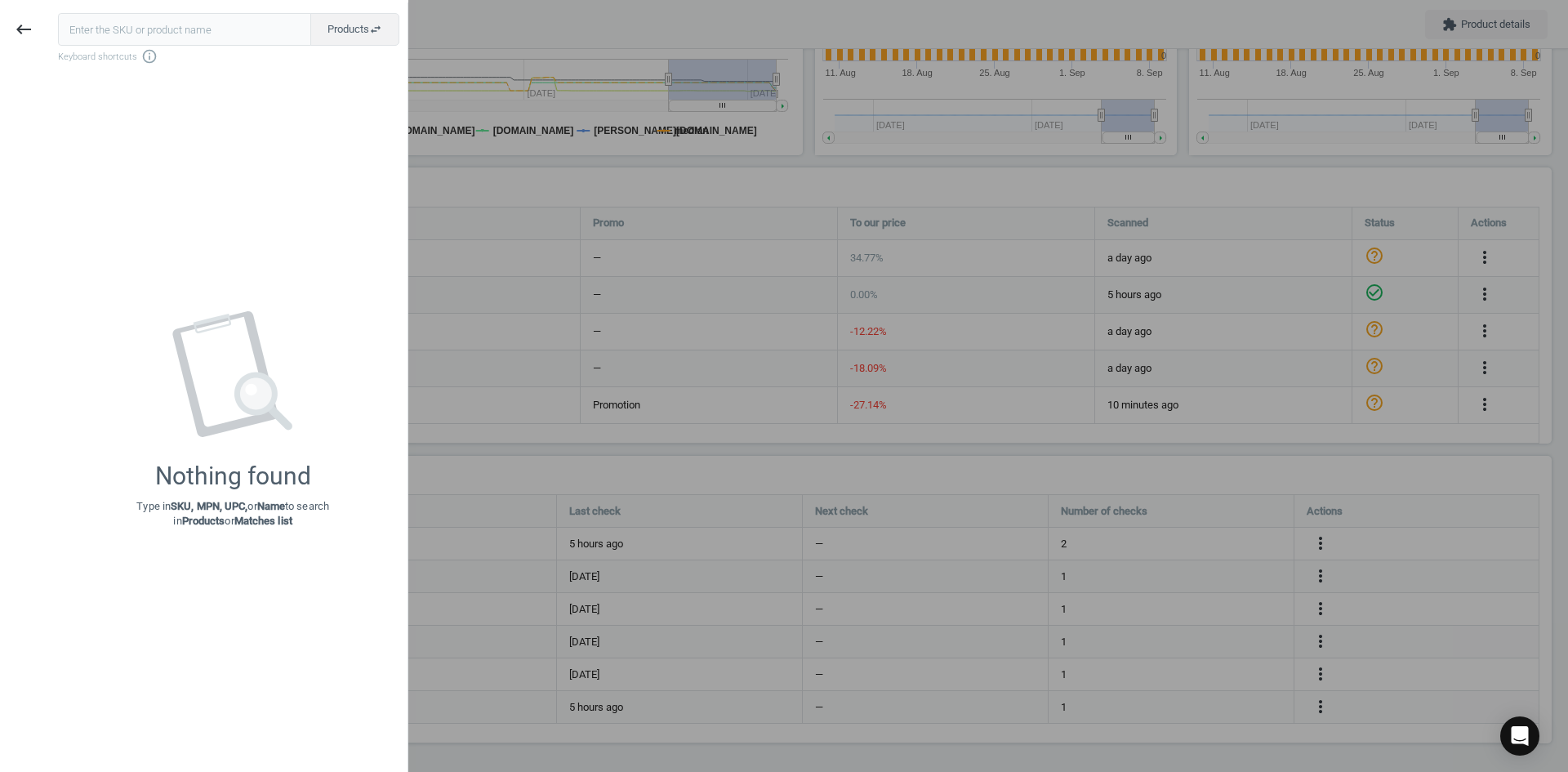
click at [129, 36] on input "text" at bounding box center [184, 29] width 254 height 33
type input "5476119"
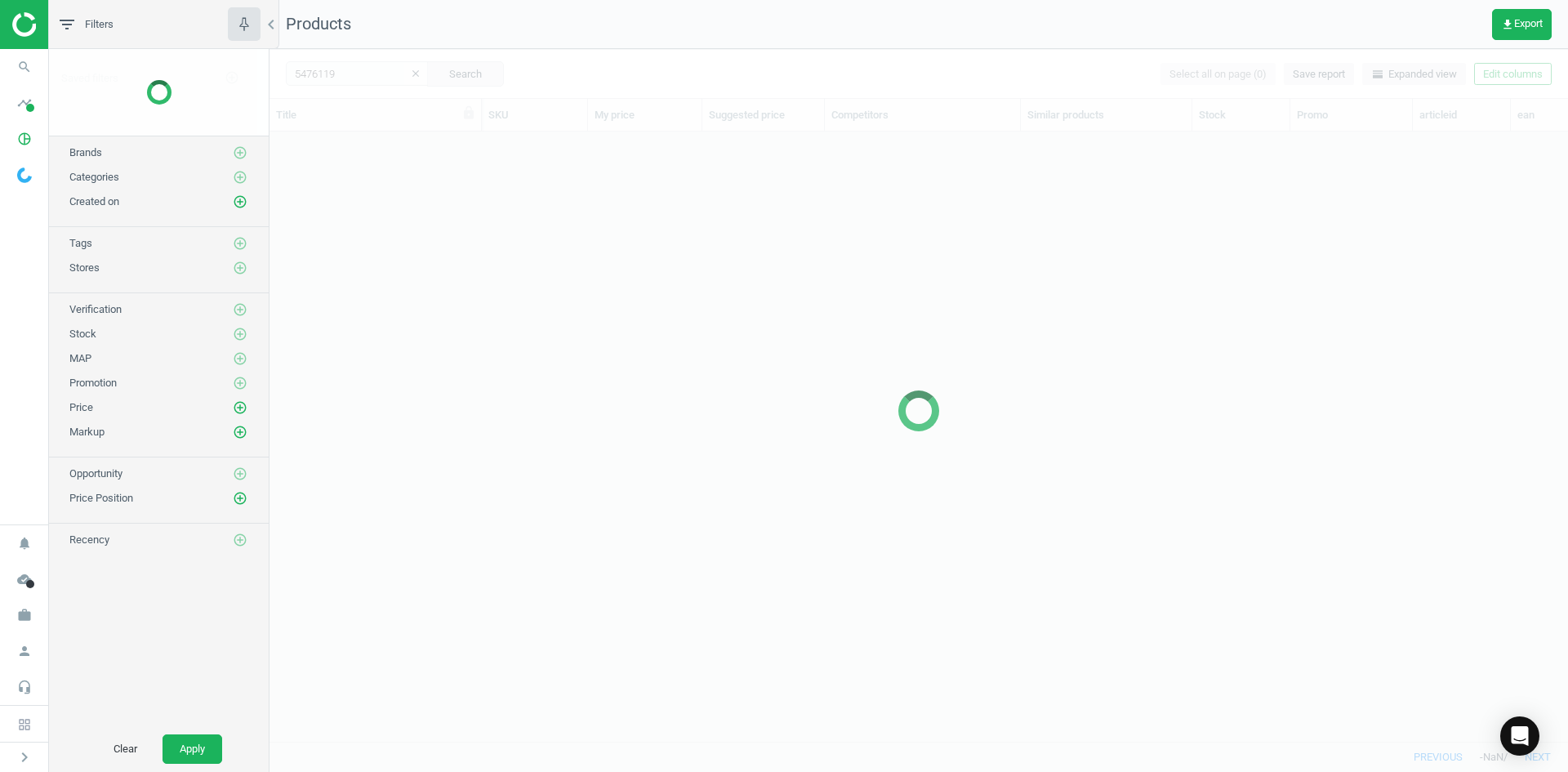
scroll to position [585, 1286]
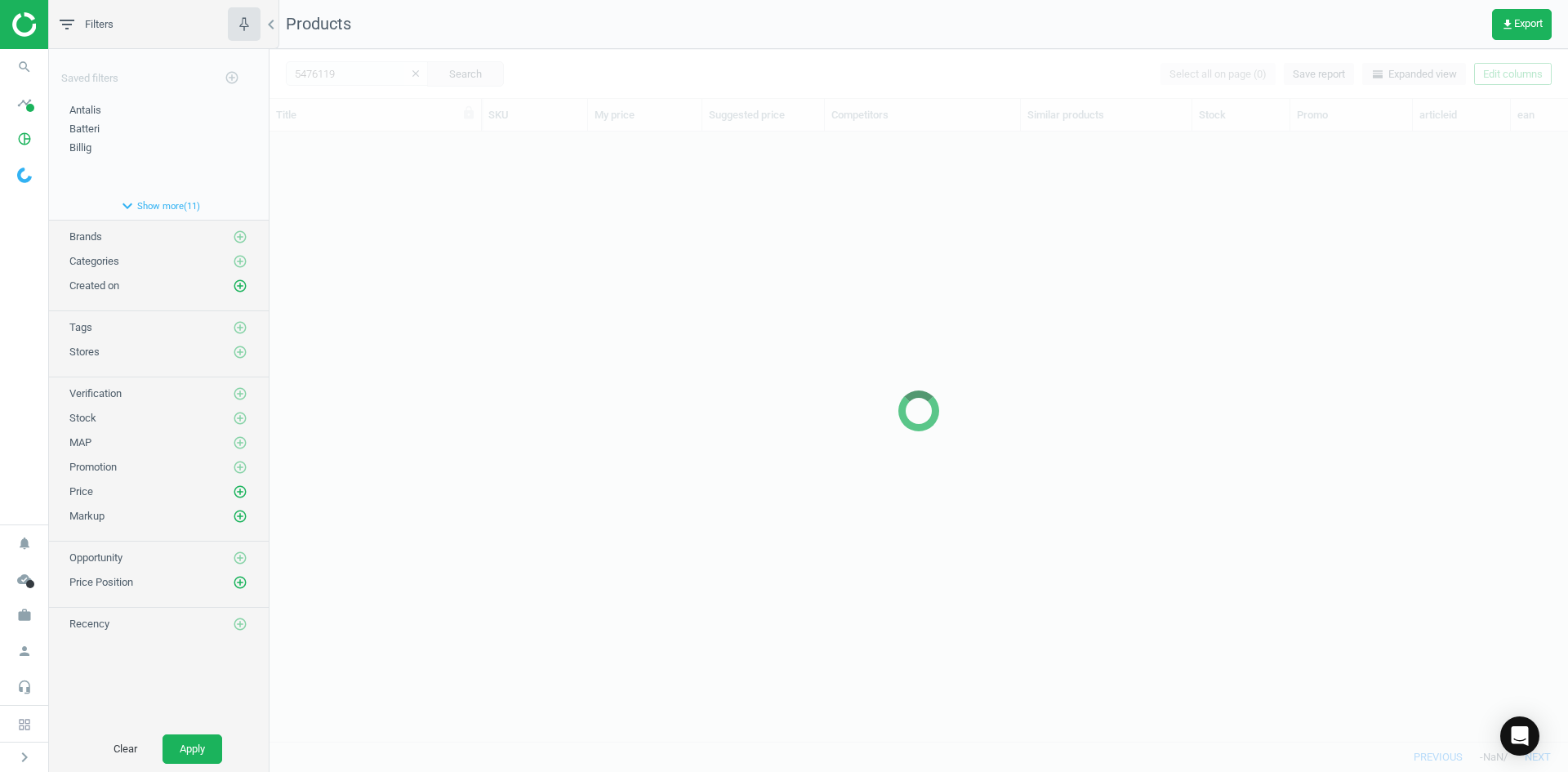
click at [438, 287] on div at bounding box center [918, 409] width 1299 height 722
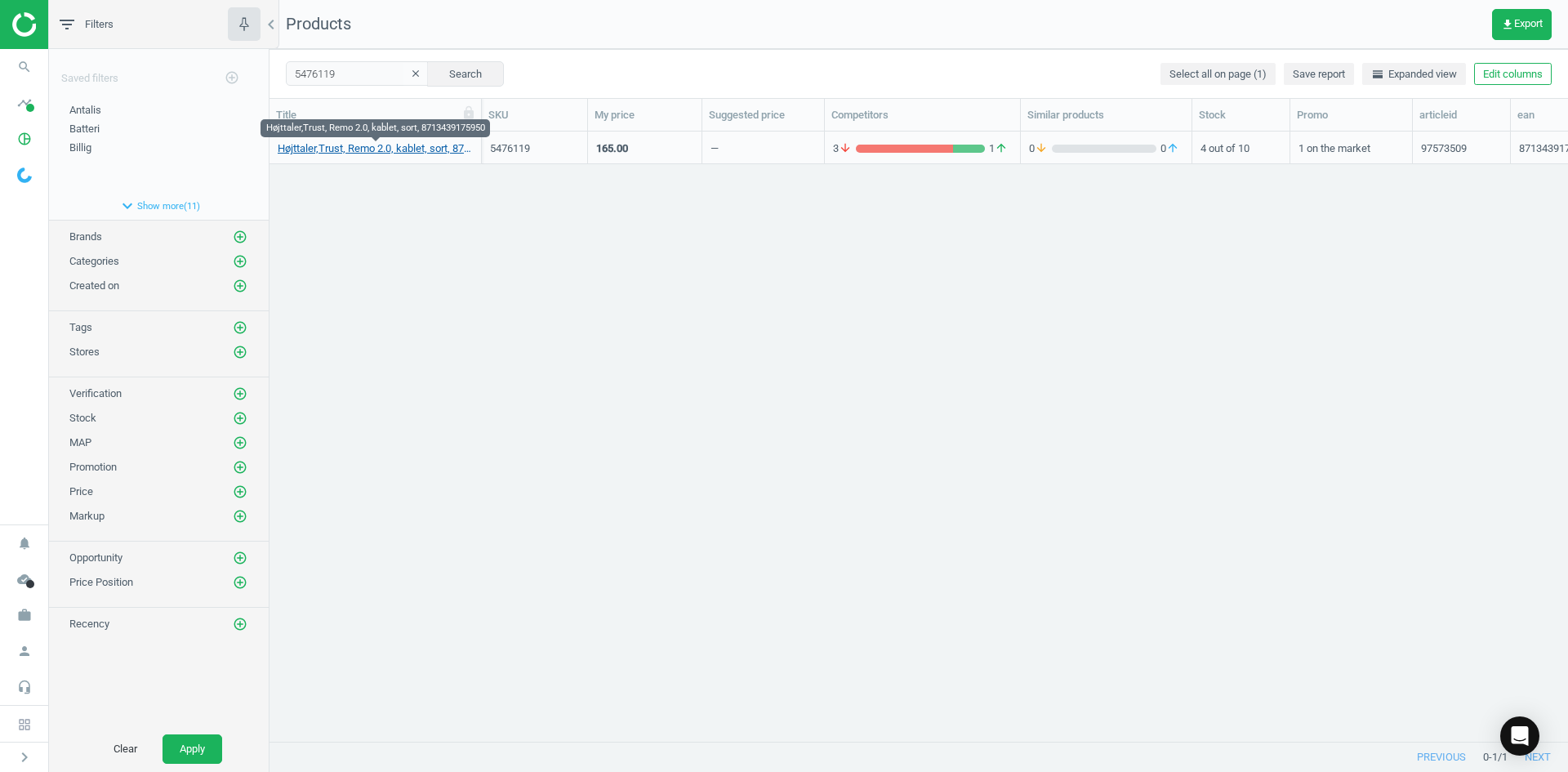
click at [400, 151] on link "Højttaler,Trust, Remo 2.0, kablet, sort, 8713439175950" at bounding box center [375, 148] width 195 height 15
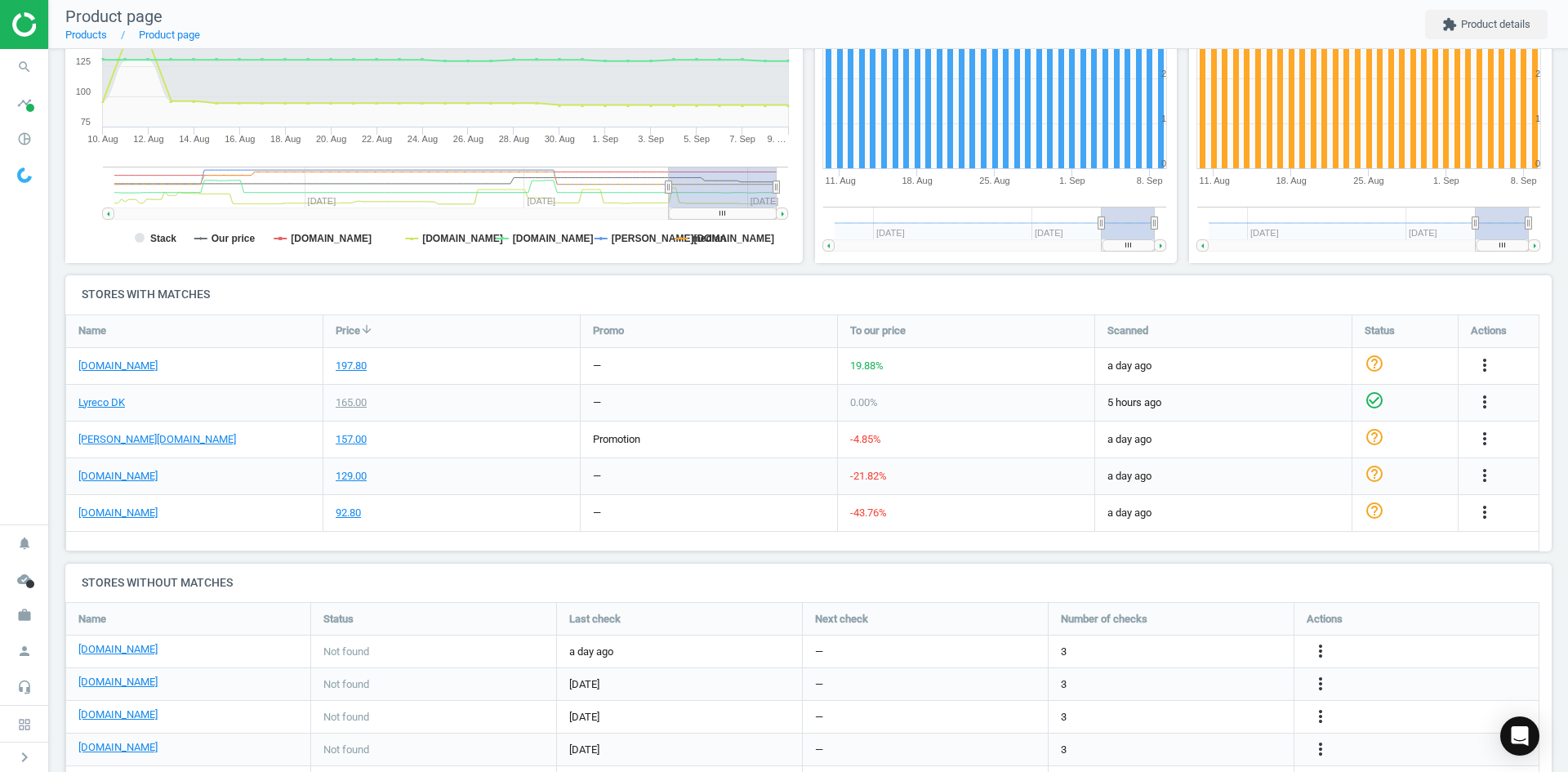
scroll to position [327, 0]
click at [22, 67] on icon "search" at bounding box center [24, 66] width 31 height 31
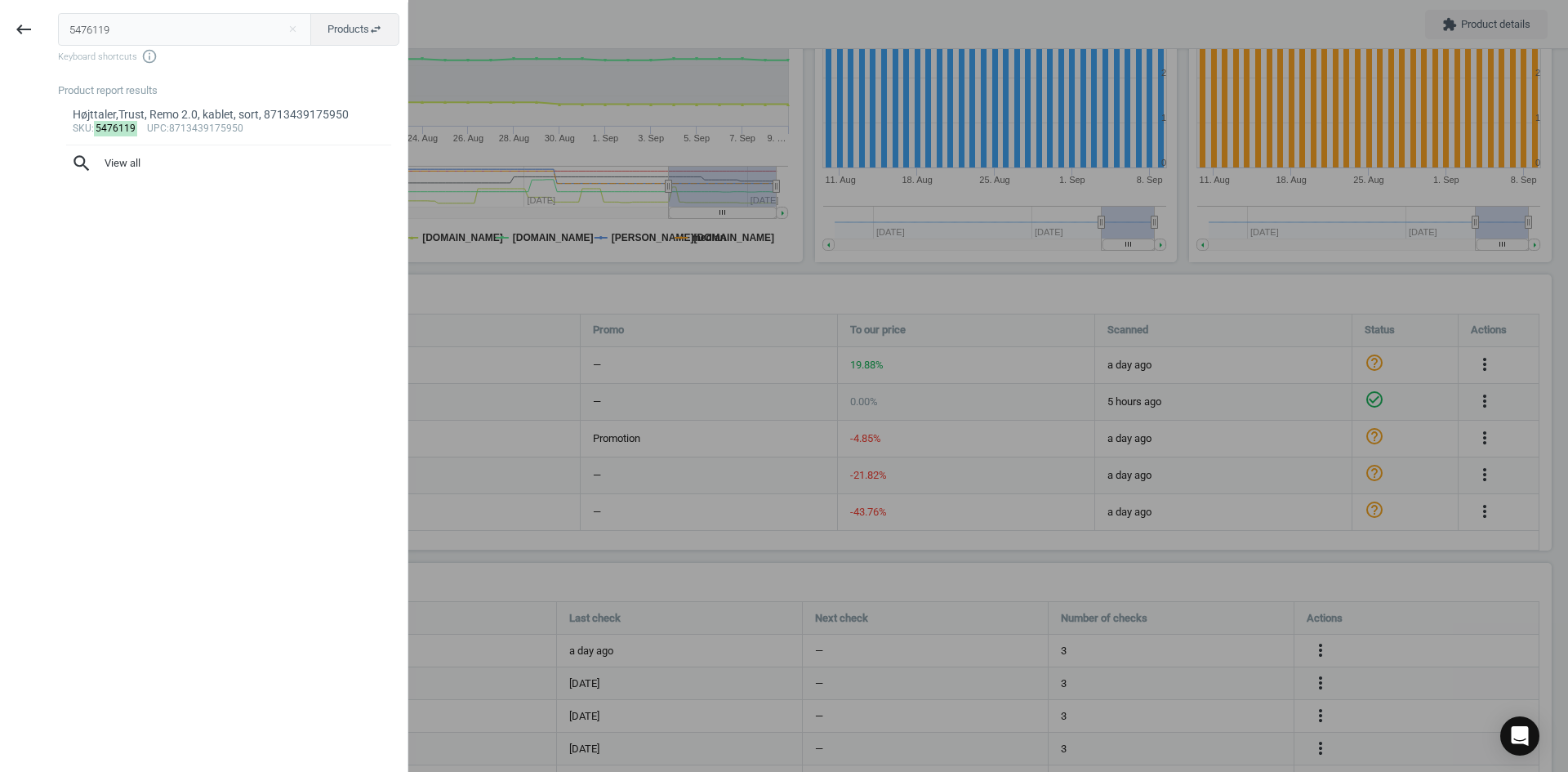
drag, startPoint x: 154, startPoint y: 27, endPoint x: 0, endPoint y: 54, distance: 156.3
click at [0, 39] on div "keyboard_backspace 5476119 close Products swap_horiz Keyboard shortcuts info_ou…" at bounding box center [204, 388] width 409 height 772
type input "18683215"
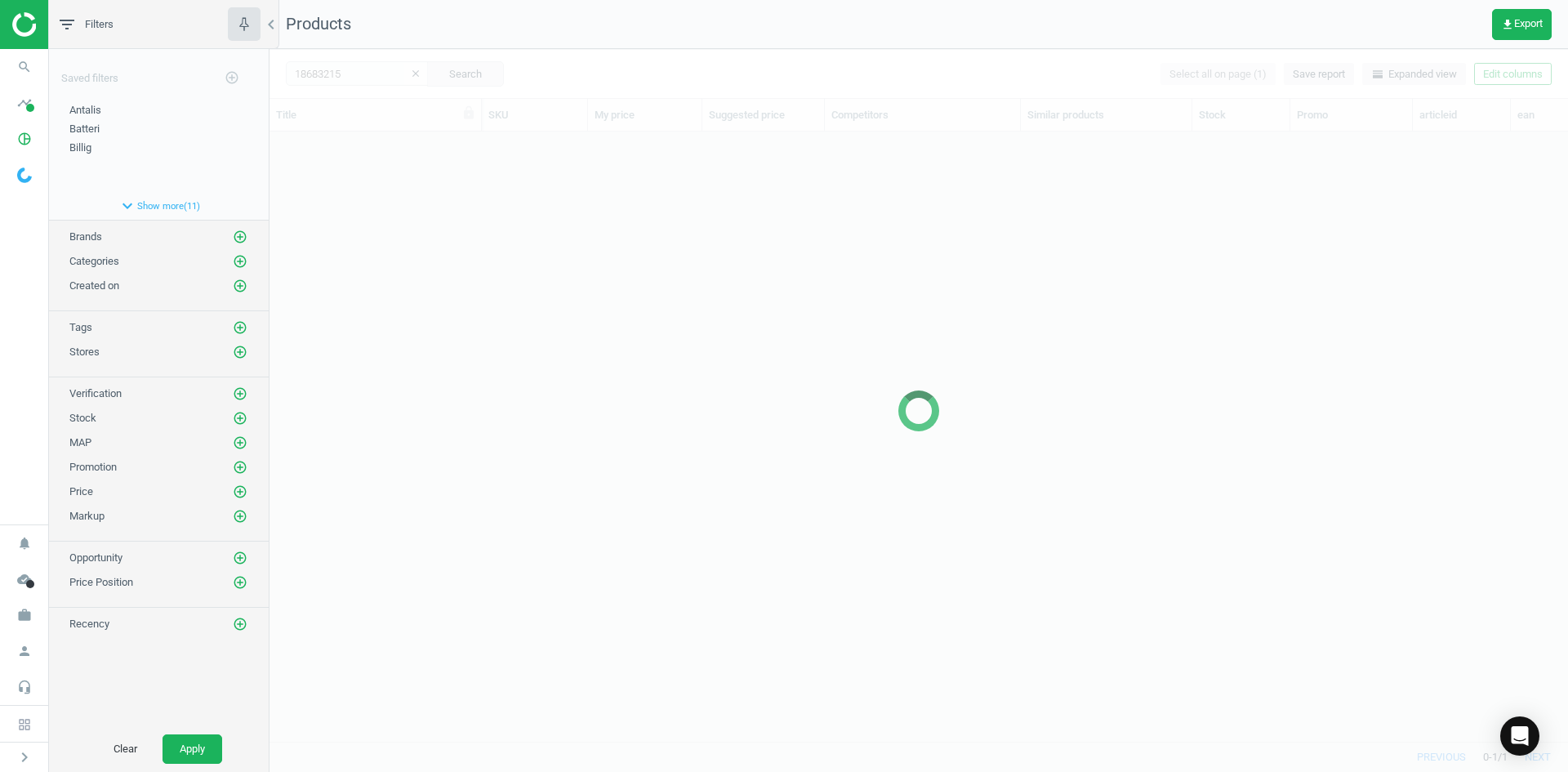
scroll to position [585, 1286]
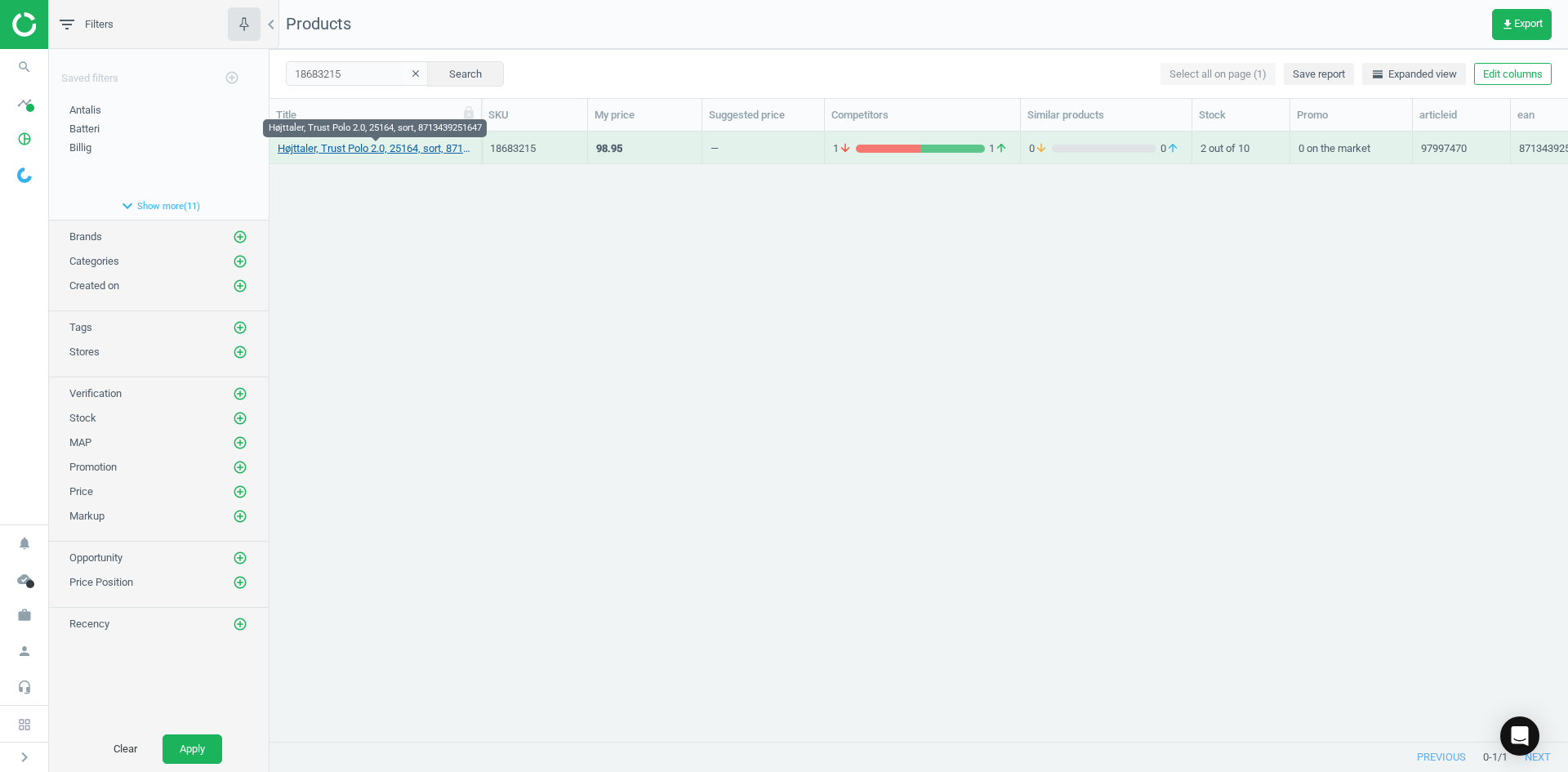
click at [348, 150] on link "Højttaler, Trust Polo 2.0, 25164, sort, 8713439251647" at bounding box center [375, 148] width 195 height 15
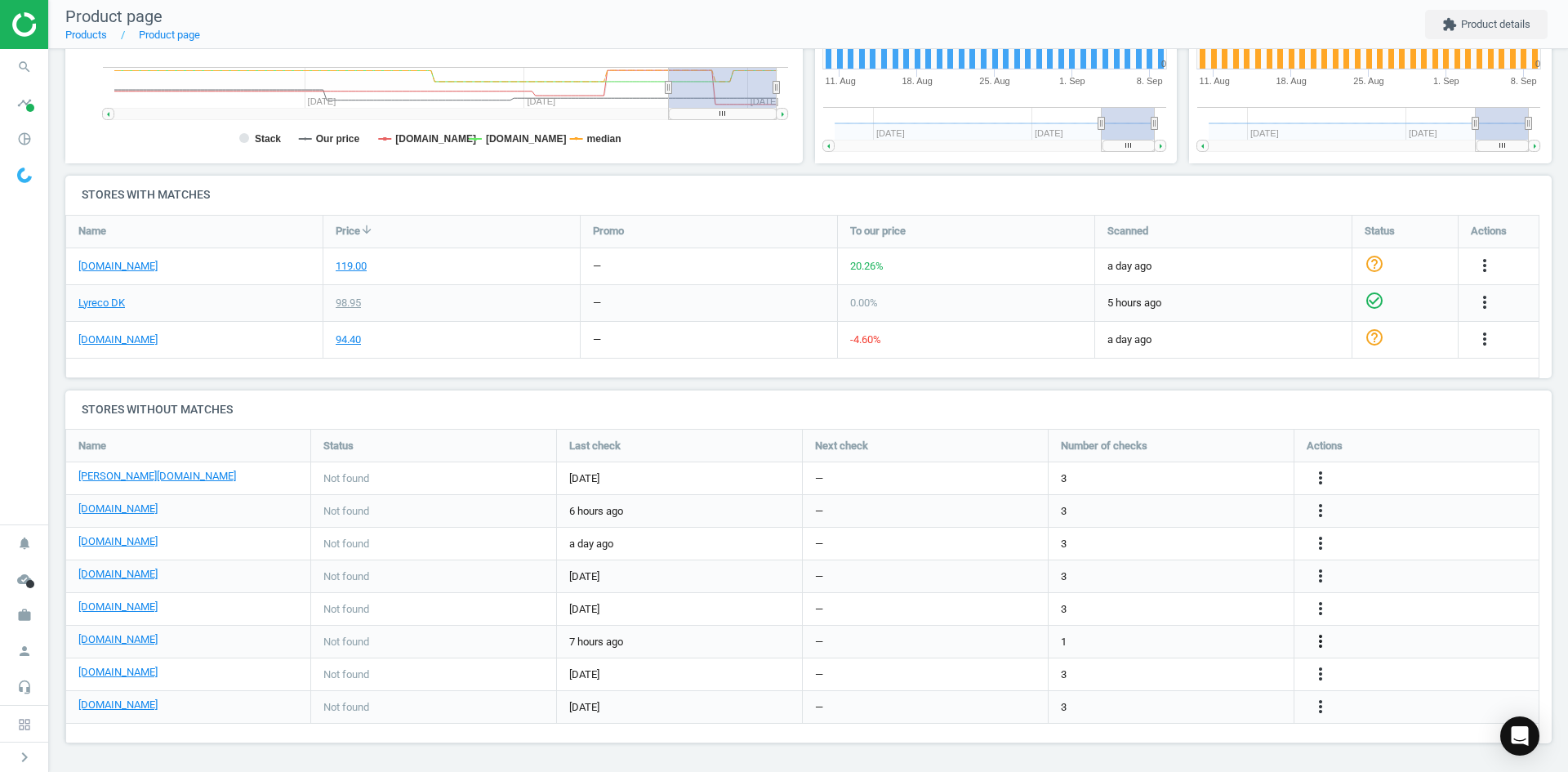
click at [1320, 636] on icon "more_vert" at bounding box center [1321, 641] width 20 height 19
click at [1183, 638] on link "Edit URL/product option" at bounding box center [1193, 641] width 223 height 26
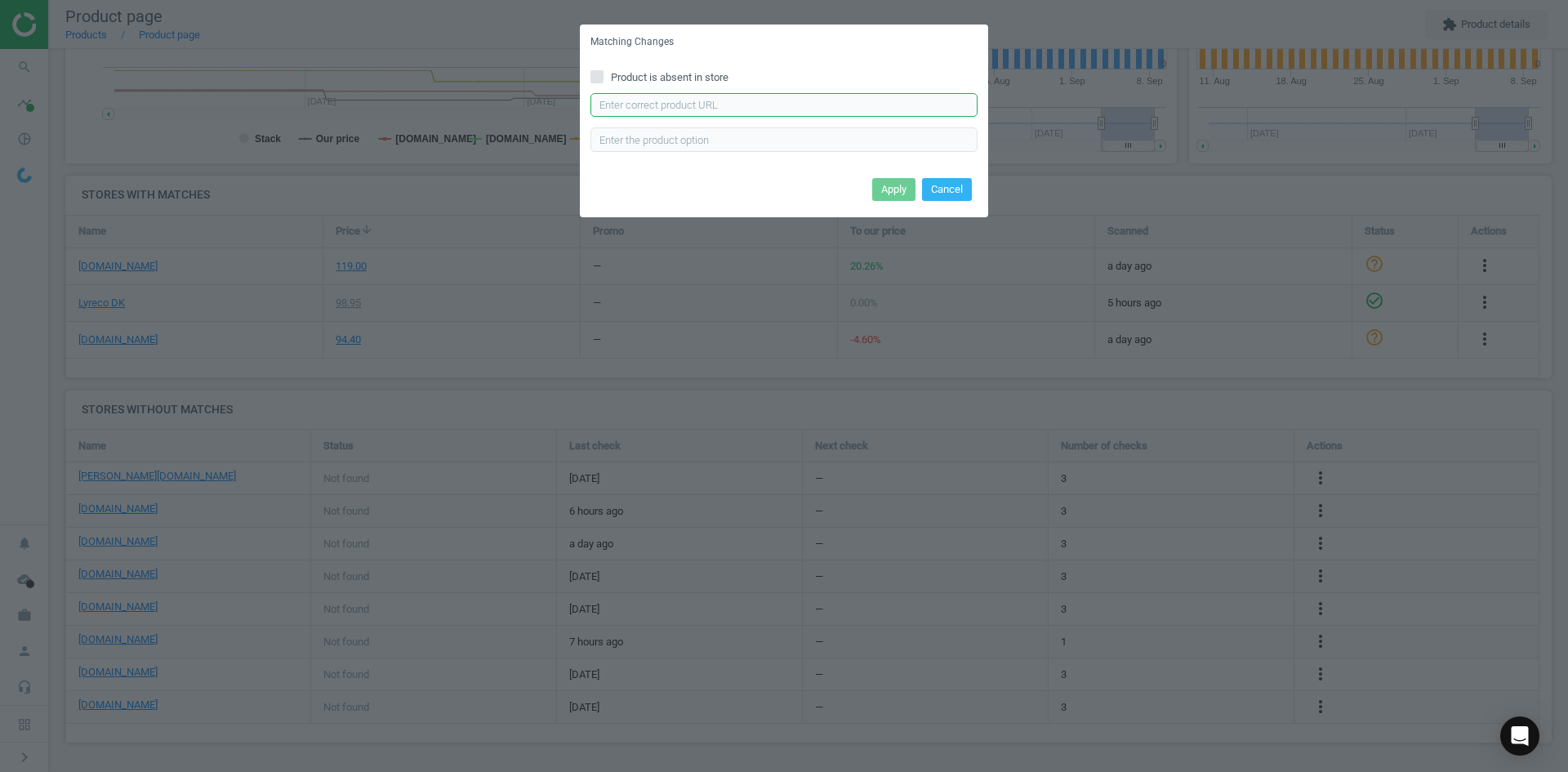
drag, startPoint x: 785, startPoint y: 109, endPoint x: 794, endPoint y: 117, distance: 12.0
click at [785, 109] on input "text" at bounding box center [784, 105] width 387 height 25
paste input "https://www.kontorsyd.dk/da/hoejttalere/trust-polo-20-kanal-hoejttalere-sort"
type input "https://www.kontorsyd.dk/da/hoejttalere/trust-polo-20-kanal-hoejttalere-sort"
click at [888, 188] on button "Apply" at bounding box center [893, 190] width 43 height 23
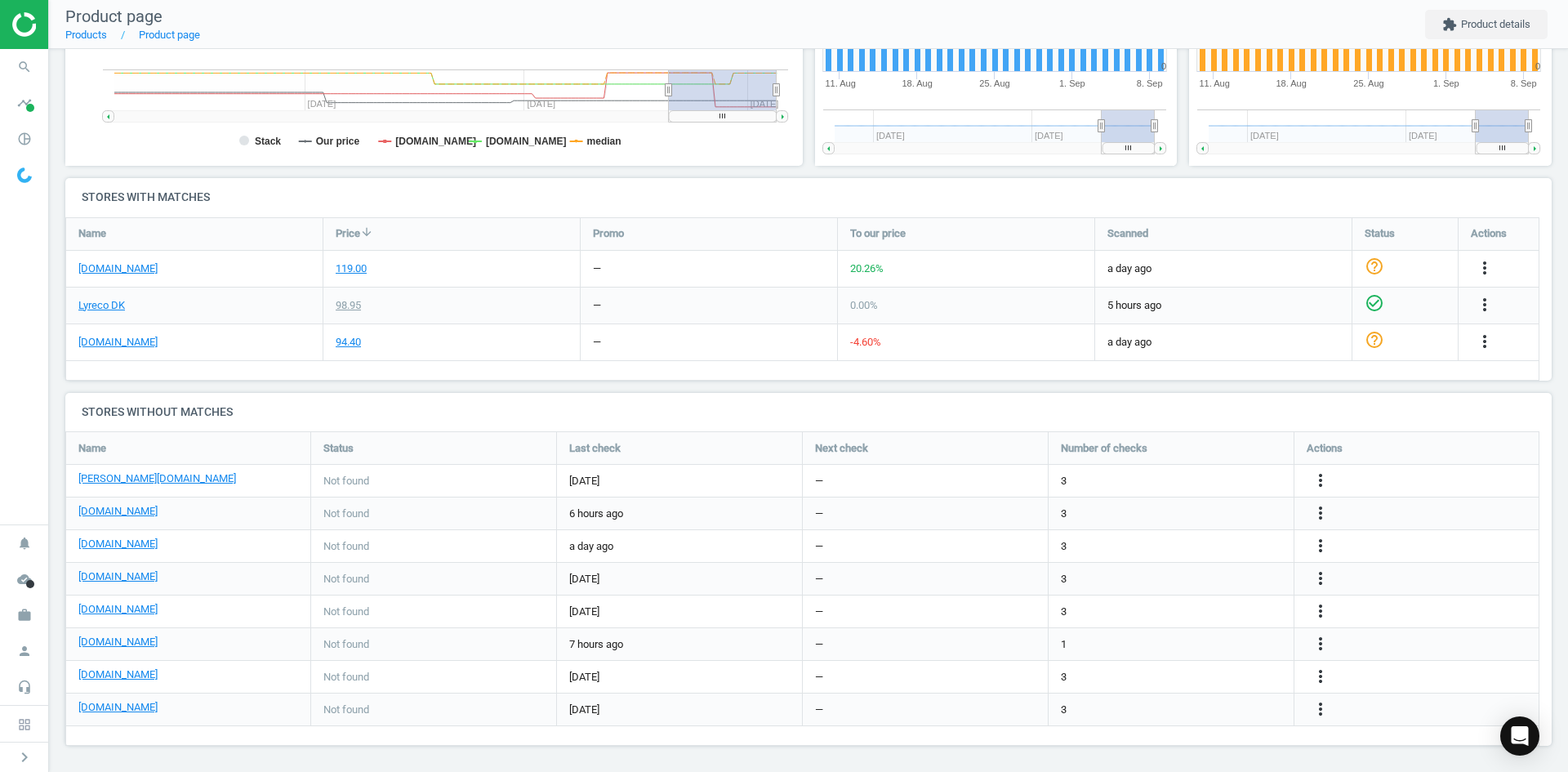
scroll to position [425, 0]
click at [28, 63] on icon "search" at bounding box center [24, 66] width 31 height 31
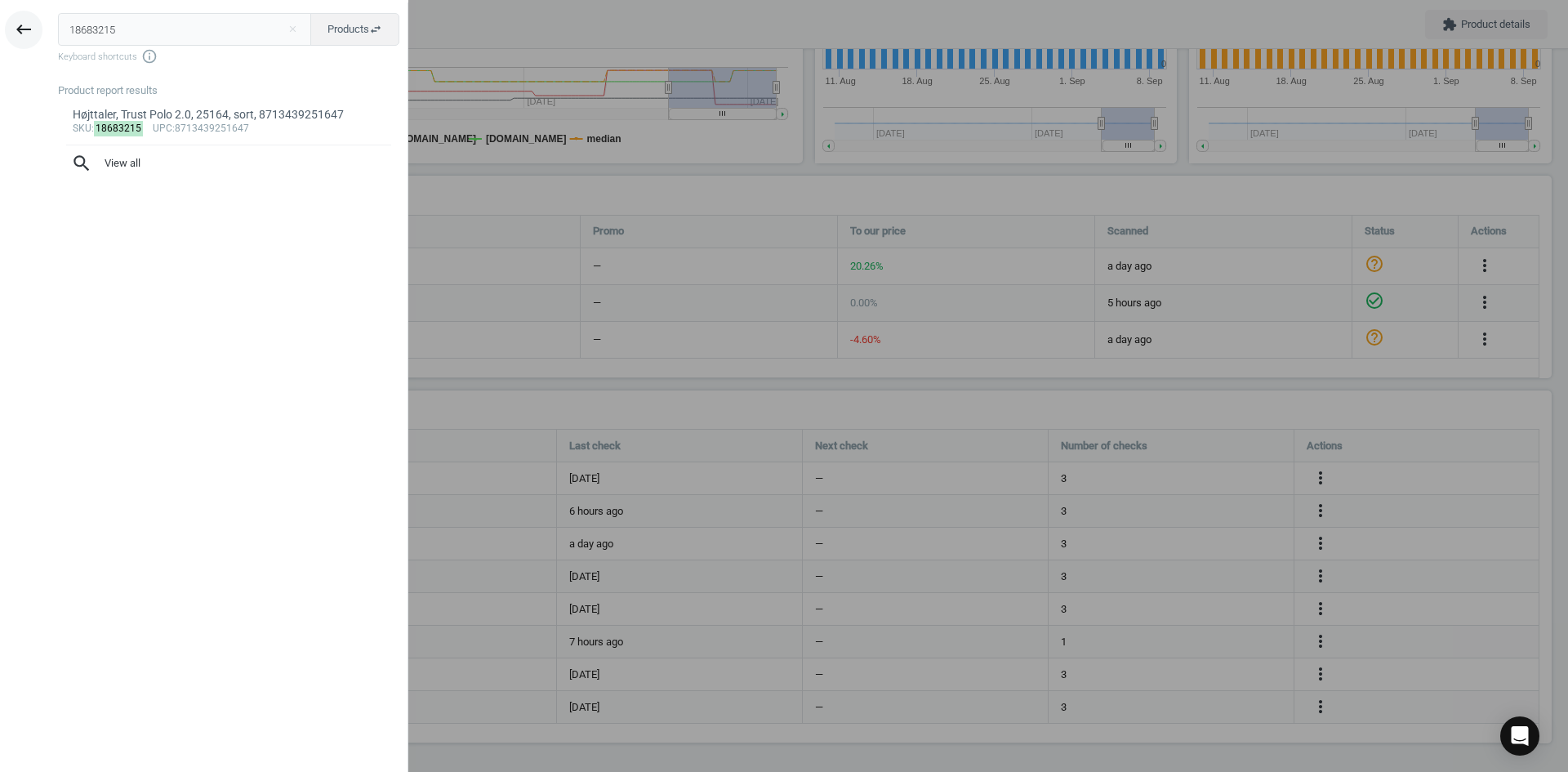
drag, startPoint x: 112, startPoint y: 32, endPoint x: 27, endPoint y: 30, distance: 85.0
click at [27, 30] on div "keyboard_backspace 18683215 close Products swap_horiz Keyboard shortcuts info_o…" at bounding box center [204, 388] width 409 height 772
type input "5441393"
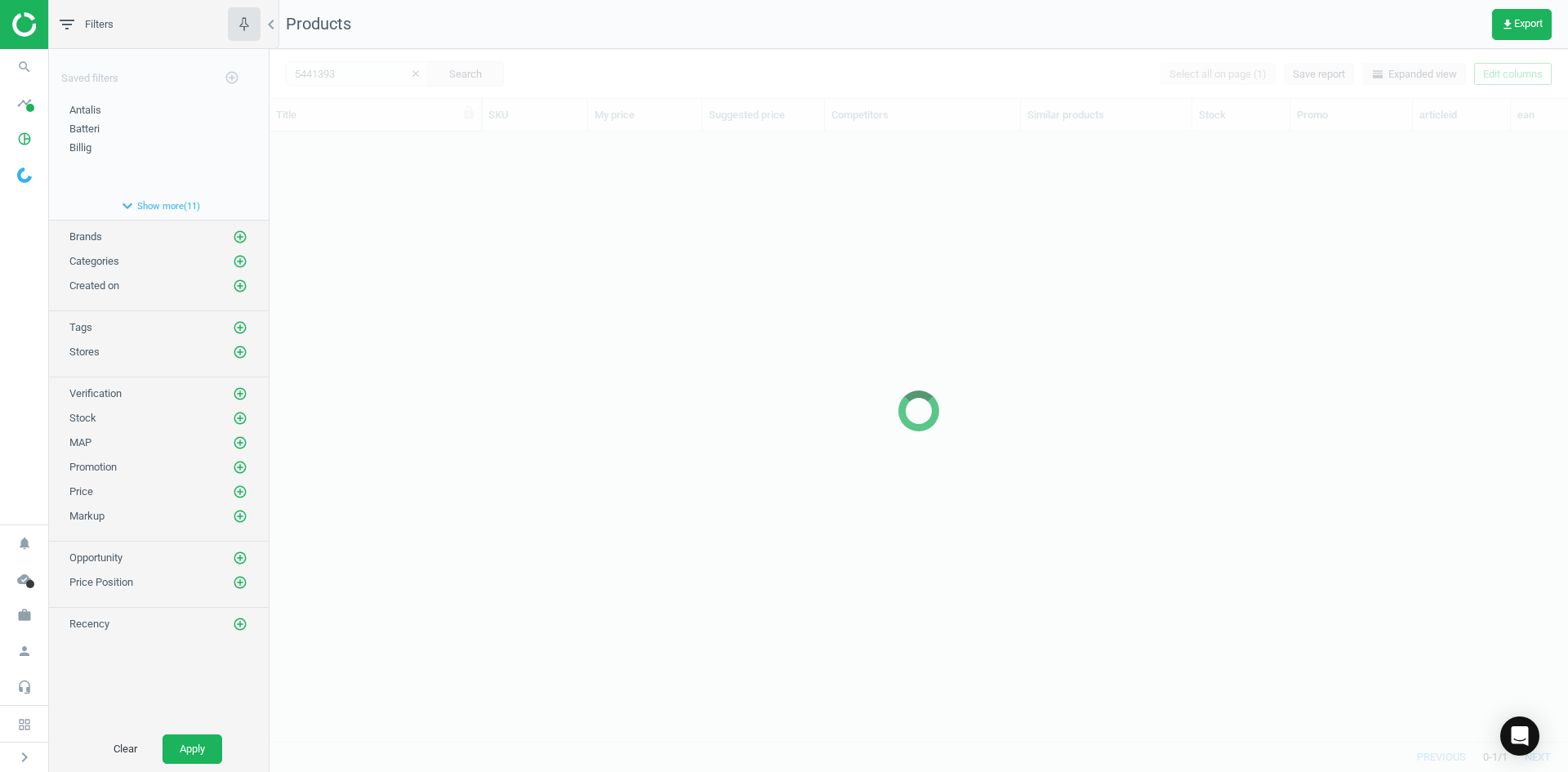
scroll to position [585, 1286]
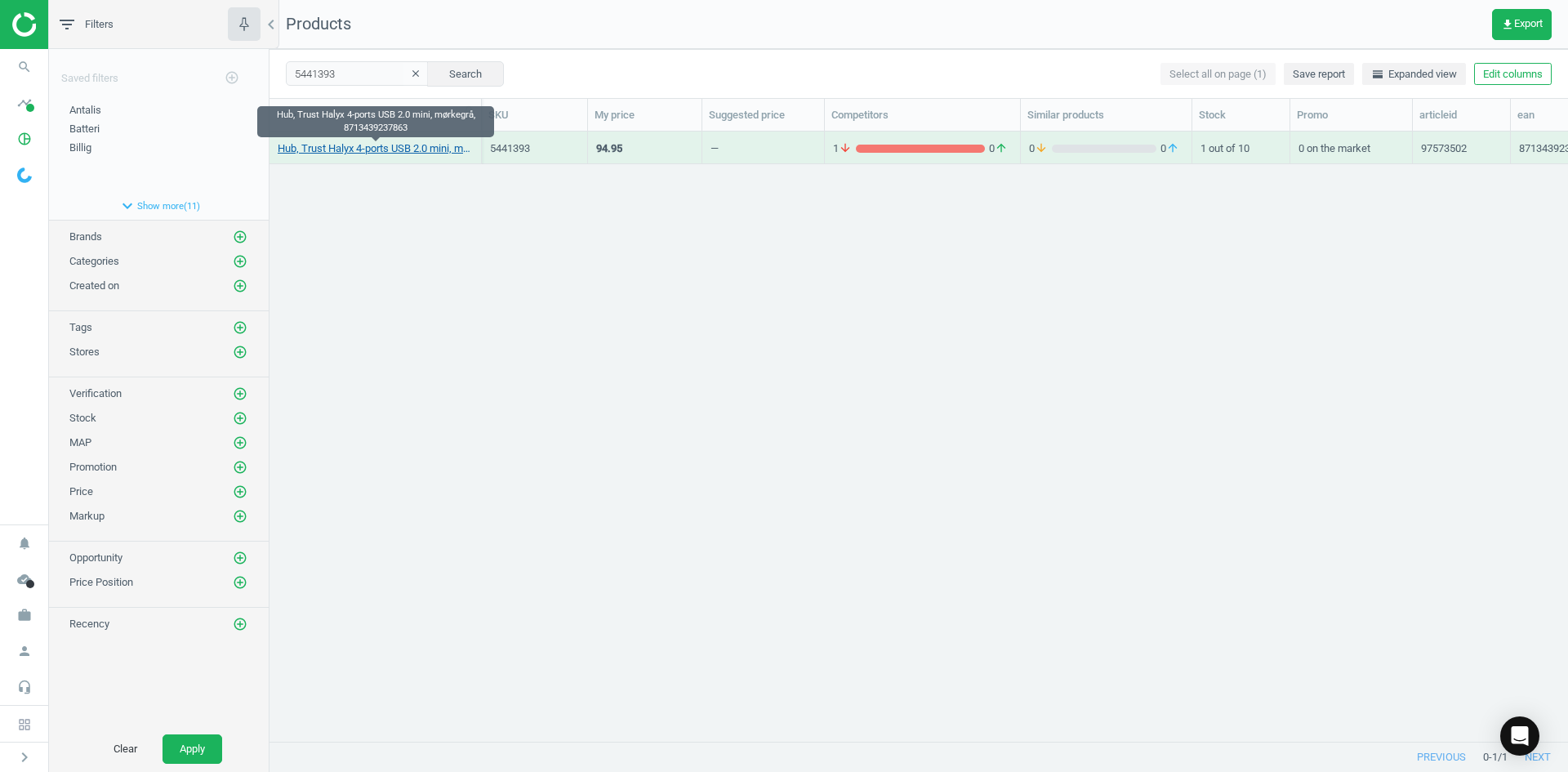
click at [404, 151] on link "Hub, Trust Halyx 4-ports USB 2.0 mini, mørkegrå, 8713439237863" at bounding box center [375, 148] width 195 height 15
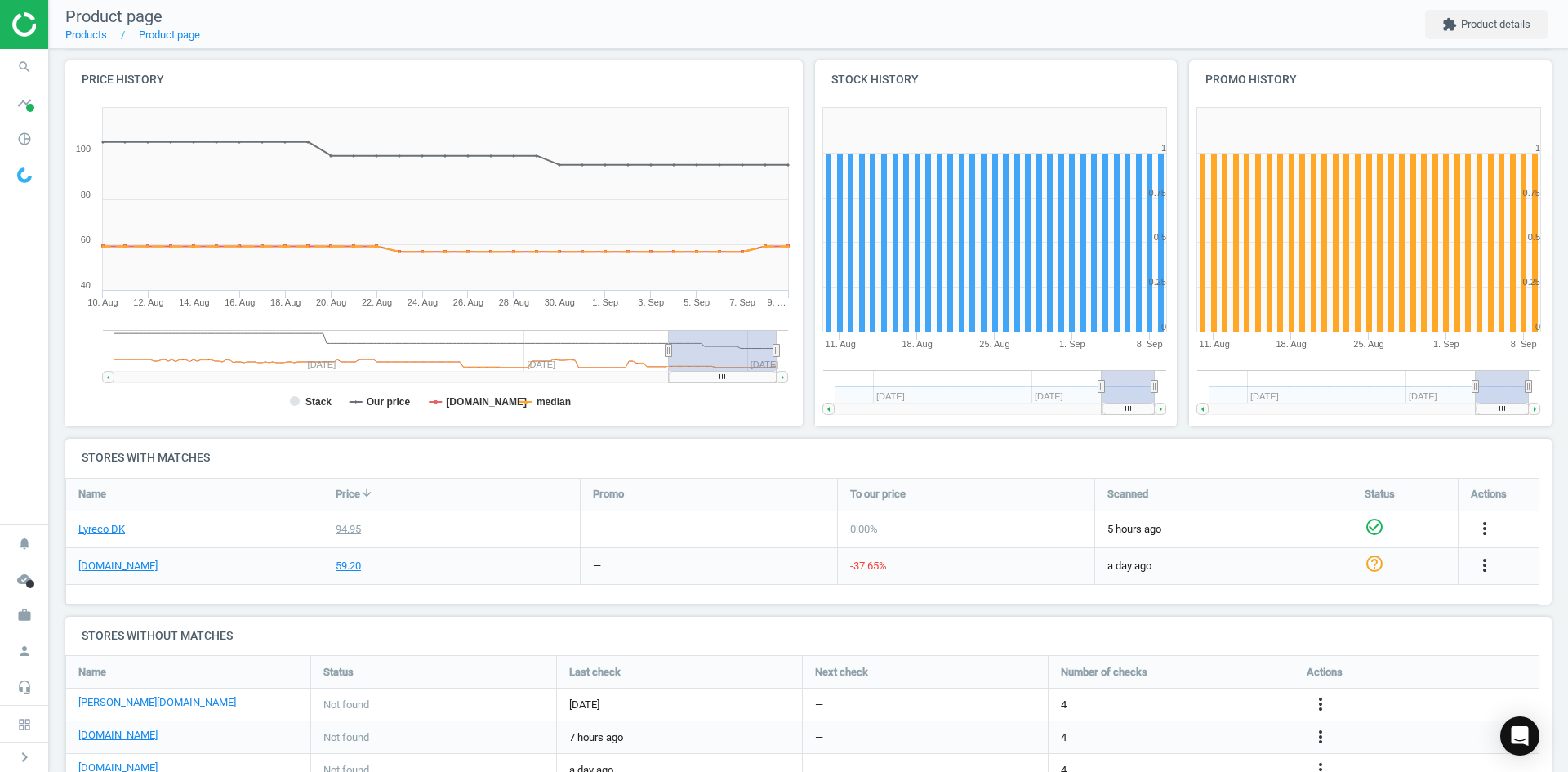
scroll to position [245, 0]
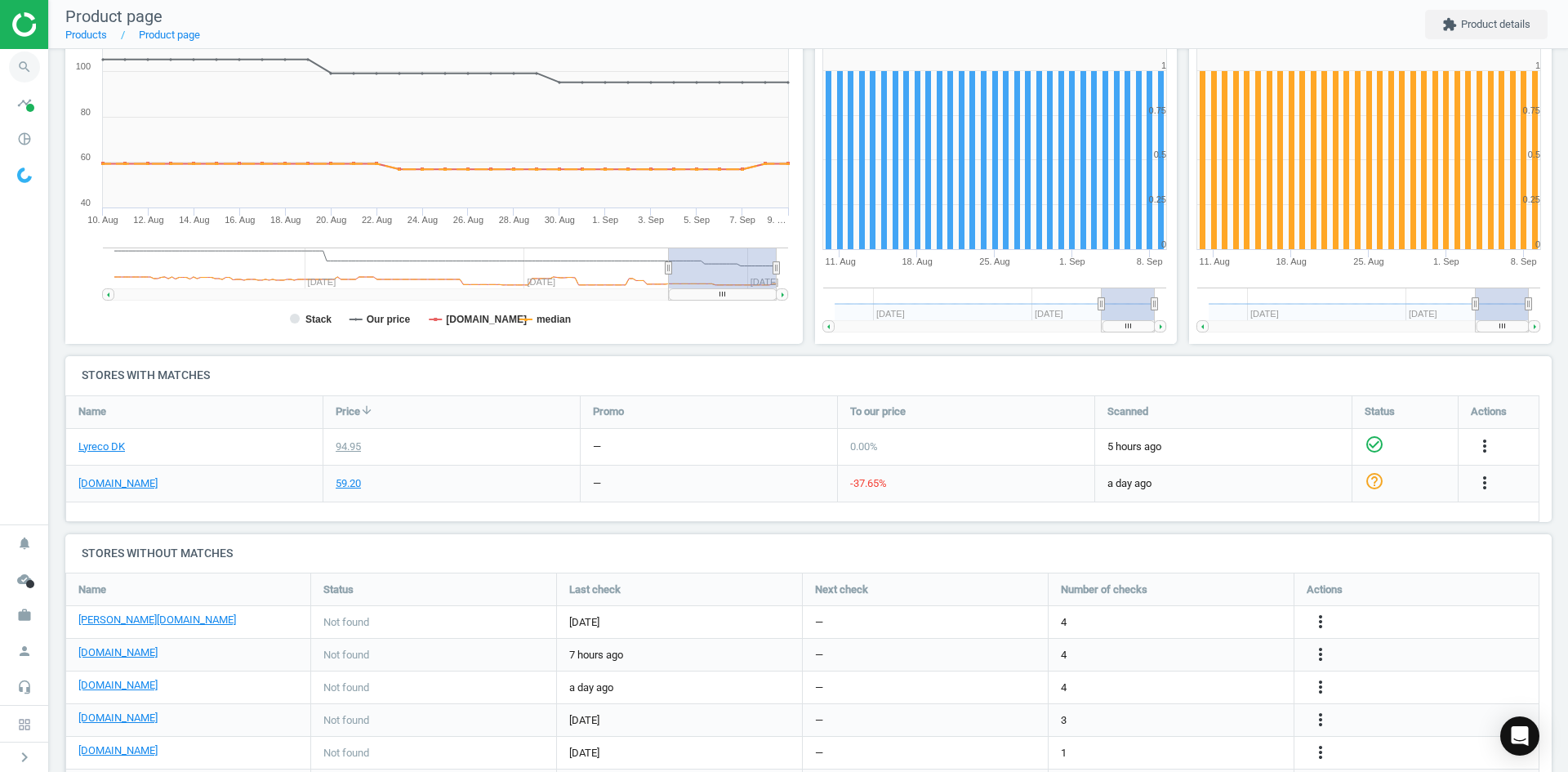
click at [18, 67] on icon "search" at bounding box center [24, 66] width 31 height 31
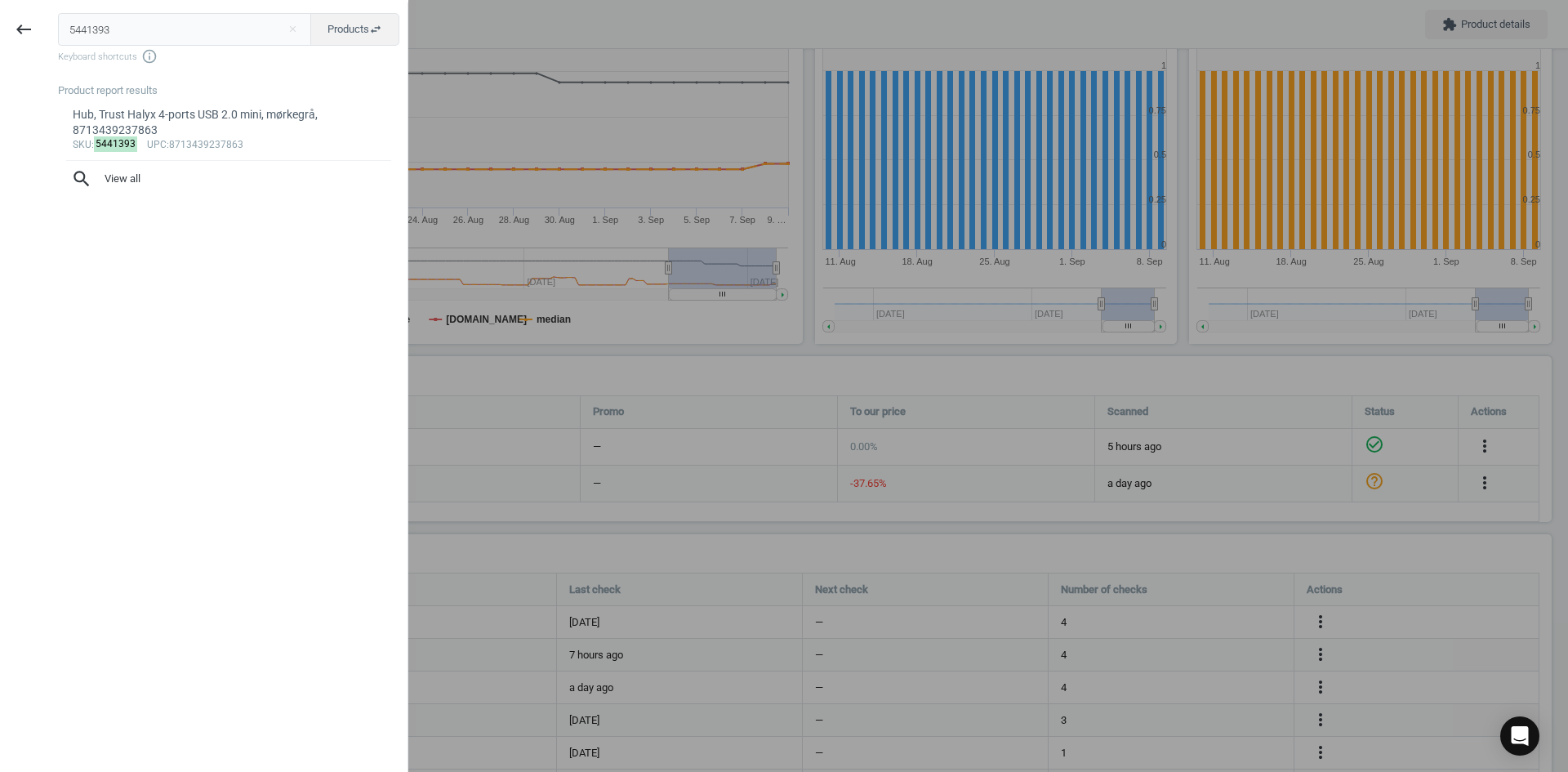
drag, startPoint x: 149, startPoint y: 39, endPoint x: 0, endPoint y: 0, distance: 154.0
click at [0, 12] on div "keyboard_backspace 5441393 close Products swap_horiz Keyboard shortcuts info_ou…" at bounding box center [204, 388] width 409 height 772
type input "17896874"
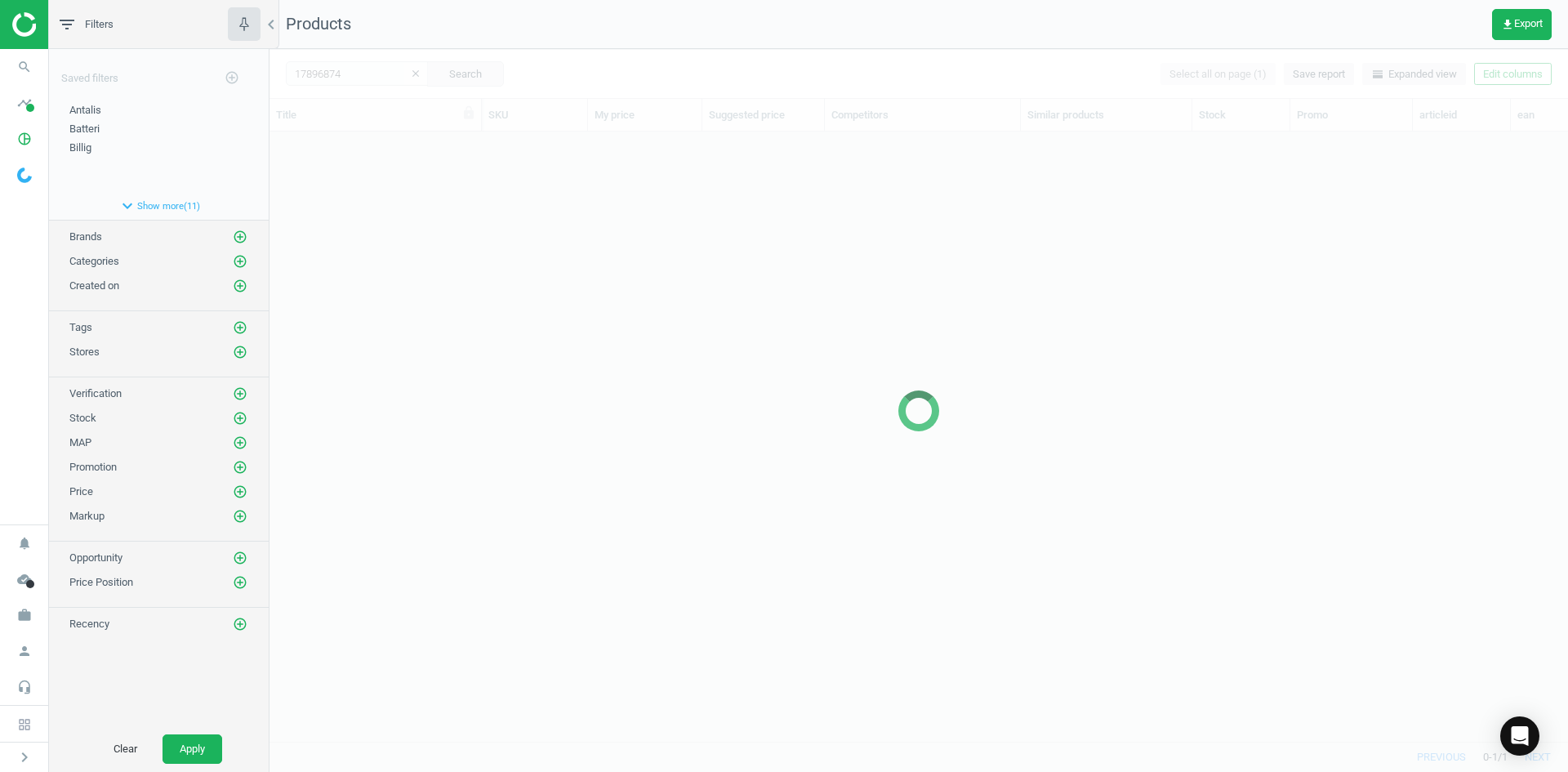
scroll to position [585, 1286]
click at [401, 219] on div at bounding box center [918, 409] width 1299 height 722
click at [404, 218] on div at bounding box center [918, 409] width 1299 height 722
click at [402, 203] on div at bounding box center [918, 409] width 1299 height 722
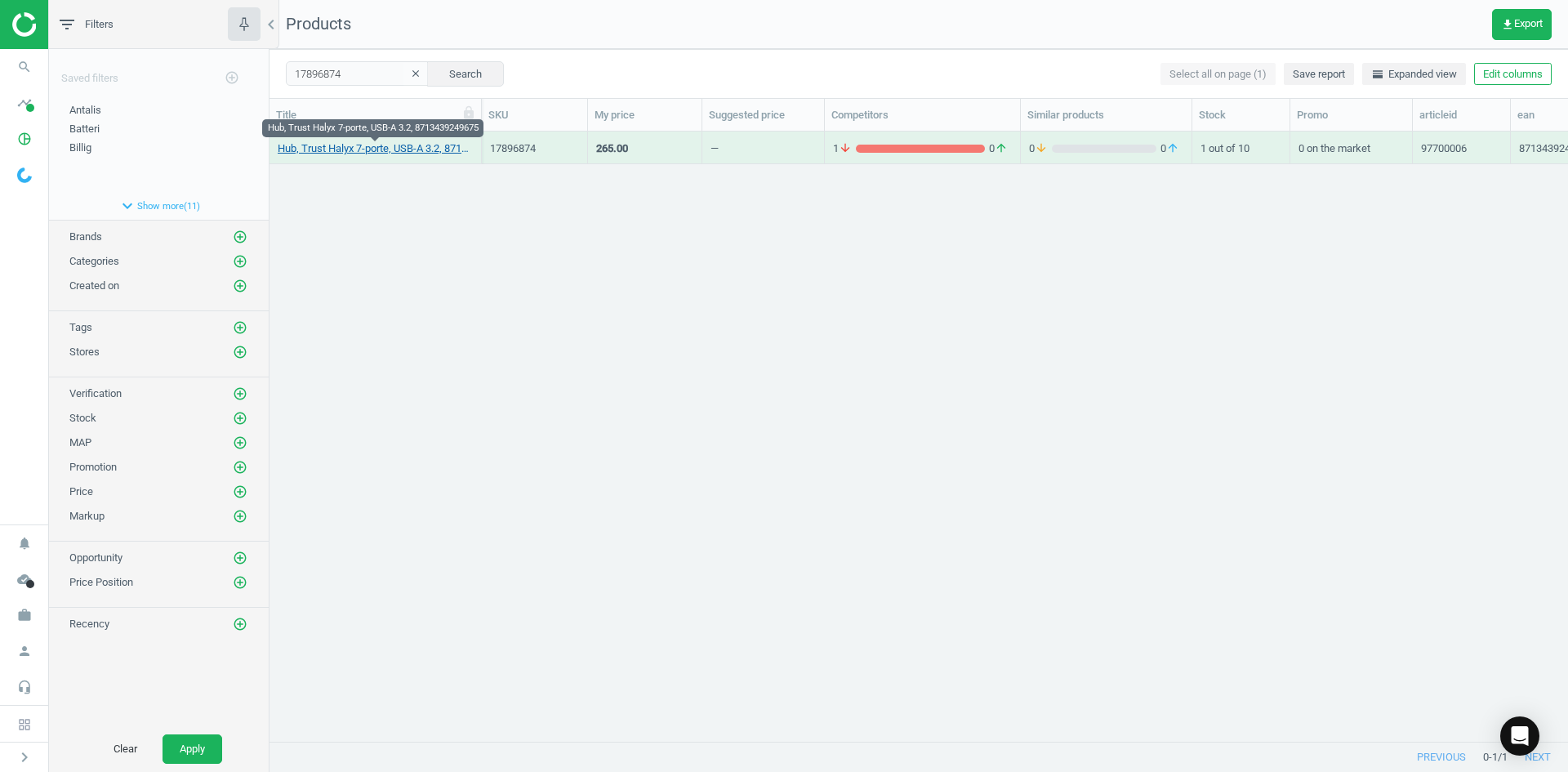
click at [379, 142] on link "Hub, Trust Halyx 7-porte, USB-A 3.2, 8713439249675" at bounding box center [375, 148] width 195 height 15
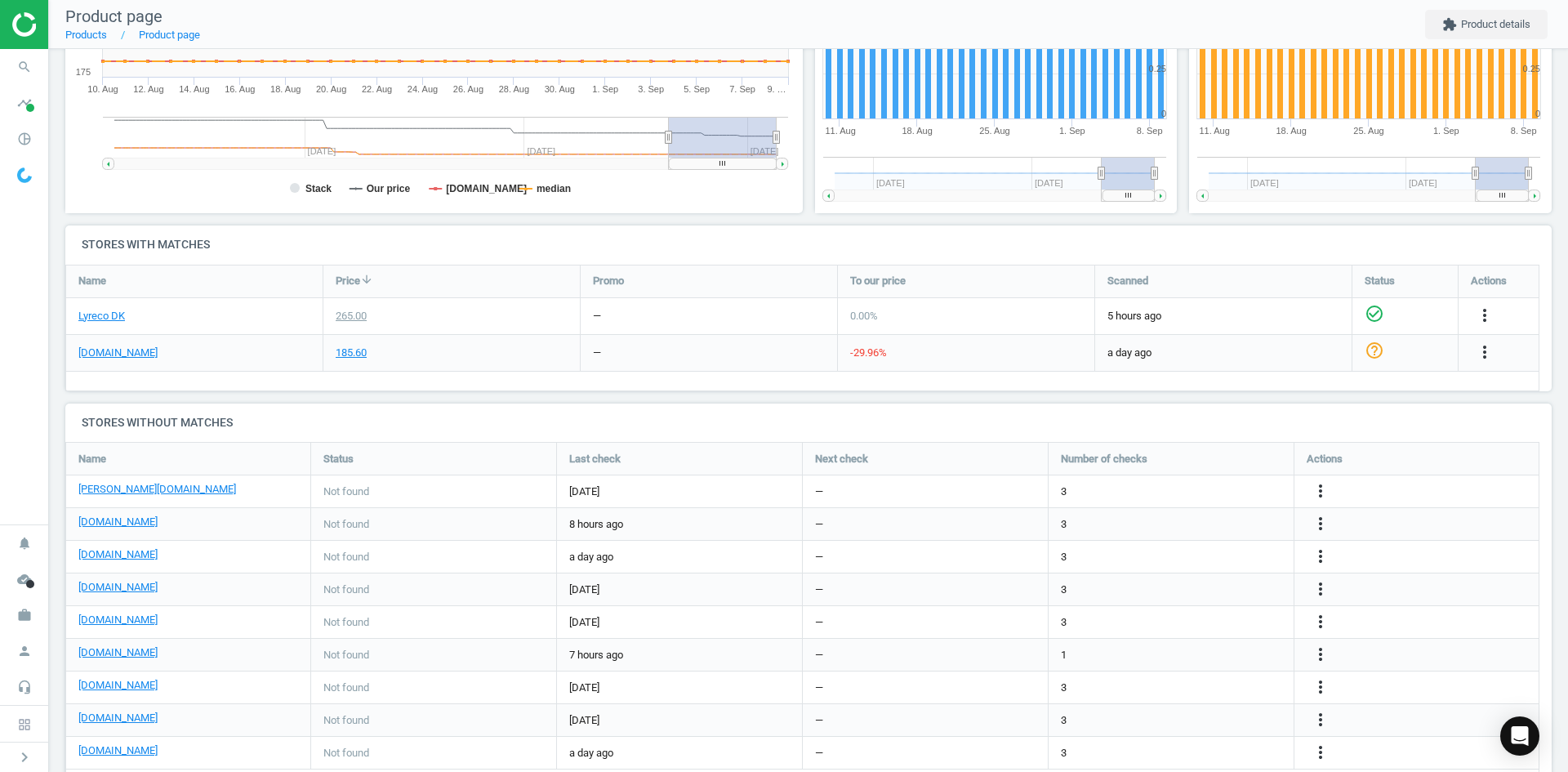
scroll to position [421, 0]
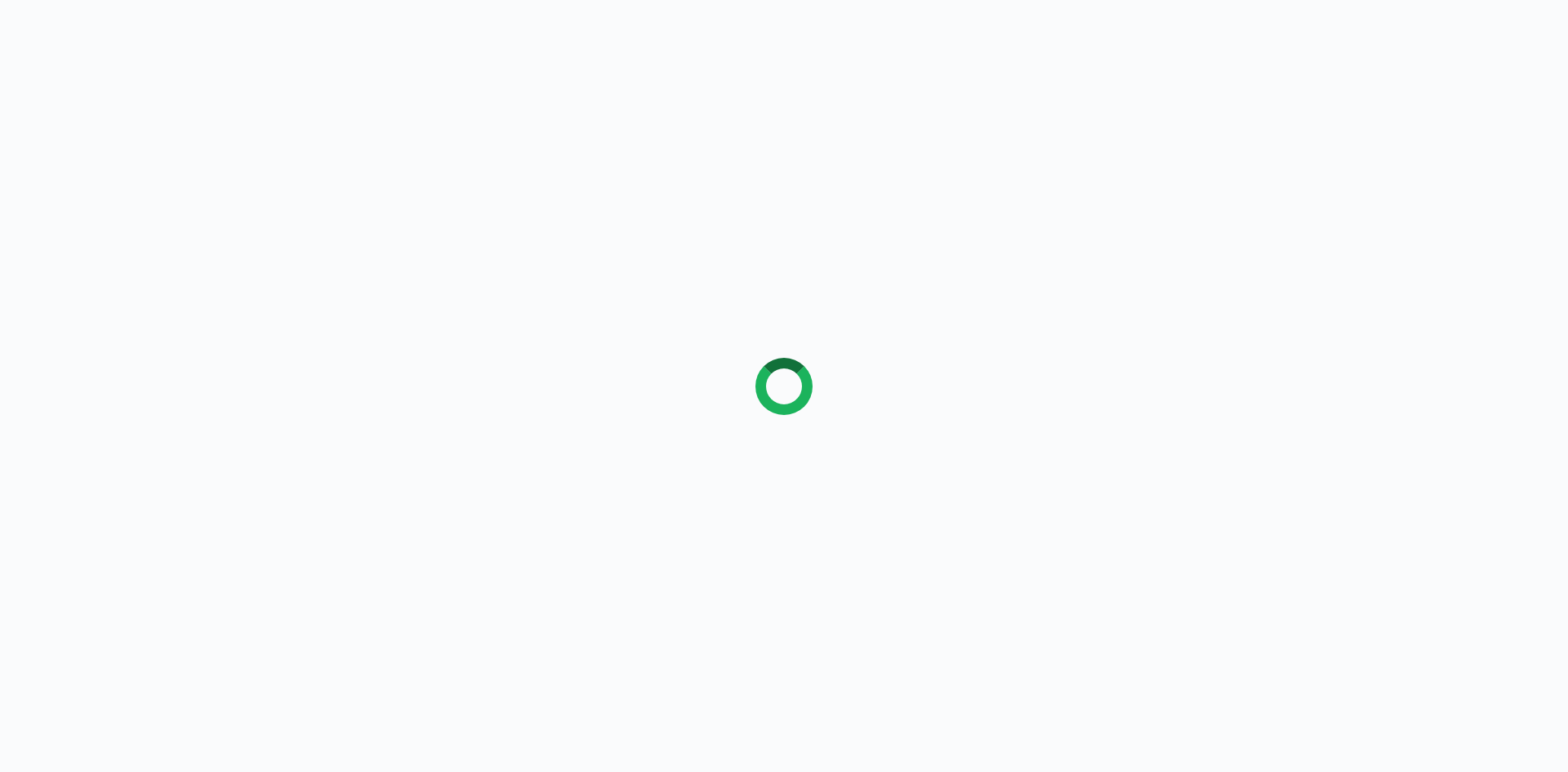
click at [992, 478] on div at bounding box center [784, 386] width 1568 height 772
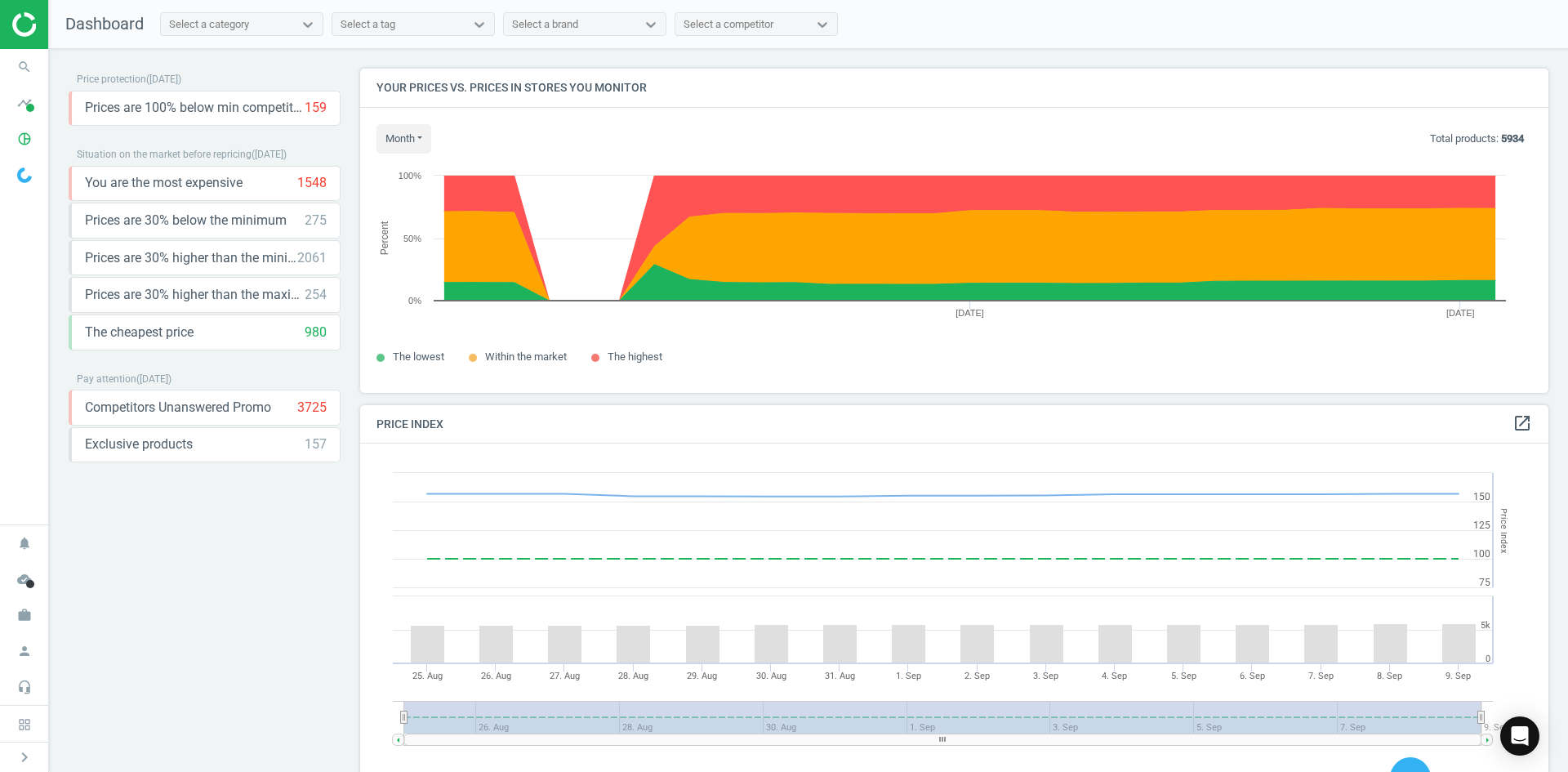
scroll to position [401, 1201]
click at [26, 74] on icon "search" at bounding box center [24, 66] width 31 height 31
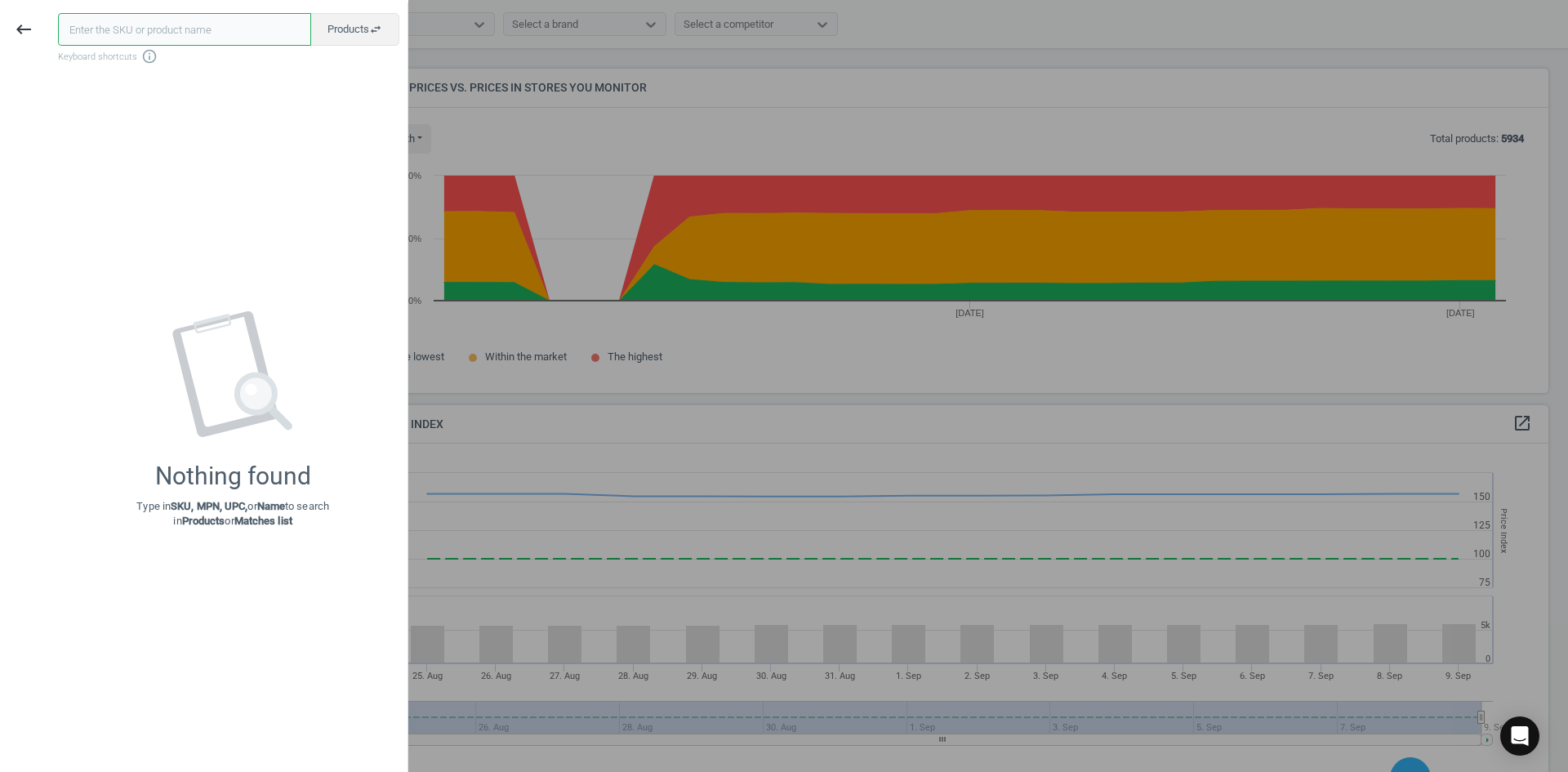
click at [97, 28] on input "text" at bounding box center [184, 29] width 254 height 33
paste input "19198501"
type input "19198501"
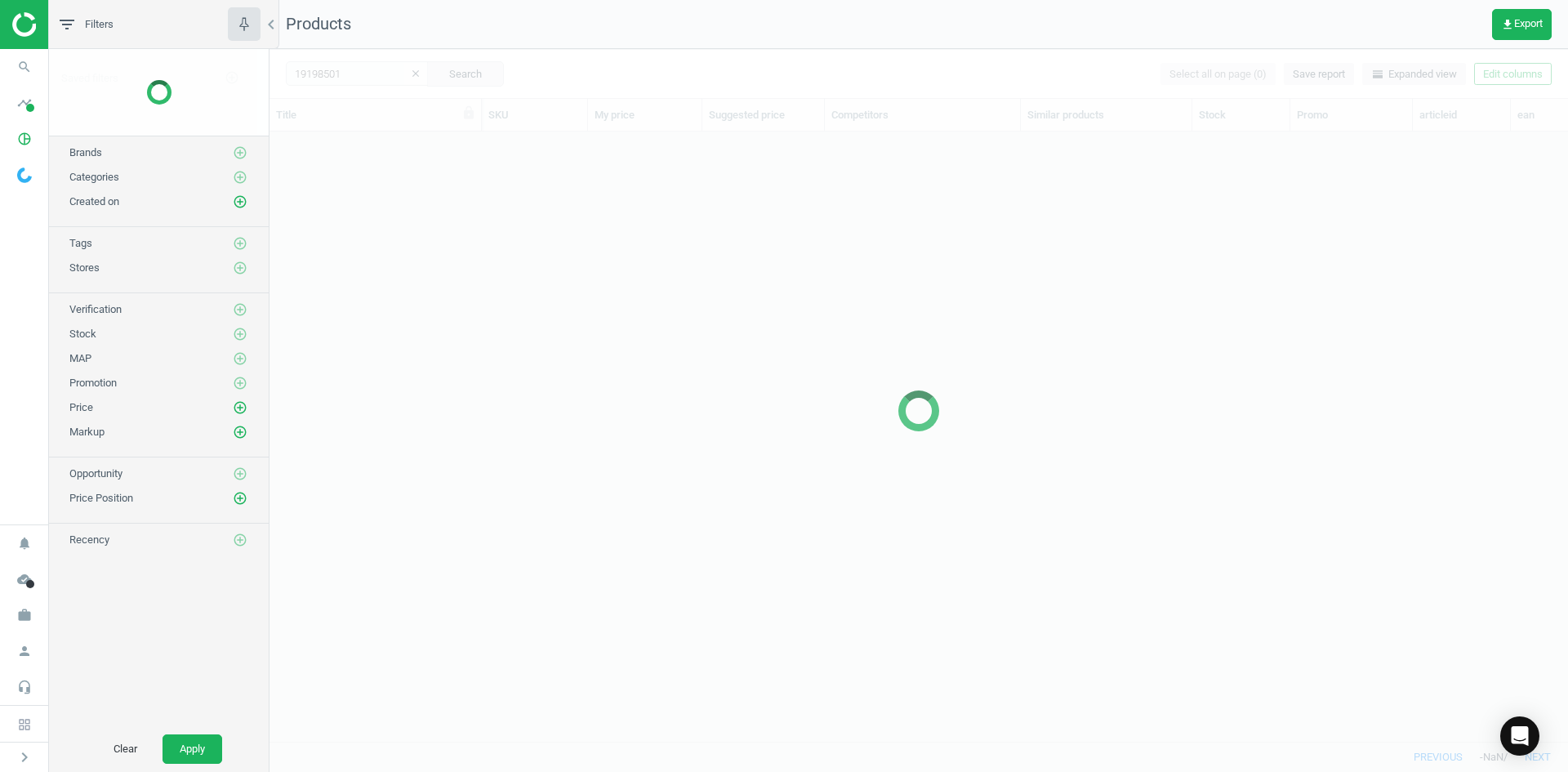
scroll to position [585, 1286]
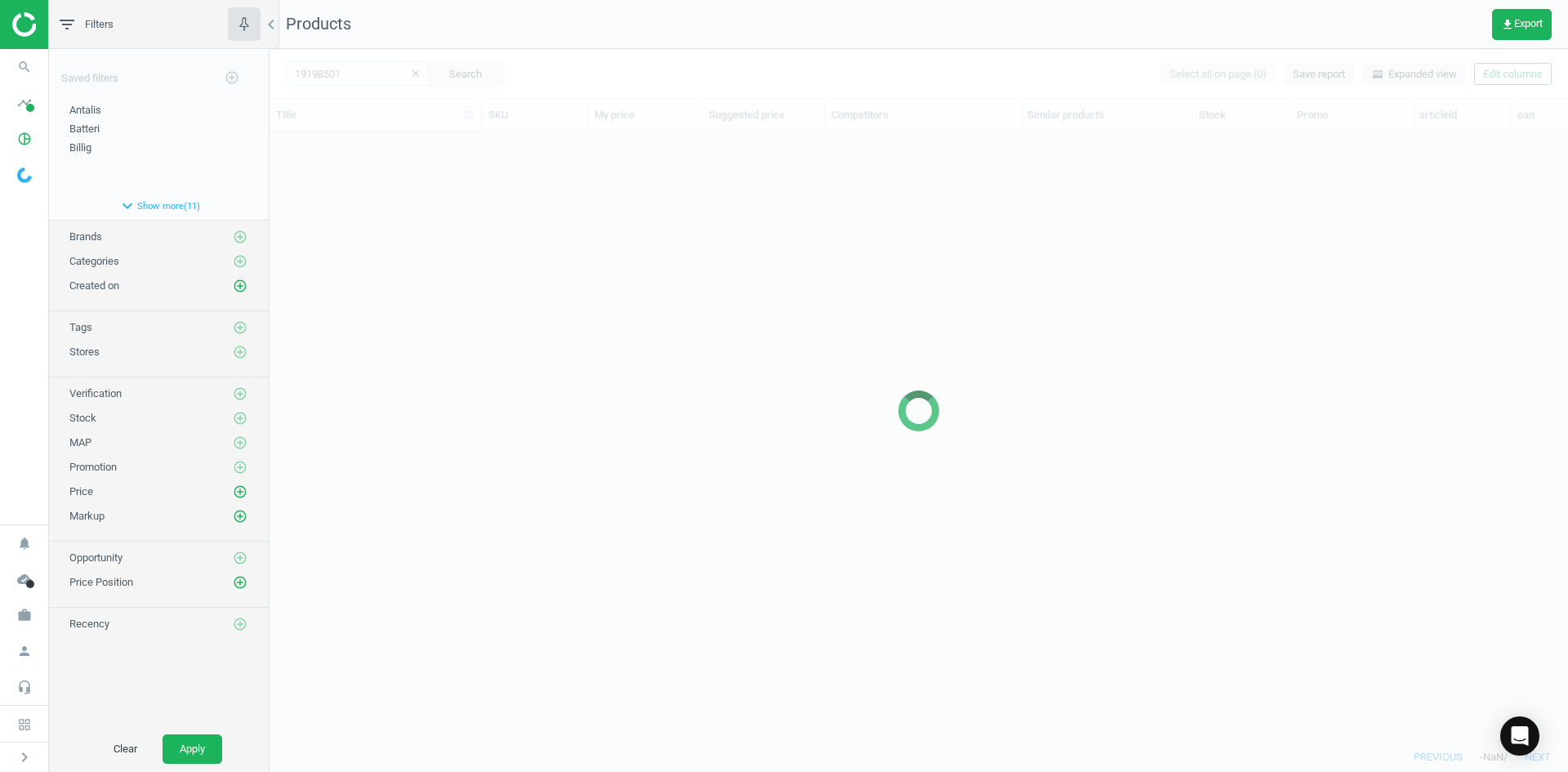
drag, startPoint x: 327, startPoint y: 332, endPoint x: 327, endPoint y: 300, distance: 32.0
click at [327, 332] on div at bounding box center [918, 409] width 1299 height 722
click at [328, 274] on div at bounding box center [918, 409] width 1299 height 722
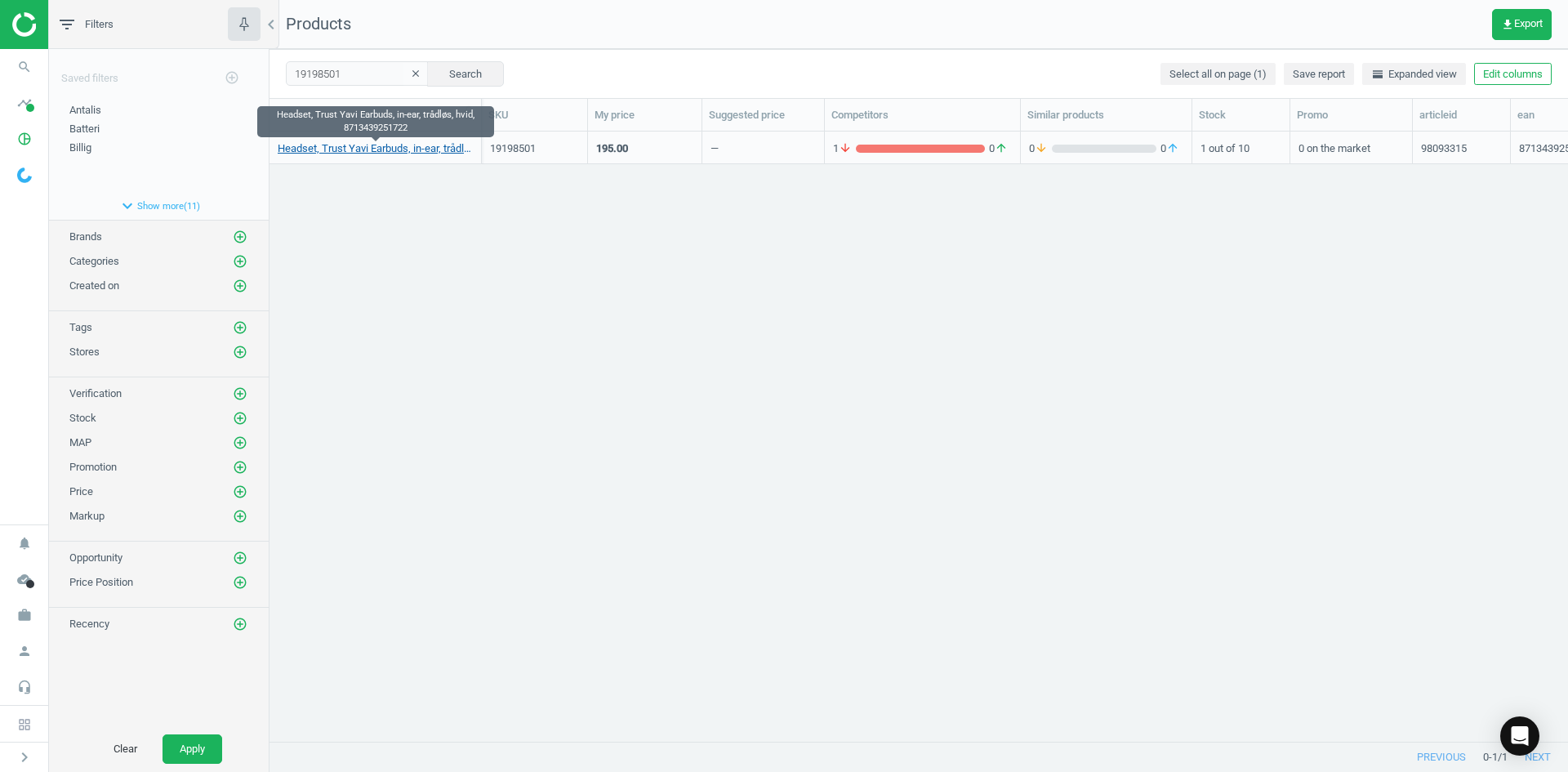
click at [363, 147] on link "Headset, Trust Yavi Earbuds, in-ear, trådløs, hvid, 8713439251722" at bounding box center [375, 148] width 195 height 15
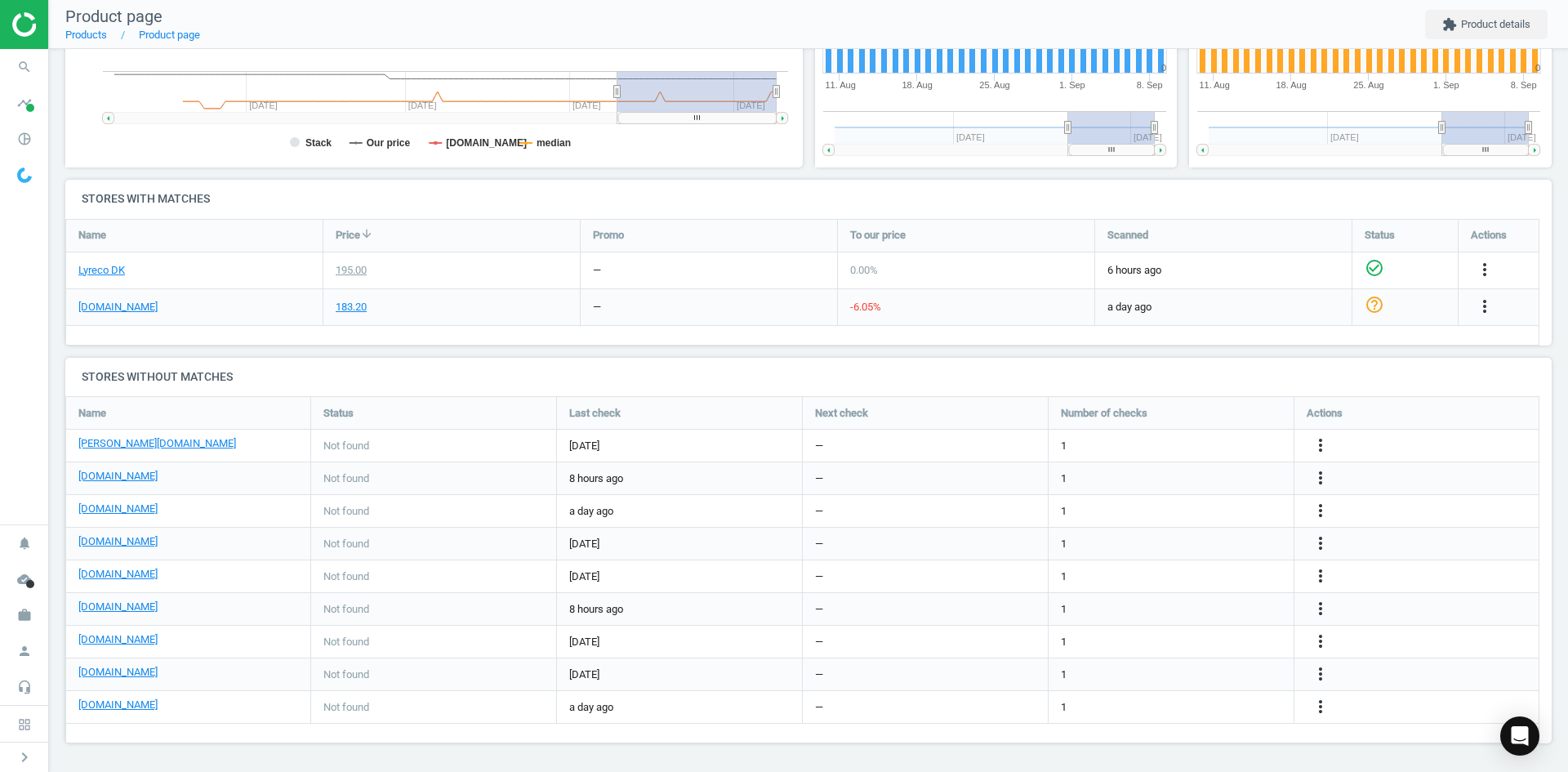
click at [456, 314] on div "183.20" at bounding box center [451, 307] width 256 height 36
click at [105, 443] on link "[PERSON_NAME][DOMAIN_NAME]" at bounding box center [157, 443] width 158 height 15
click at [115, 607] on link "[DOMAIN_NAME]" at bounding box center [117, 606] width 79 height 15
click at [18, 74] on icon "search" at bounding box center [24, 66] width 31 height 31
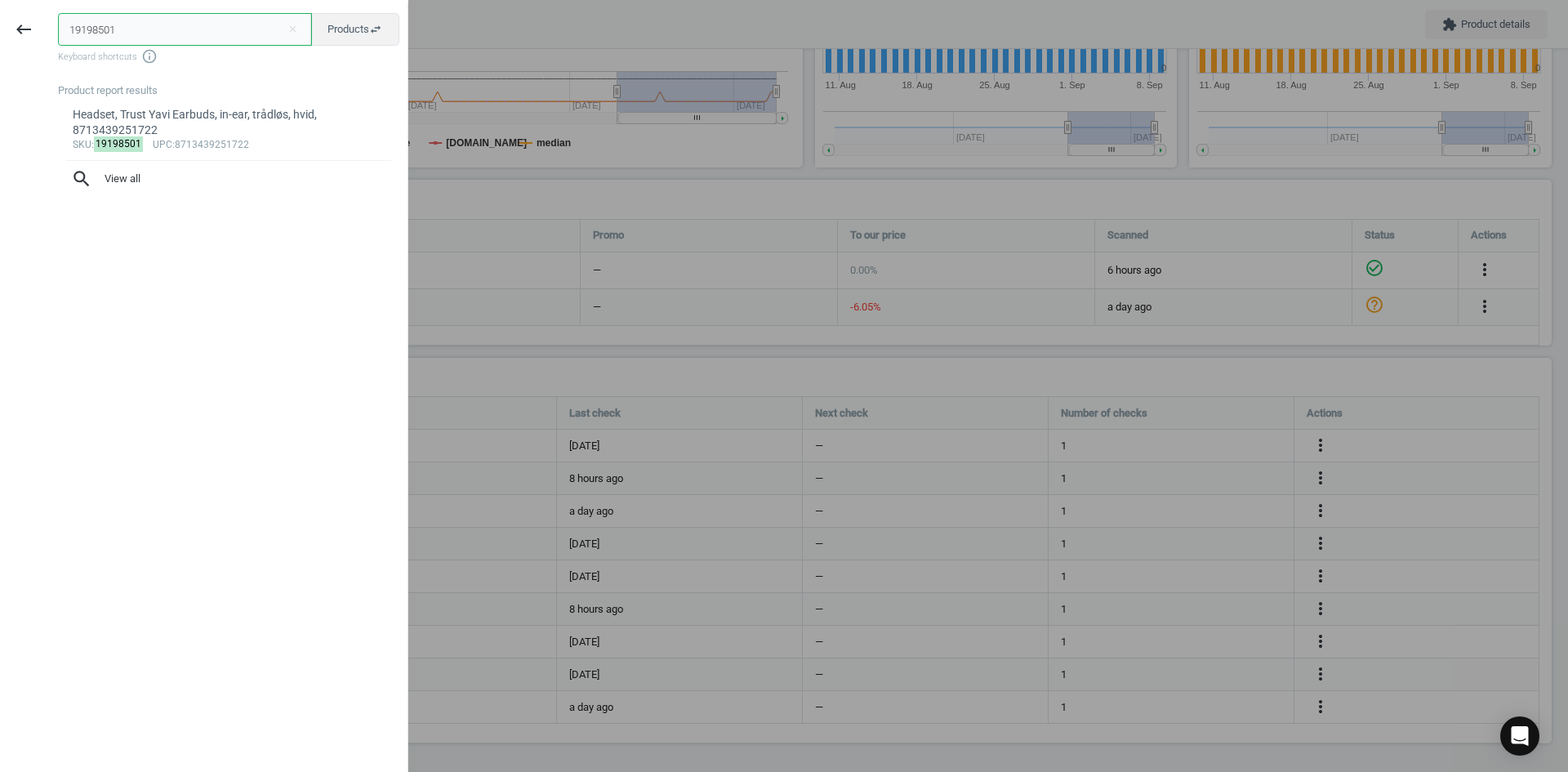
drag, startPoint x: 115, startPoint y: 20, endPoint x: 0, endPoint y: 16, distance: 115.1
click at [0, 16] on div "keyboard_backspace 19198501 close Products swap_horiz Keyboard shortcuts info_o…" at bounding box center [204, 388] width 409 height 772
paste input "7890395"
type input "17890395"
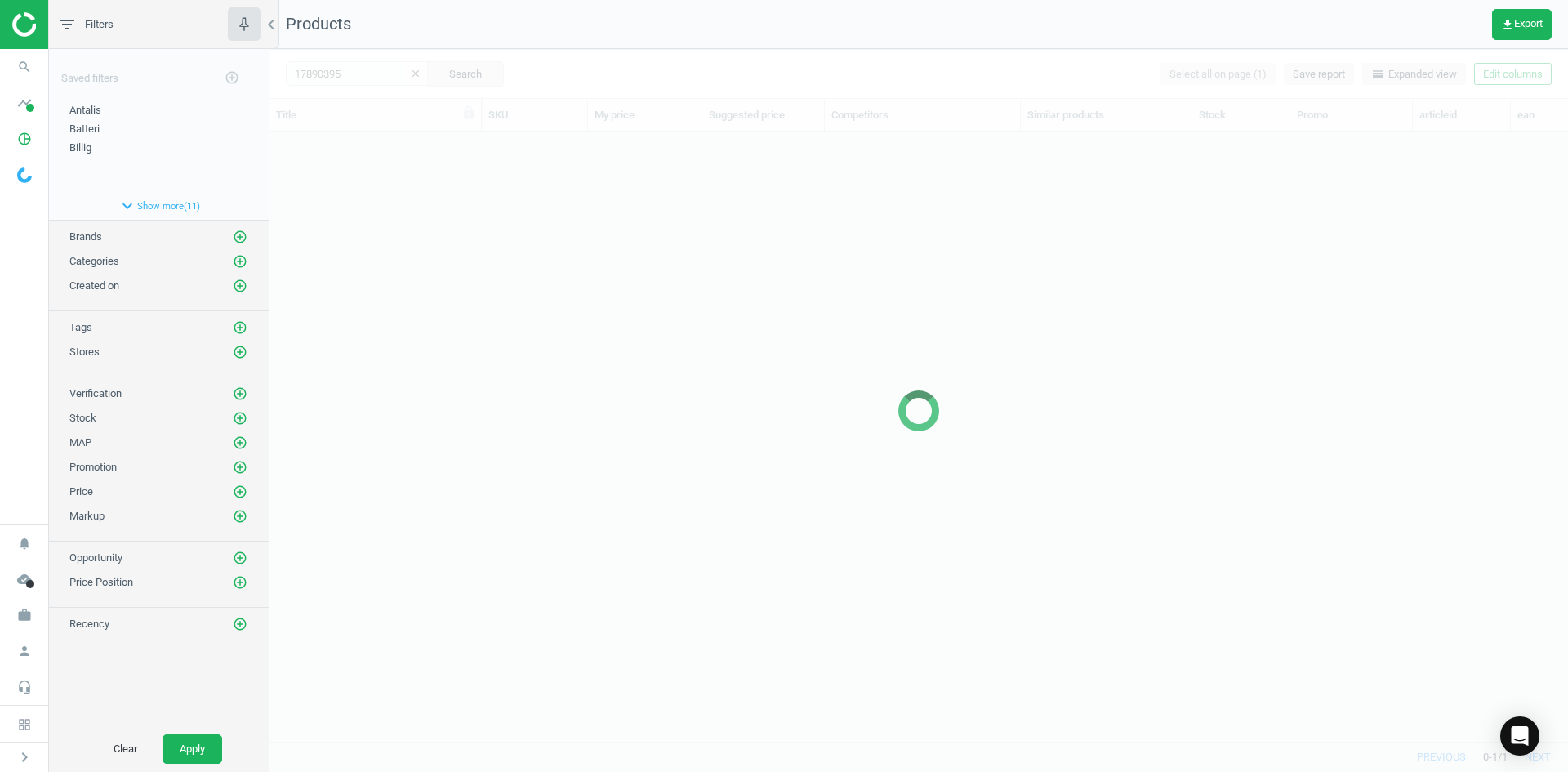
scroll to position [585, 1286]
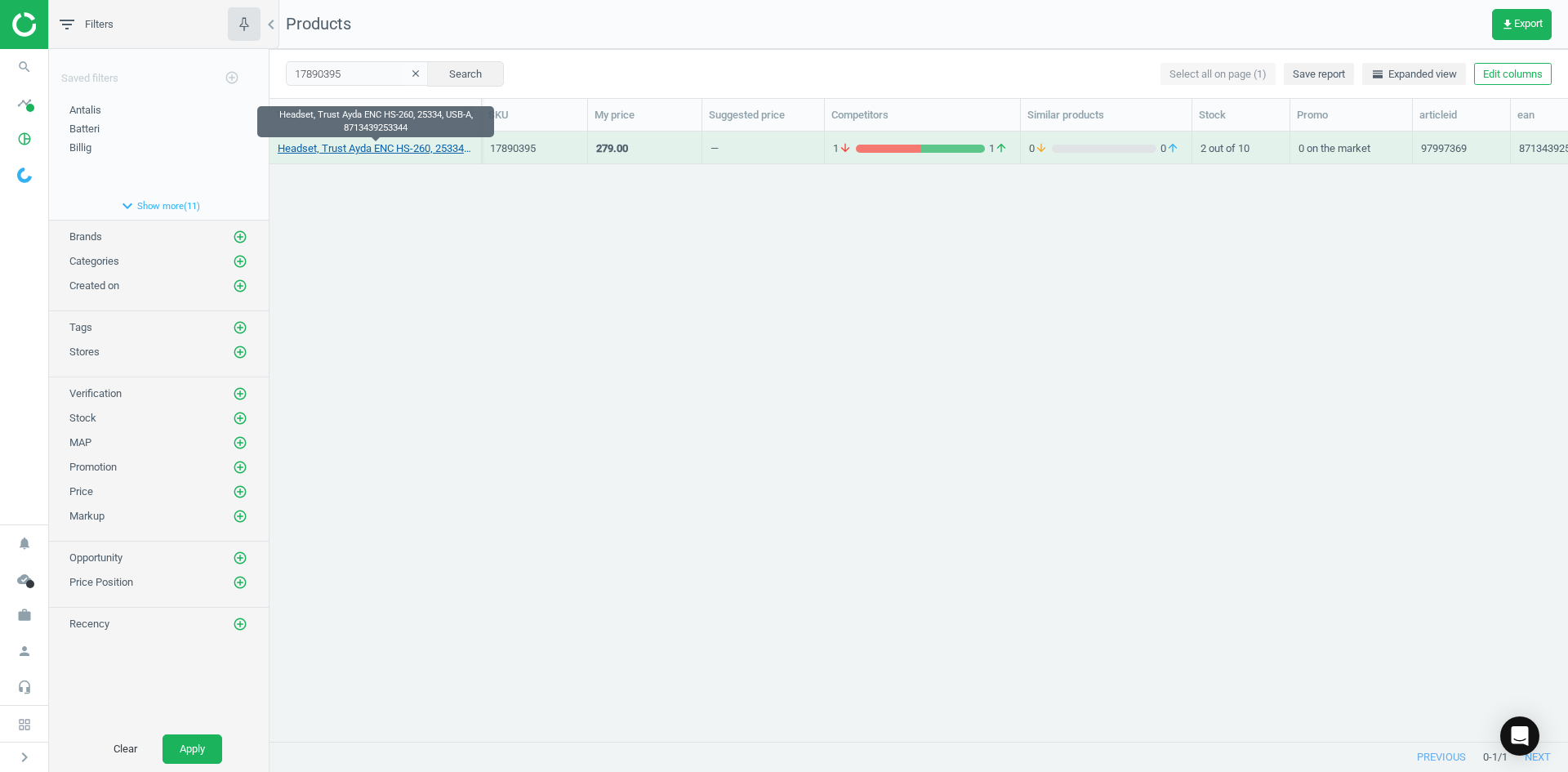
click at [450, 151] on link "Headset, Trust Ayda ENC HS-260, 25334, USB-A, 8713439253344" at bounding box center [375, 148] width 195 height 15
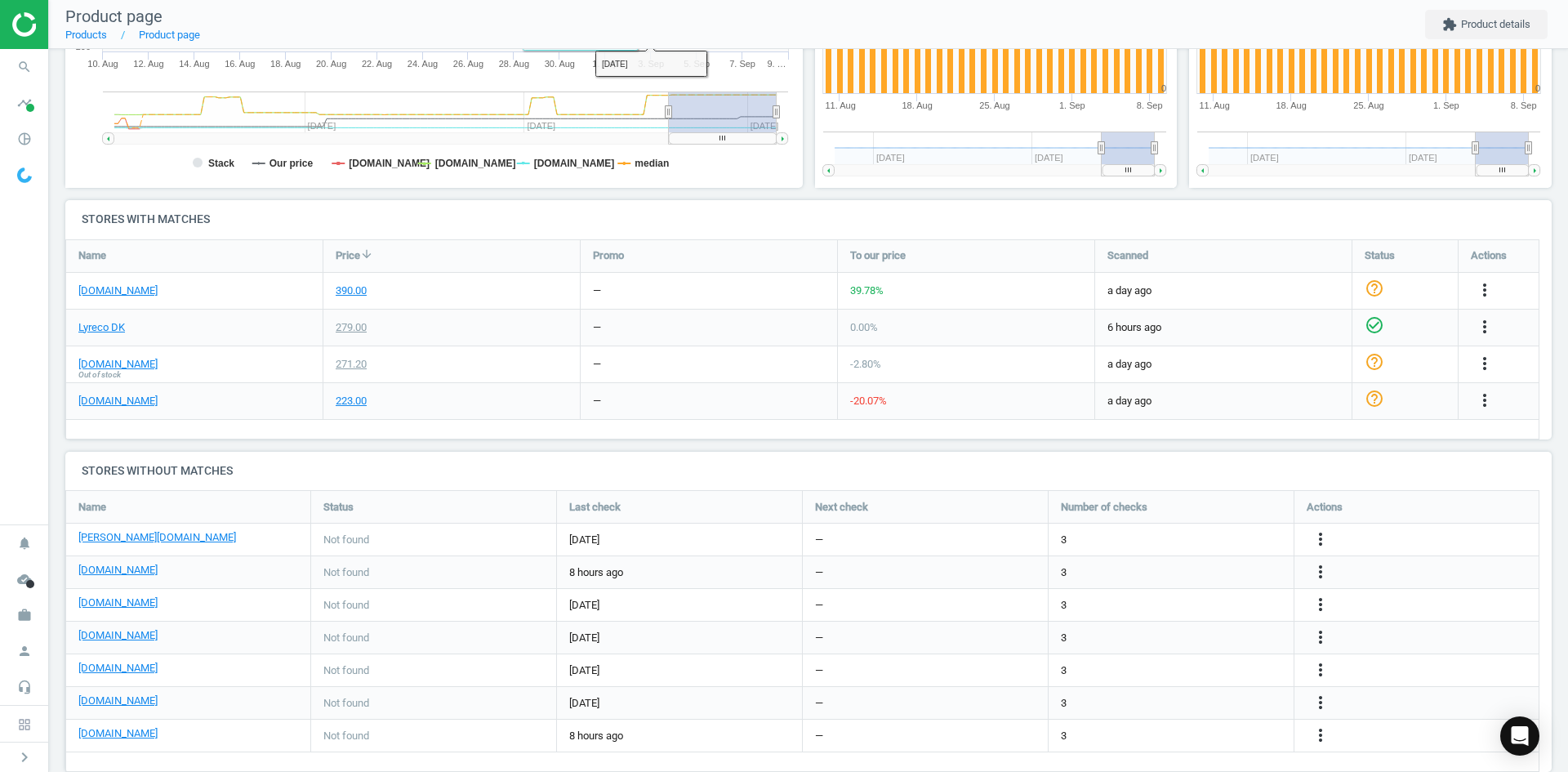
scroll to position [430, 0]
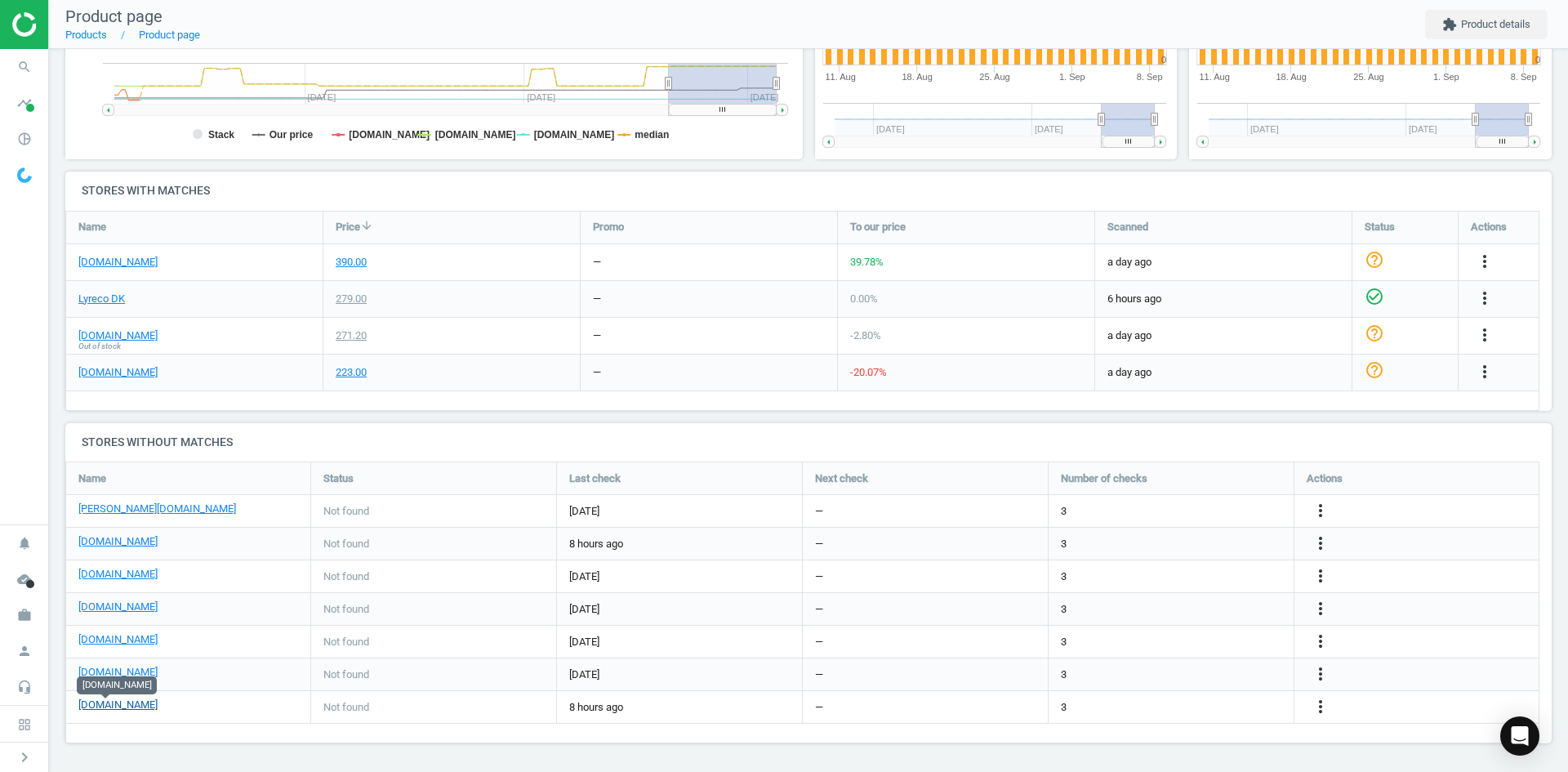
click at [98, 702] on link "[DOMAIN_NAME]" at bounding box center [117, 705] width 79 height 15
click at [36, 67] on icon "search" at bounding box center [24, 66] width 31 height 31
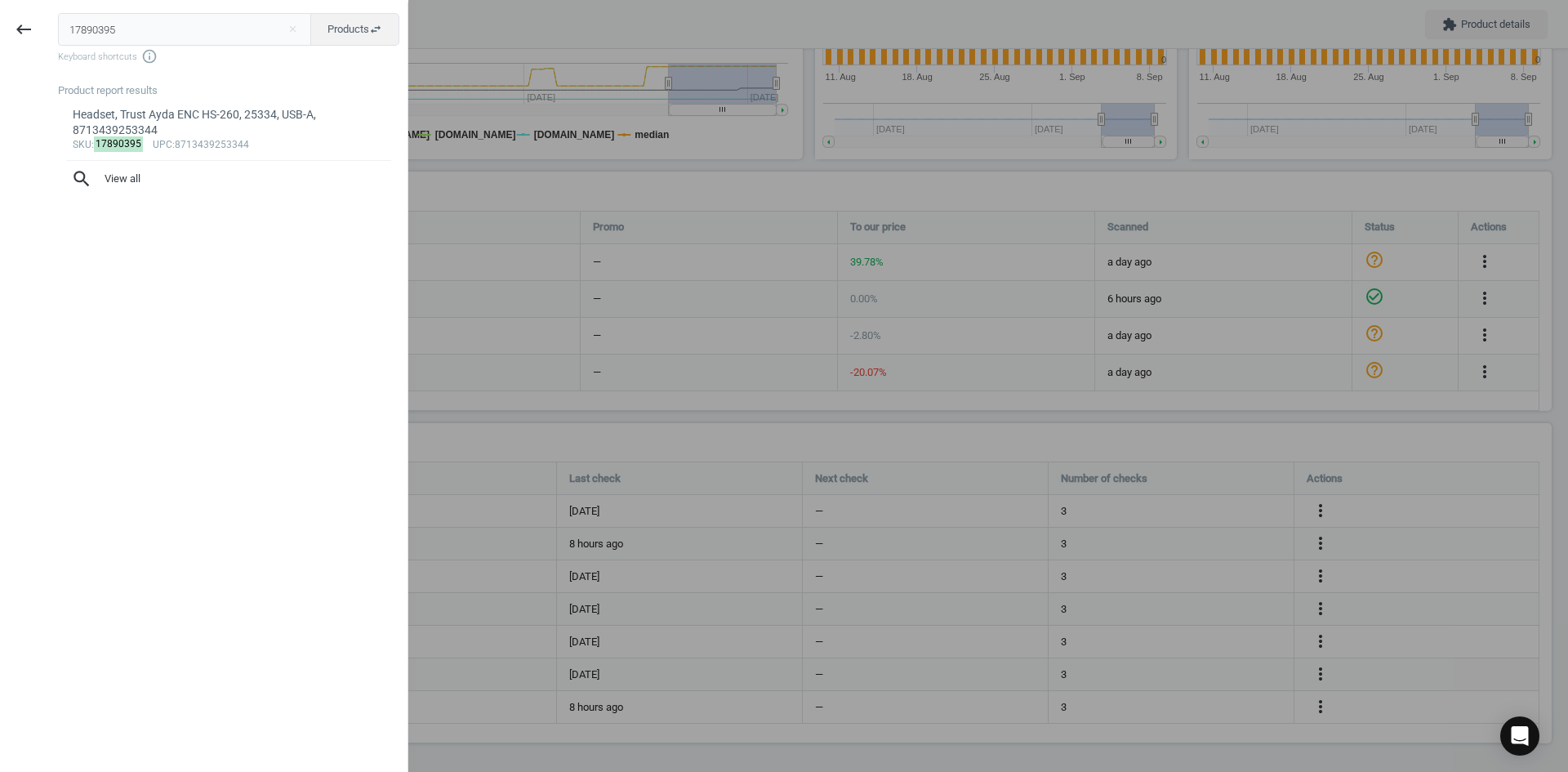
drag, startPoint x: 65, startPoint y: 26, endPoint x: 0, endPoint y: 16, distance: 65.8
click at [0, 18] on div "keyboard_backspace 17890395 close Products swap_horiz Keyboard shortcuts info_o…" at bounding box center [204, 388] width 409 height 772
type input "20209542"
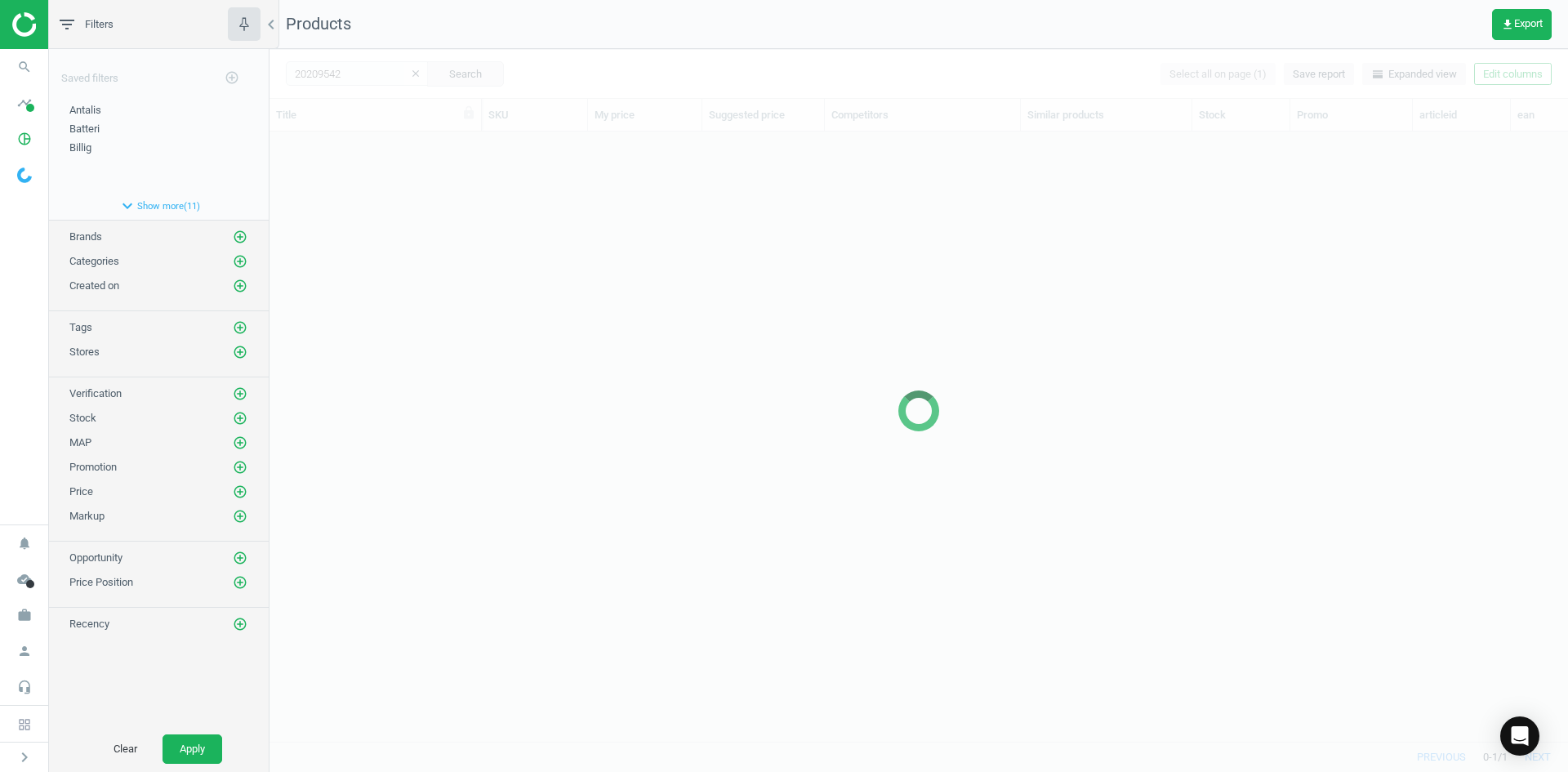
scroll to position [585, 1286]
click at [600, 308] on div at bounding box center [918, 409] width 1299 height 722
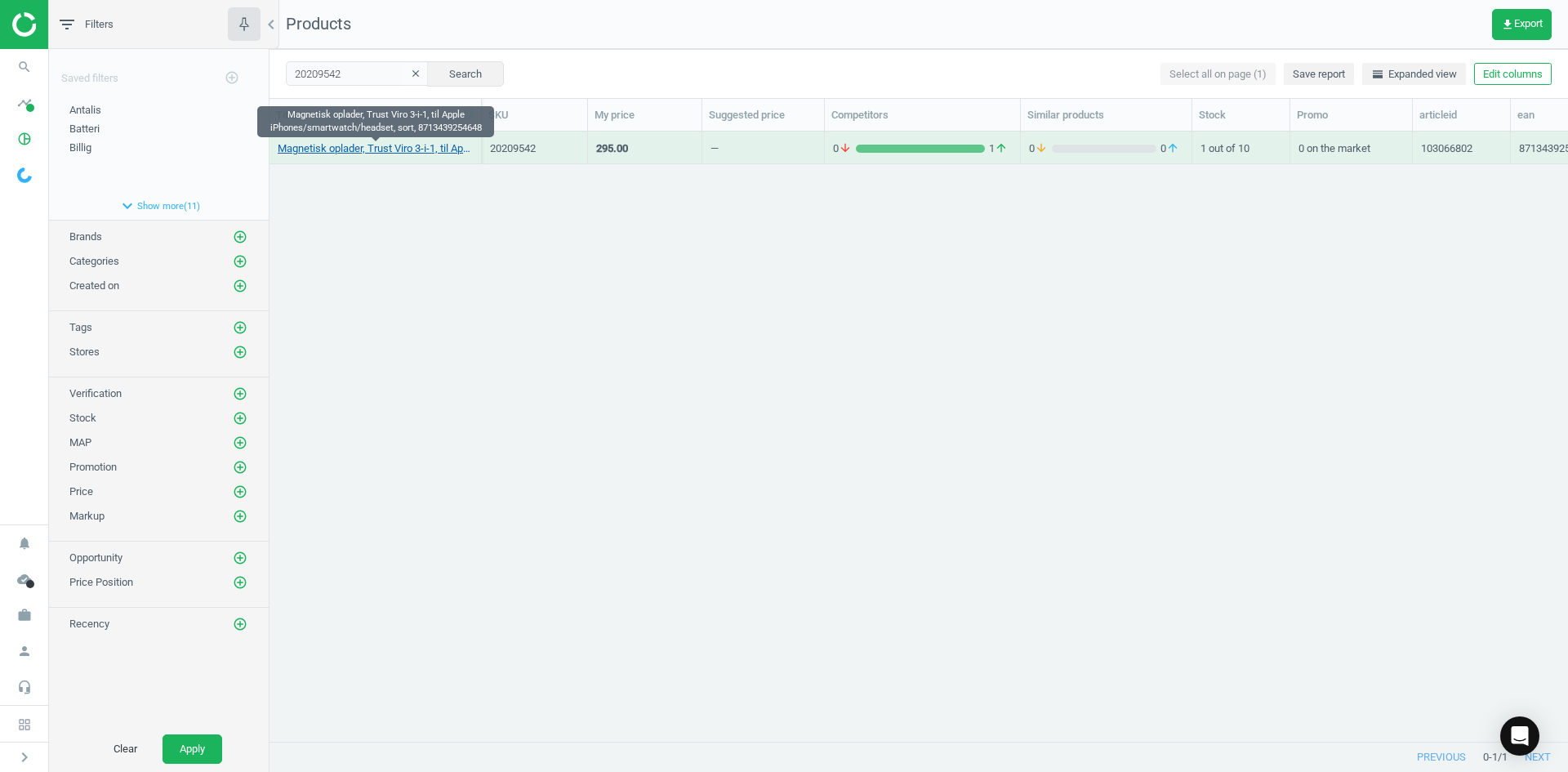
click at [374, 146] on link "Magnetisk oplader, Trust Viro 3-i-1, til Apple iPhones/smartwatch/headset, sort…" at bounding box center [375, 148] width 195 height 15
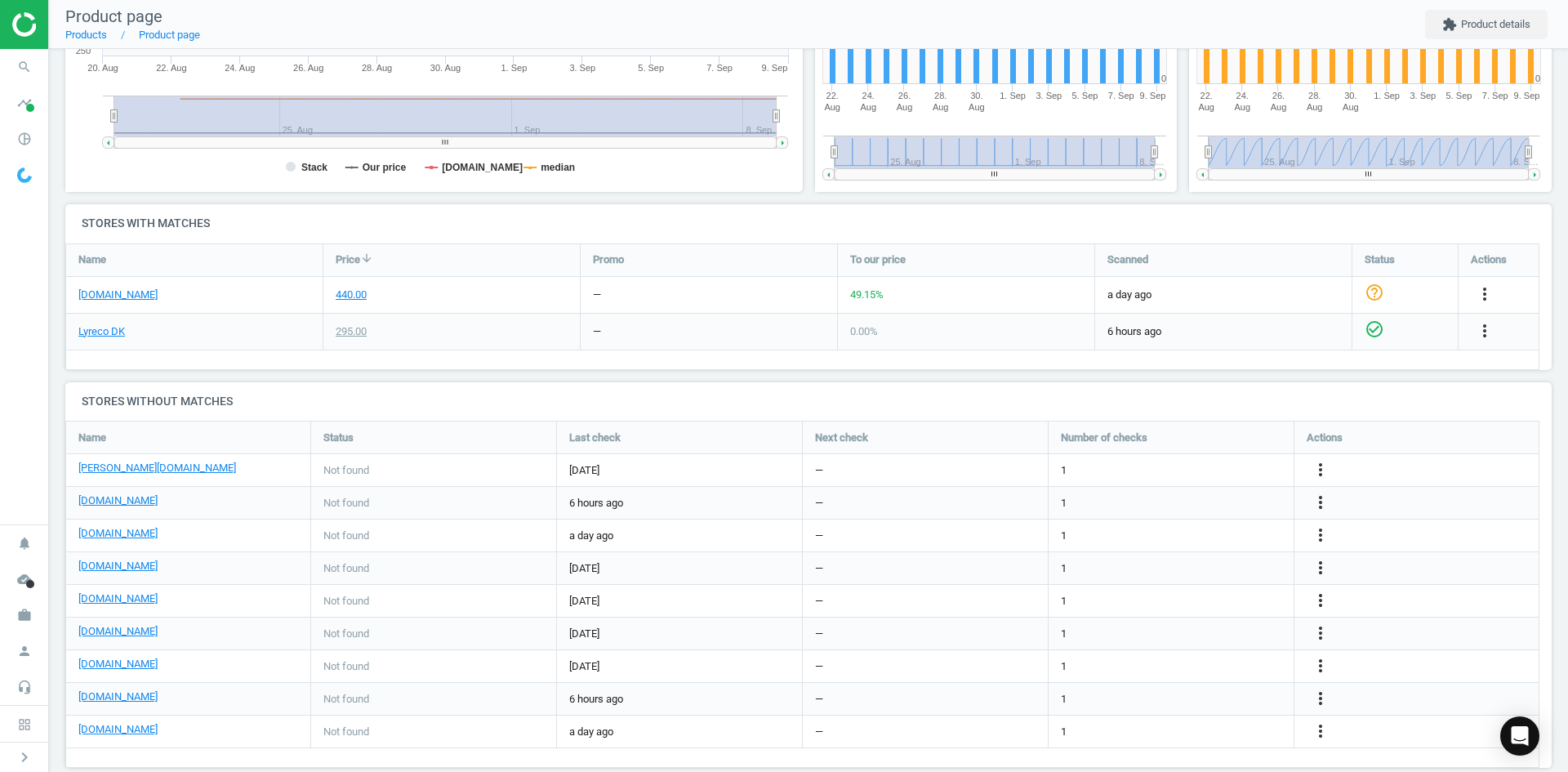
scroll to position [421, 0]
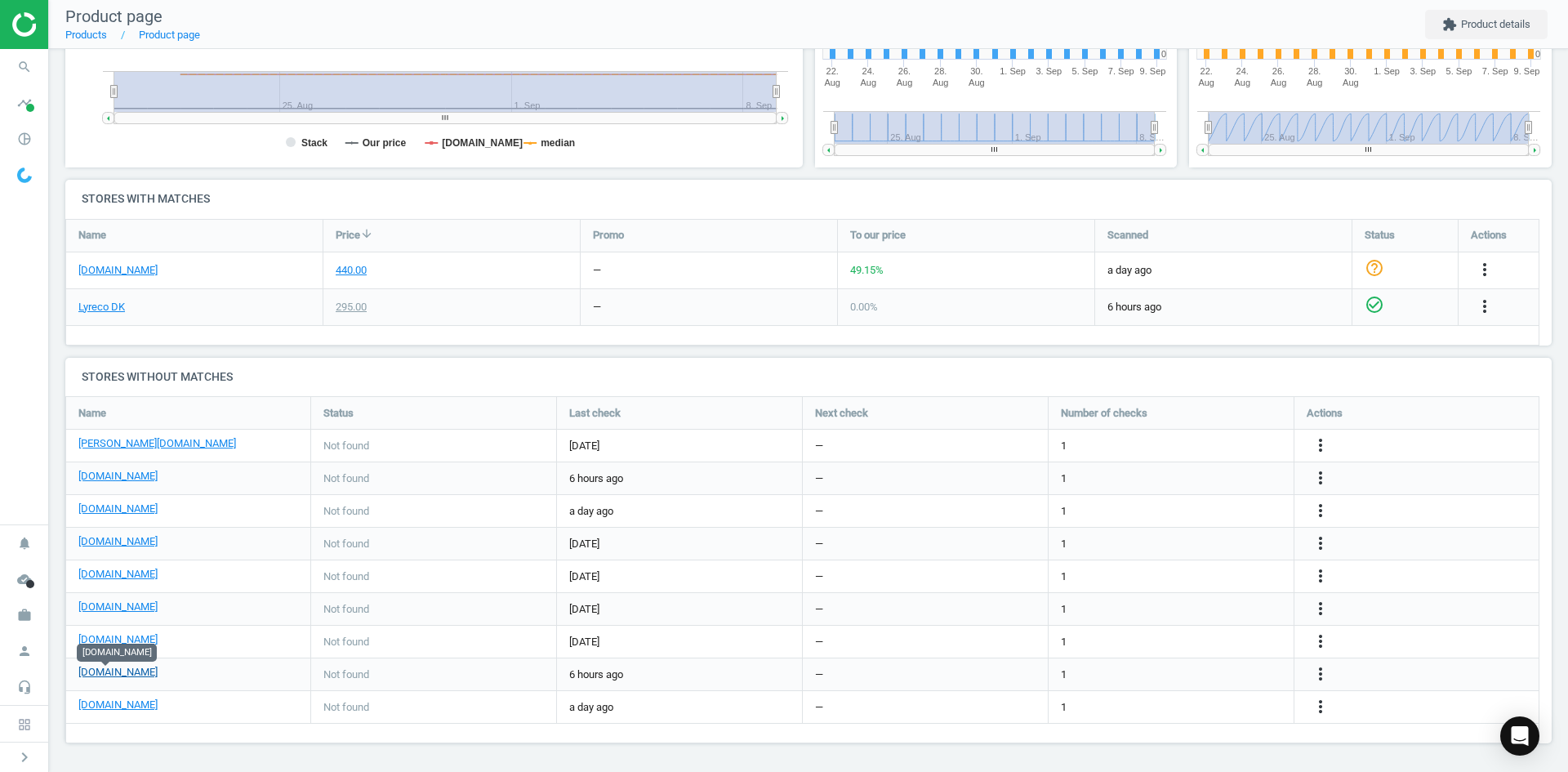
click at [118, 672] on link "[DOMAIN_NAME]" at bounding box center [117, 672] width 79 height 15
click at [23, 77] on icon "search" at bounding box center [24, 66] width 31 height 31
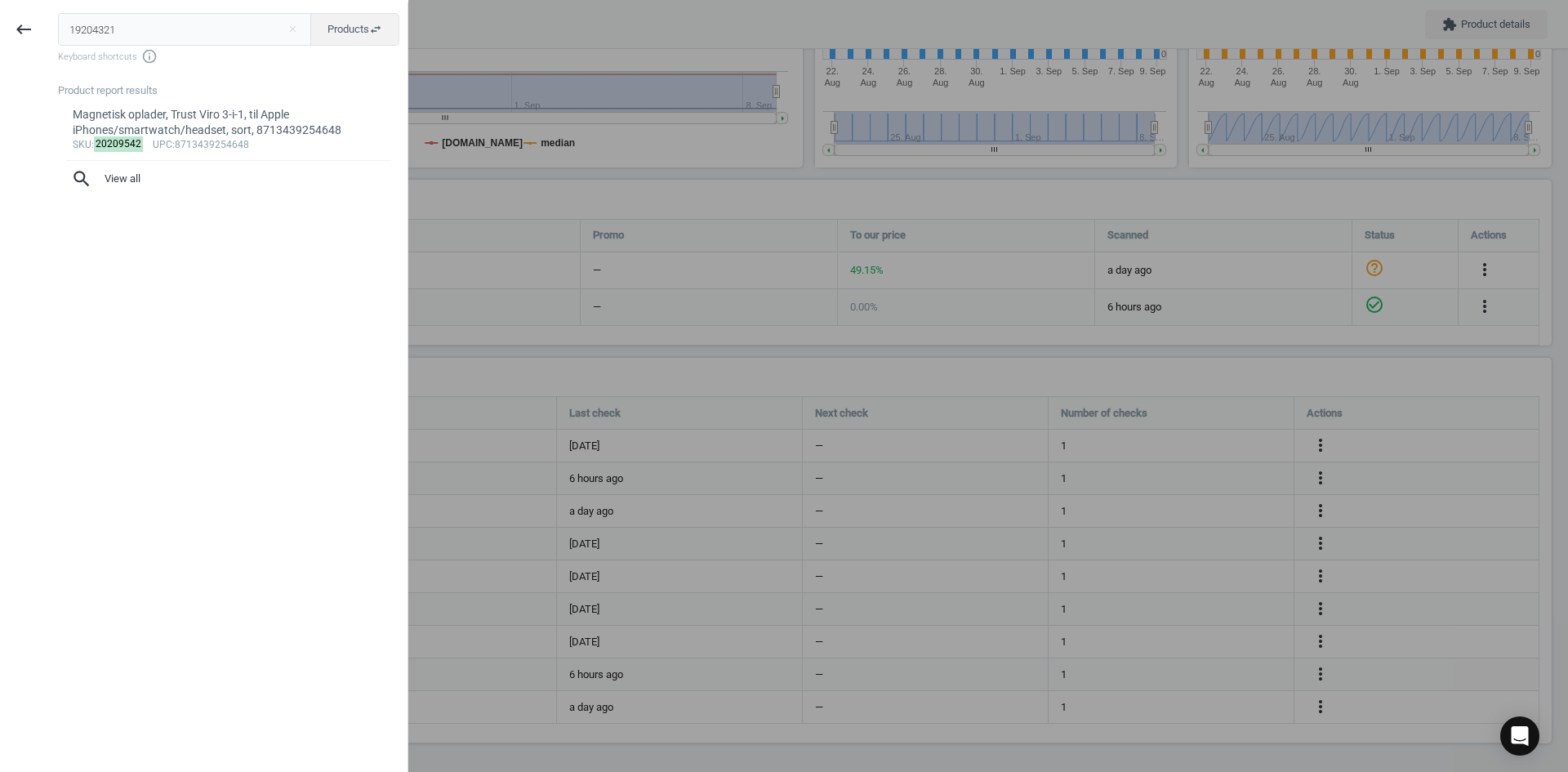
drag, startPoint x: 130, startPoint y: 32, endPoint x: 0, endPoint y: 18, distance: 130.8
click at [0, 18] on div "keyboard_backspace 19204321 close Products swap_horiz Keyboard shortcuts info_o…" at bounding box center [204, 388] width 409 height 772
type input "19204321"
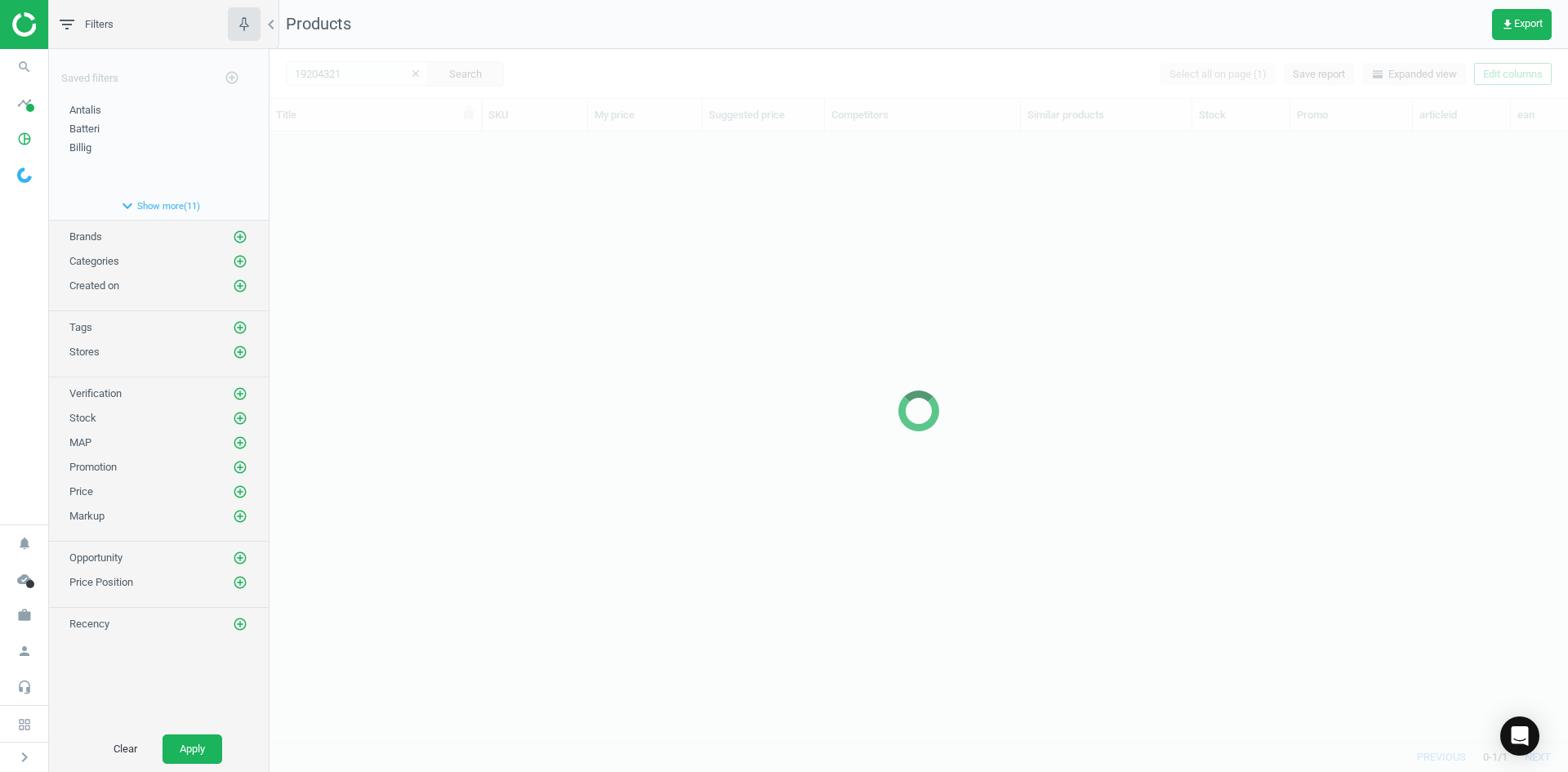
scroll to position [585, 1286]
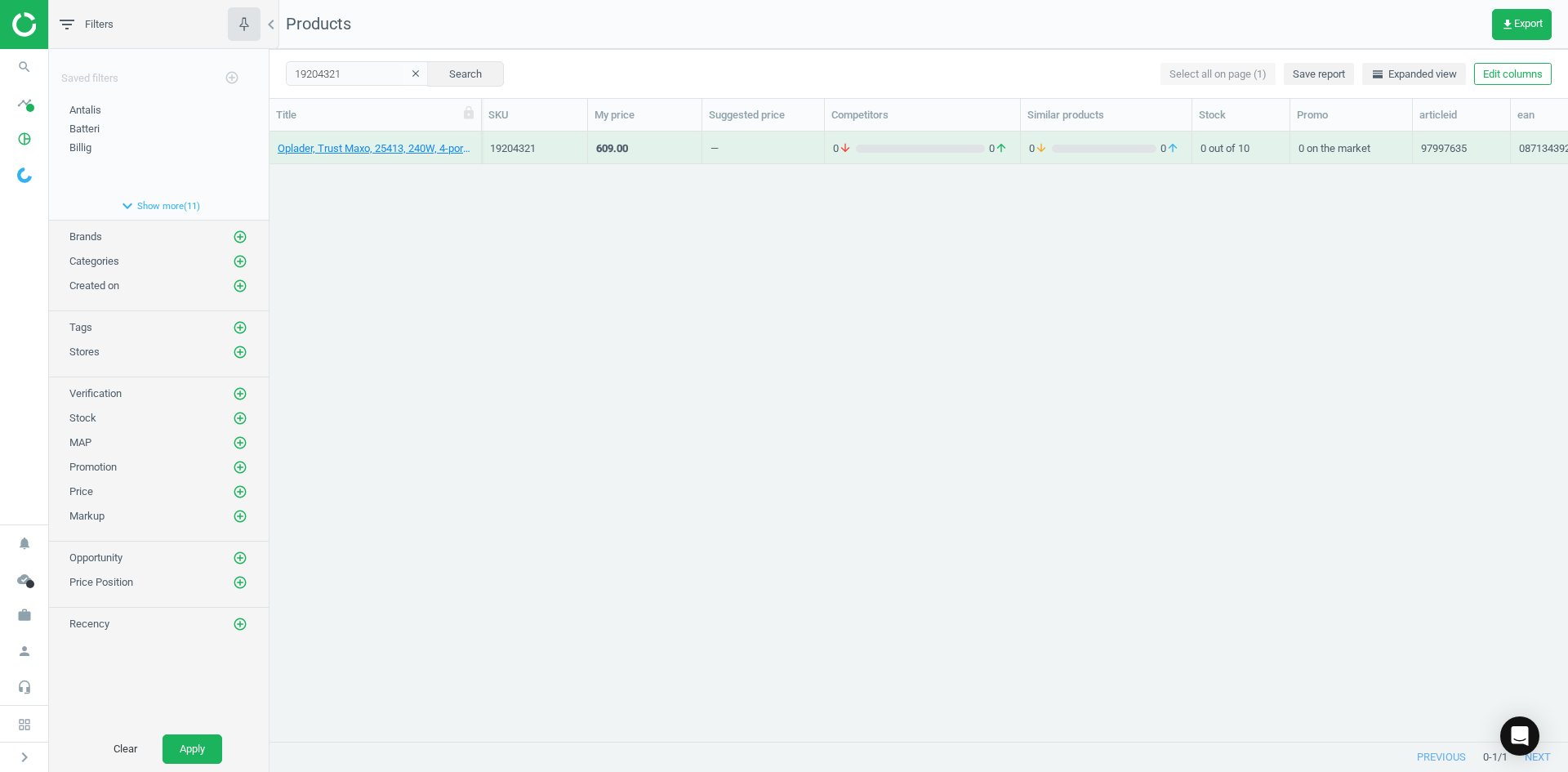
click at [363, 140] on div "Oplader, Trust Maxo, 25413, 240W, 4-port USB-C, 08713439254136" at bounding box center [375, 147] width 195 height 28
click at [359, 150] on link "Oplader, Trust Maxo, 25413, 240W, 4-port USB-C, 08713439254136" at bounding box center [375, 148] width 195 height 15
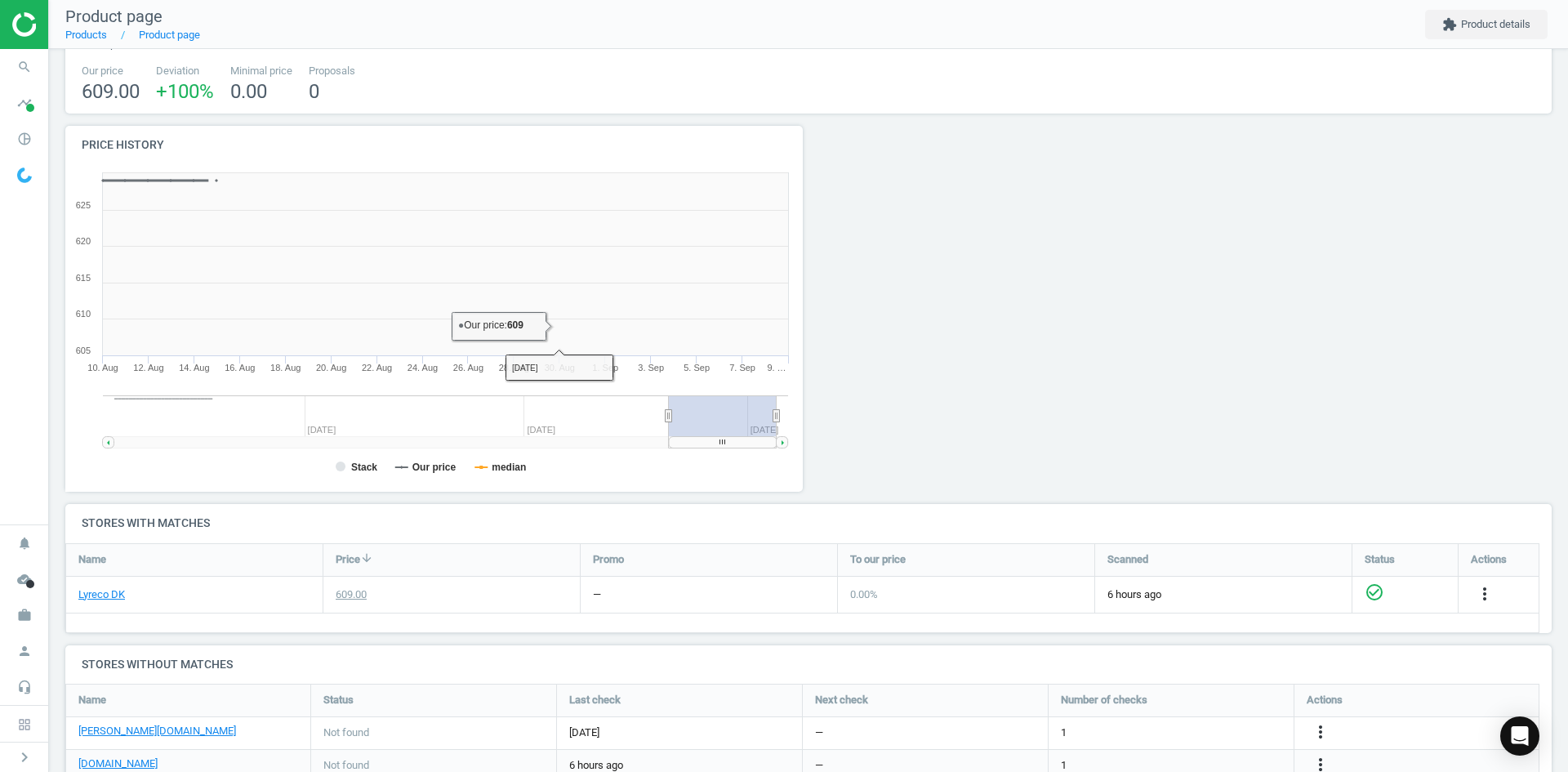
scroll to position [327, 0]
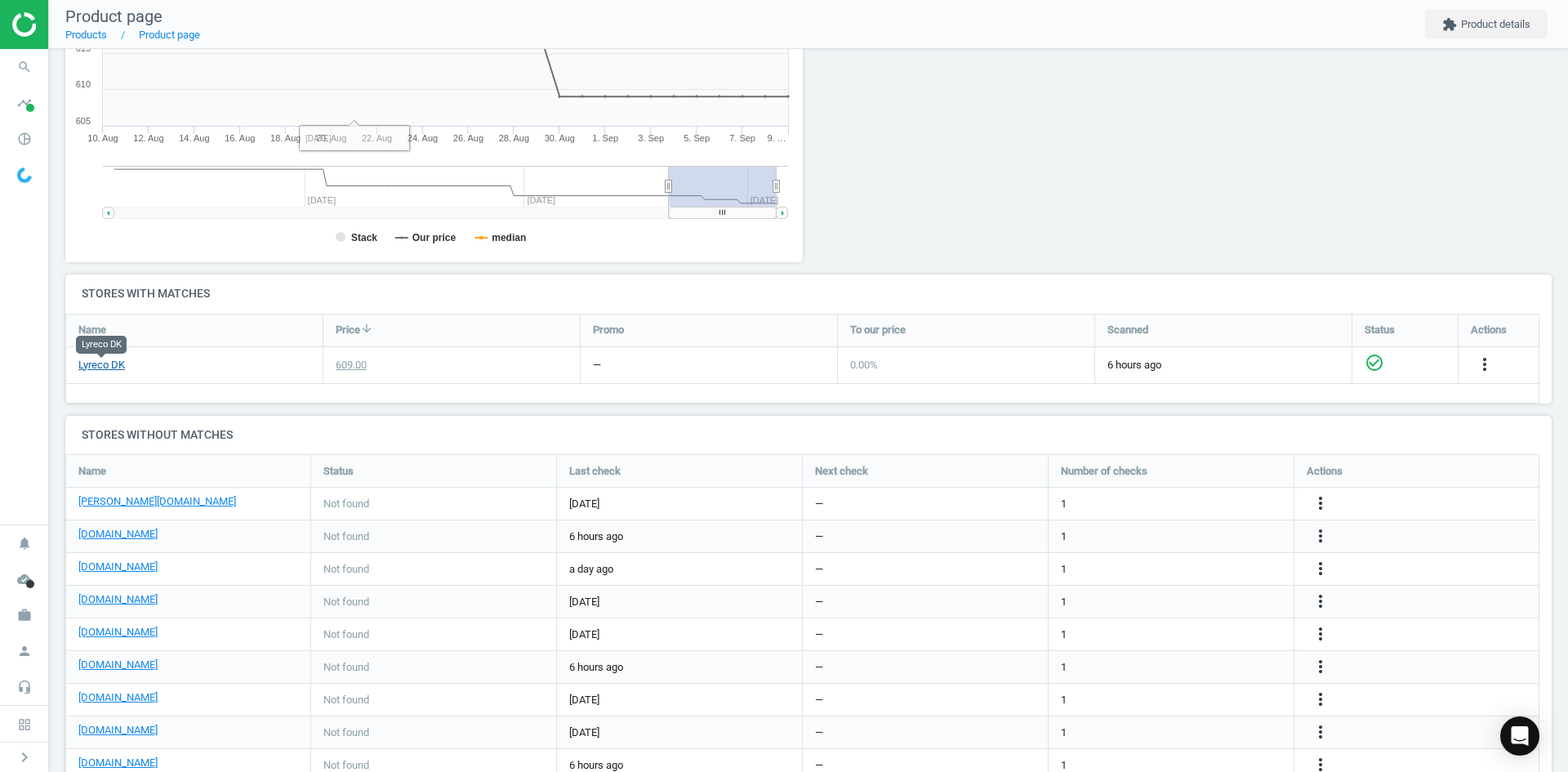
click at [93, 361] on link "Lyreco DK" at bounding box center [101, 365] width 47 height 15
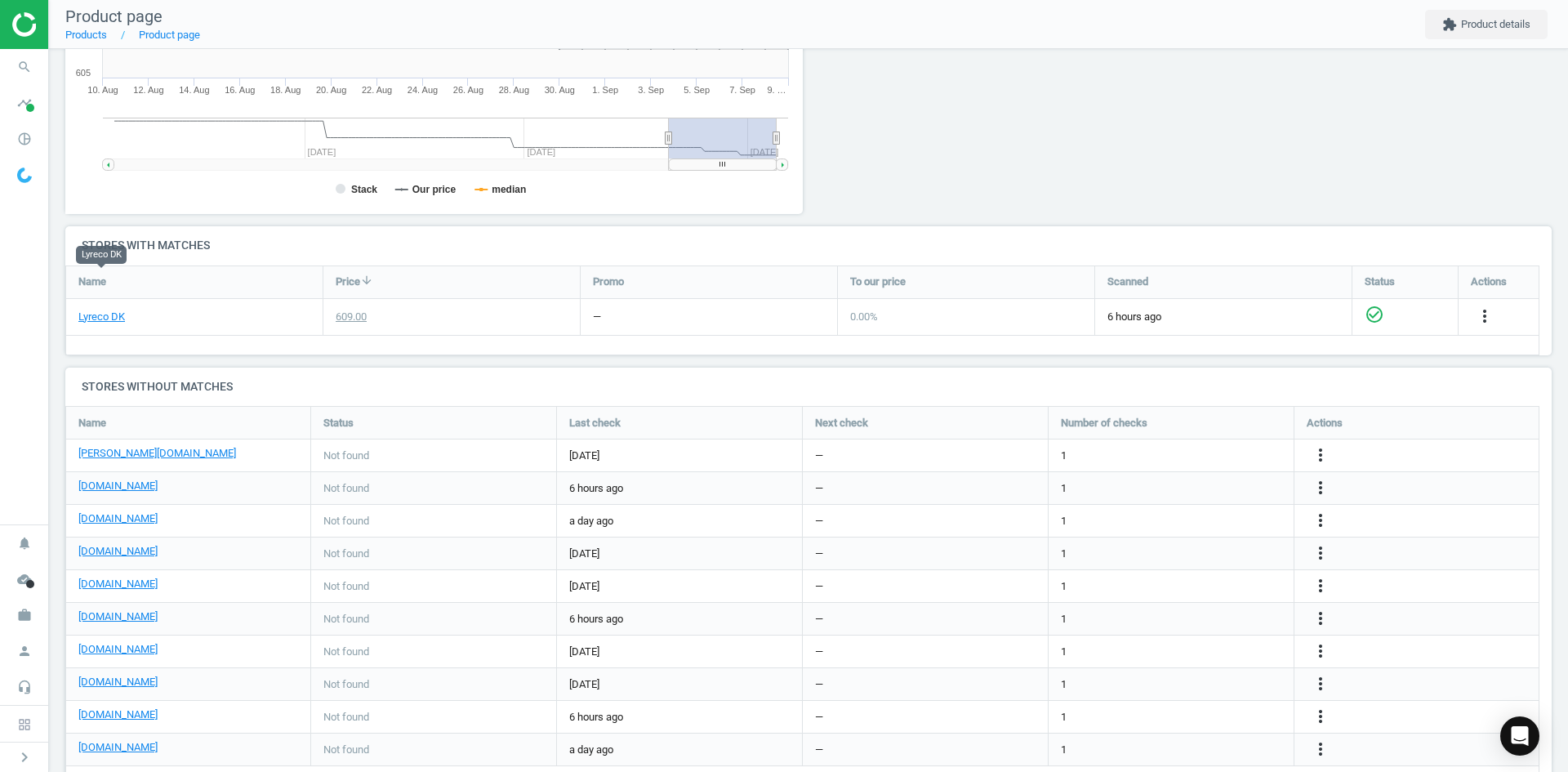
scroll to position [417, 0]
